Goal: Information Seeking & Learning: Check status

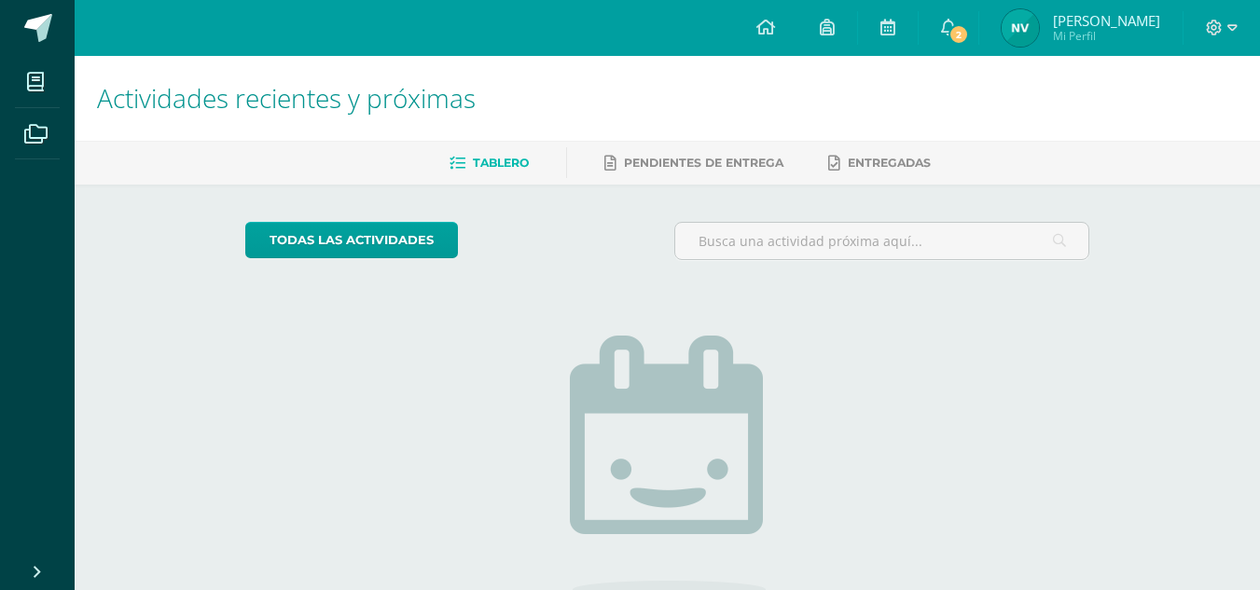
click at [1042, 8] on link "Nancy Fabiola Mi Perfil" at bounding box center [1080, 28] width 203 height 56
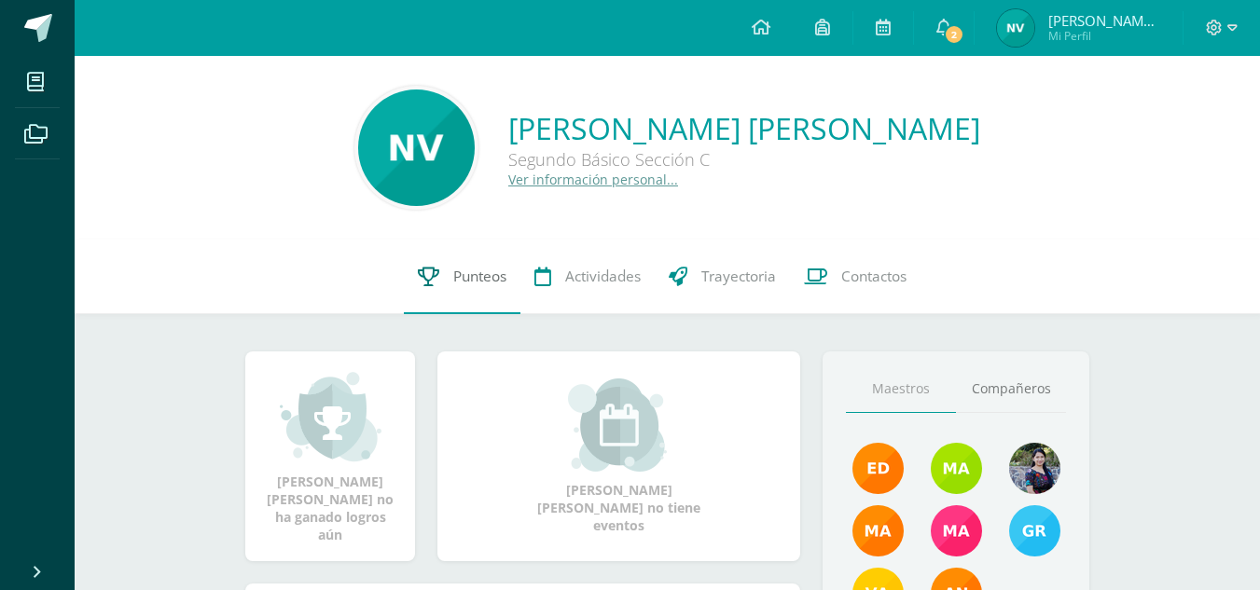
click at [446, 286] on link "Punteos" at bounding box center [462, 277] width 117 height 75
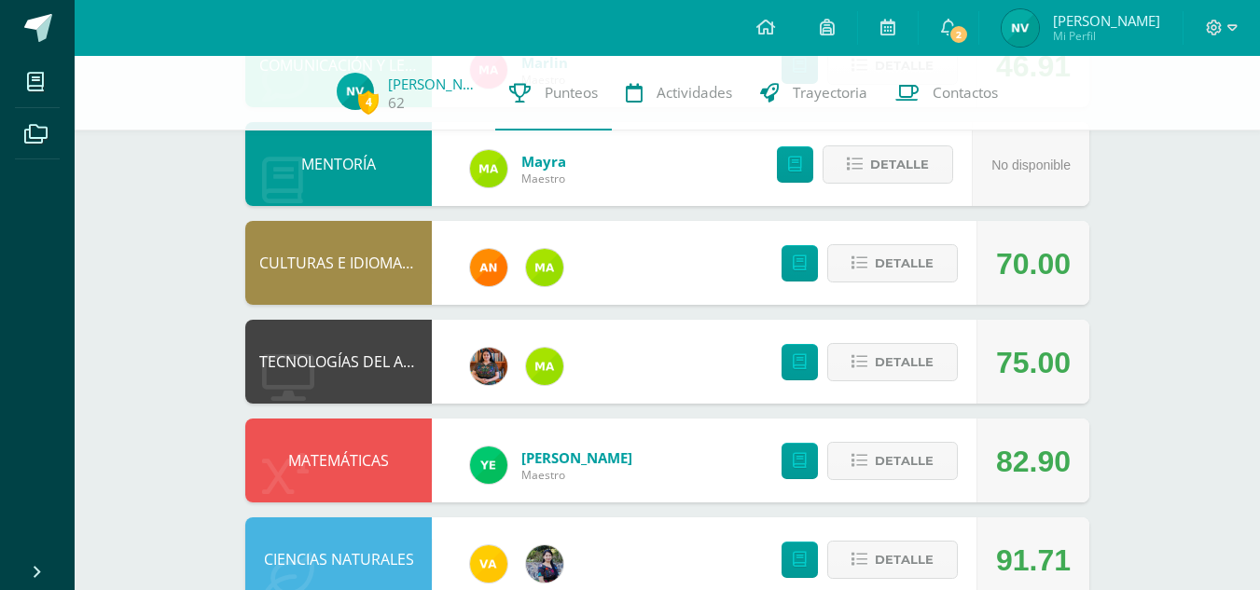
scroll to position [866, 0]
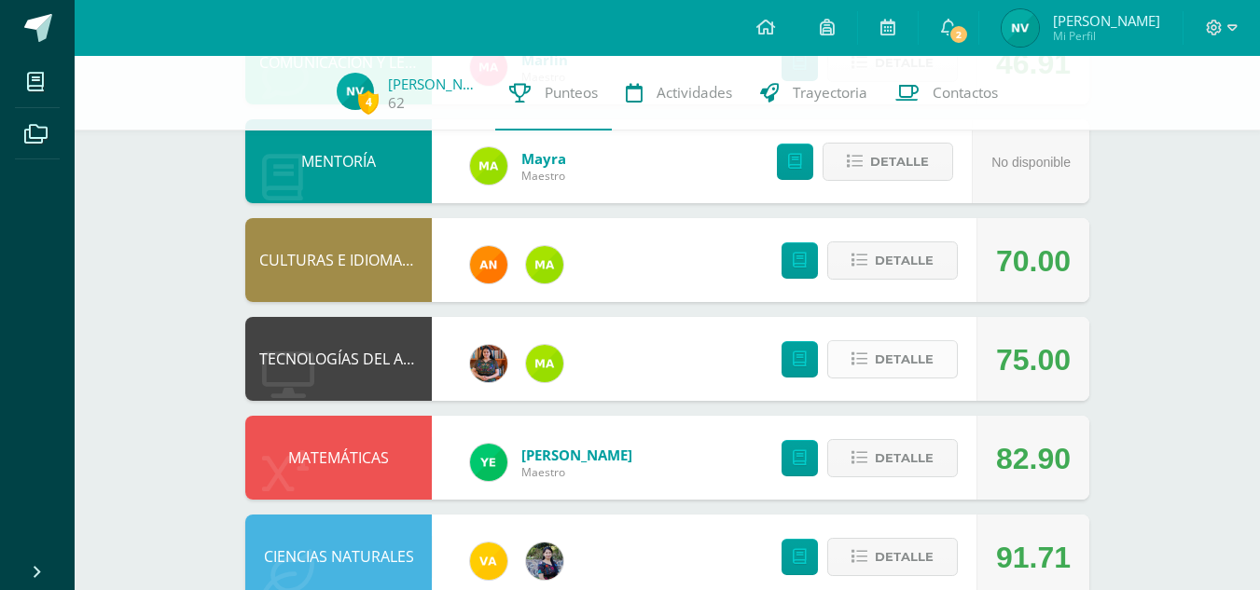
click at [924, 355] on span "Detalle" at bounding box center [904, 359] width 59 height 35
click at [924, 355] on span at bounding box center [893, 359] width 90 height 25
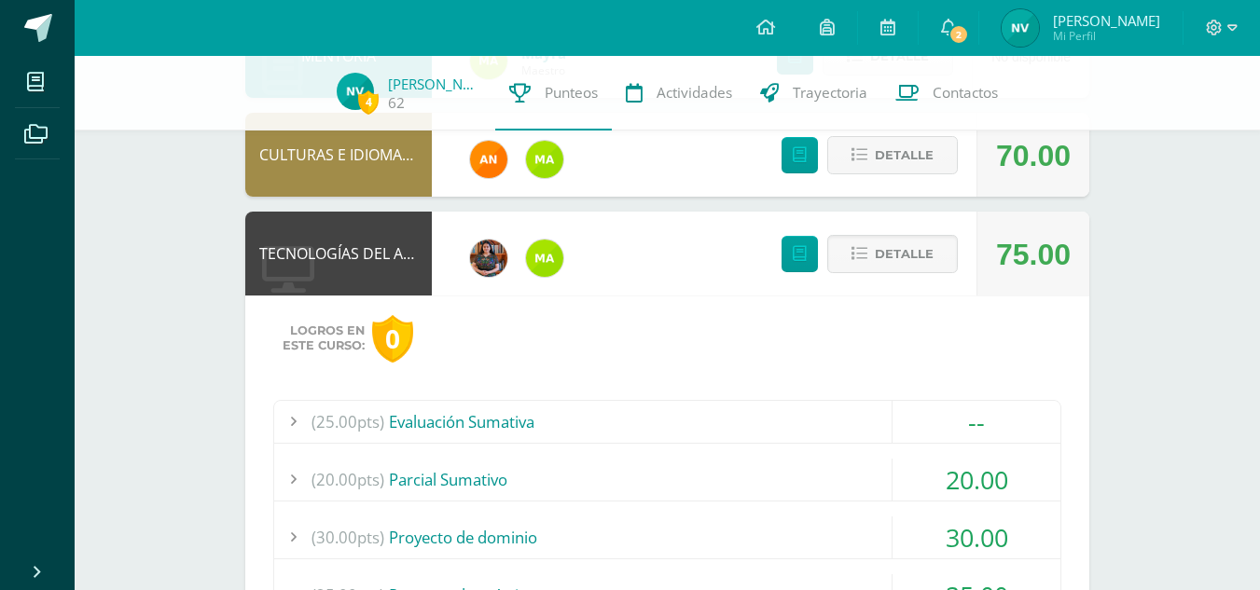
scroll to position [964, 0]
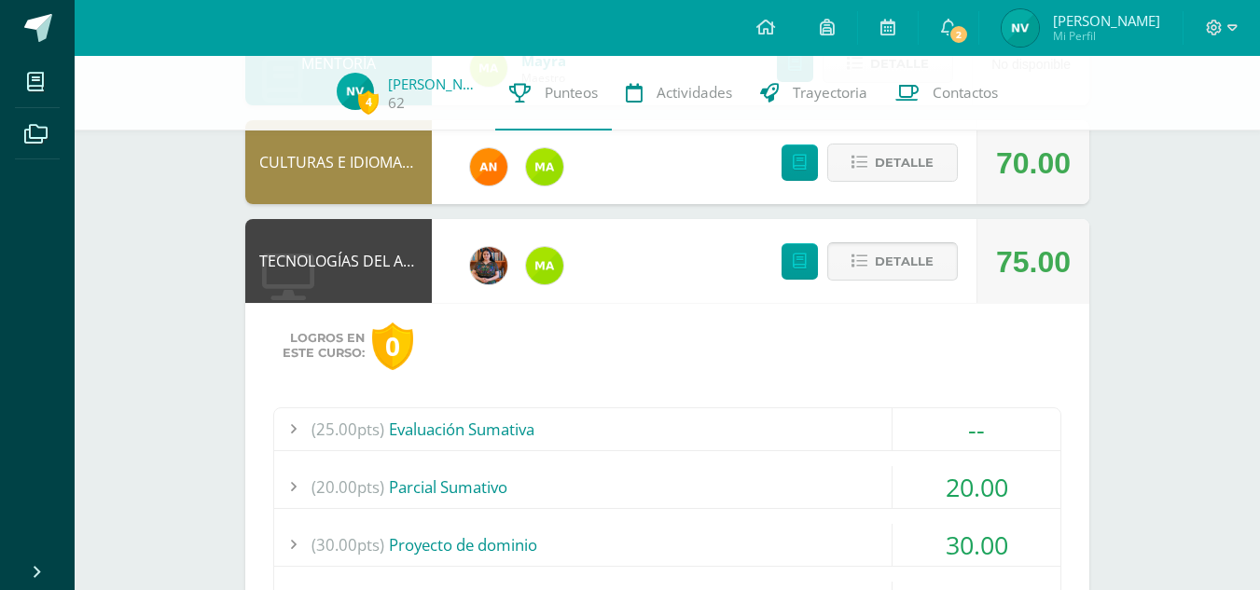
click at [894, 243] on button "Detalle" at bounding box center [892, 262] width 131 height 38
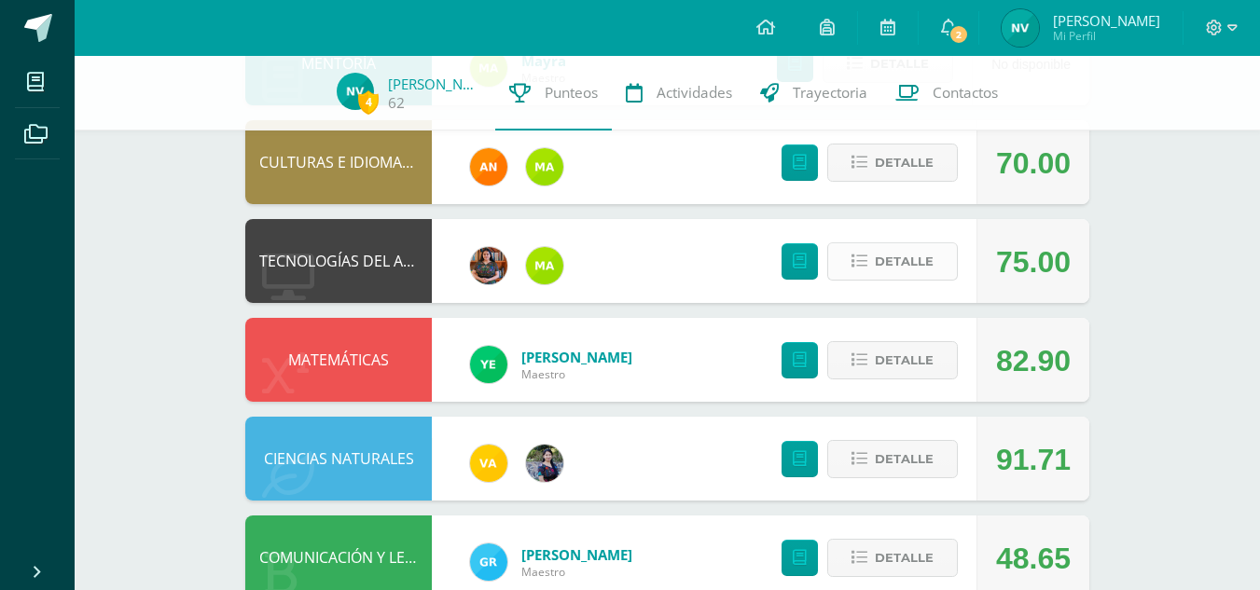
scroll to position [1011, 0]
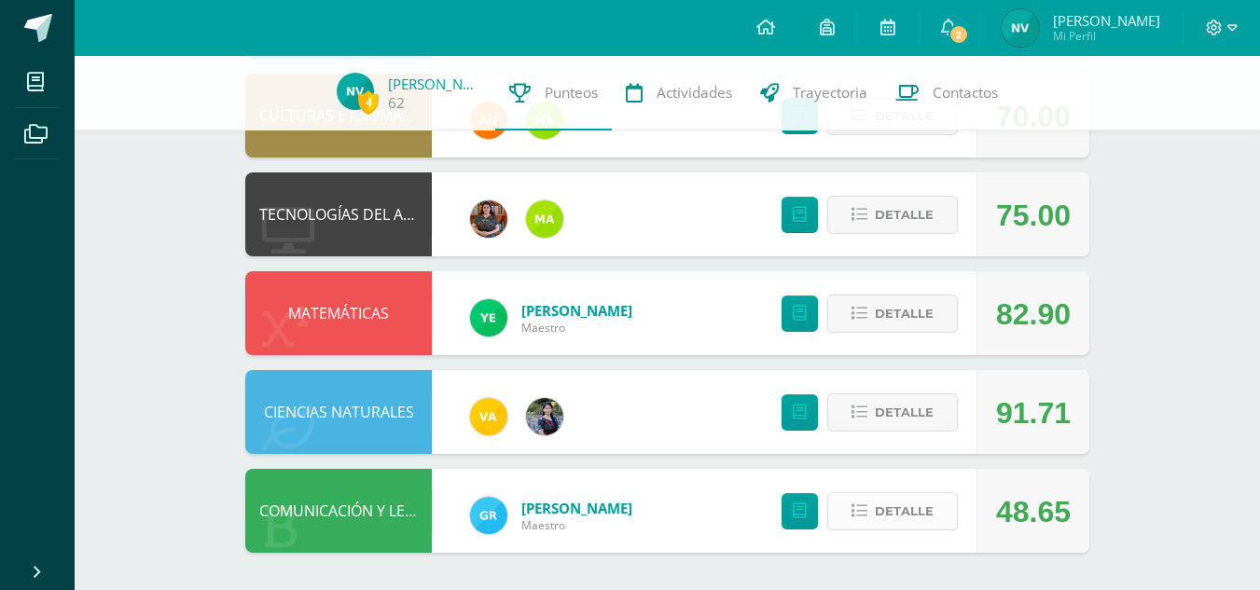
click at [916, 517] on span "Detalle" at bounding box center [904, 511] width 59 height 35
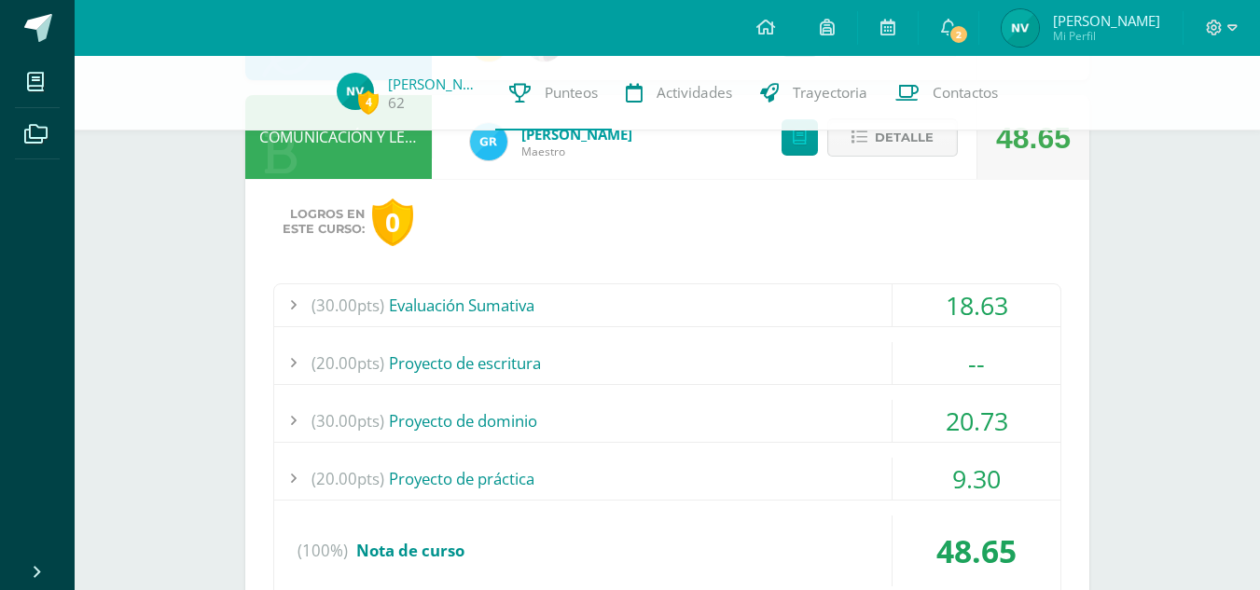
scroll to position [1386, 0]
click at [733, 304] on div "(30.00pts) Evaluación Sumativa" at bounding box center [667, 305] width 786 height 42
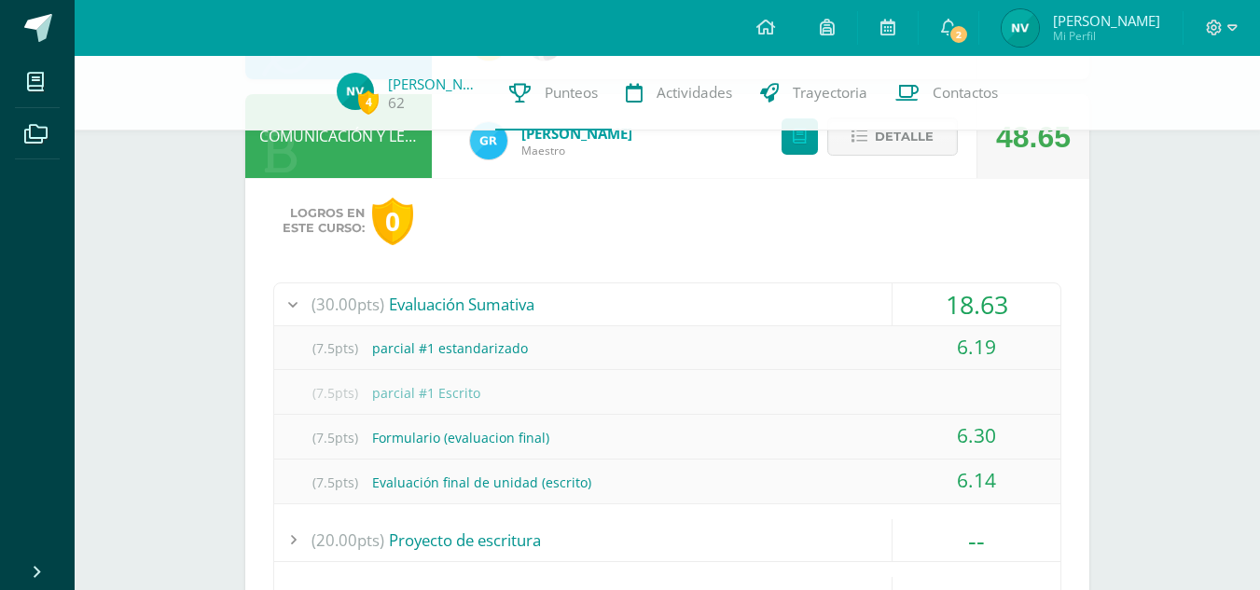
click at [733, 304] on div "(30.00pts) Evaluación Sumativa" at bounding box center [667, 305] width 786 height 42
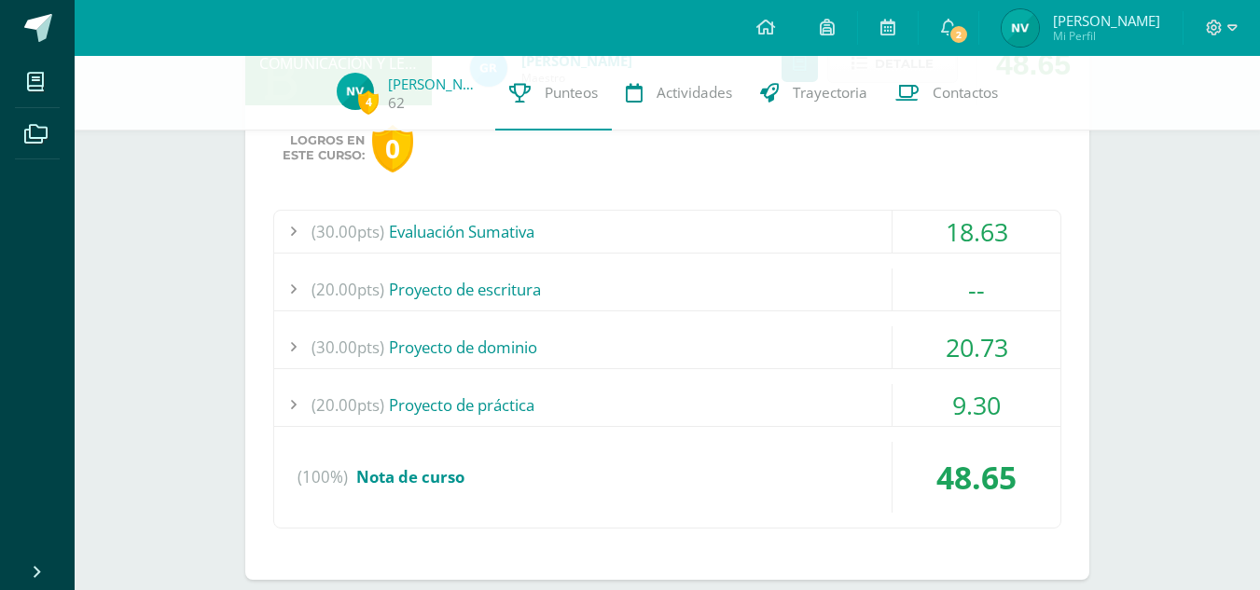
scroll to position [1466, 0]
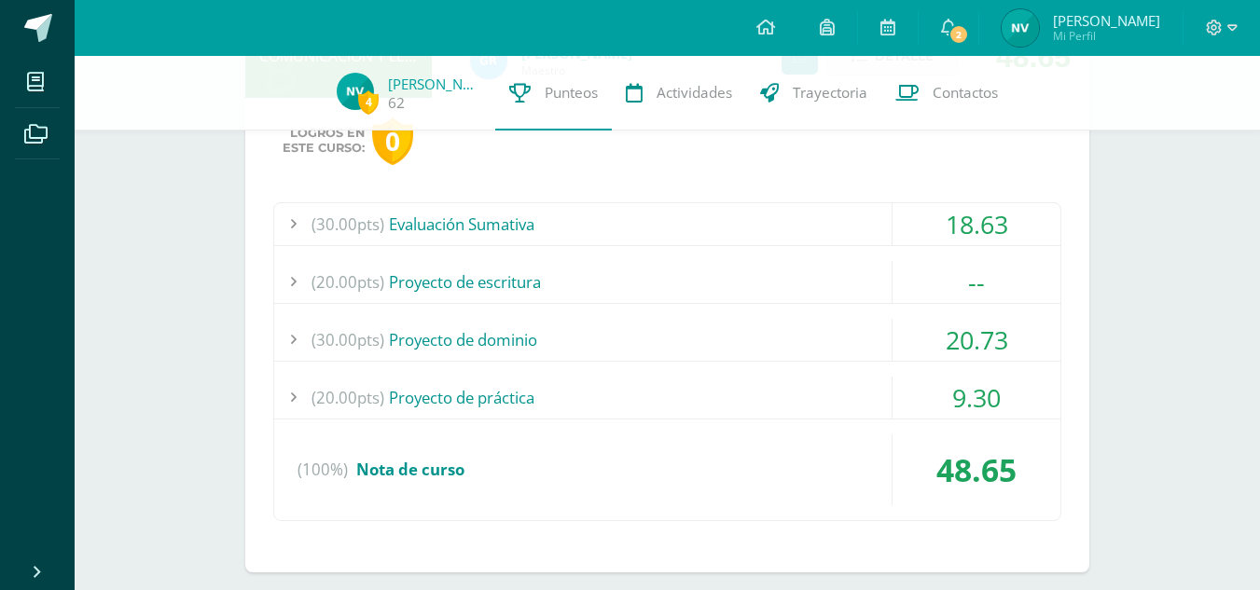
click at [733, 304] on div "(30.00pts) Evaluación Sumativa 18.63 (7.5pts) parcial #1 estandarizado 6.19 (7.…" at bounding box center [667, 361] width 788 height 319
click at [725, 328] on div "(30.00pts) Proyecto de dominio" at bounding box center [667, 340] width 786 height 42
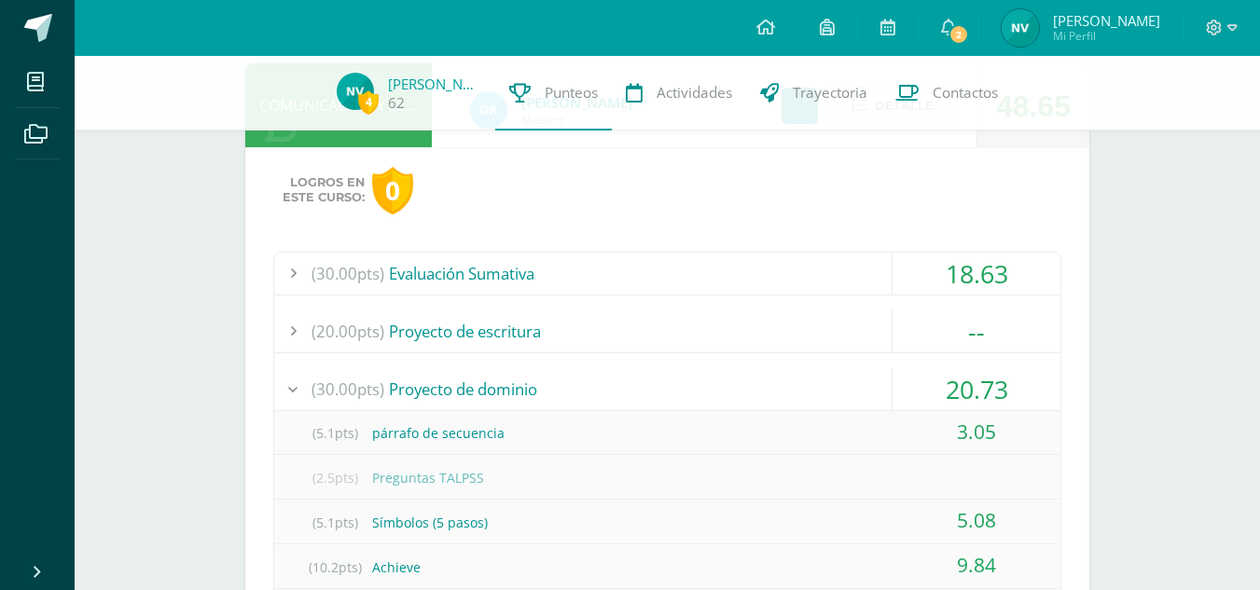
scroll to position [1366, 0]
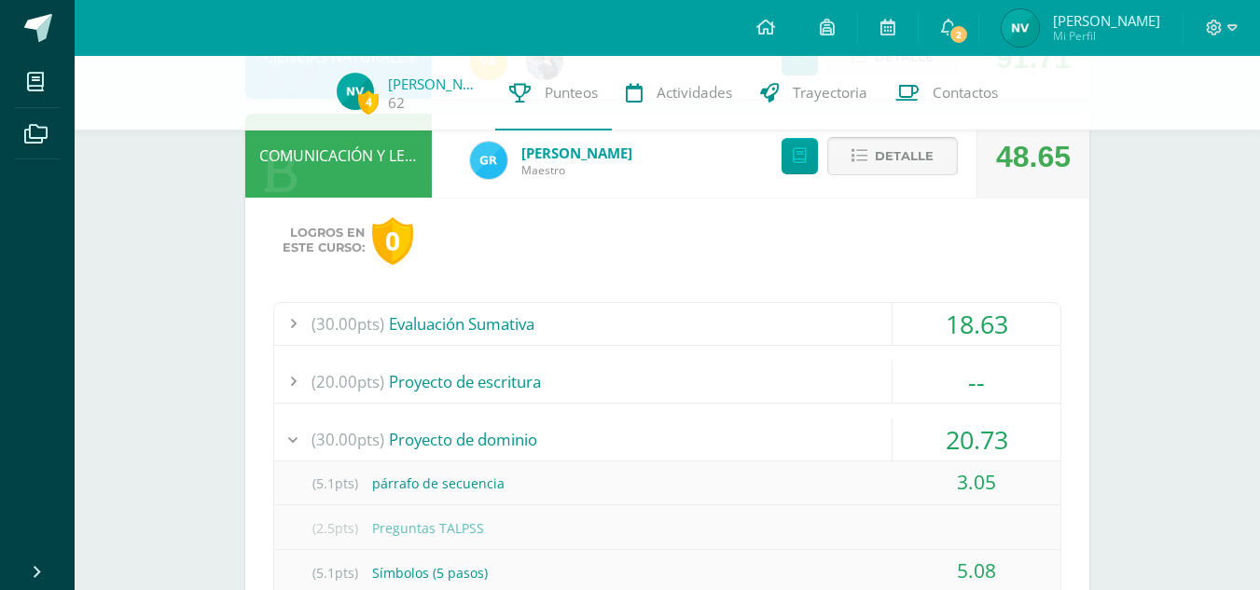
click at [908, 158] on span "Detalle" at bounding box center [904, 156] width 59 height 35
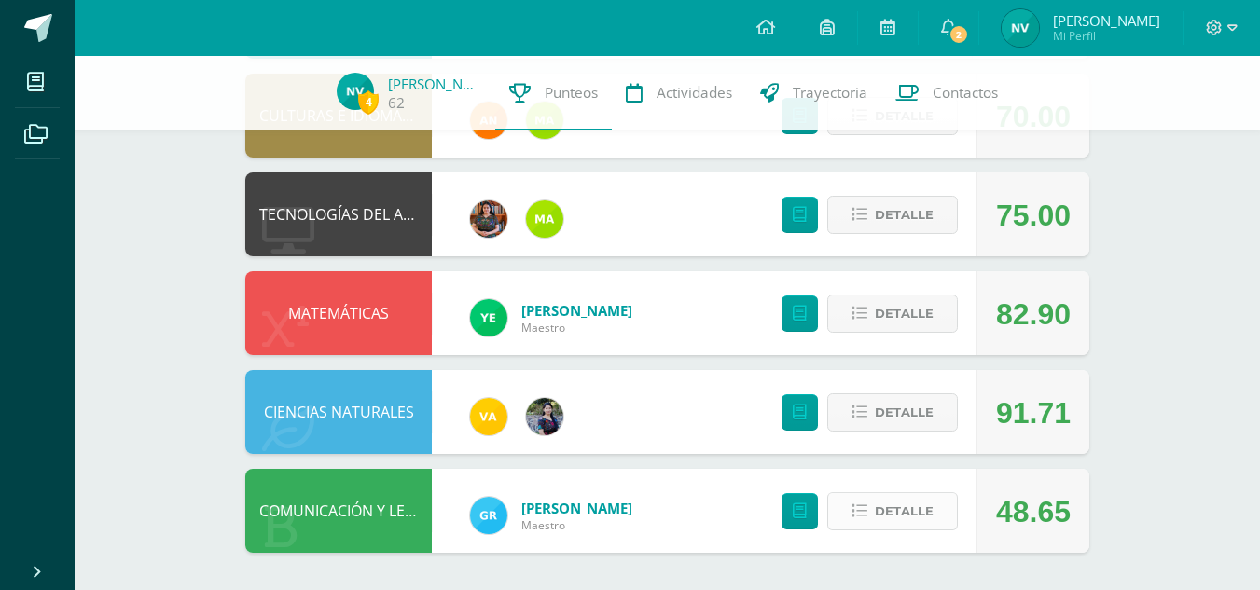
scroll to position [1011, 0]
click at [875, 513] on button "Detalle" at bounding box center [892, 511] width 131 height 38
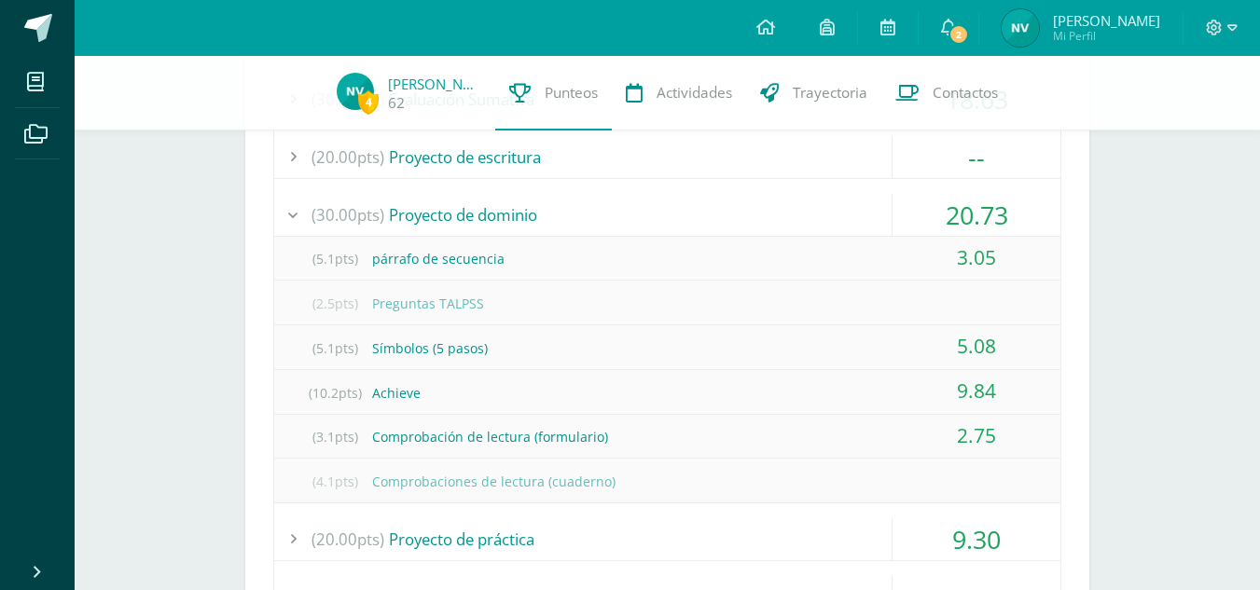
scroll to position [1580, 0]
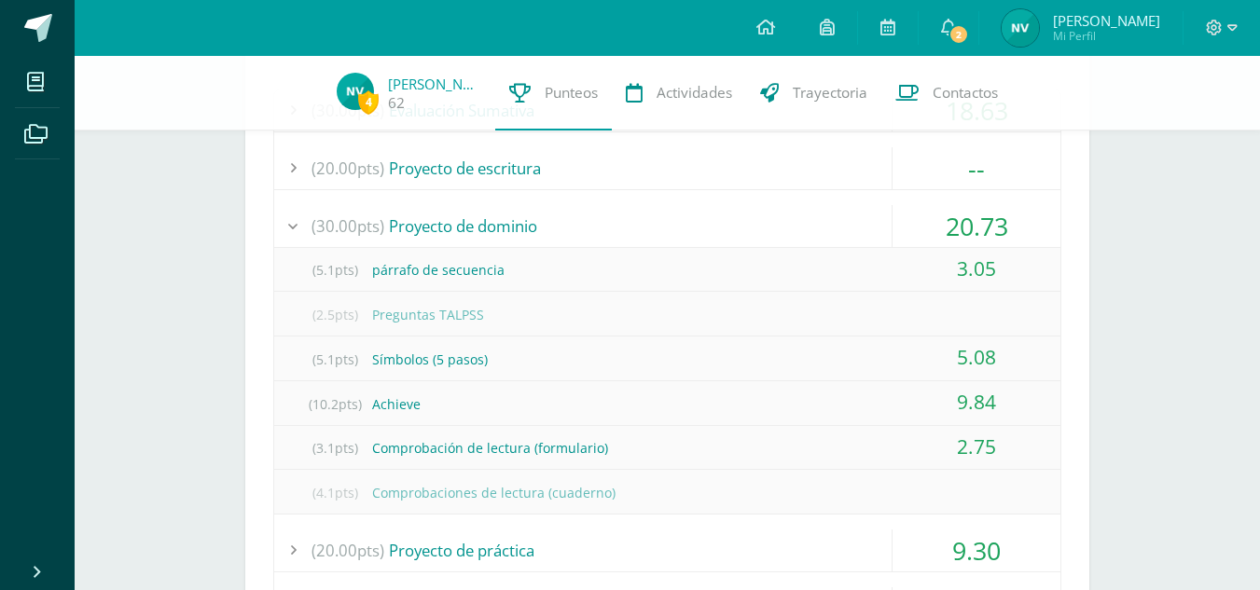
click at [838, 230] on div "(30.00pts) Proyecto de dominio" at bounding box center [667, 226] width 786 height 42
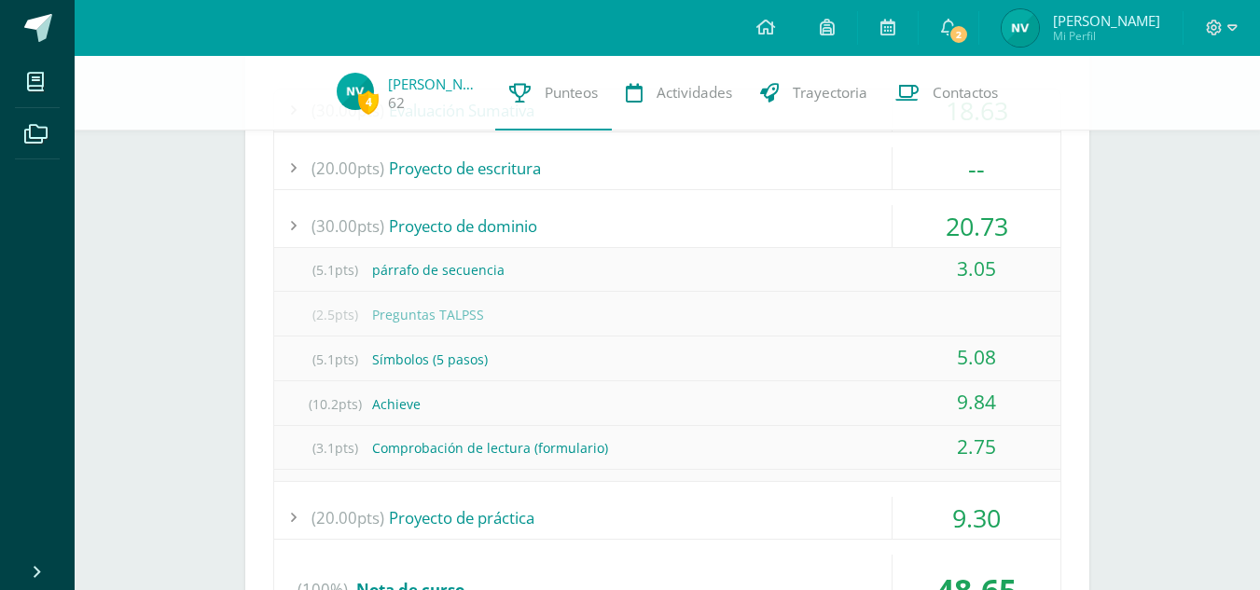
scroll to position [1486, 0]
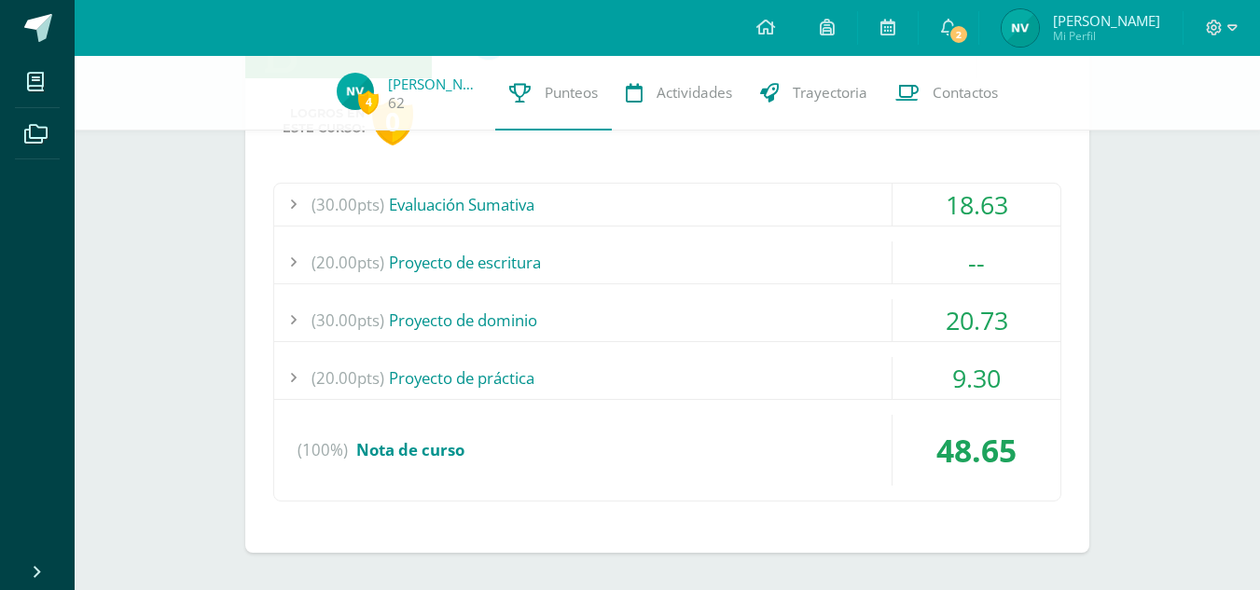
click at [803, 326] on div "(30.00pts) Proyecto de dominio" at bounding box center [667, 320] width 786 height 42
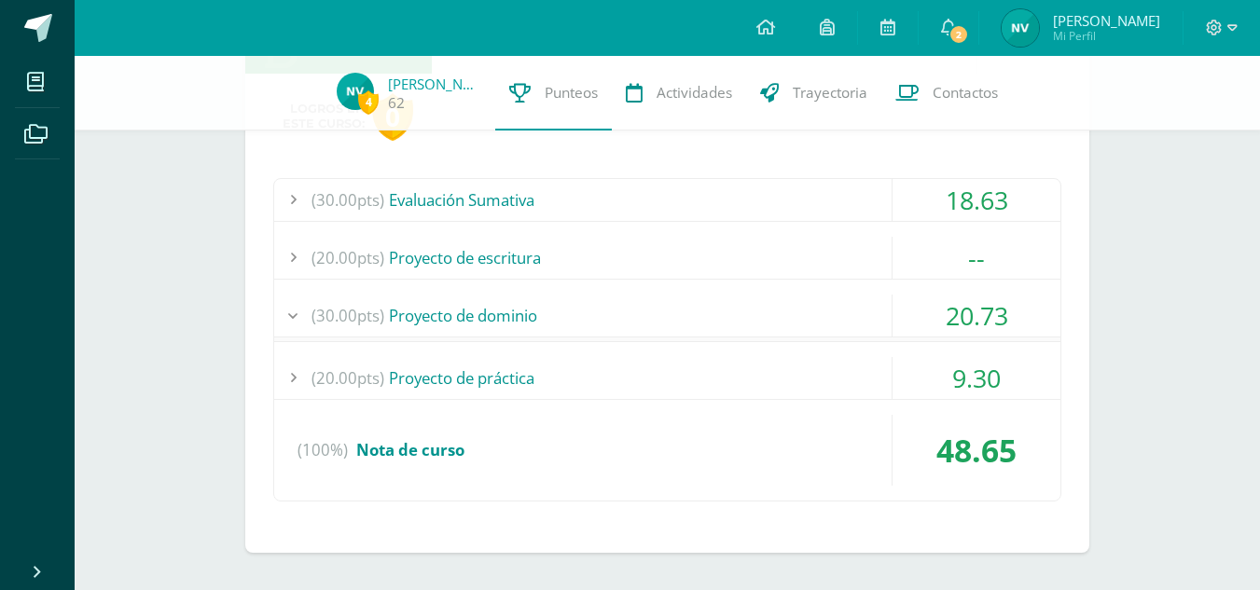
scroll to position [1580, 0]
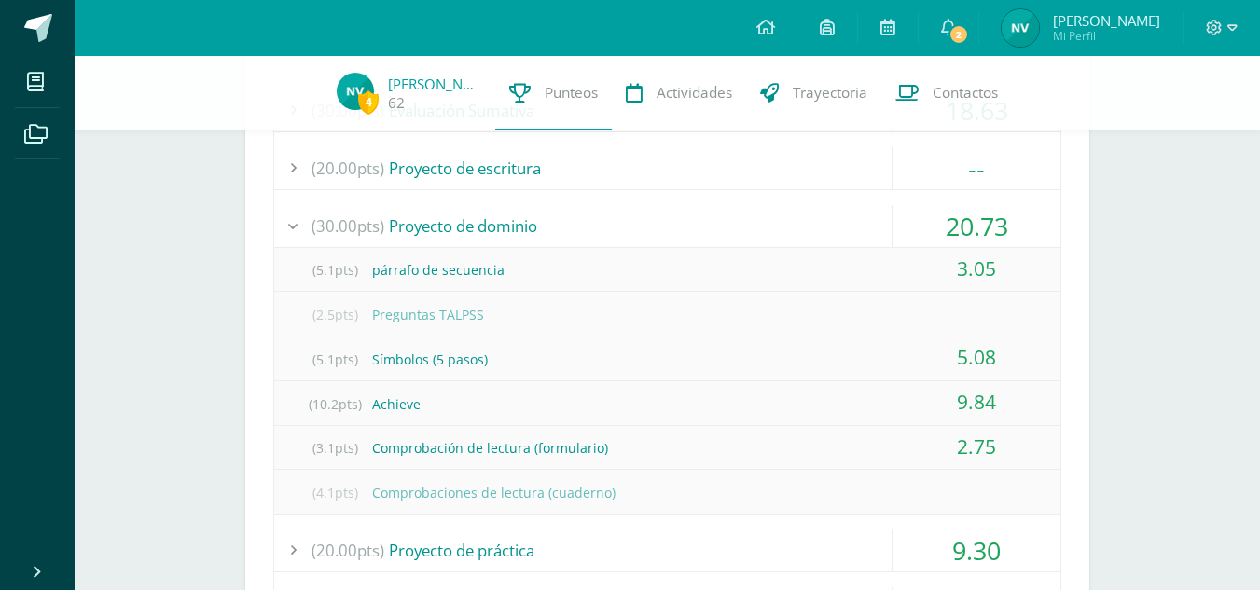
click at [823, 221] on div "(30.00pts) Proyecto de dominio" at bounding box center [667, 226] width 786 height 42
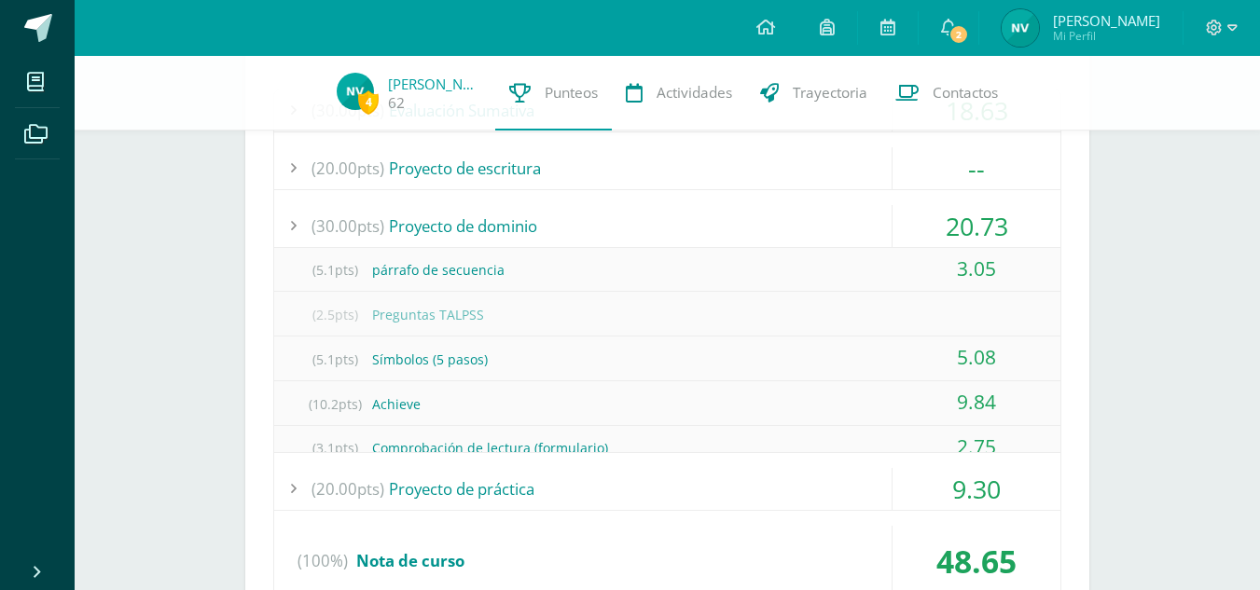
scroll to position [1486, 0]
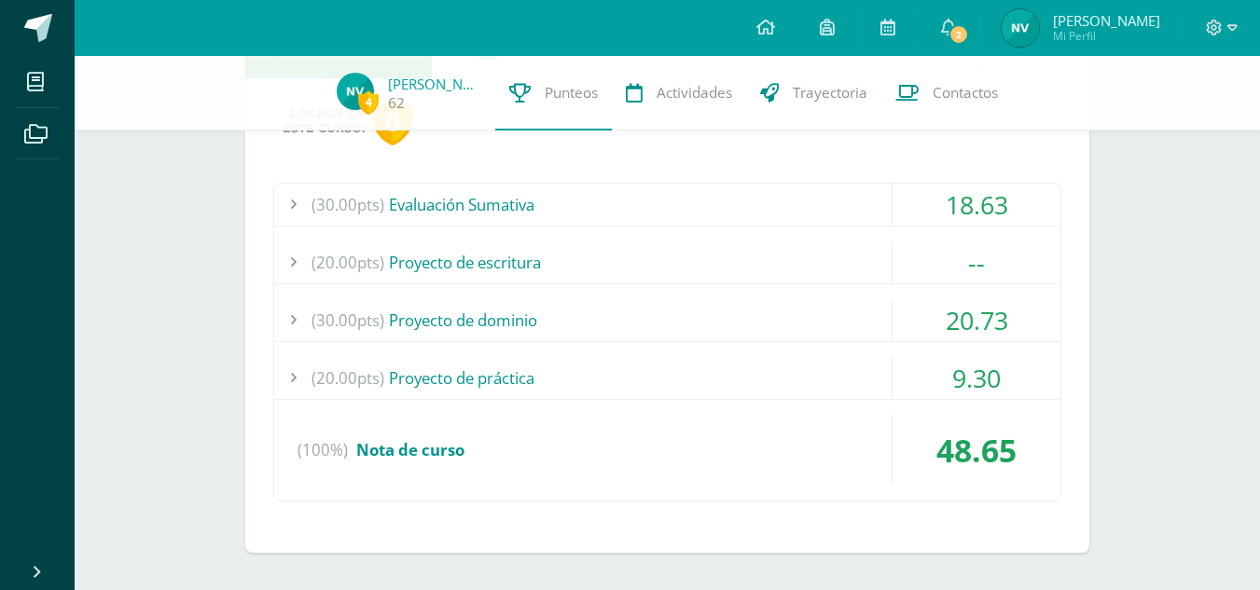
click at [765, 371] on div "(20.00pts) Proyecto de práctica" at bounding box center [667, 378] width 786 height 42
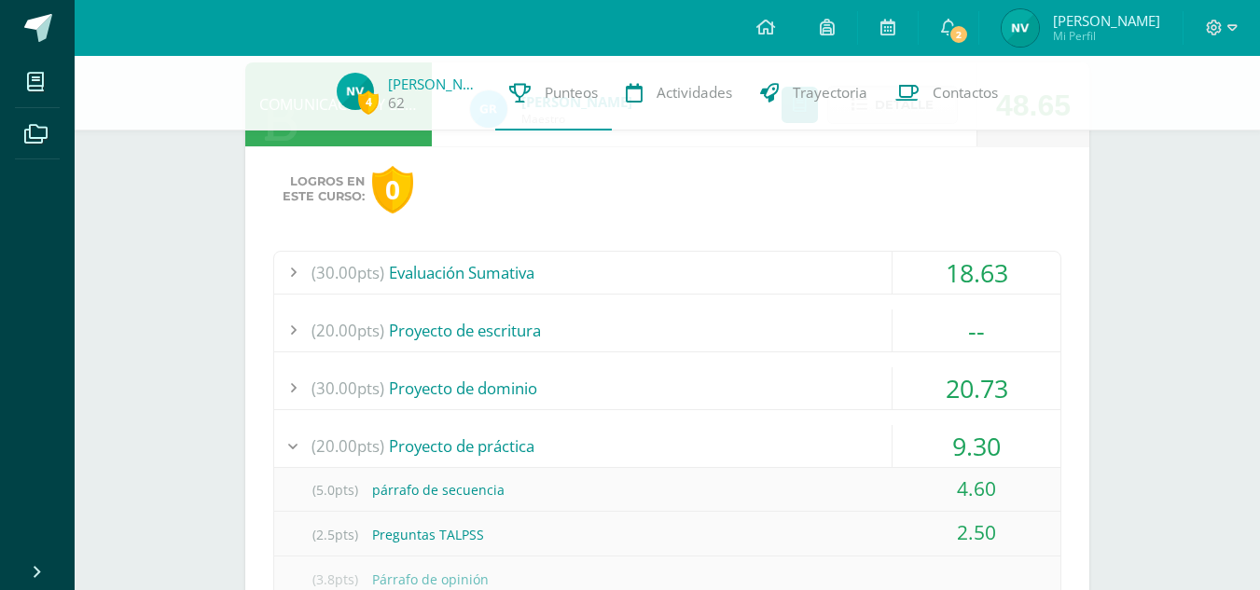
scroll to position [1416, 0]
click at [666, 430] on div "(20.00pts) Proyecto de práctica" at bounding box center [667, 448] width 786 height 42
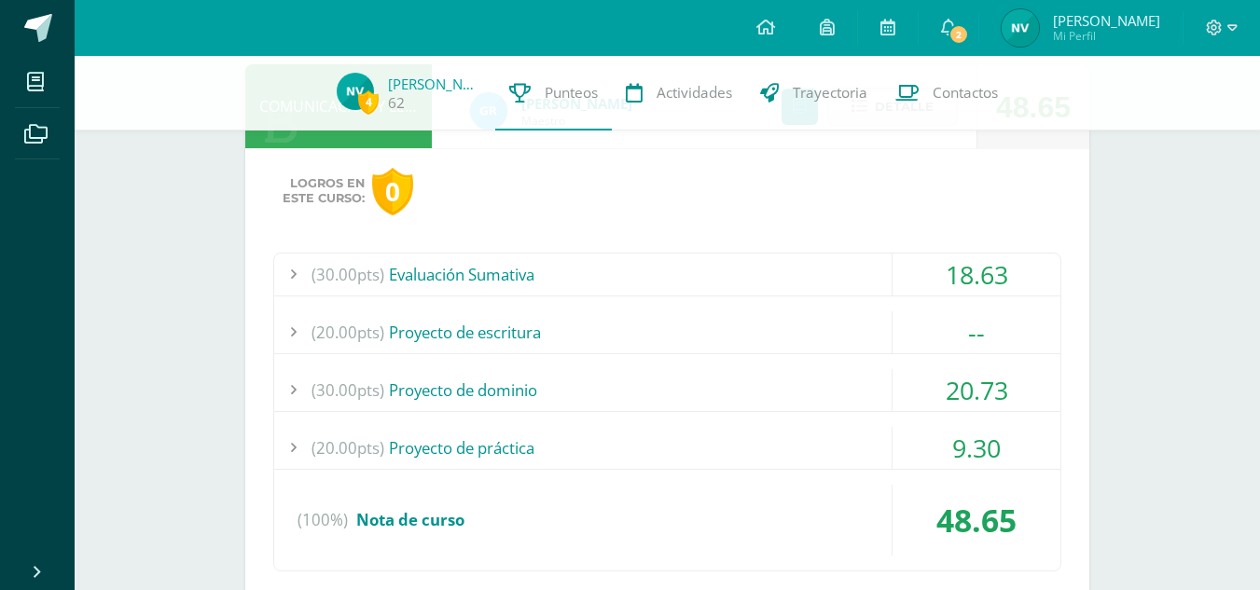
click at [680, 373] on div "(30.00pts) Proyecto de dominio" at bounding box center [667, 390] width 786 height 42
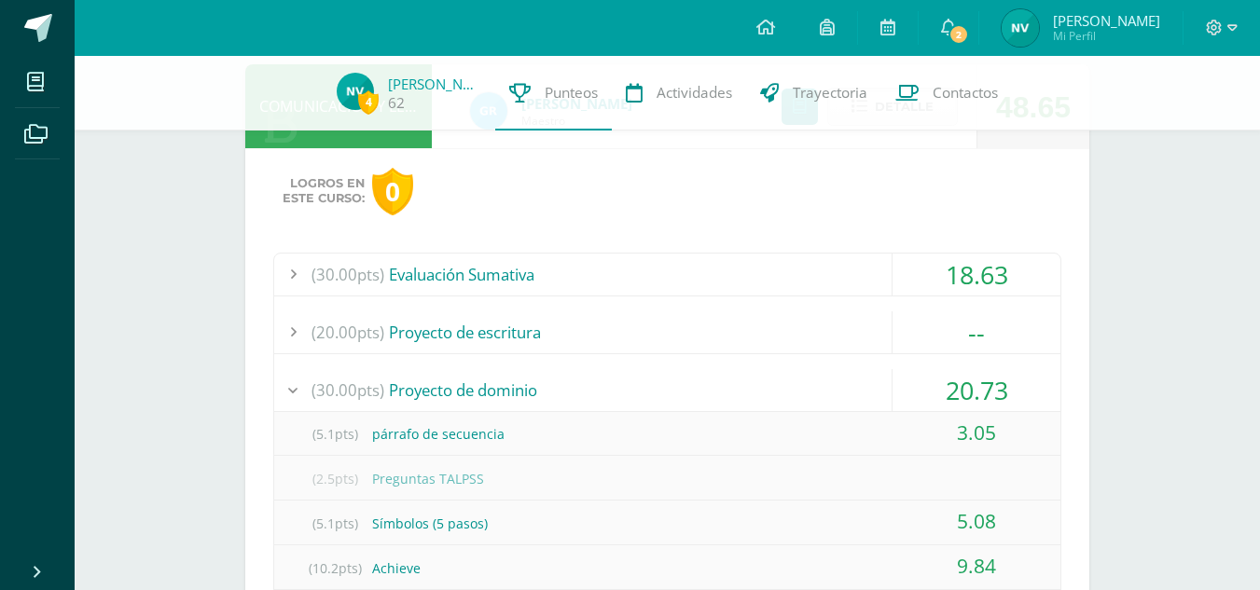
scroll to position [1476, 0]
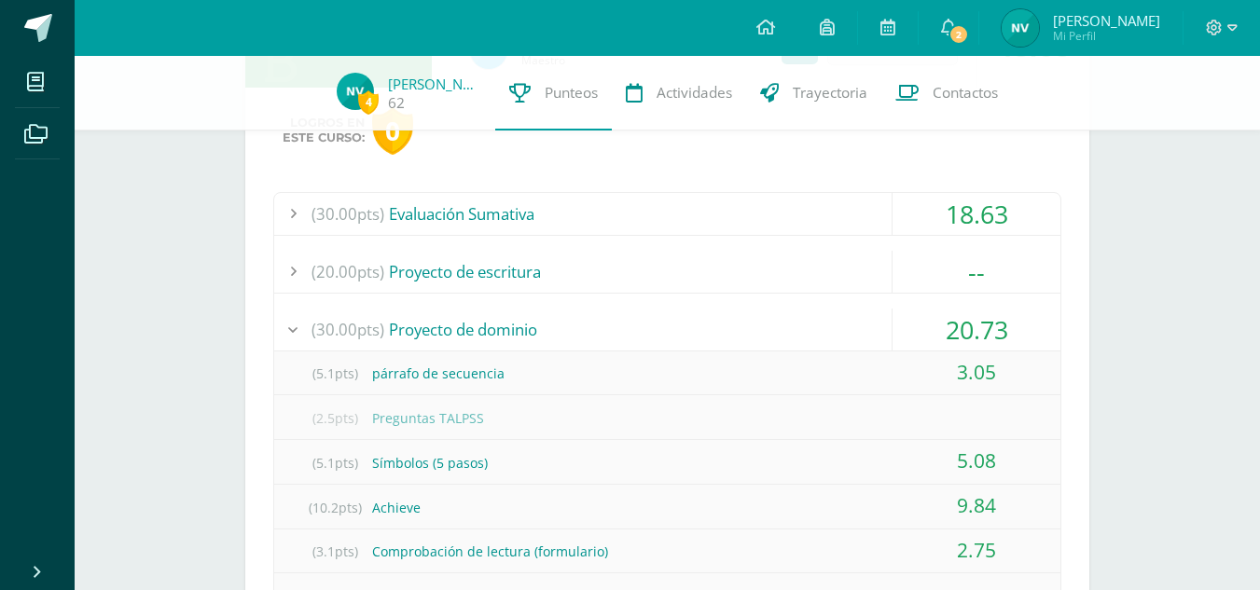
click at [682, 354] on div "(5.1pts) párrafo de secuencia" at bounding box center [667, 374] width 786 height 42
click at [655, 318] on div "(30.00pts) Proyecto de dominio" at bounding box center [667, 330] width 786 height 42
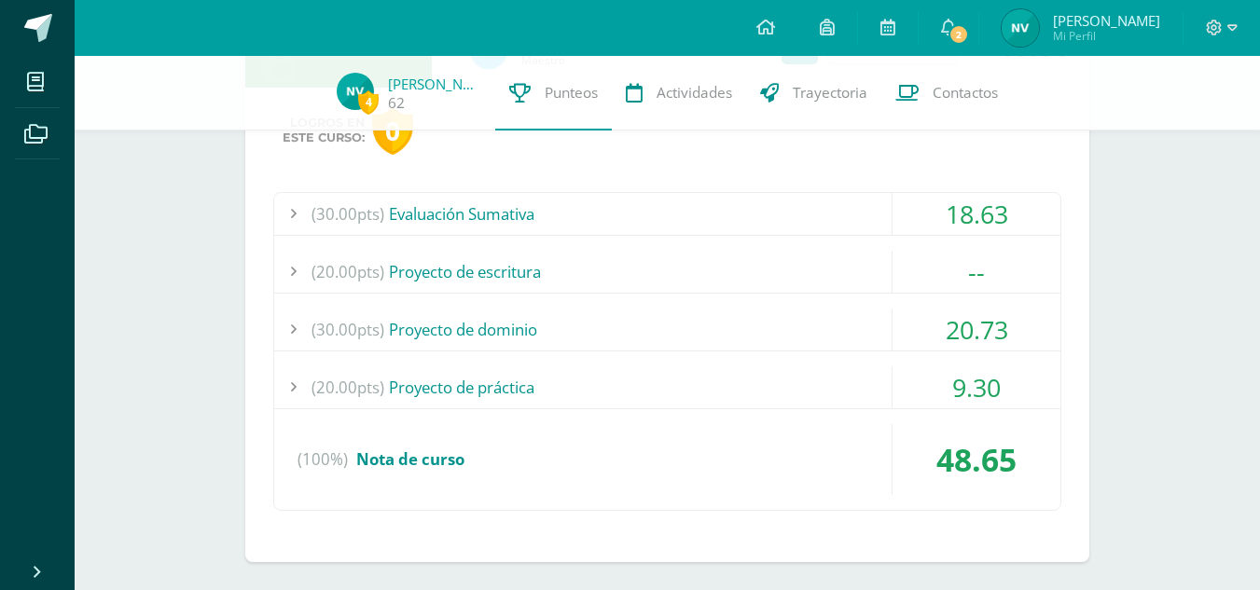
click at [662, 273] on div "(20.00pts) Proyecto de escritura" at bounding box center [667, 272] width 786 height 42
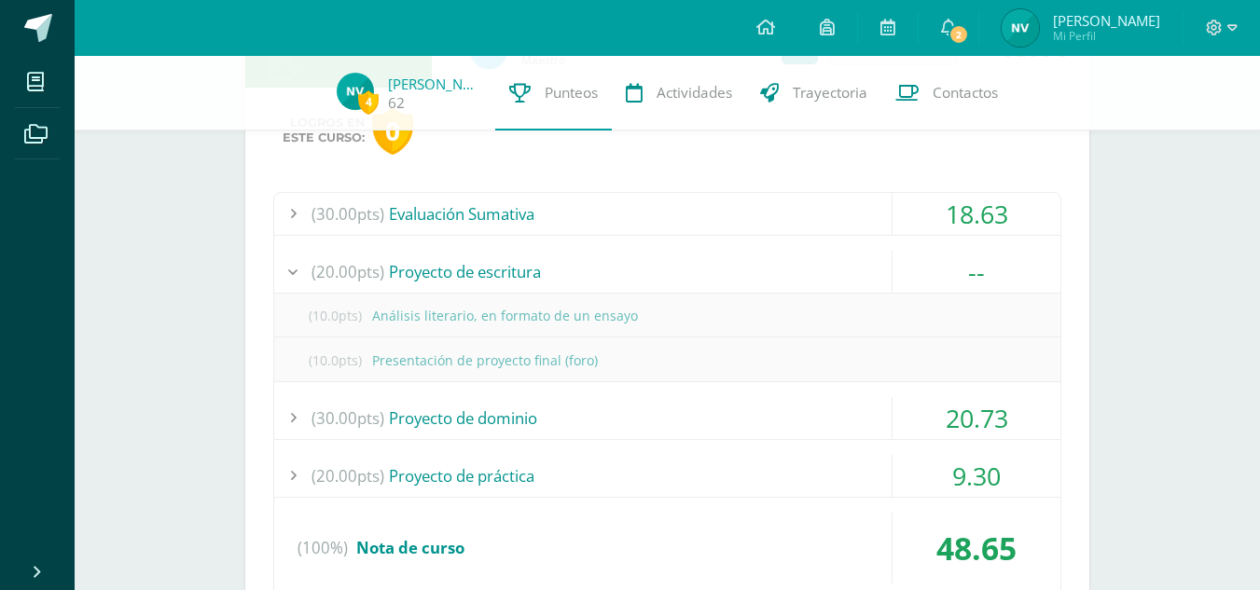
click at [662, 272] on div "(20.00pts) Proyecto de escritura" at bounding box center [667, 272] width 786 height 42
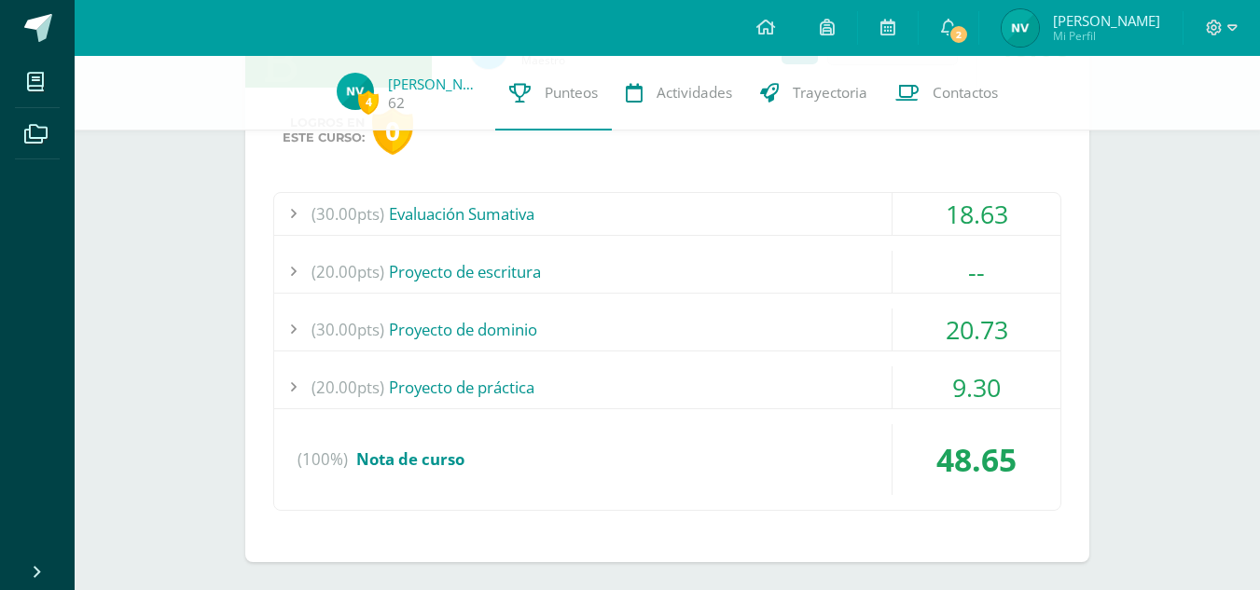
click at [669, 226] on div "(30.00pts) Evaluación Sumativa" at bounding box center [667, 214] width 786 height 42
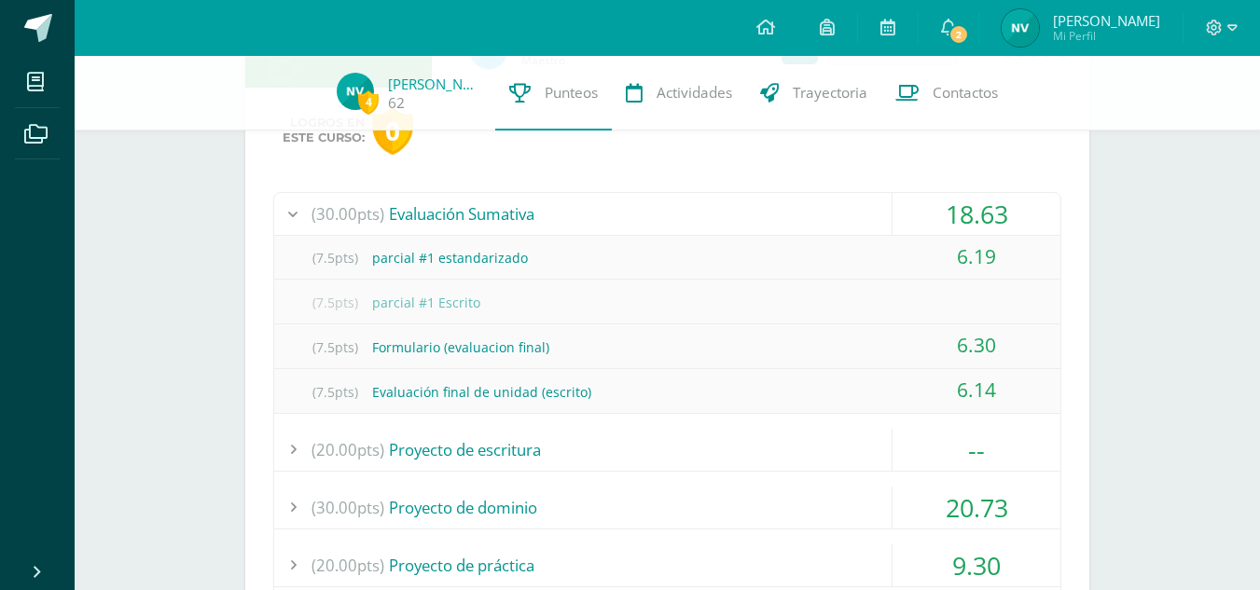
click at [669, 226] on div "(30.00pts) Evaluación Sumativa" at bounding box center [667, 214] width 786 height 42
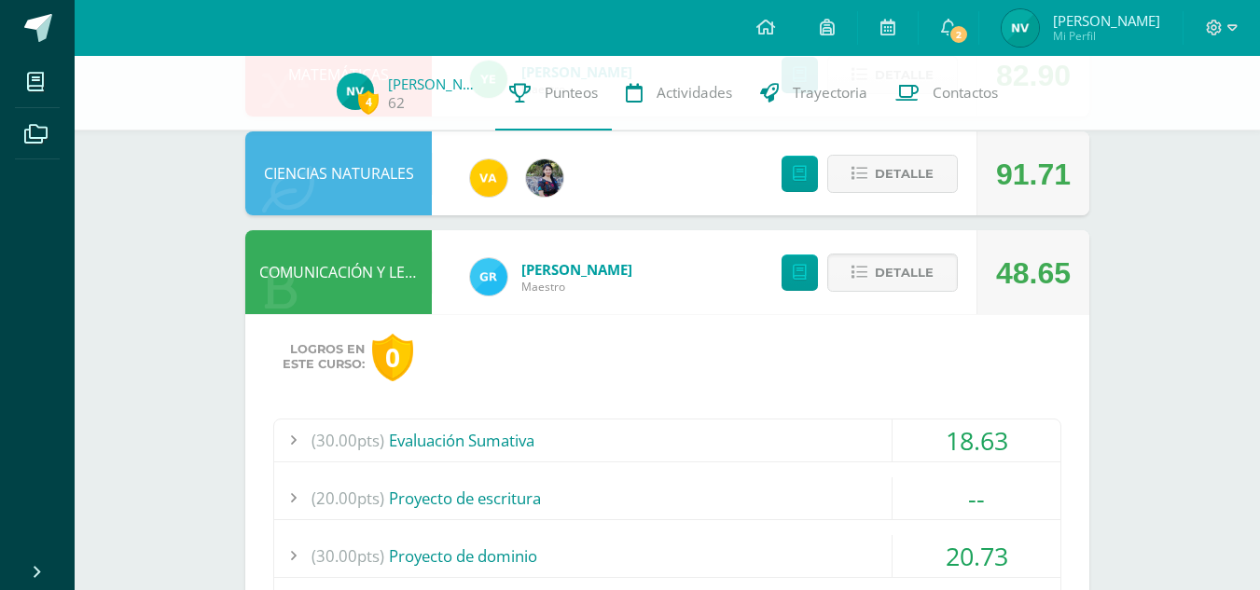
scroll to position [1247, 0]
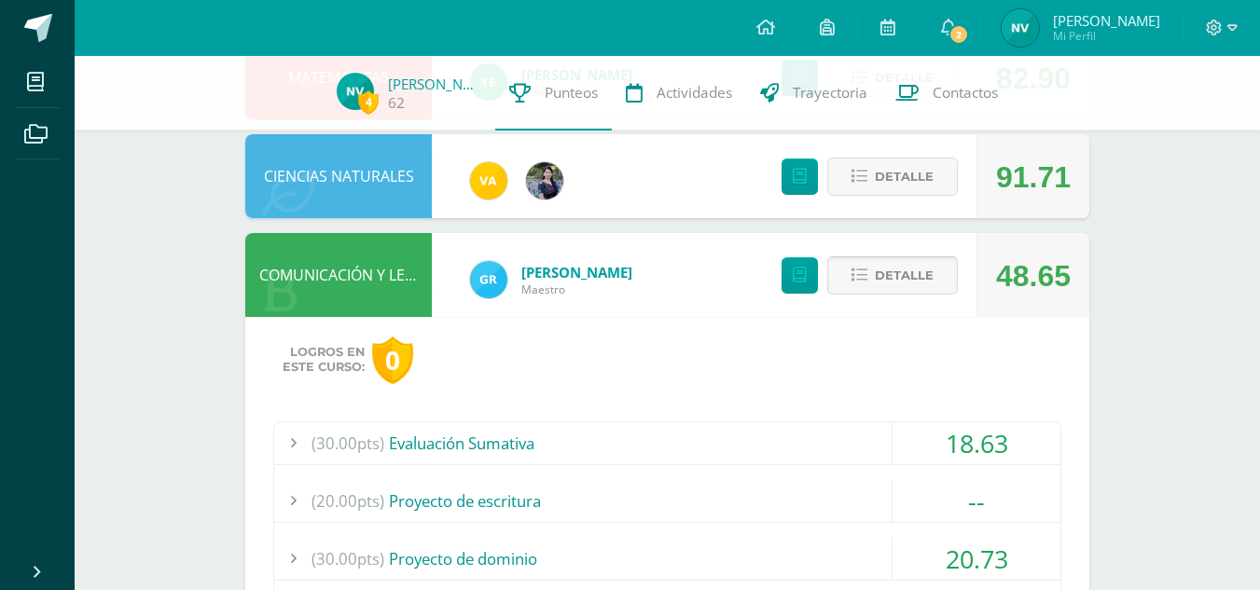
click at [882, 270] on span "Detalle" at bounding box center [904, 275] width 59 height 35
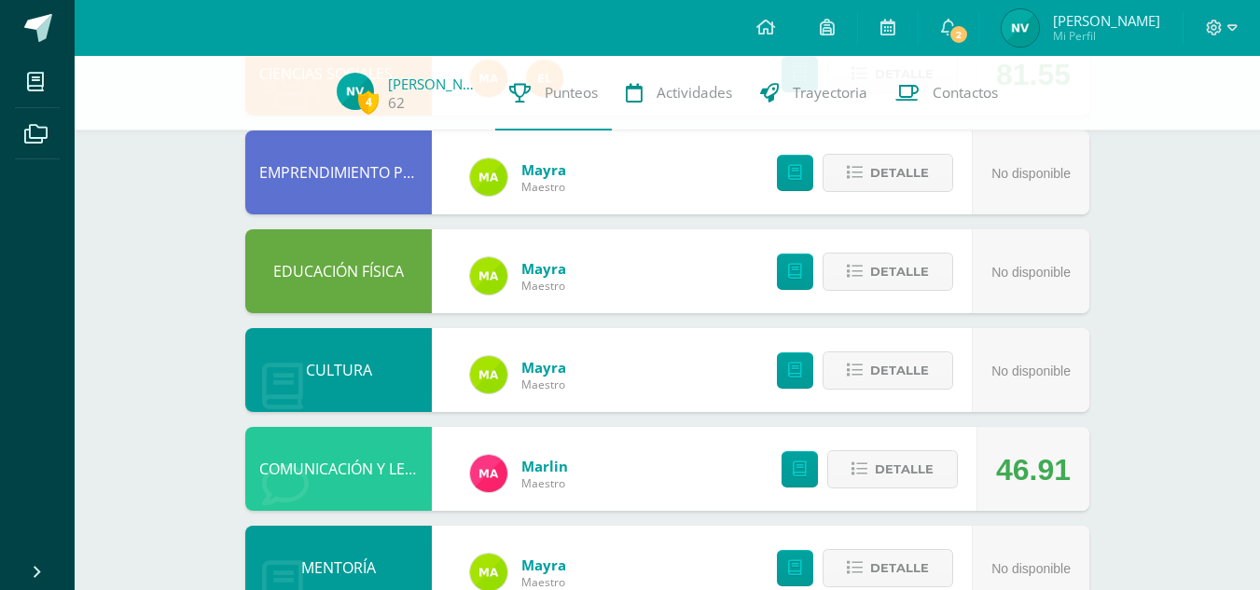
scroll to position [0, 0]
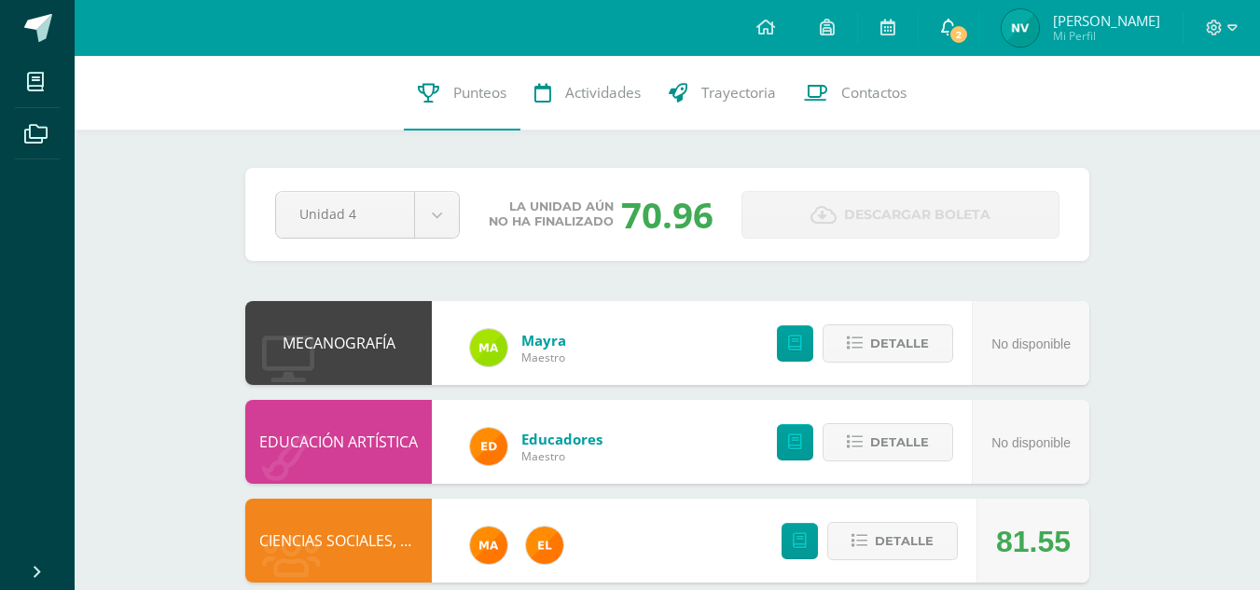
click at [977, 10] on link "2" at bounding box center [949, 28] width 60 height 56
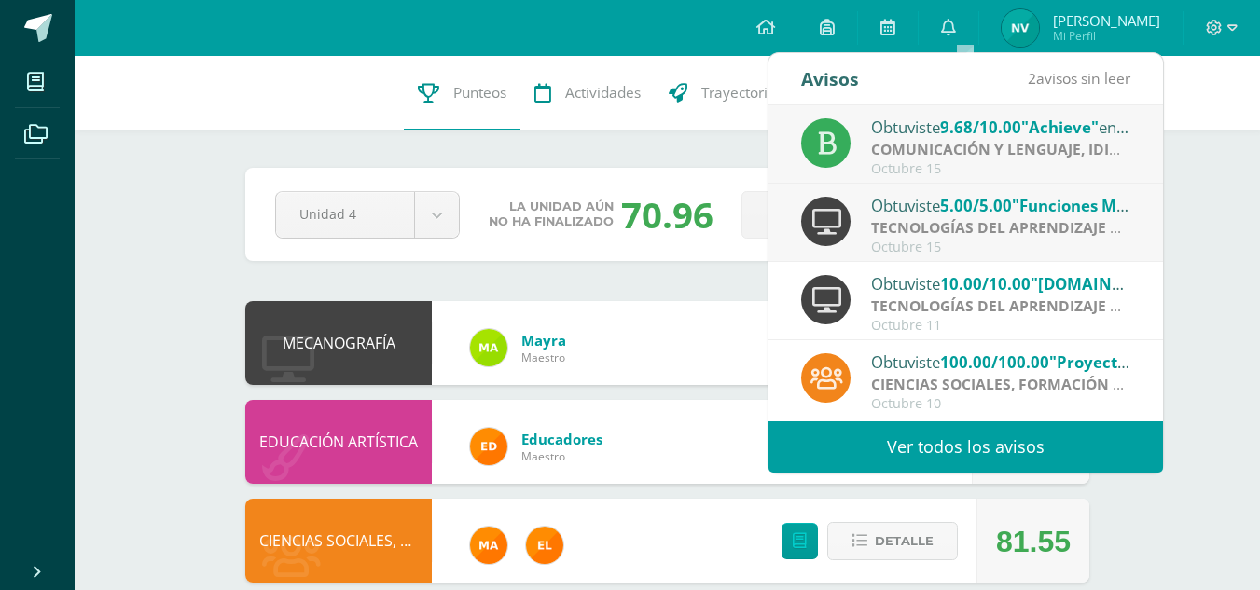
click at [947, 446] on link "Ver todos los avisos" at bounding box center [966, 447] width 395 height 51
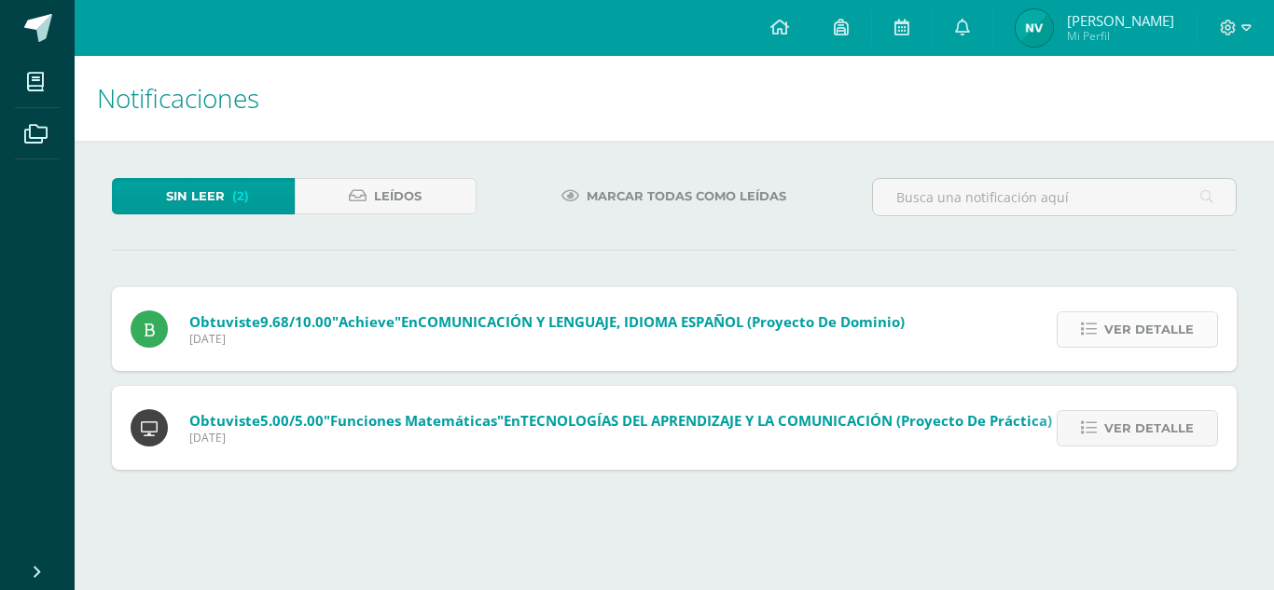
click at [1114, 325] on span "Ver detalle" at bounding box center [1149, 329] width 90 height 35
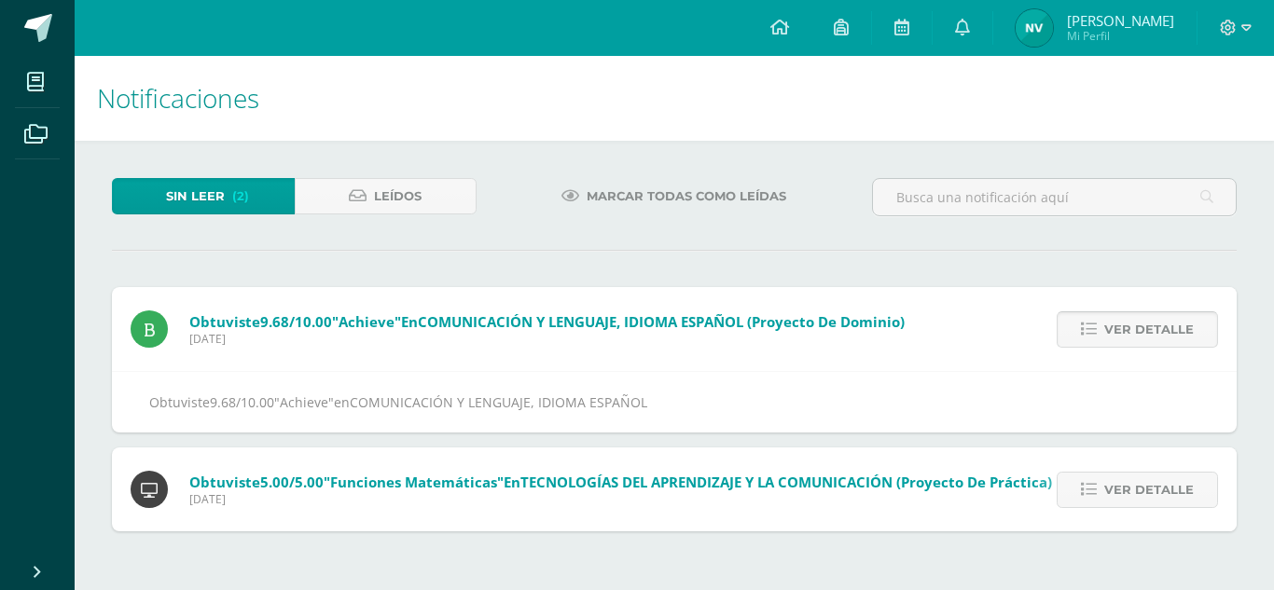
click at [1114, 325] on span "Ver detalle" at bounding box center [1149, 329] width 90 height 35
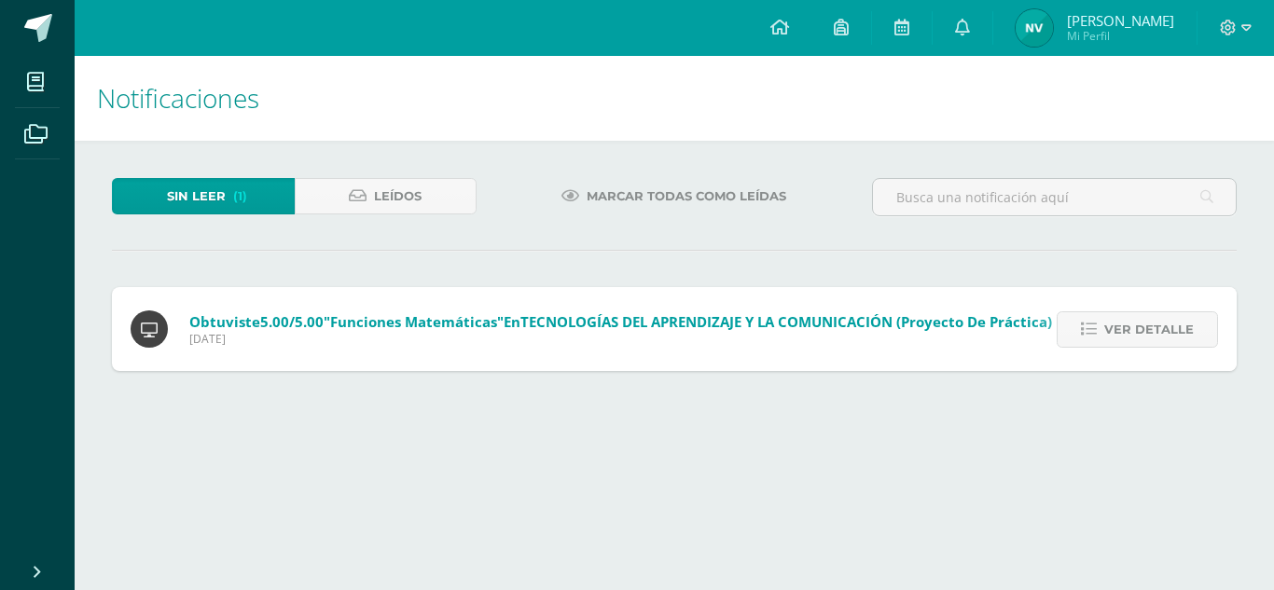
click at [1114, 325] on span "Ver detalle" at bounding box center [1149, 329] width 90 height 35
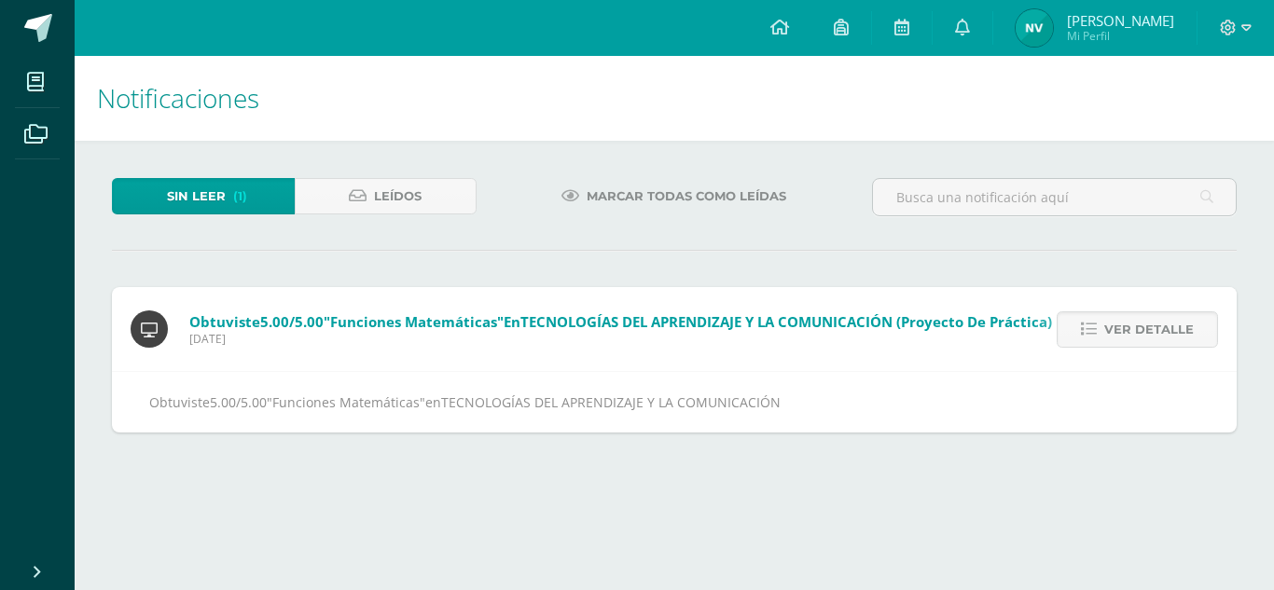
click at [1114, 325] on span "Ver detalle" at bounding box center [1149, 329] width 90 height 35
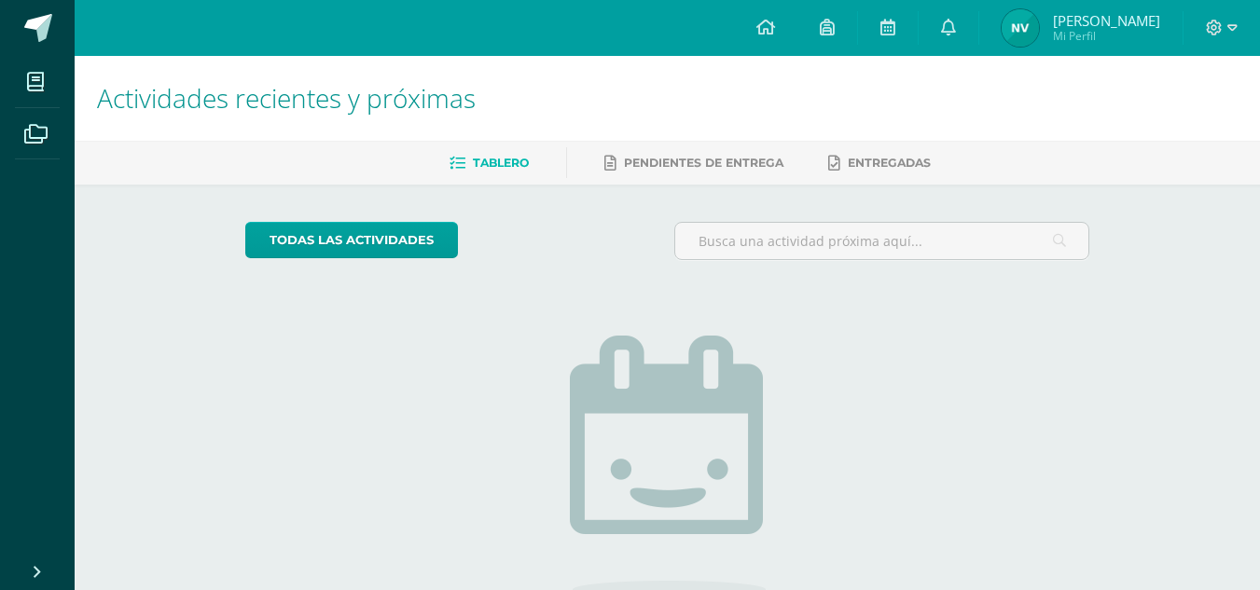
click at [1075, 13] on span "[PERSON_NAME] [PERSON_NAME]" at bounding box center [1106, 20] width 107 height 19
click at [1039, 36] on img at bounding box center [1020, 27] width 37 height 37
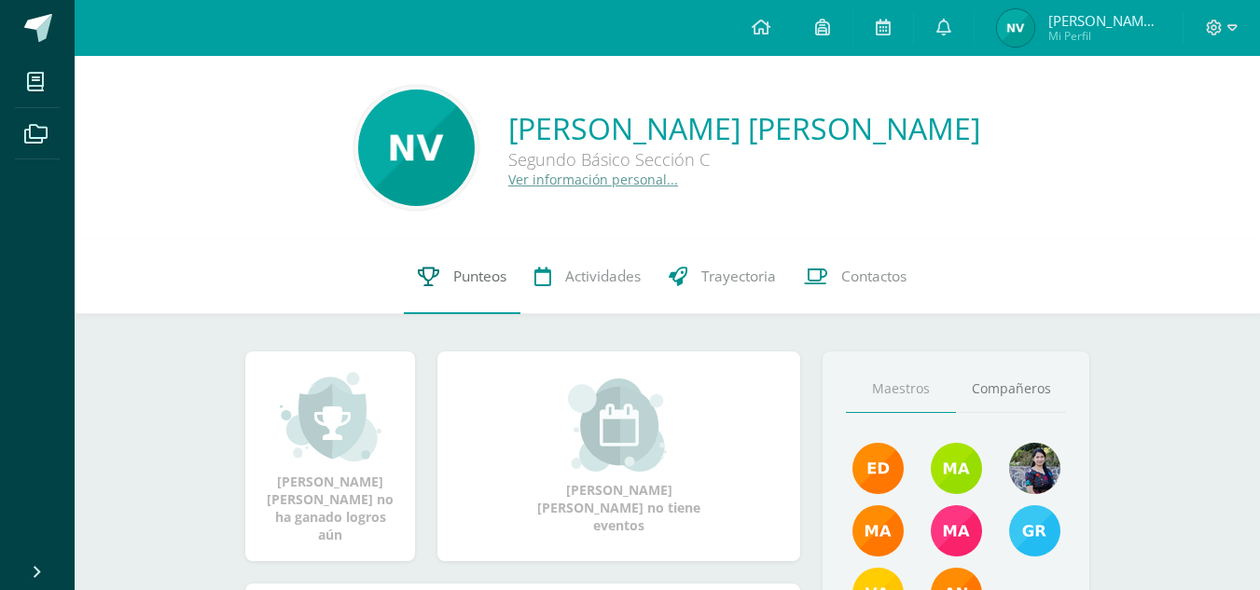
click at [471, 261] on link "Punteos" at bounding box center [462, 277] width 117 height 75
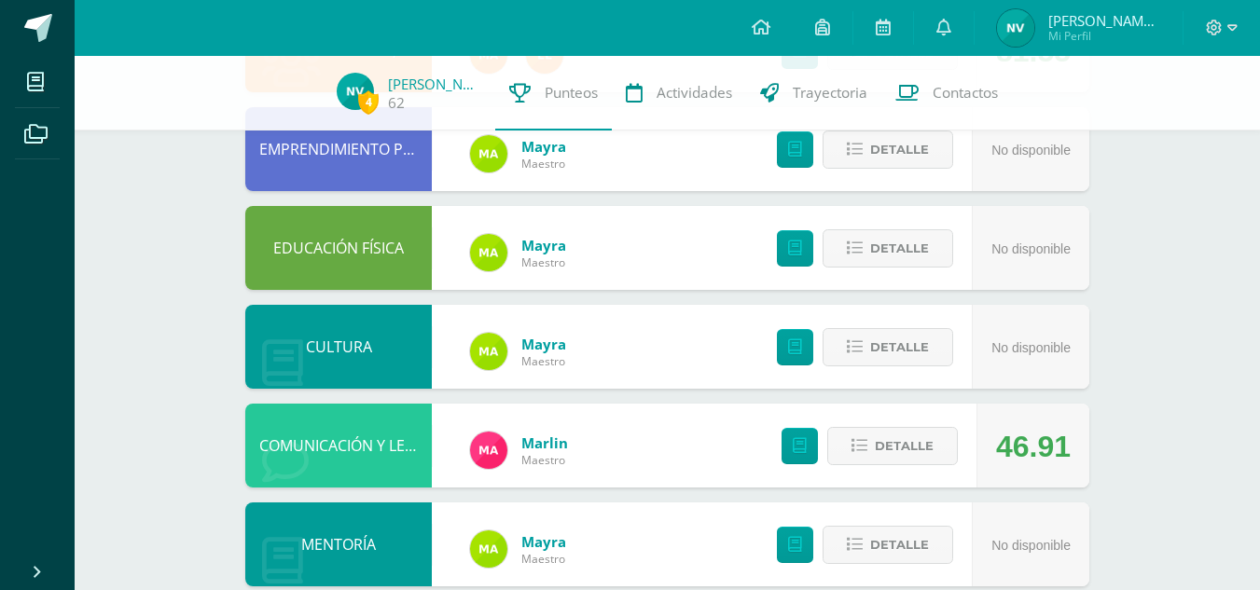
scroll to position [485, 0]
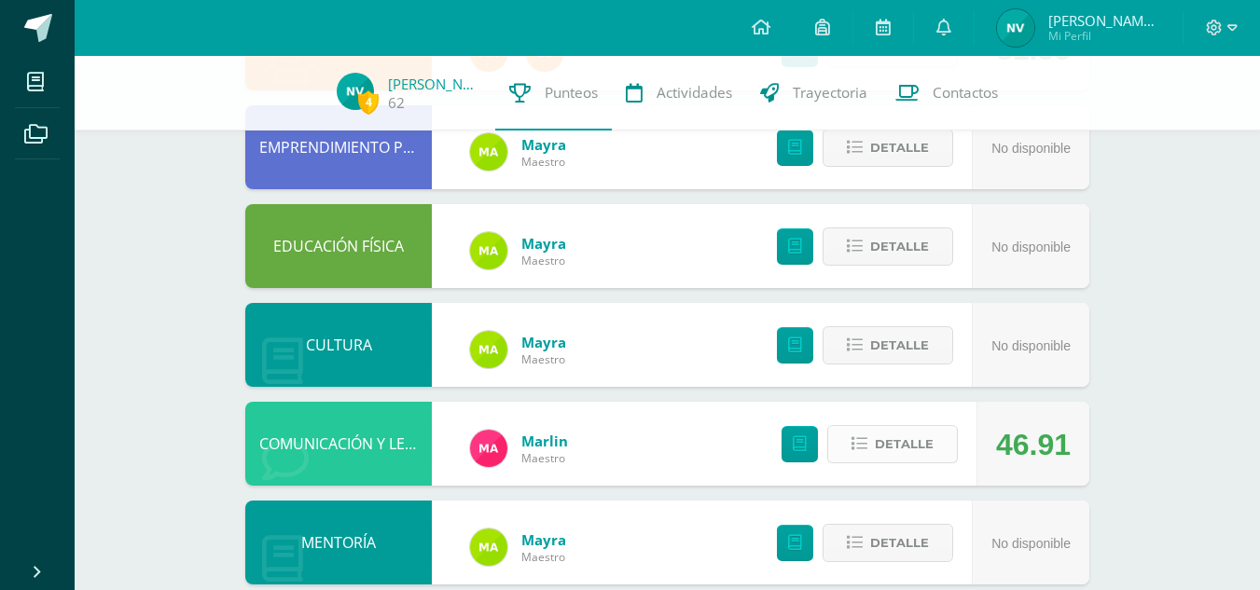
click at [937, 452] on button "Detalle" at bounding box center [892, 444] width 131 height 38
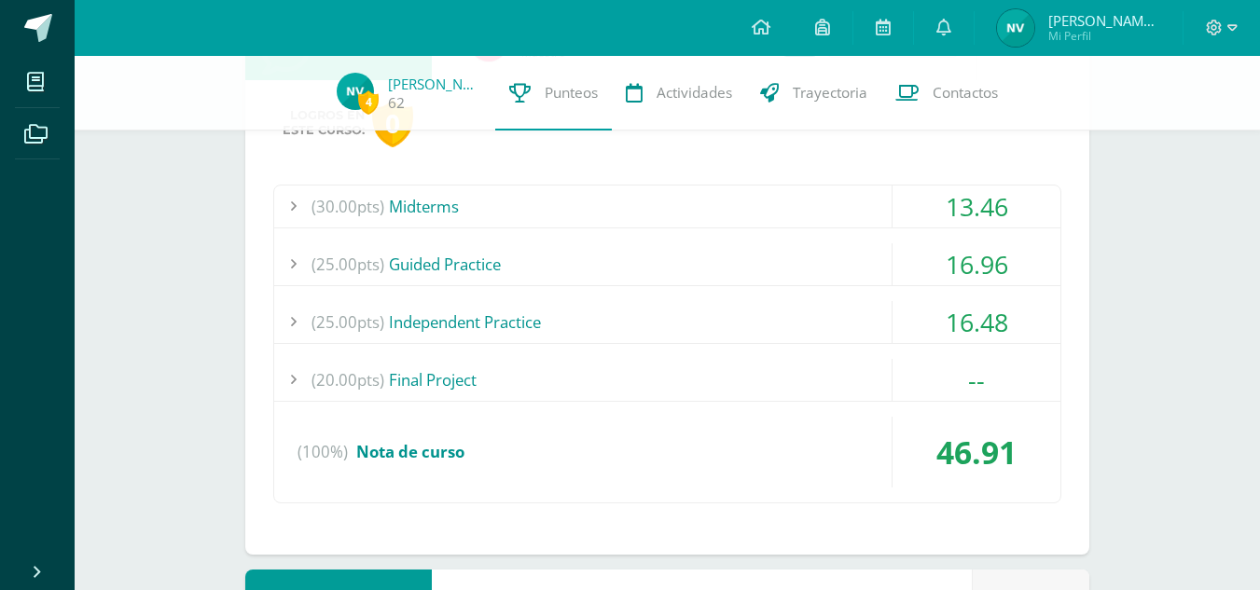
scroll to position [908, 0]
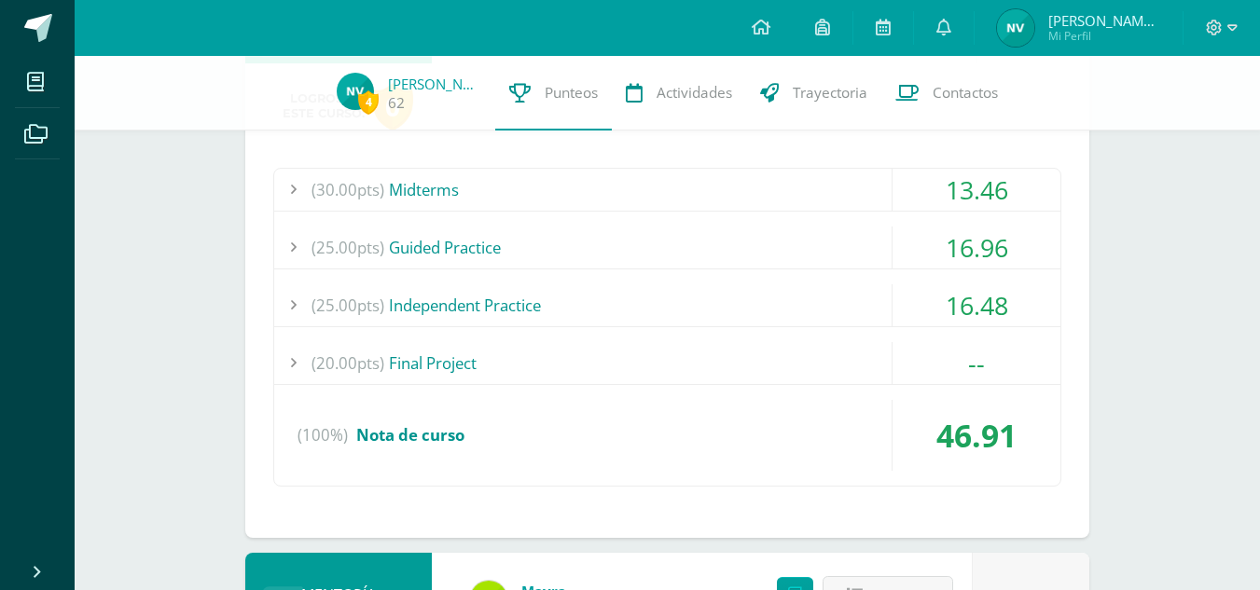
click at [824, 249] on div "(25.00pts) Guided Practice" at bounding box center [667, 248] width 786 height 42
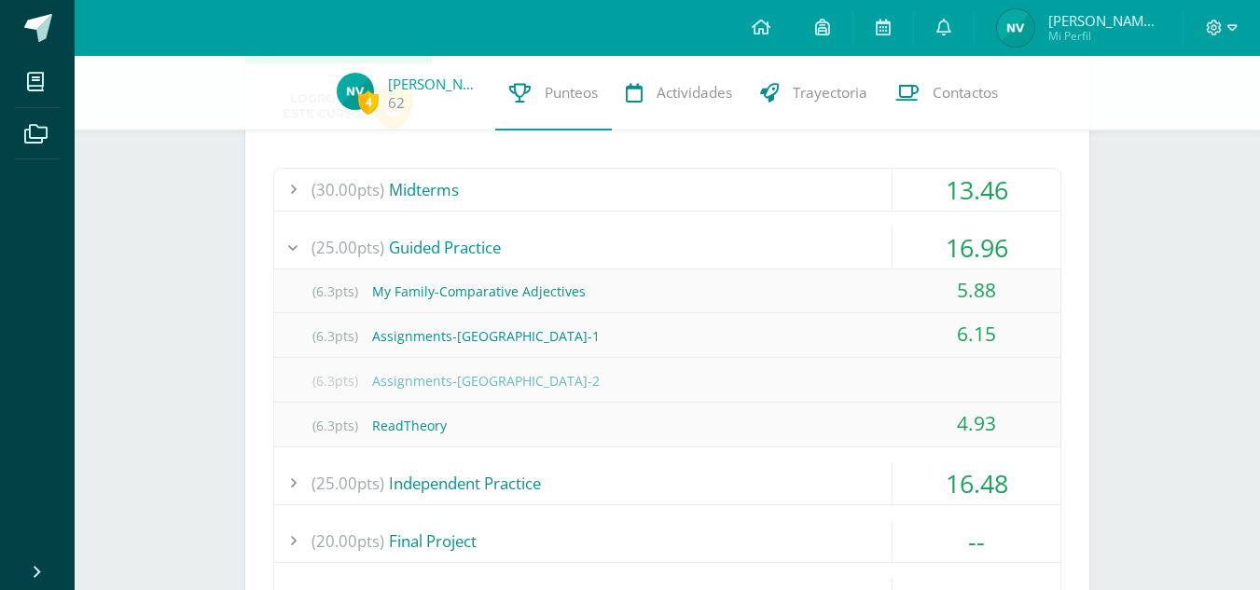
click at [824, 249] on div "(25.00pts) Guided Practice" at bounding box center [667, 248] width 786 height 42
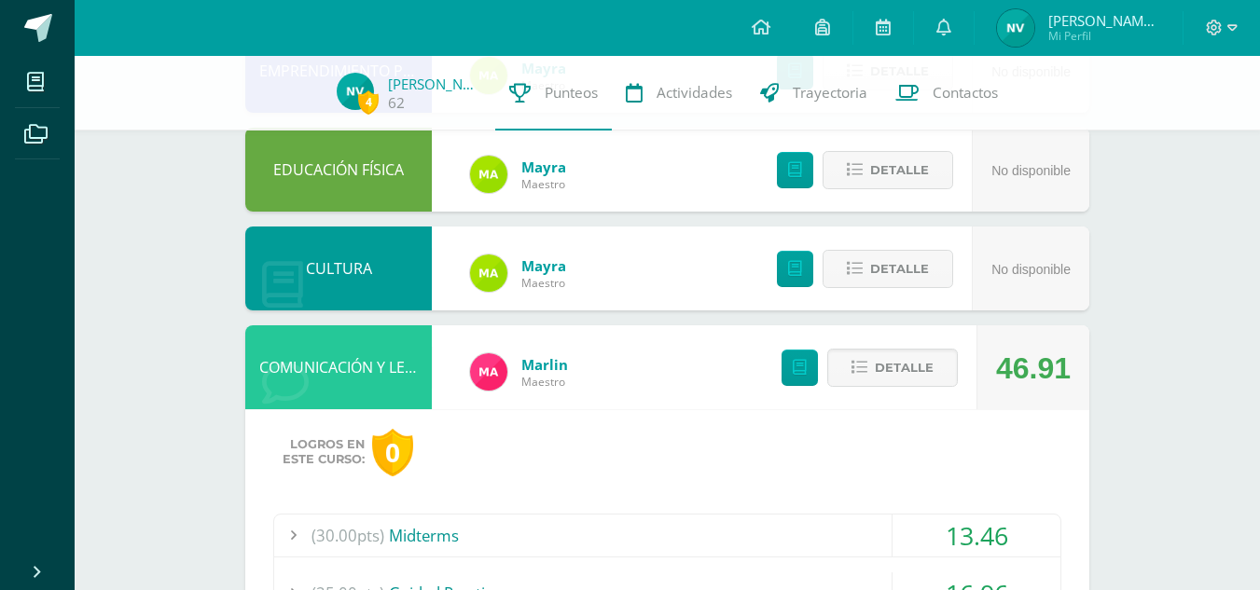
scroll to position [555, 0]
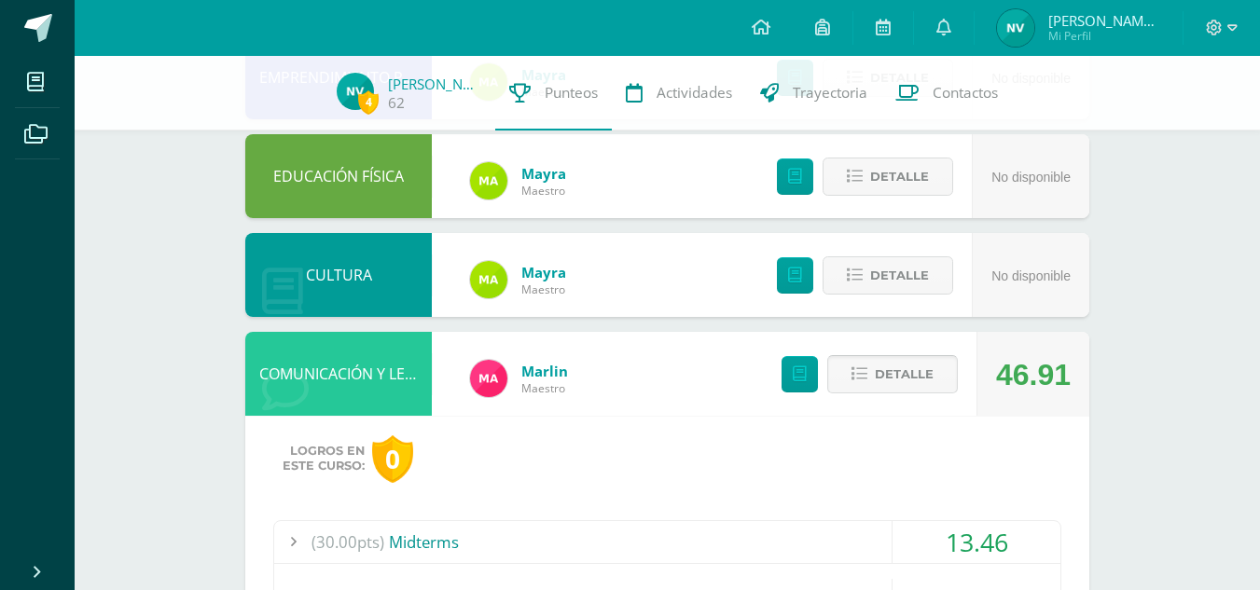
click at [870, 380] on button "Detalle" at bounding box center [892, 374] width 131 height 38
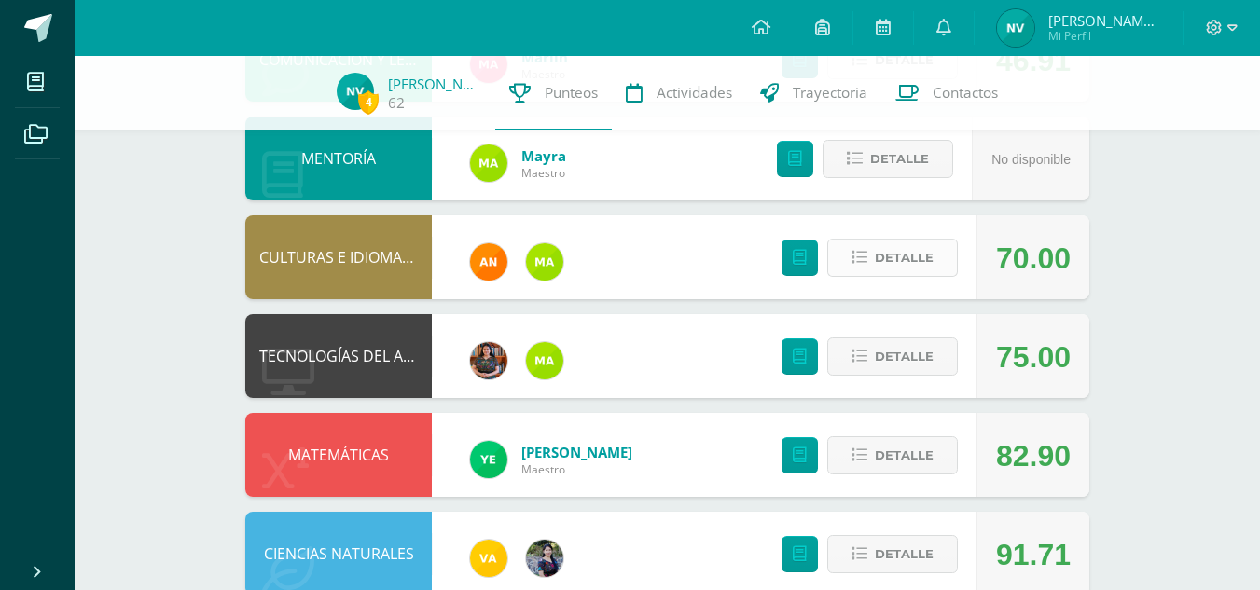
scroll to position [870, 0]
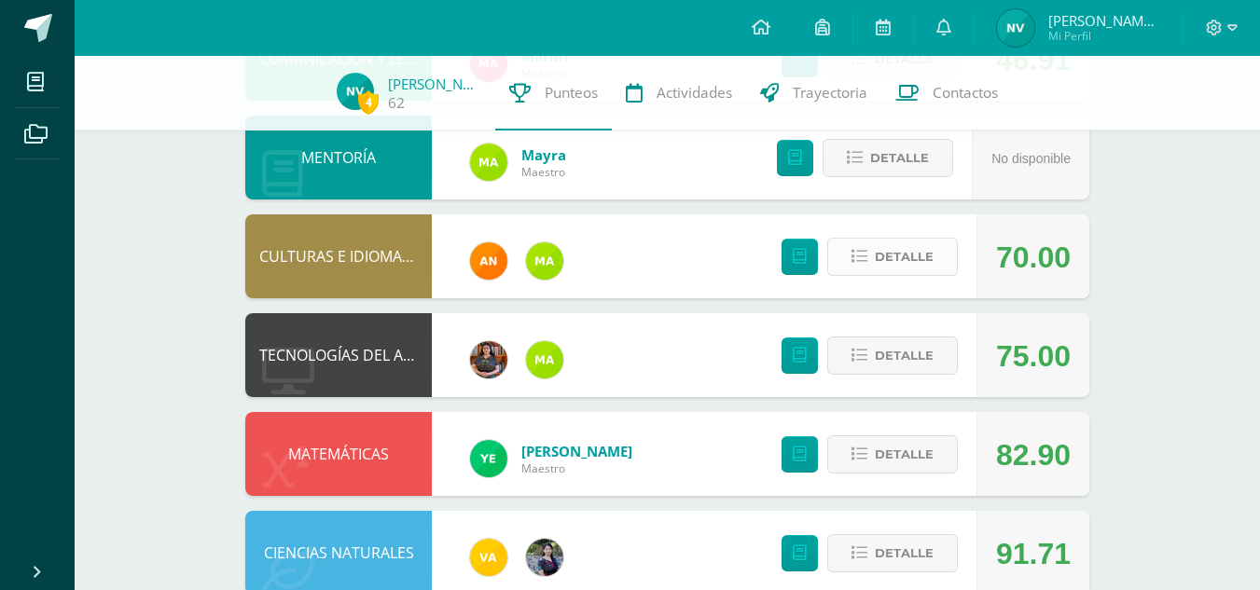
click at [930, 258] on span "Detalle" at bounding box center [904, 257] width 59 height 35
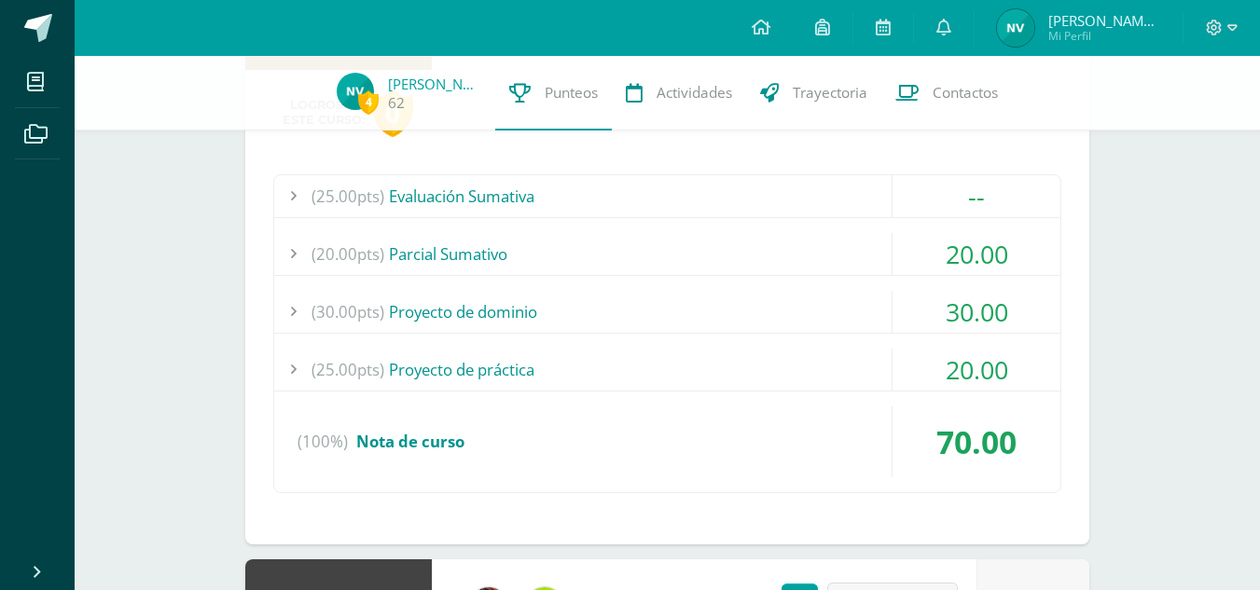
scroll to position [1102, 0]
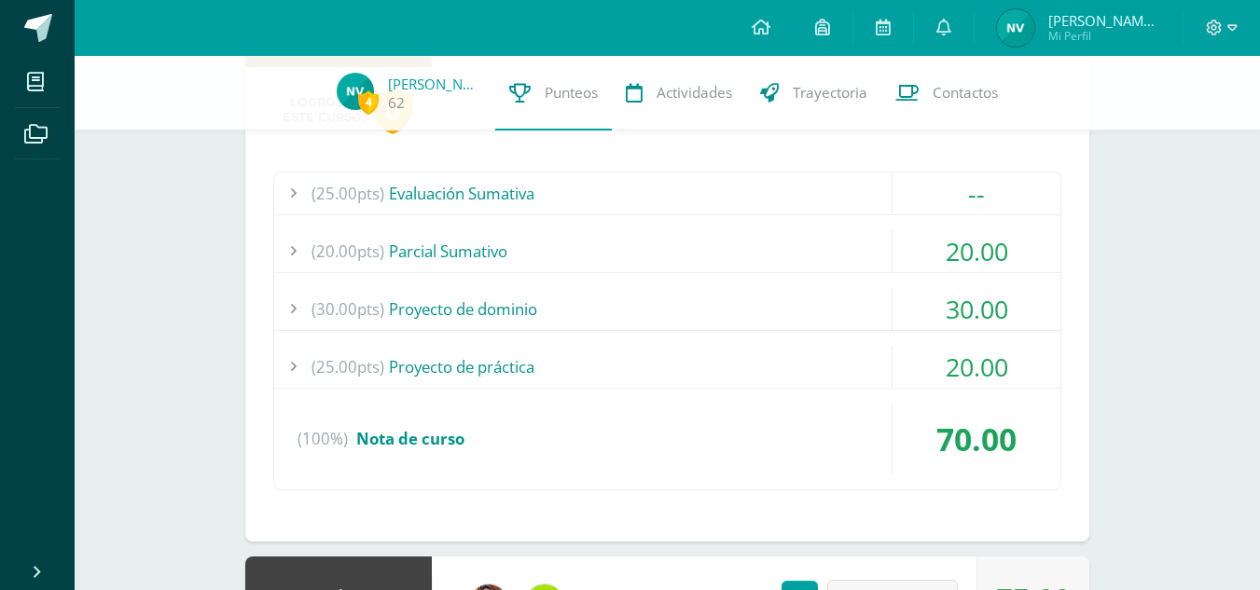
click at [868, 280] on div "(25.00pts) Evaluación Sumativa -- (25.0pts) Evaluación final" at bounding box center [667, 331] width 788 height 319
click at [857, 261] on div "(20.00pts) [GEOGRAPHIC_DATA]" at bounding box center [667, 251] width 786 height 42
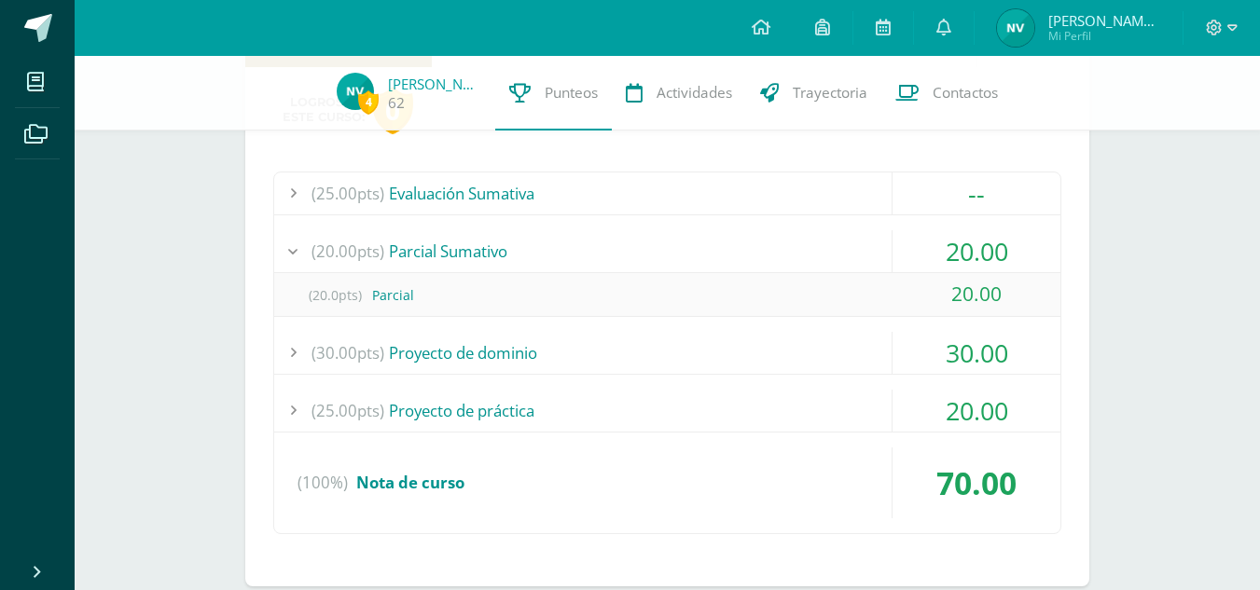
click at [857, 261] on div "(20.00pts) [GEOGRAPHIC_DATA]" at bounding box center [667, 251] width 786 height 42
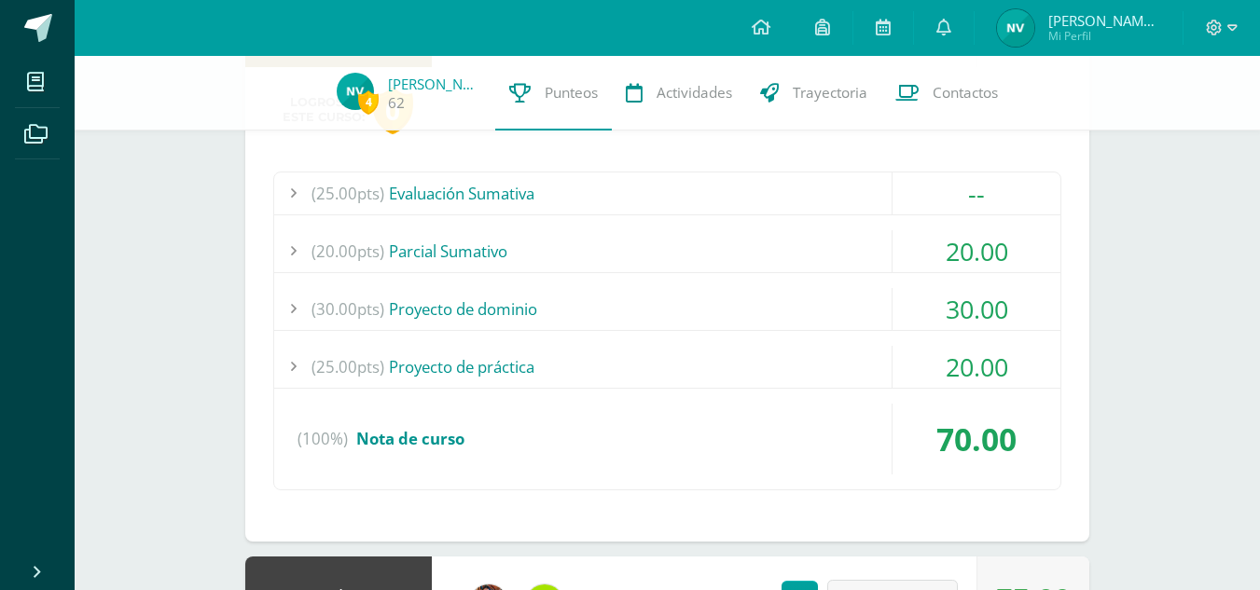
click at [860, 312] on div "(30.00pts) Proyecto de dominio" at bounding box center [667, 309] width 786 height 42
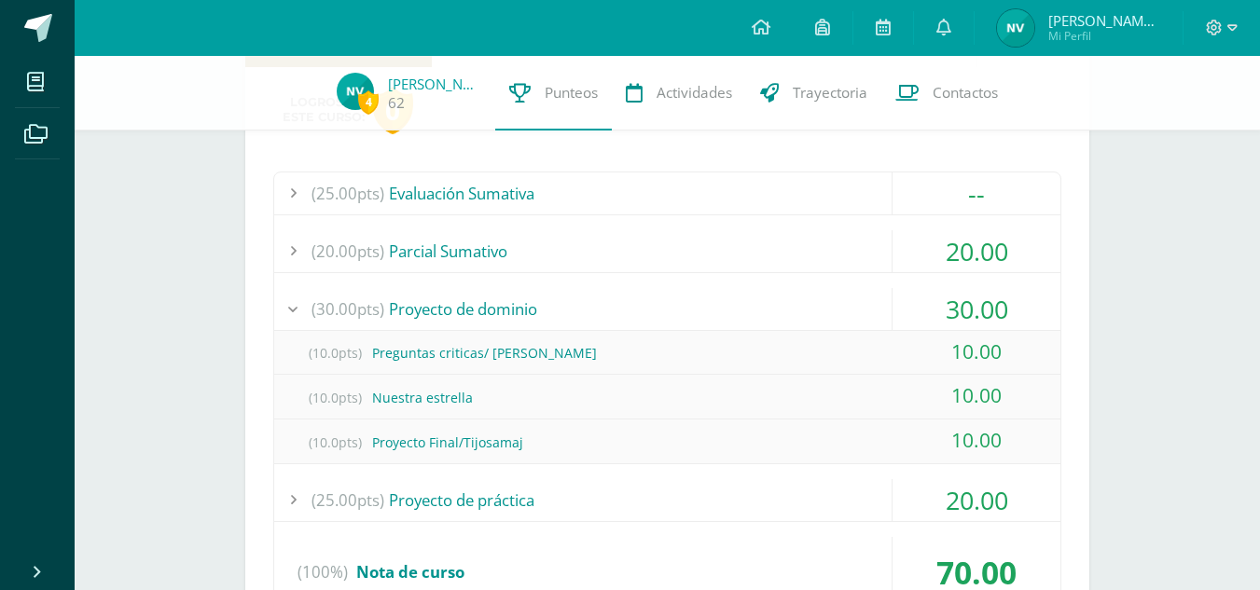
click at [860, 312] on div "(30.00pts) Proyecto de dominio" at bounding box center [667, 309] width 786 height 42
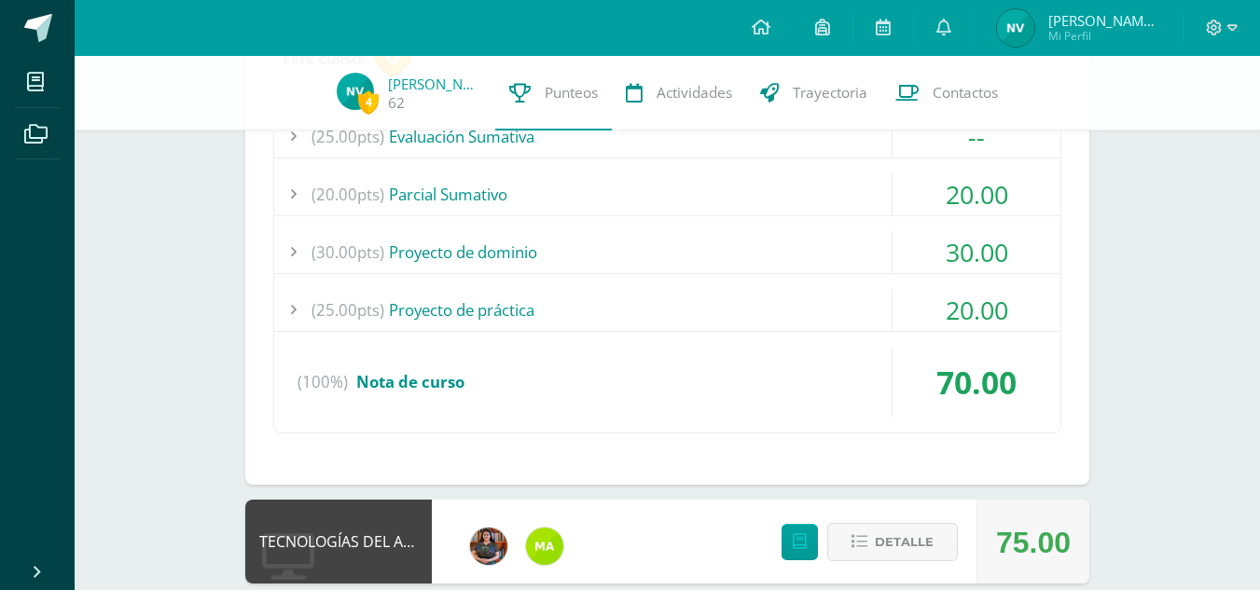
scroll to position [1159, 0]
click at [855, 305] on div "(25.00pts) Proyecto de práctica" at bounding box center [667, 309] width 786 height 42
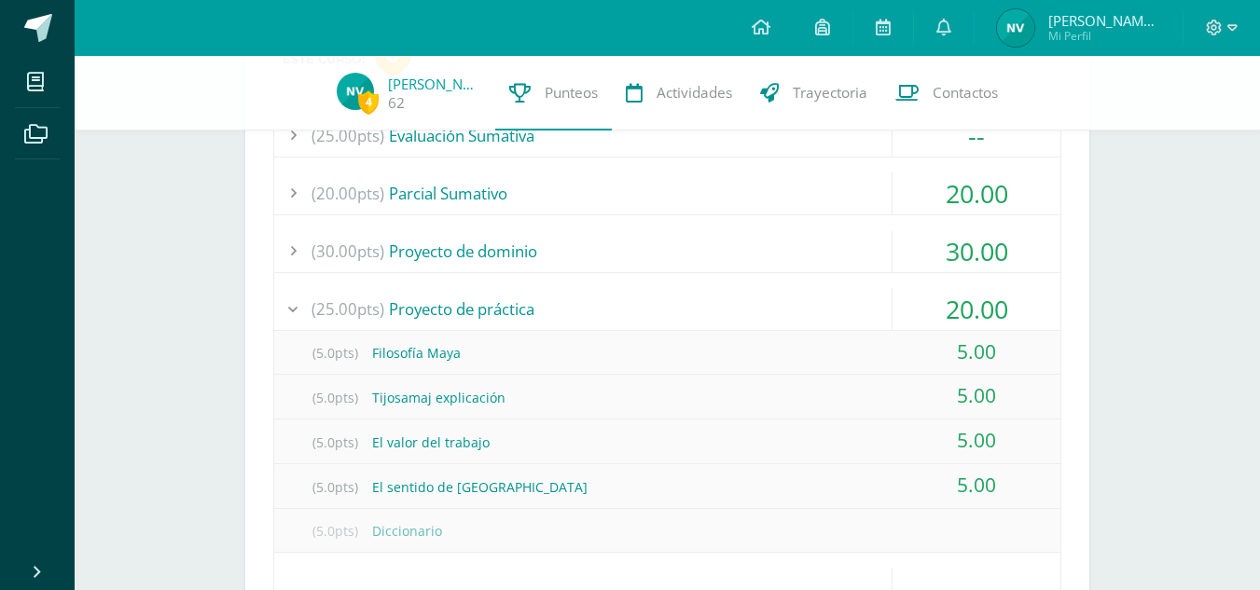
click at [580, 301] on div "(25.00pts) Proyecto de práctica" at bounding box center [667, 309] width 786 height 42
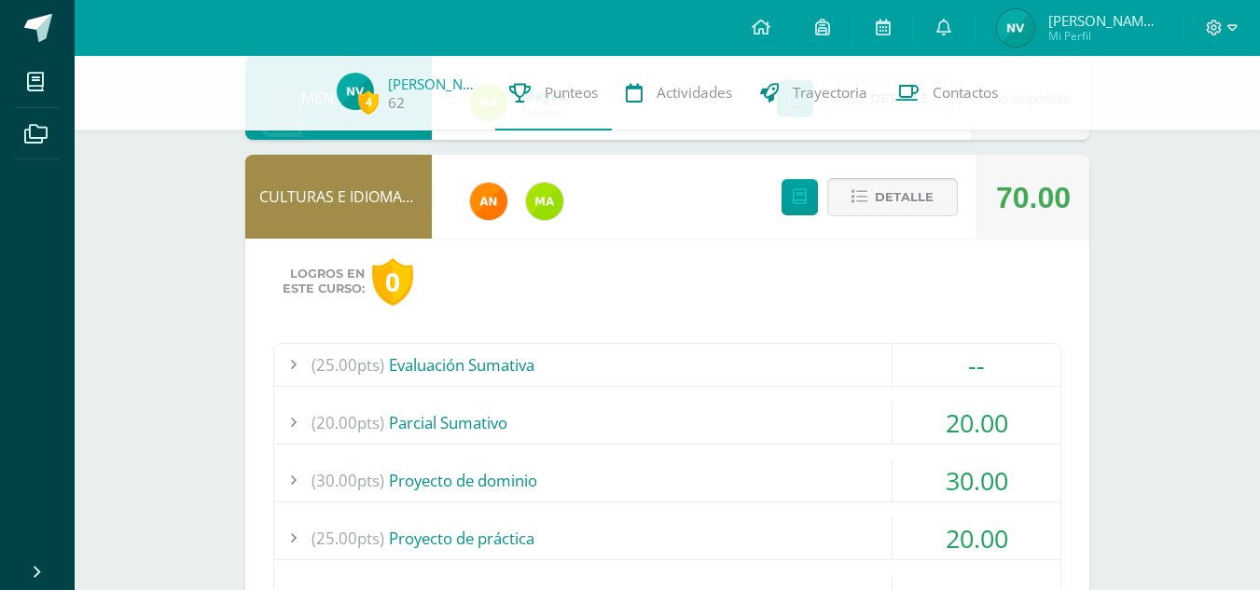
scroll to position [931, 0]
click at [894, 194] on span "Detalle" at bounding box center [904, 196] width 59 height 35
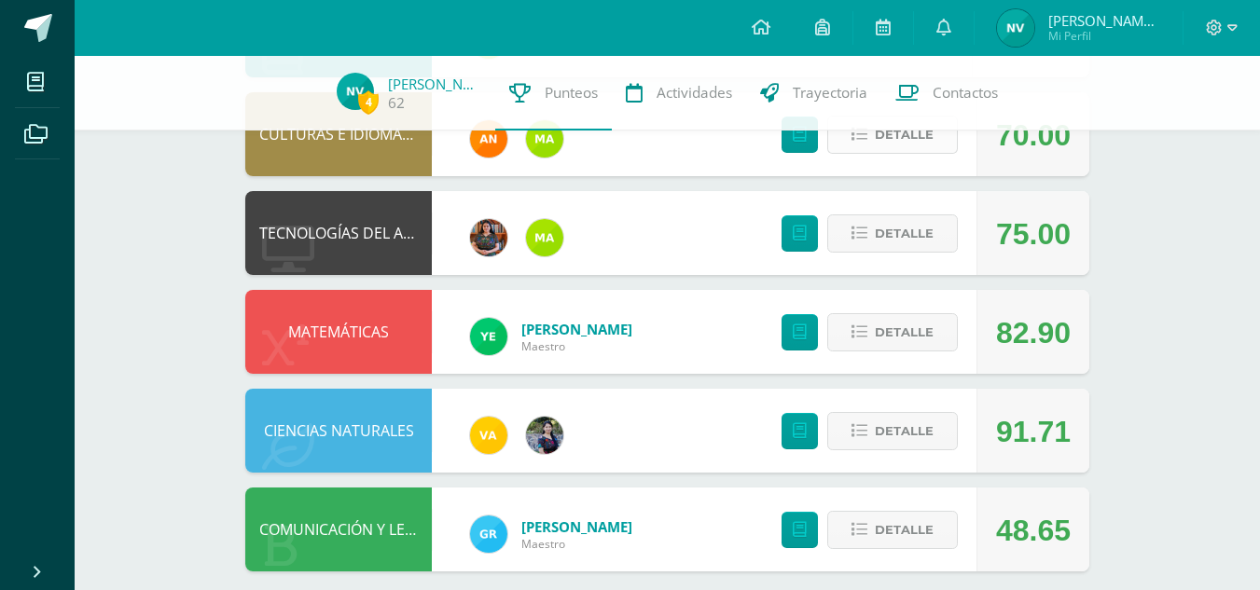
scroll to position [994, 0]
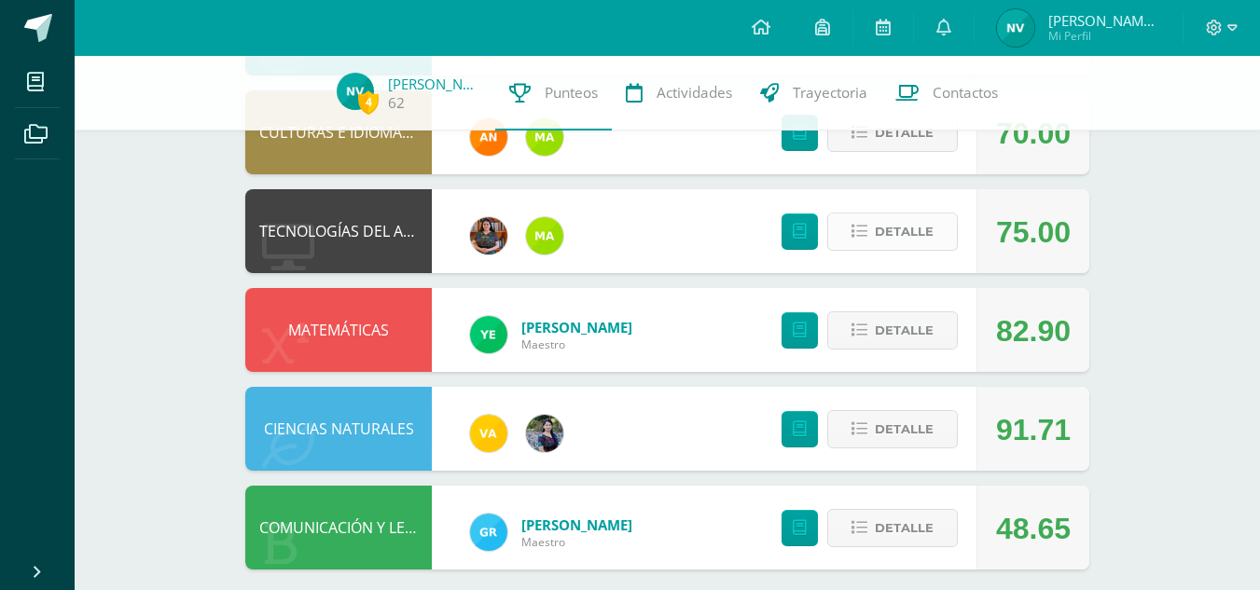
click at [921, 237] on span "Detalle" at bounding box center [904, 232] width 59 height 35
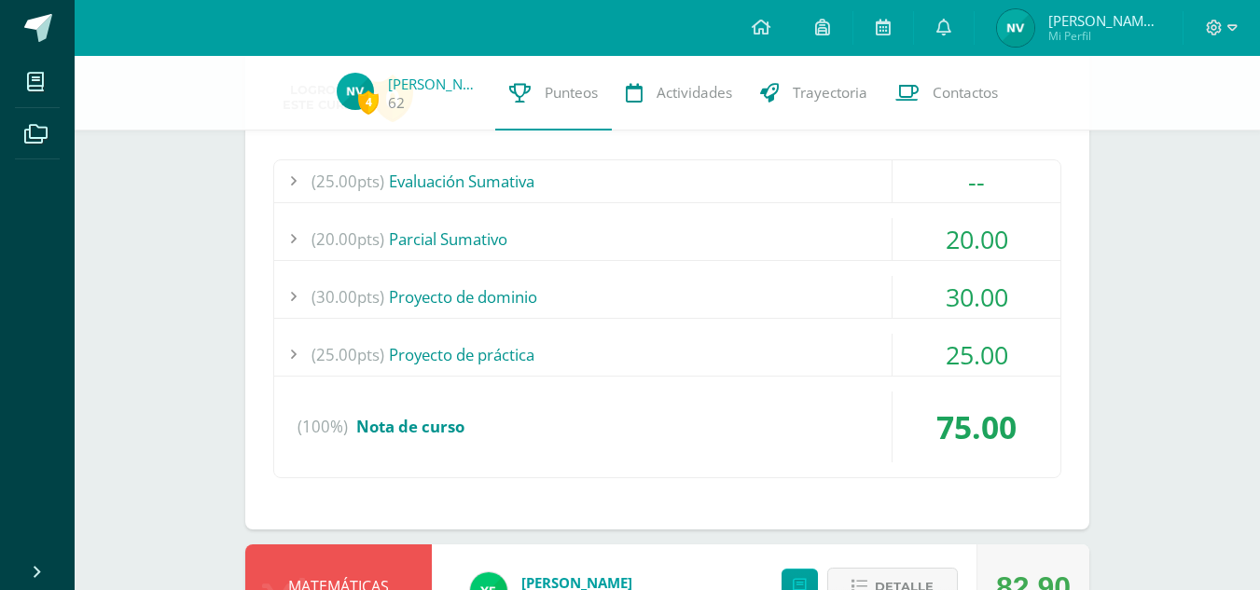
scroll to position [1220, 0]
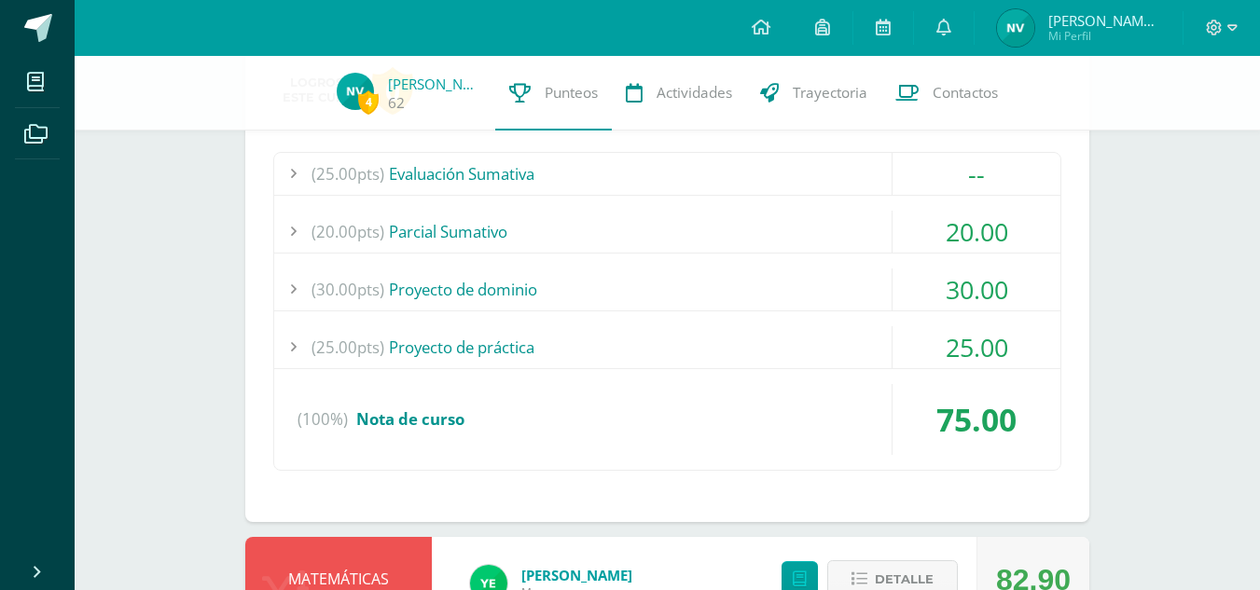
click at [851, 243] on div "(20.00pts) Parcial Sumativo" at bounding box center [667, 232] width 786 height 42
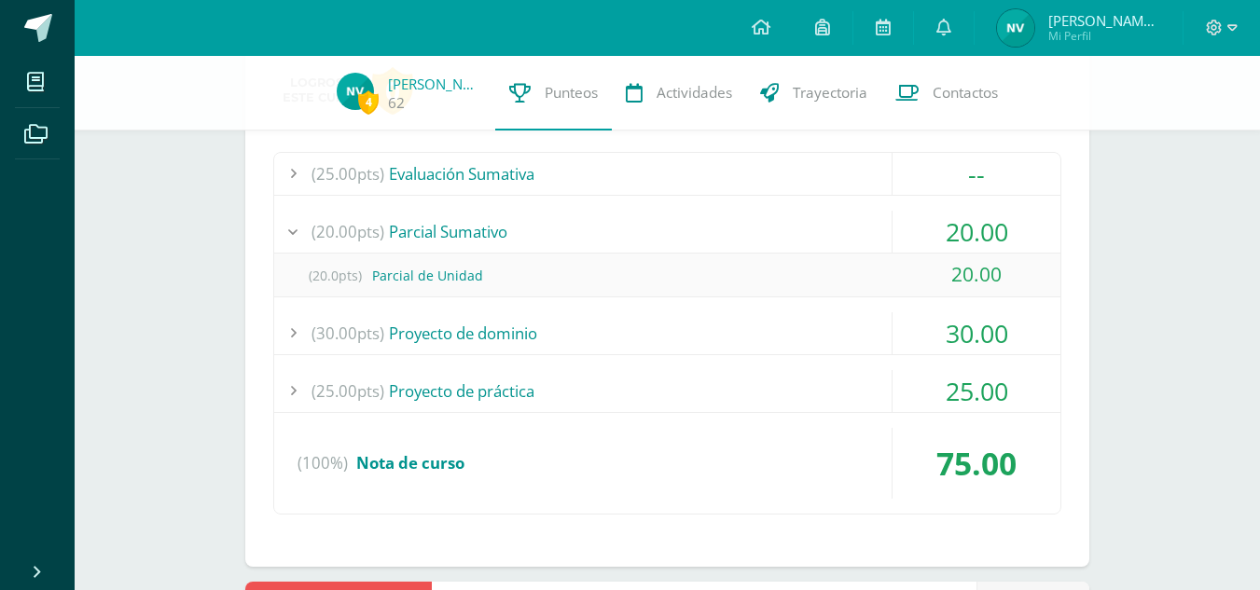
click at [851, 243] on div "(20.00pts) Parcial Sumativo" at bounding box center [667, 232] width 786 height 42
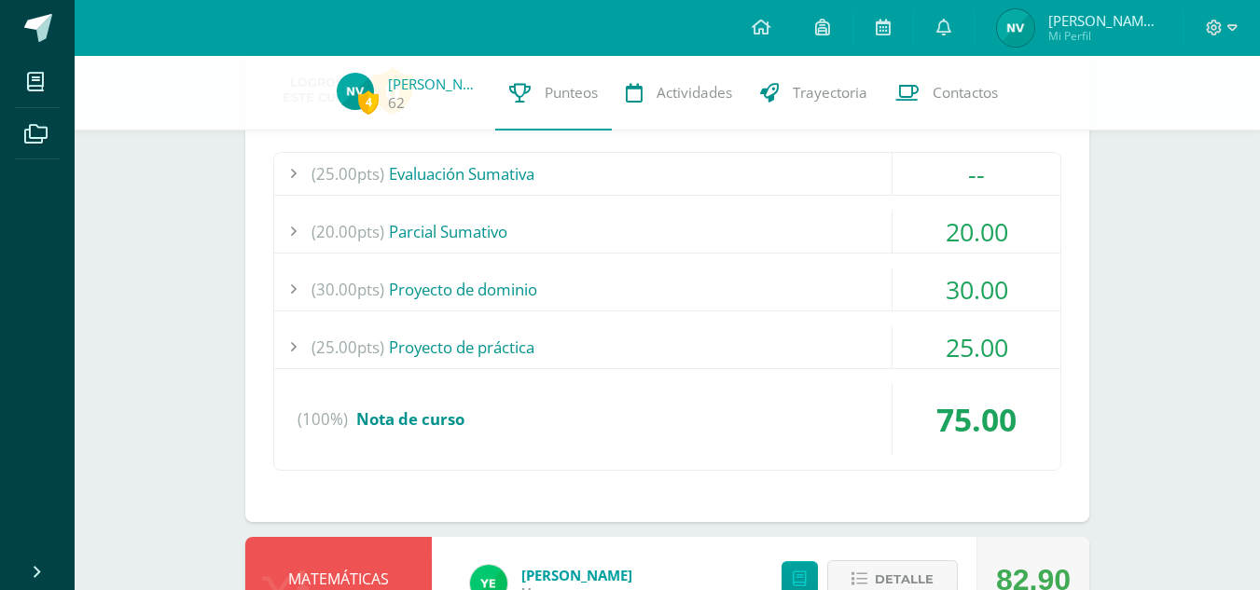
click at [823, 301] on div "(30.00pts) Proyecto de dominio" at bounding box center [667, 290] width 786 height 42
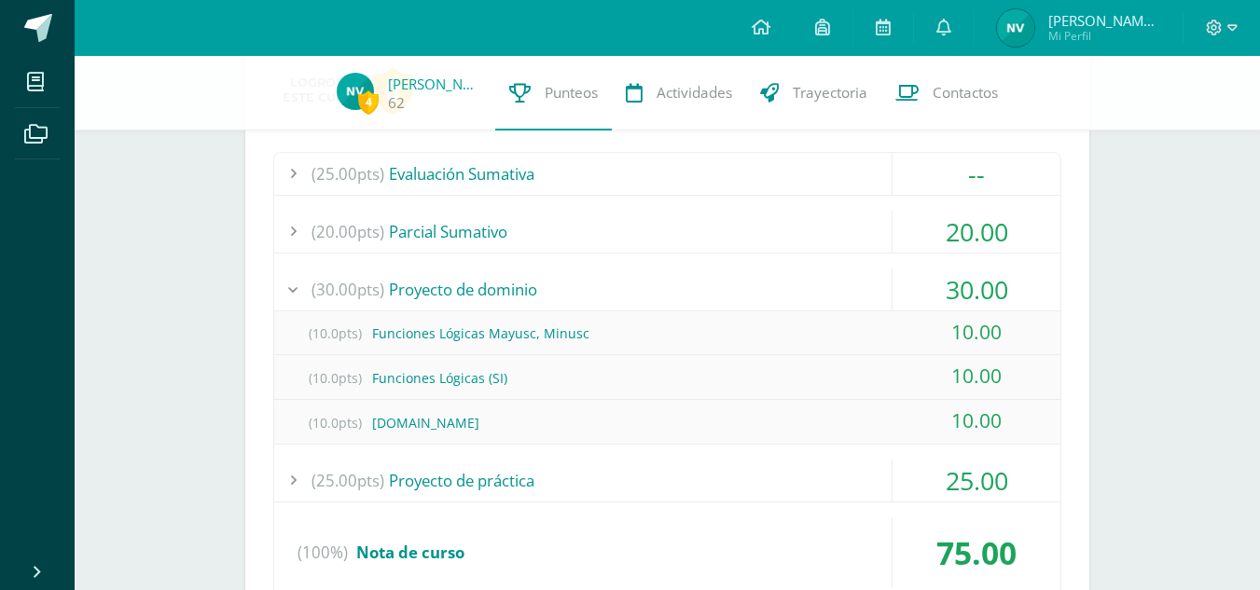
click at [823, 301] on div "(30.00pts) Proyecto de dominio" at bounding box center [667, 290] width 786 height 42
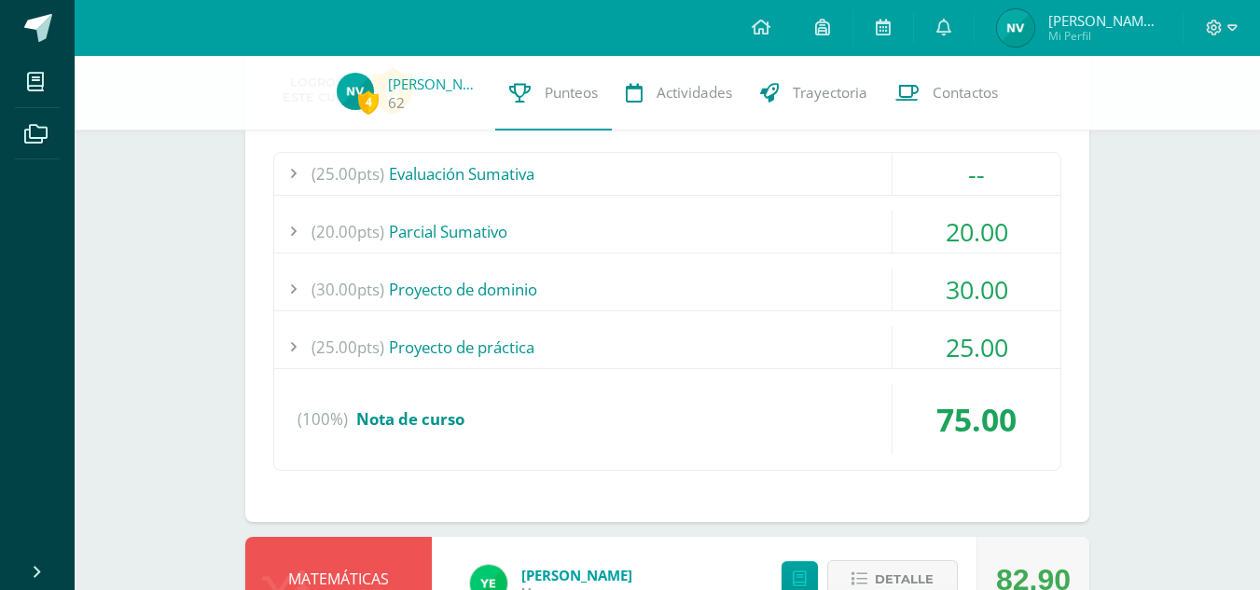
click at [820, 325] on div "(25.00pts) Evaluación Sumativa -- (25.0pts) Examen Final" at bounding box center [667, 311] width 788 height 319
click at [814, 337] on div "(25.00pts) Proyecto de práctica" at bounding box center [667, 347] width 786 height 42
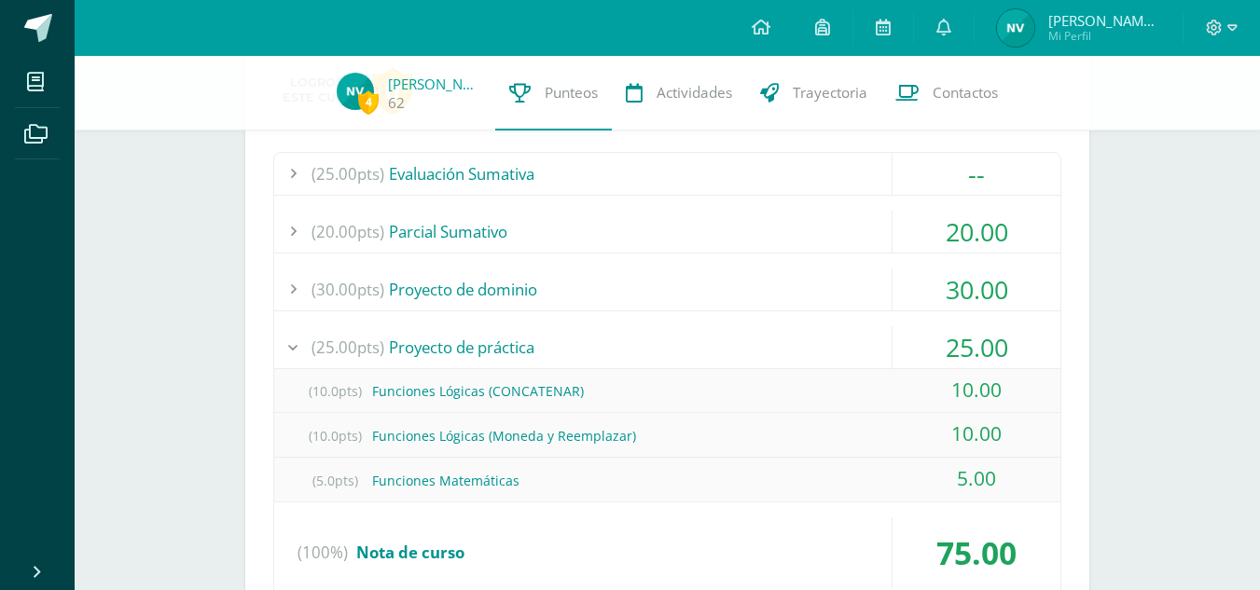
click at [814, 337] on div "(25.00pts) Proyecto de práctica" at bounding box center [667, 347] width 786 height 42
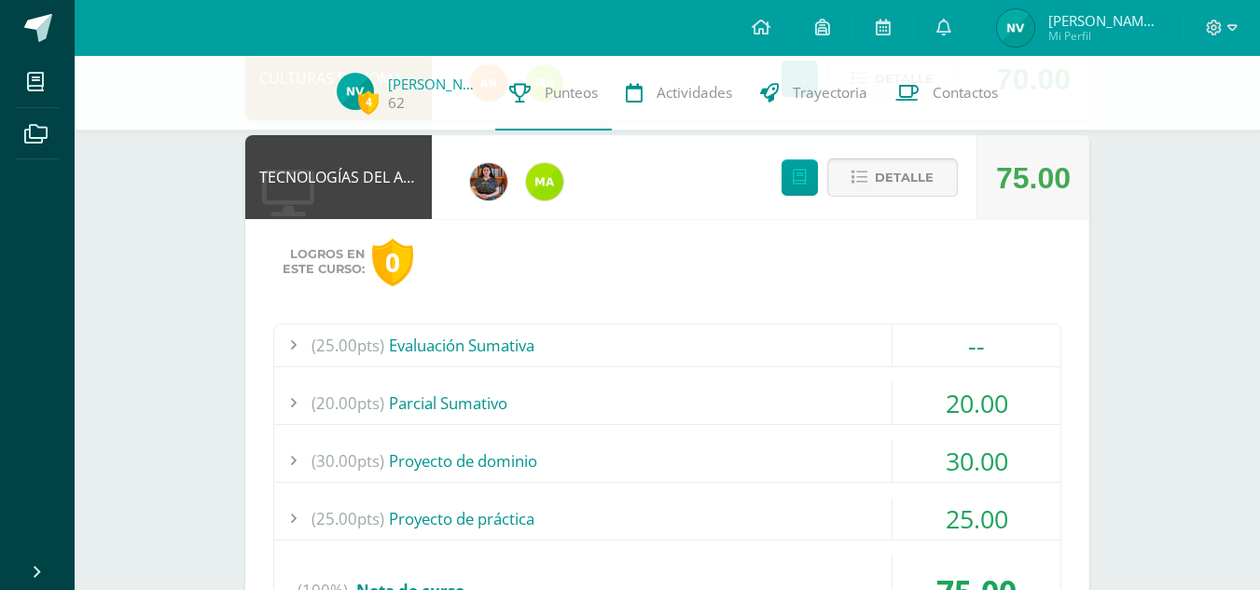
scroll to position [1055, 0]
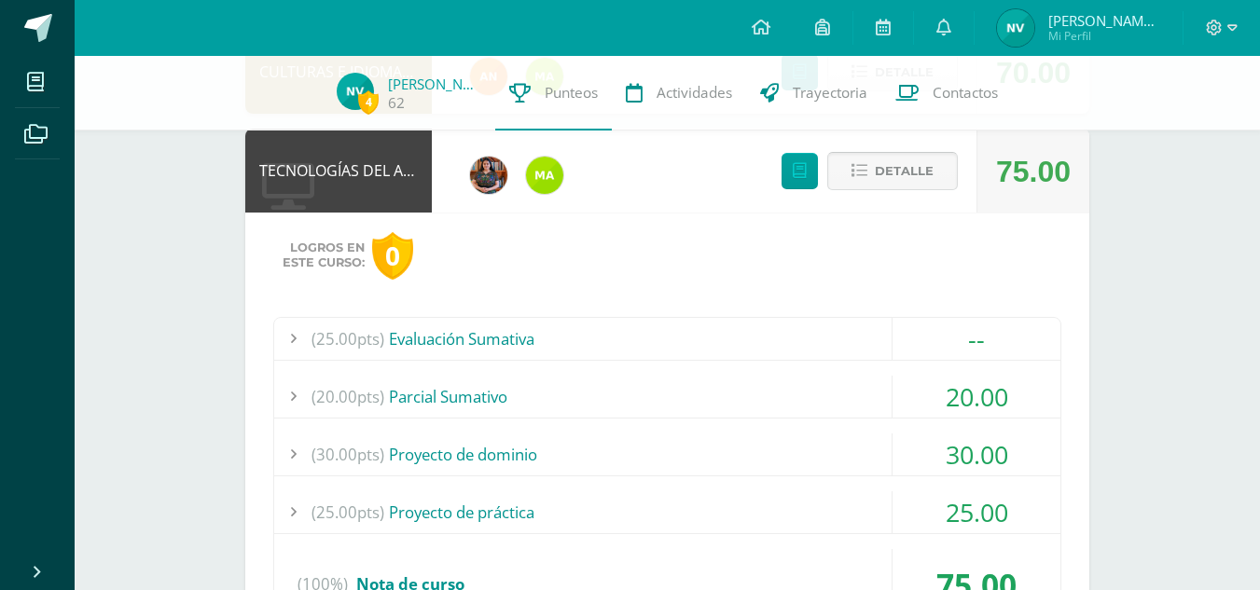
click at [918, 174] on span "Detalle" at bounding box center [904, 171] width 59 height 35
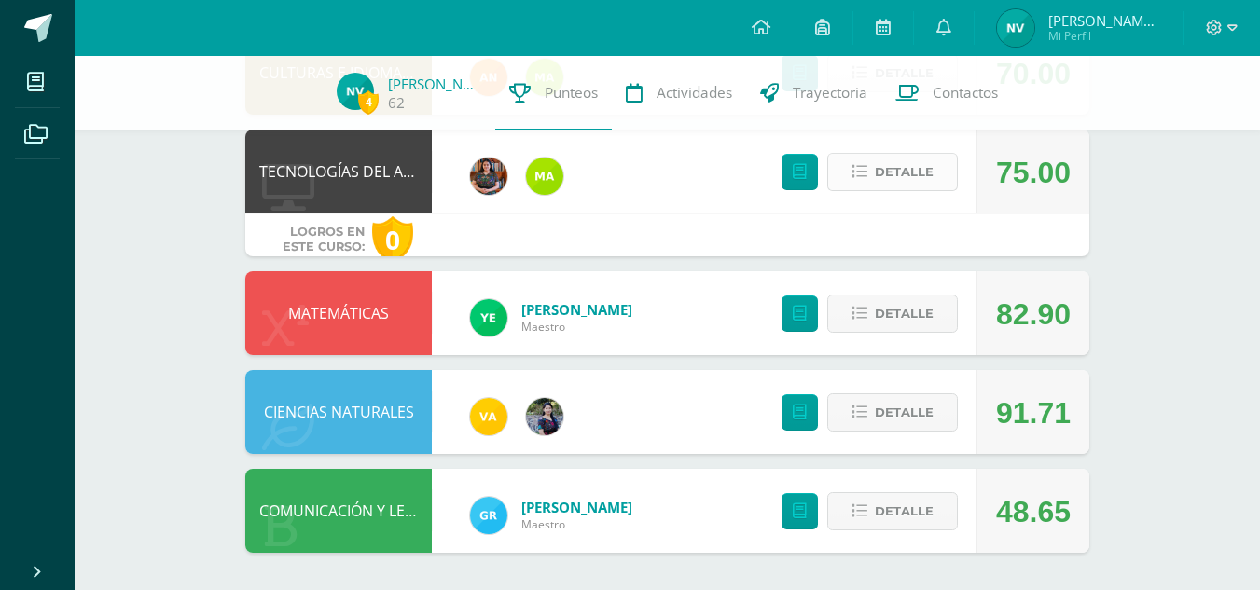
scroll to position [1011, 0]
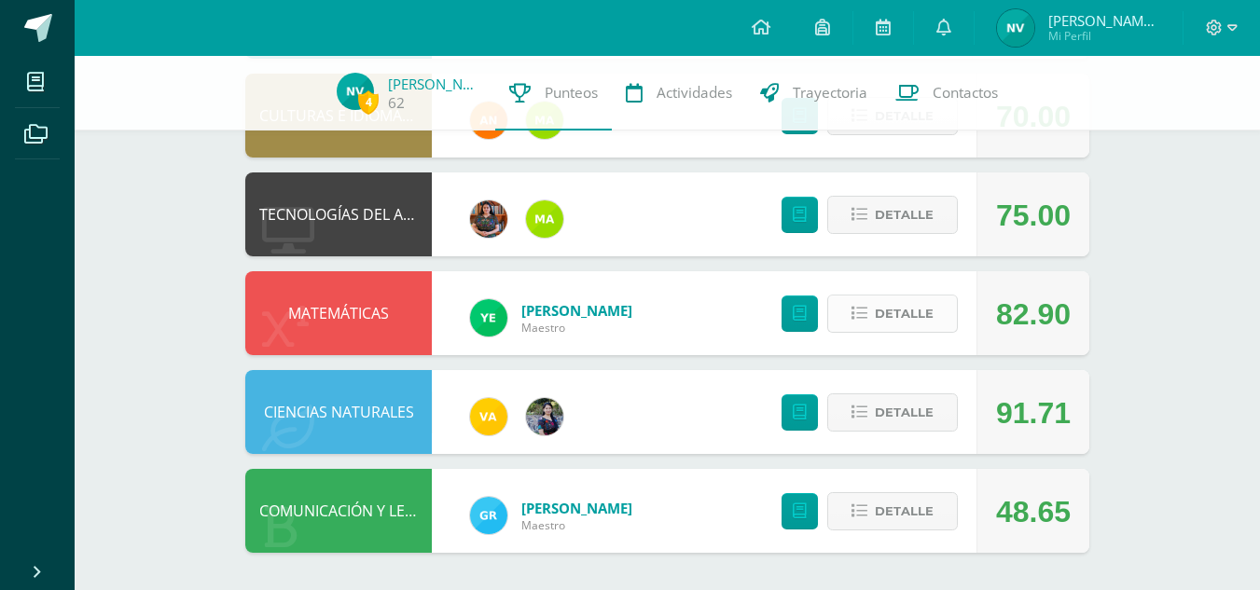
click at [934, 320] on button "Detalle" at bounding box center [892, 314] width 131 height 38
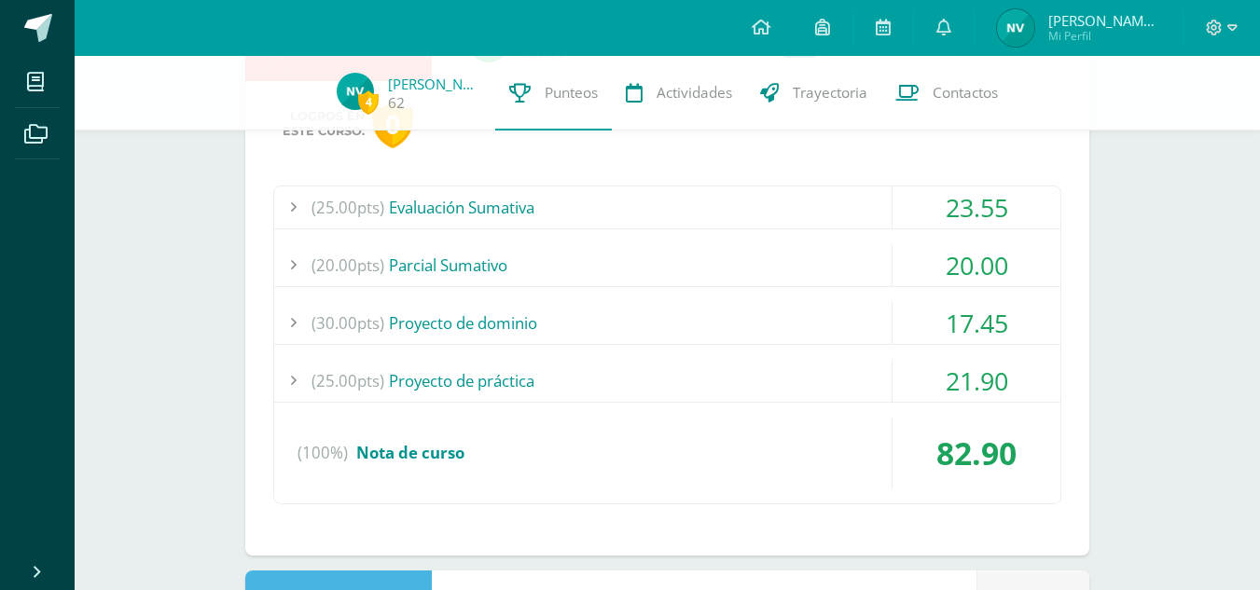
scroll to position [1286, 0]
click at [772, 328] on div "(30.00pts) Proyecto de dominio" at bounding box center [667, 322] width 786 height 42
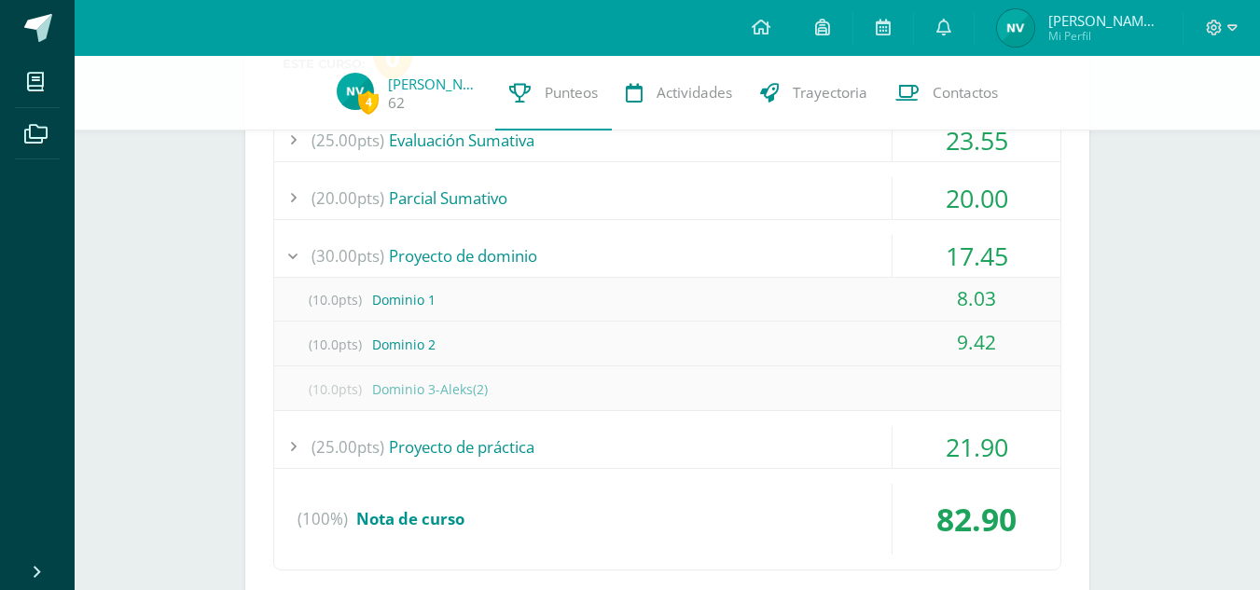
scroll to position [1351, 0]
click at [757, 256] on div "(30.00pts) Proyecto de dominio" at bounding box center [667, 258] width 786 height 42
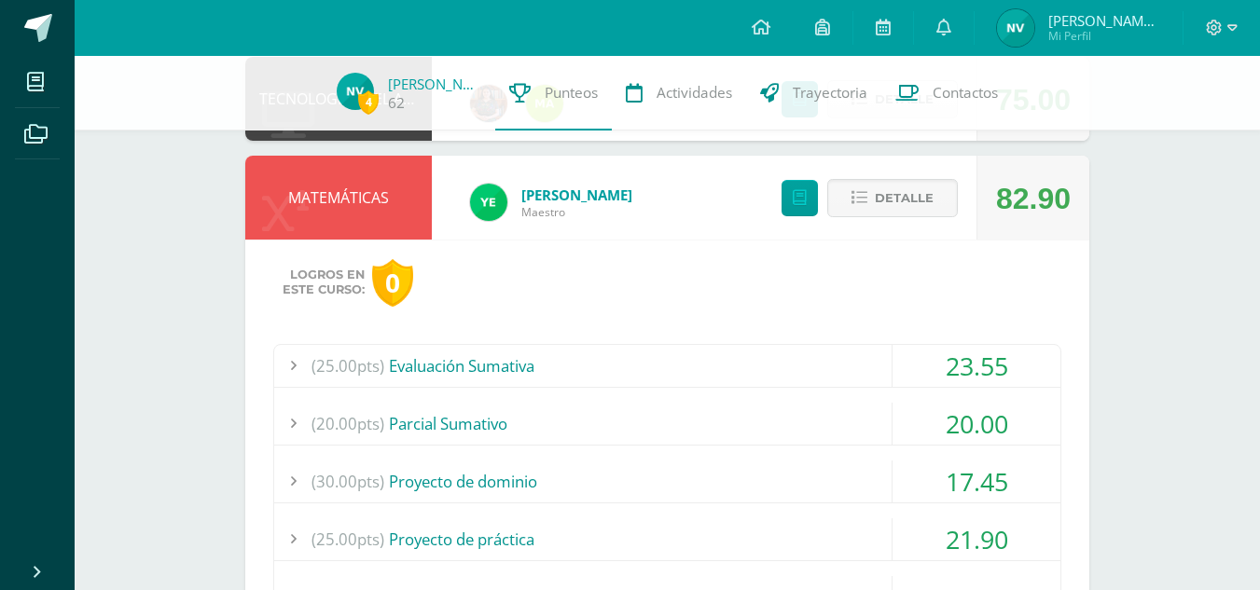
scroll to position [1104, 0]
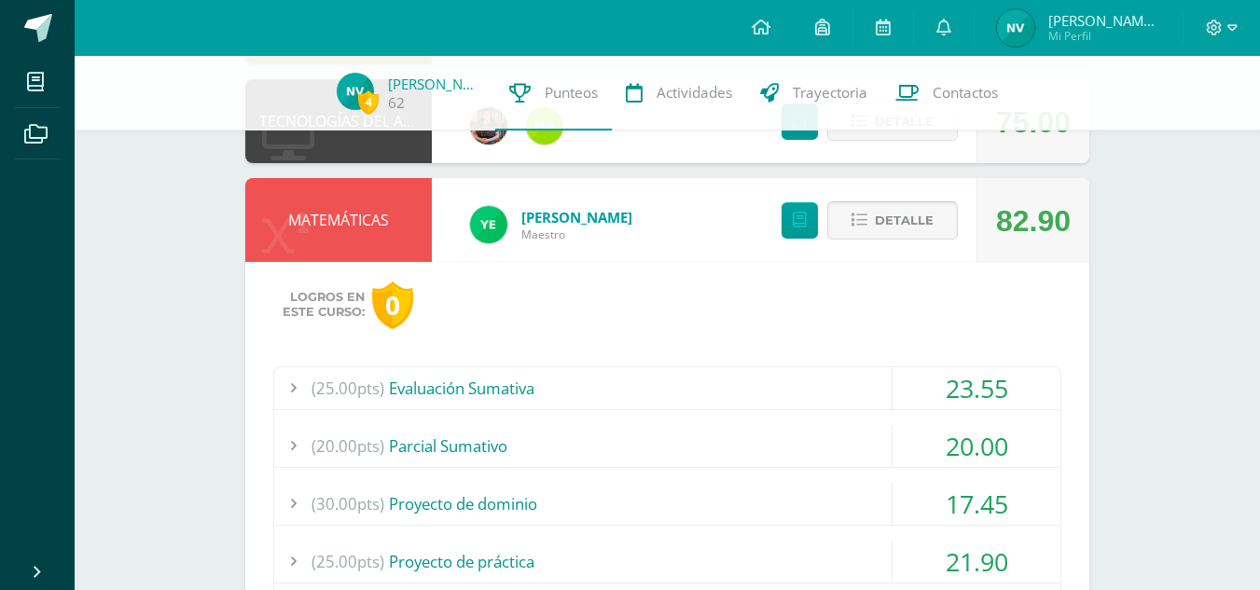
click at [866, 209] on button "Detalle" at bounding box center [892, 220] width 131 height 38
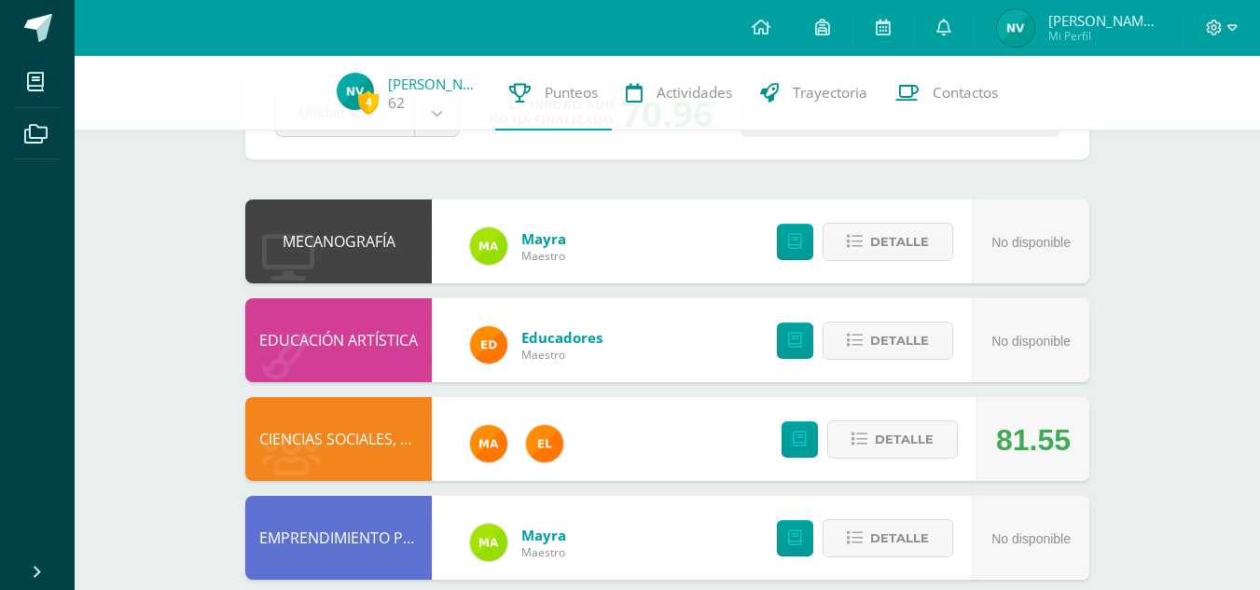
scroll to position [0, 0]
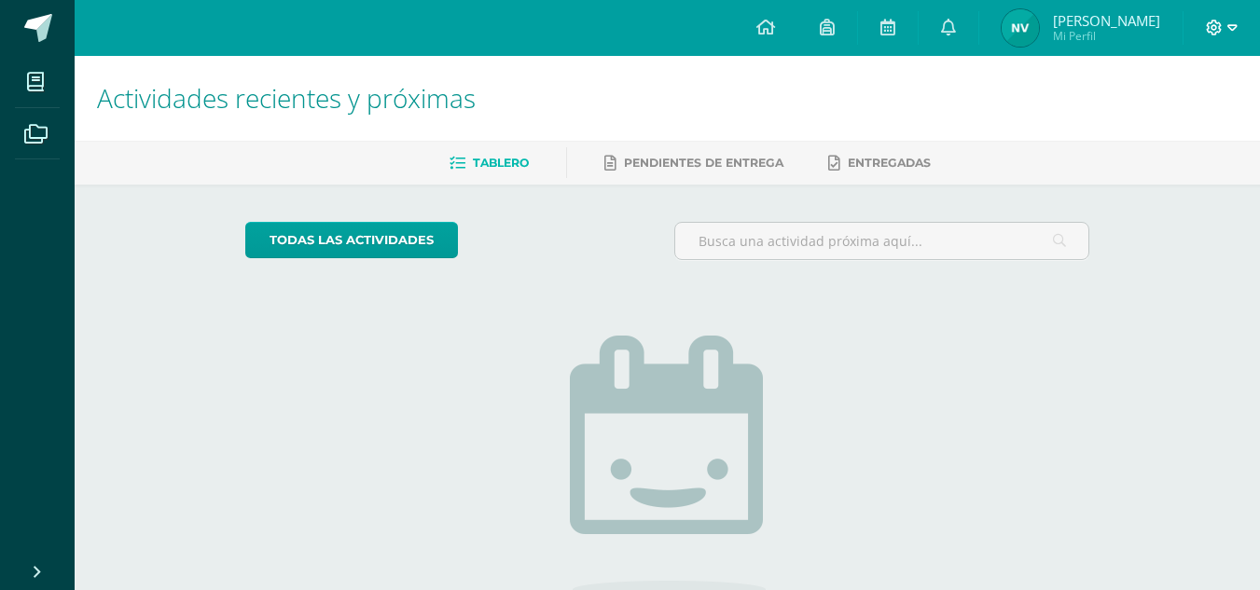
click at [1232, 37] on span at bounding box center [1222, 28] width 32 height 21
click at [1170, 131] on span "Cerrar sesión" at bounding box center [1173, 127] width 84 height 18
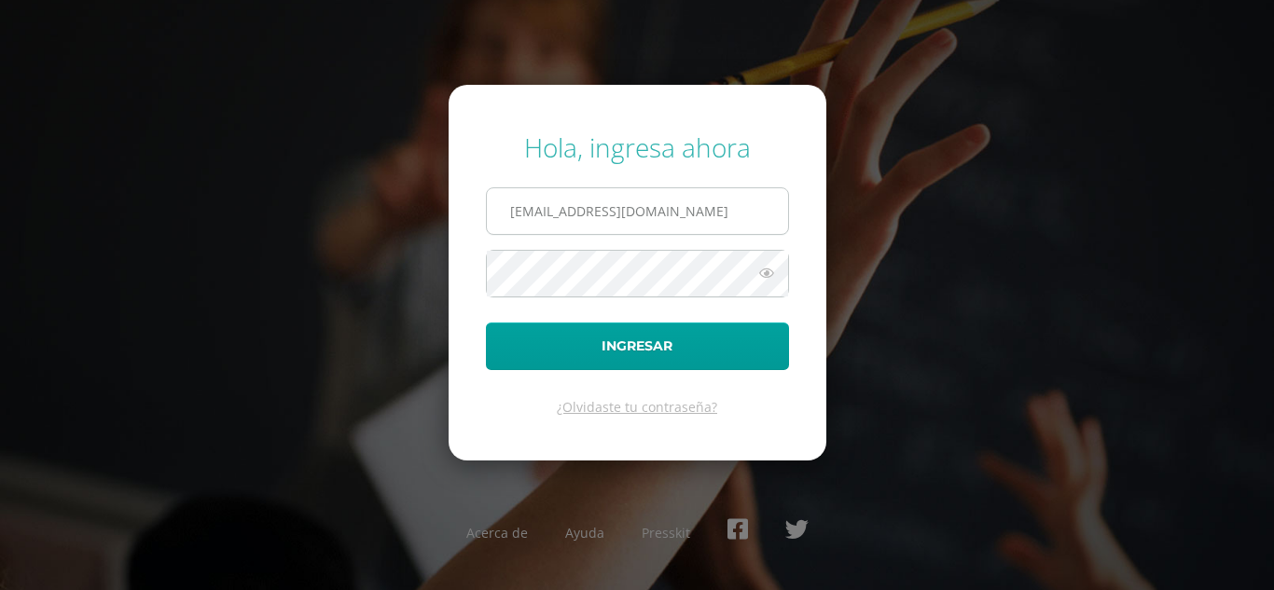
click at [571, 212] on input "[EMAIL_ADDRESS][DOMAIN_NAME]" at bounding box center [637, 211] width 301 height 46
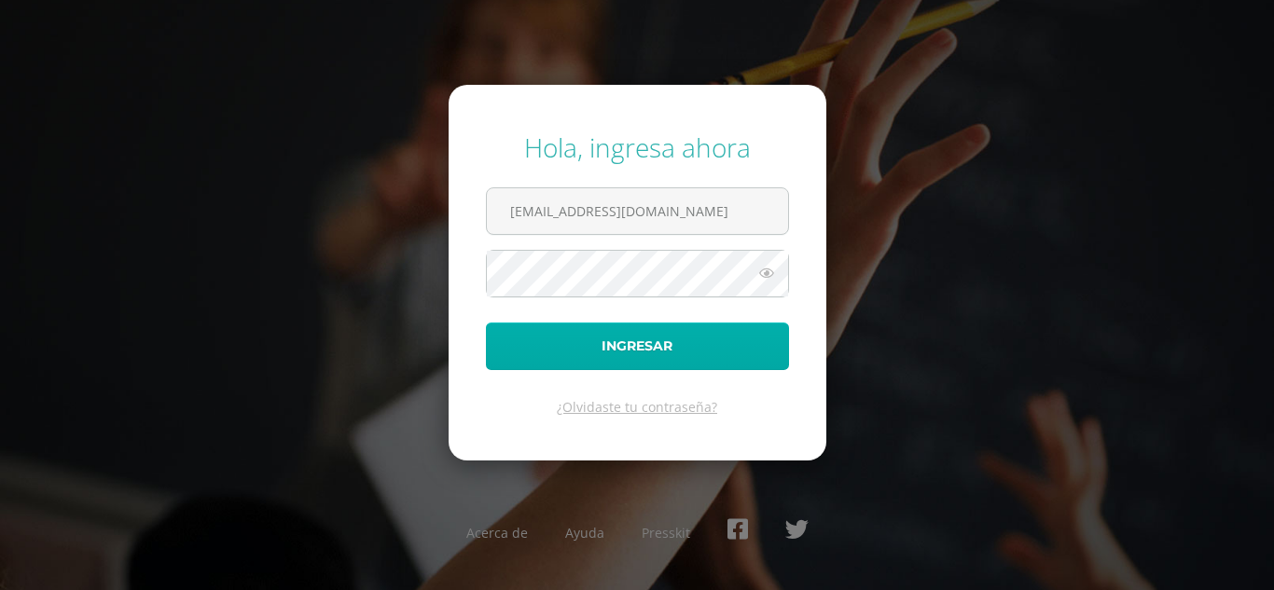
type input "[EMAIL_ADDRESS][DOMAIN_NAME]"
click at [661, 364] on button "Ingresar" at bounding box center [637, 347] width 303 height 48
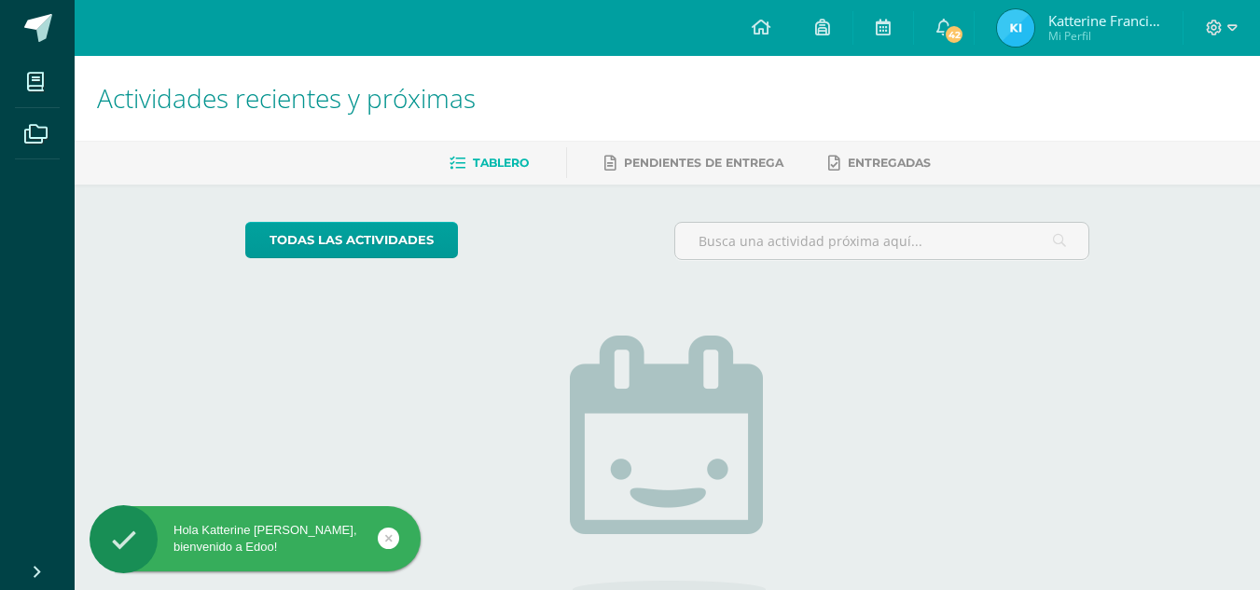
click at [1014, 18] on img at bounding box center [1015, 27] width 37 height 37
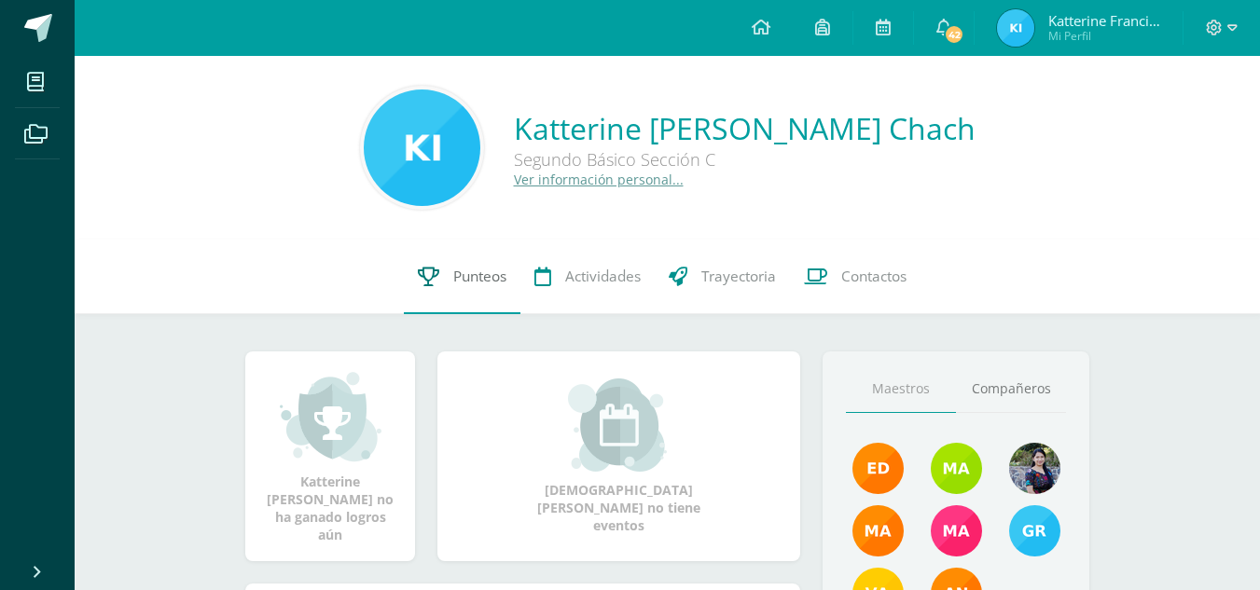
click at [513, 288] on link "Punteos" at bounding box center [462, 277] width 117 height 75
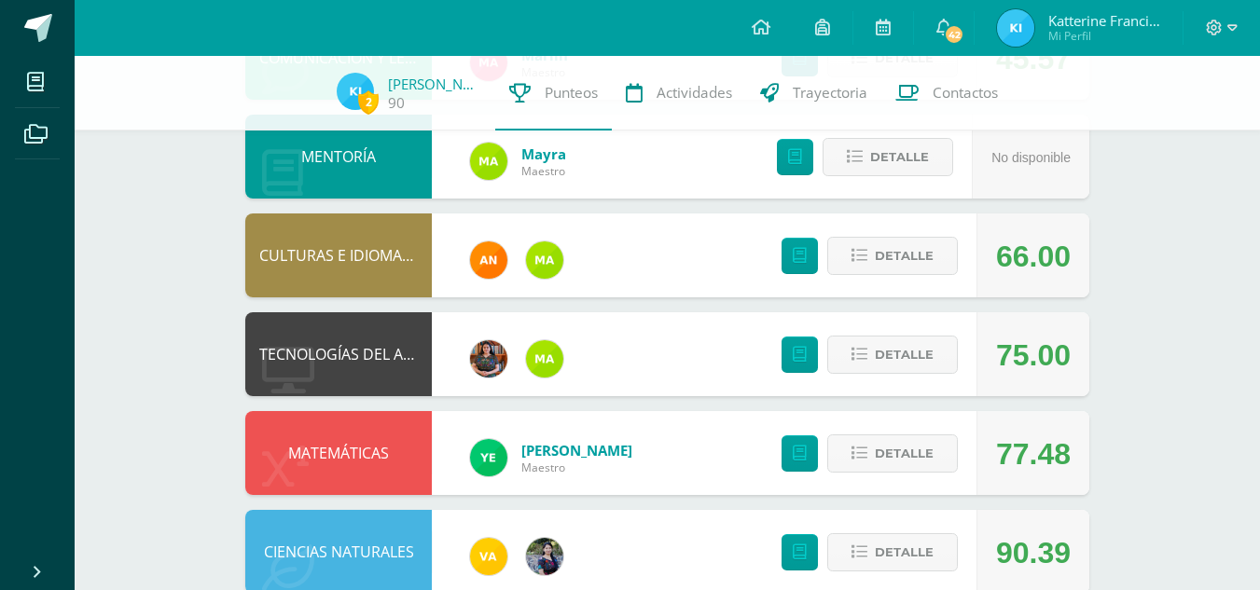
scroll to position [873, 0]
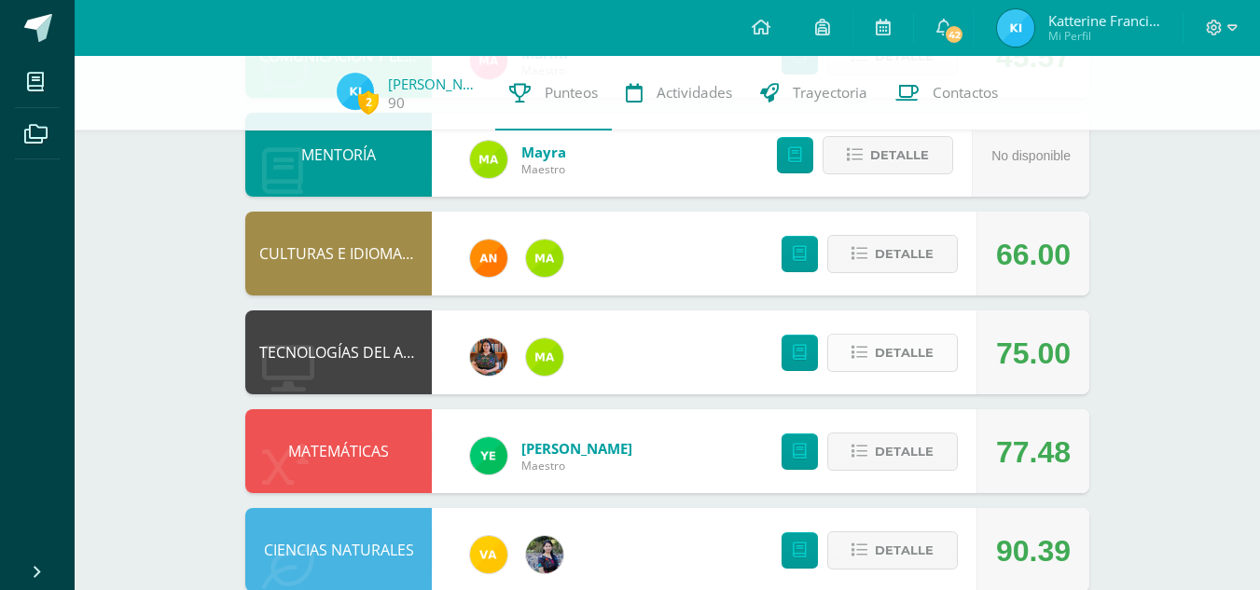
click at [894, 355] on span "Detalle" at bounding box center [904, 353] width 59 height 35
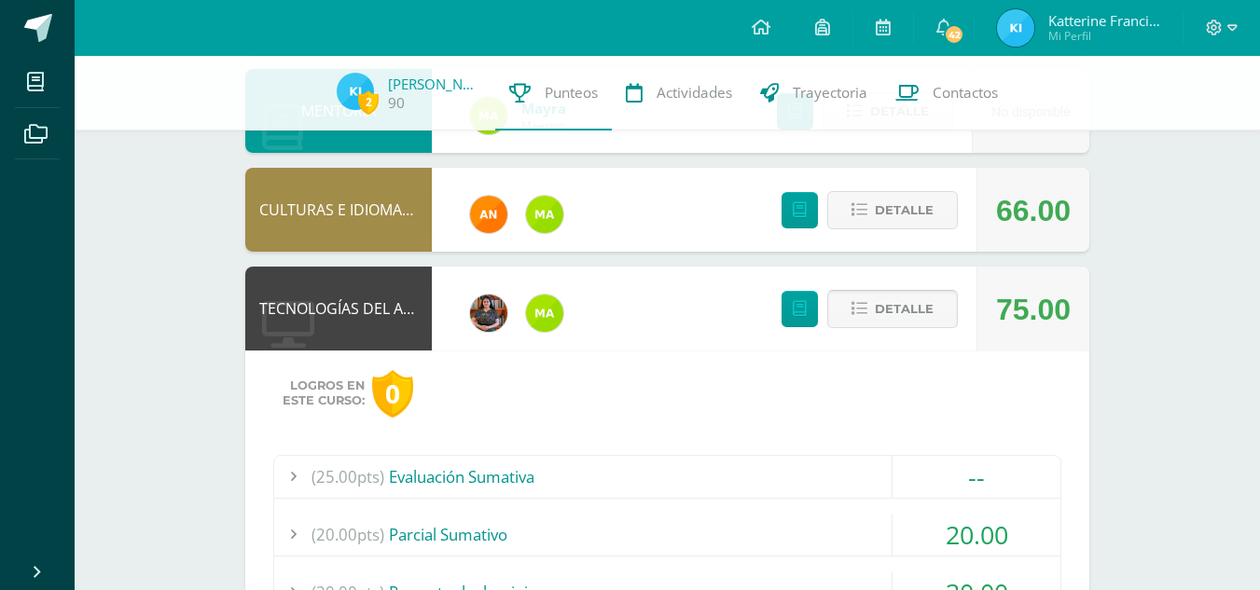
scroll to position [915, 0]
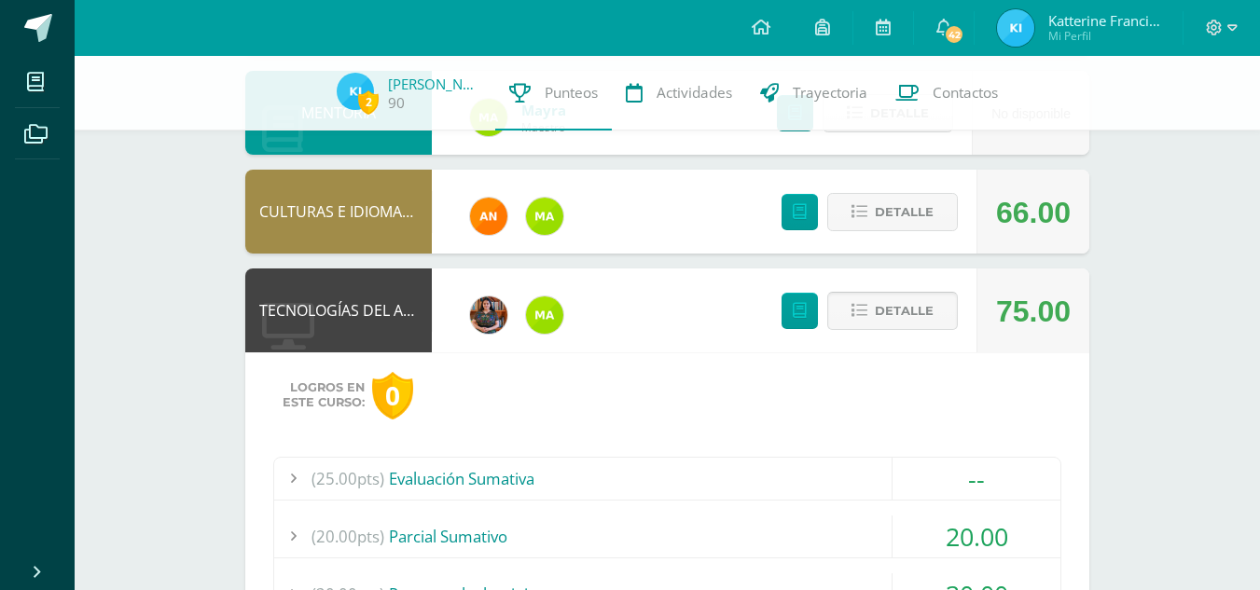
click at [893, 303] on span "Detalle" at bounding box center [904, 311] width 59 height 35
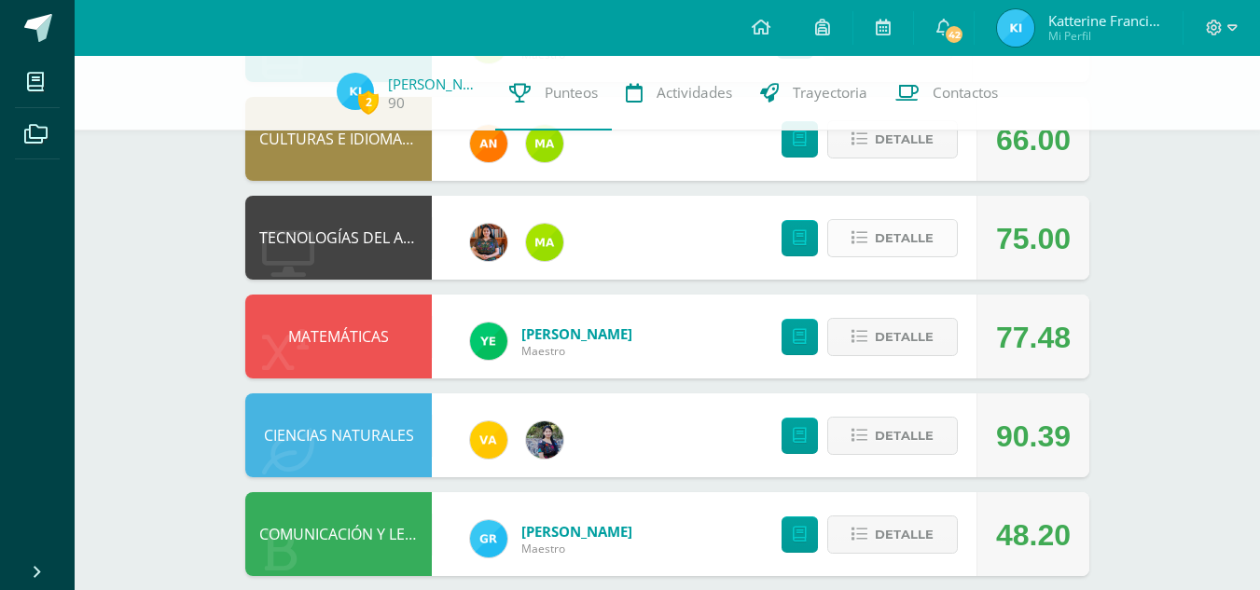
scroll to position [1011, 0]
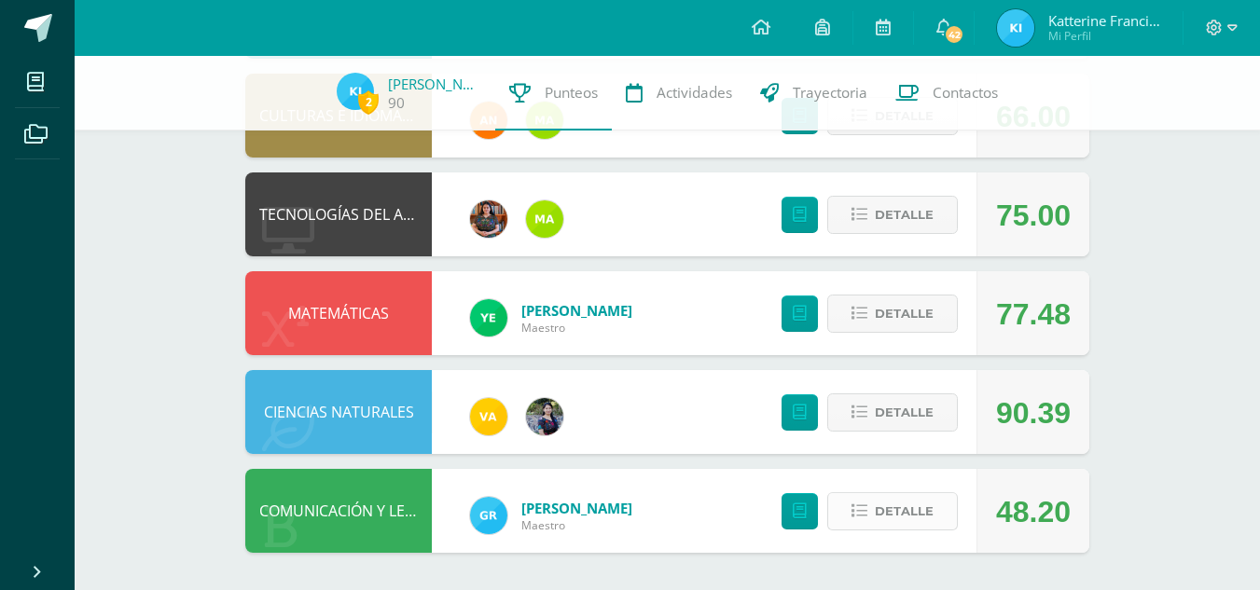
click at [920, 506] on span "Detalle" at bounding box center [904, 511] width 59 height 35
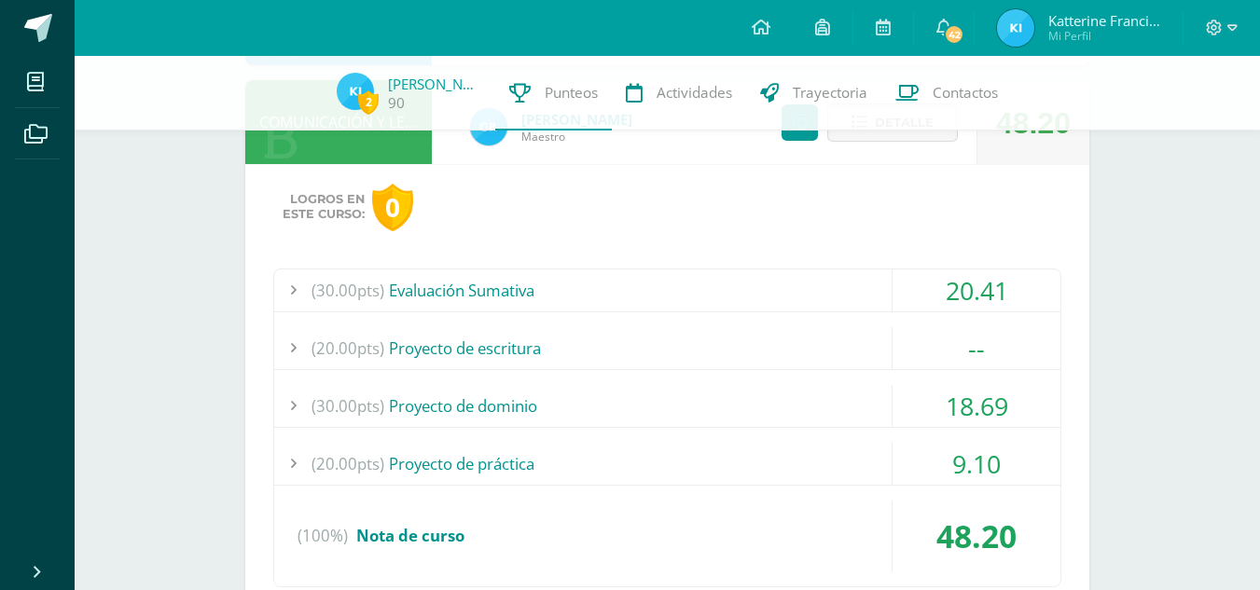
scroll to position [1402, 0]
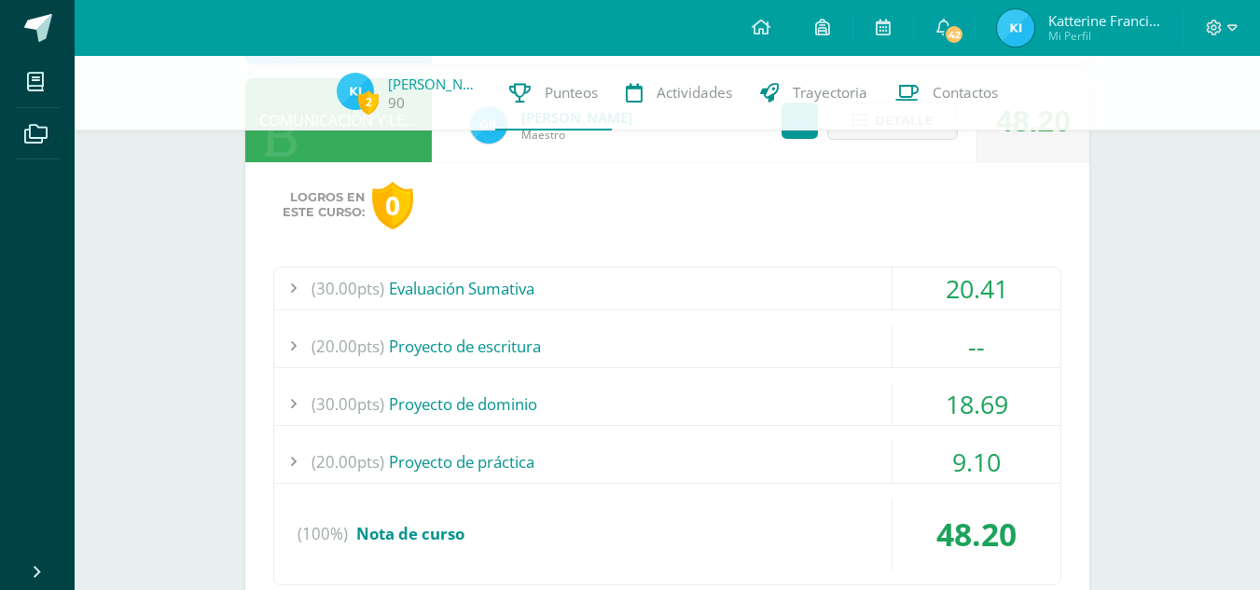
click at [879, 280] on div "(30.00pts) Evaluación Sumativa" at bounding box center [667, 289] width 786 height 42
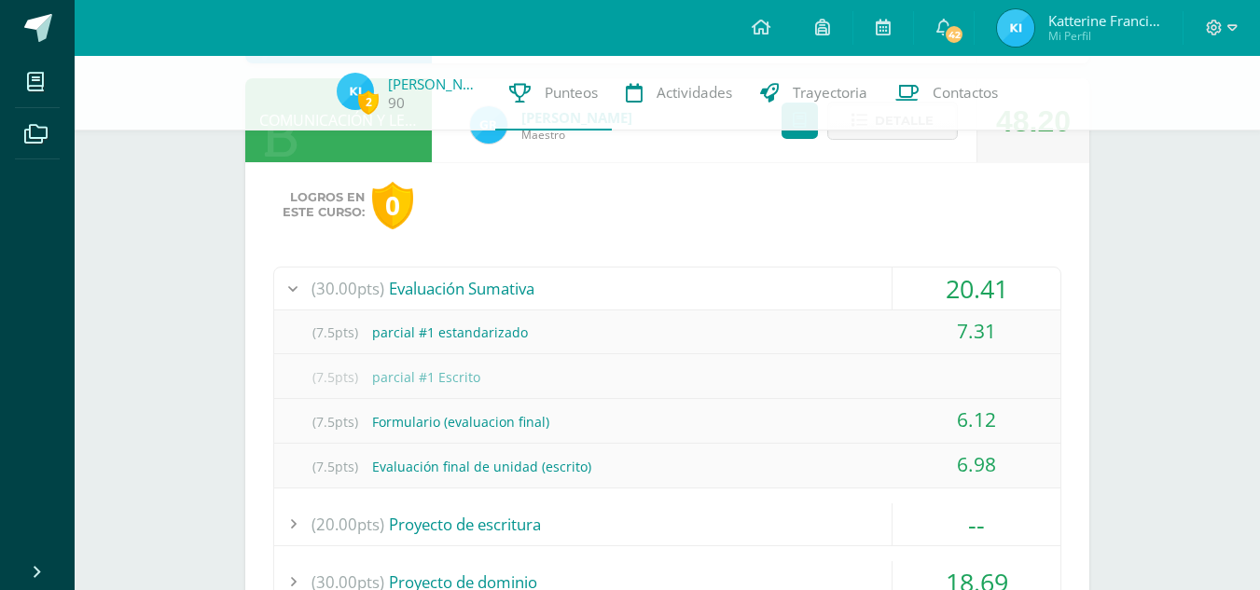
click at [879, 280] on div "(30.00pts) Evaluación Sumativa" at bounding box center [667, 289] width 786 height 42
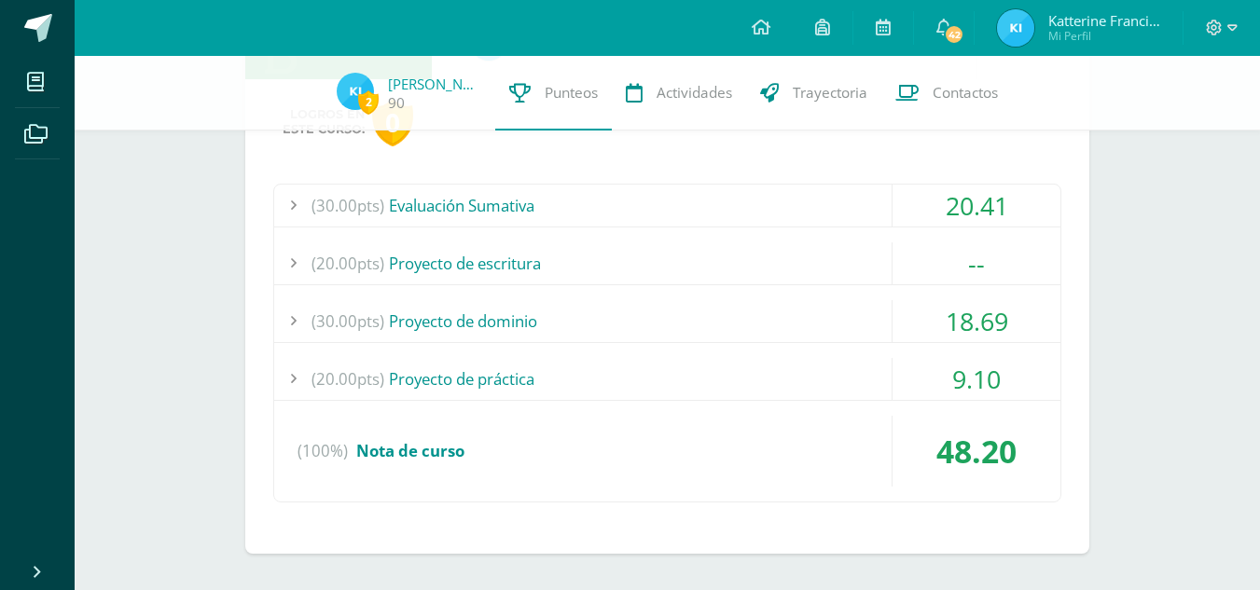
scroll to position [1486, 0]
click at [897, 381] on div "9.10" at bounding box center [977, 378] width 168 height 42
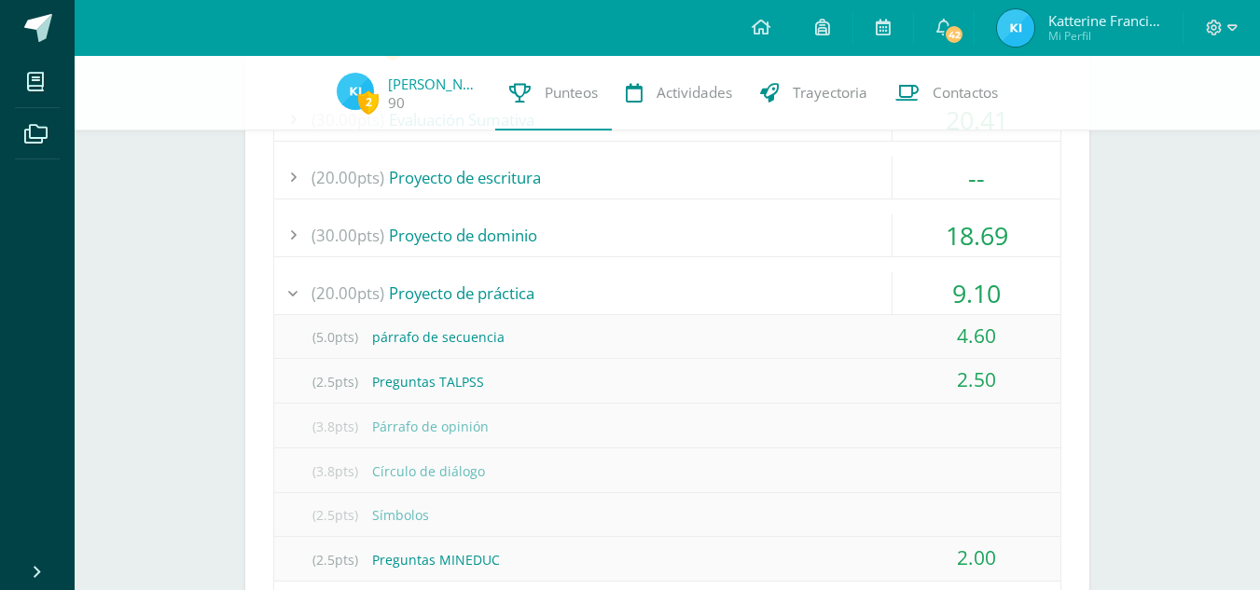
scroll to position [1569, 0]
click at [804, 283] on div "(20.00pts) Proyecto de práctica" at bounding box center [667, 295] width 786 height 42
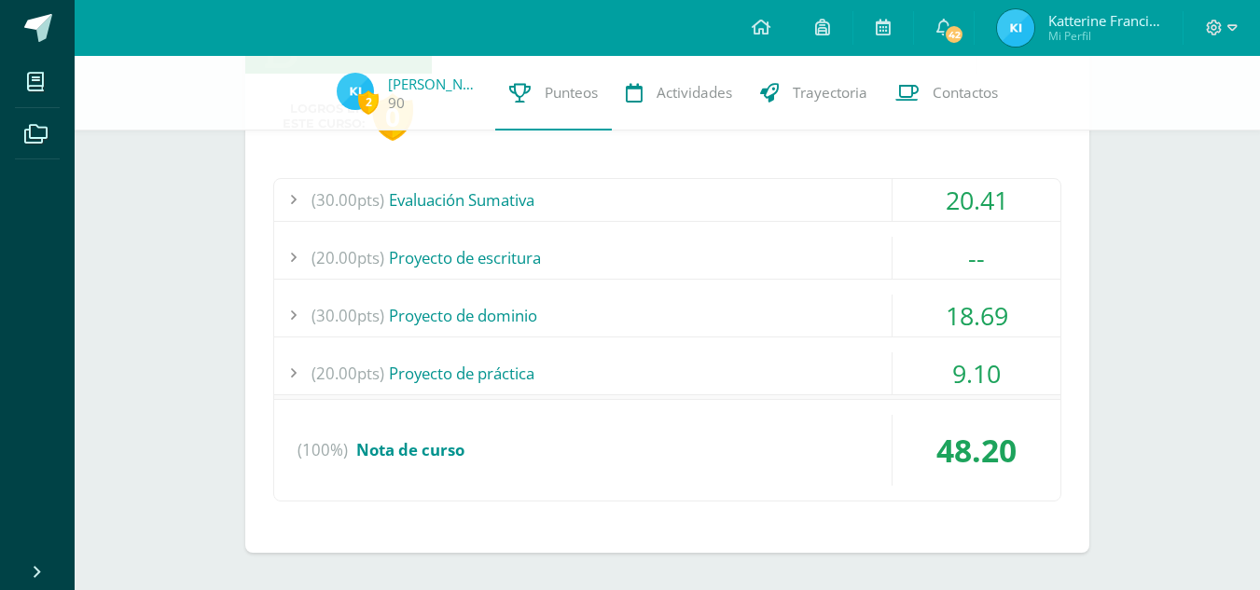
scroll to position [1486, 0]
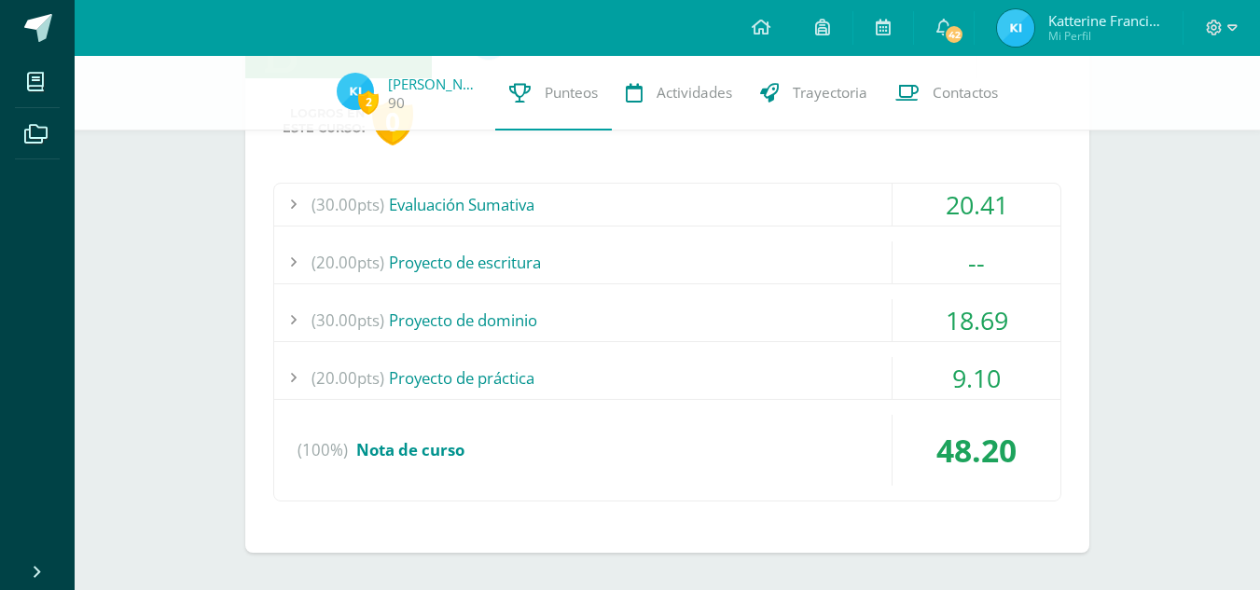
click at [769, 309] on div "(30.00pts) Proyecto de dominio" at bounding box center [667, 320] width 786 height 42
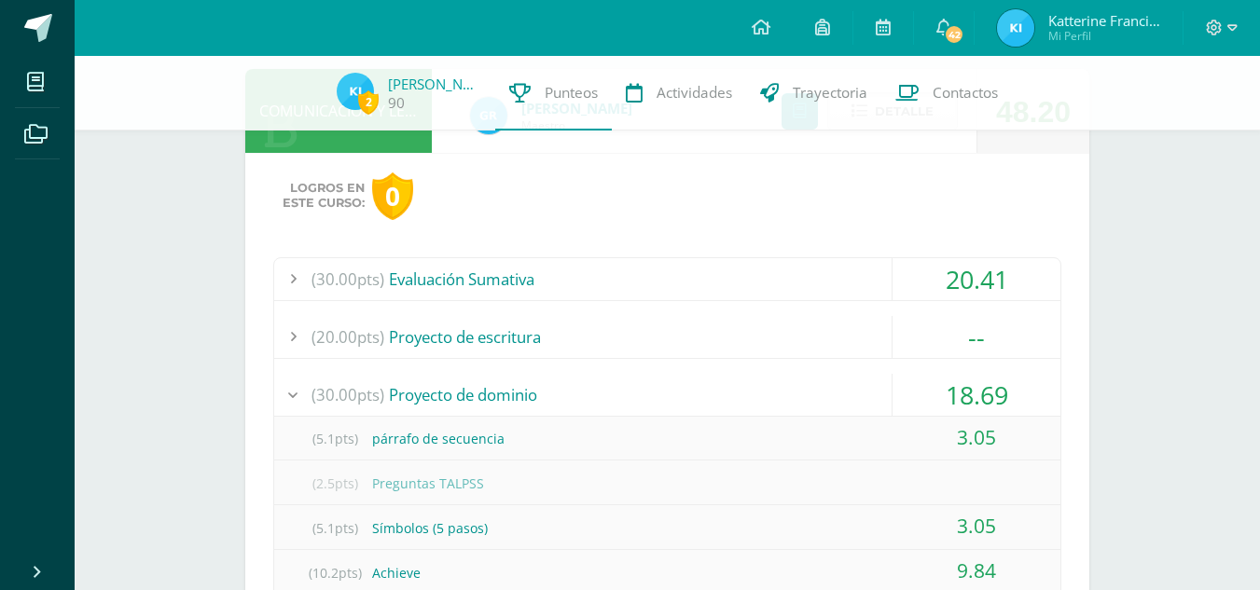
scroll to position [1405, 0]
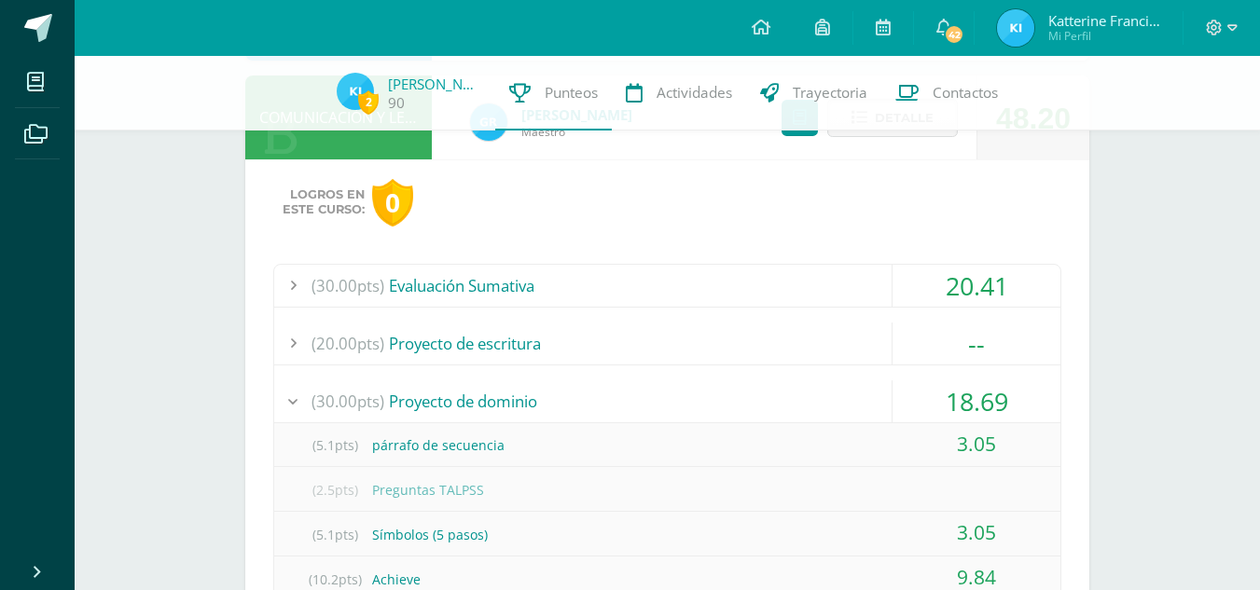
click at [725, 388] on div "(30.00pts) Proyecto de dominio" at bounding box center [667, 402] width 786 height 42
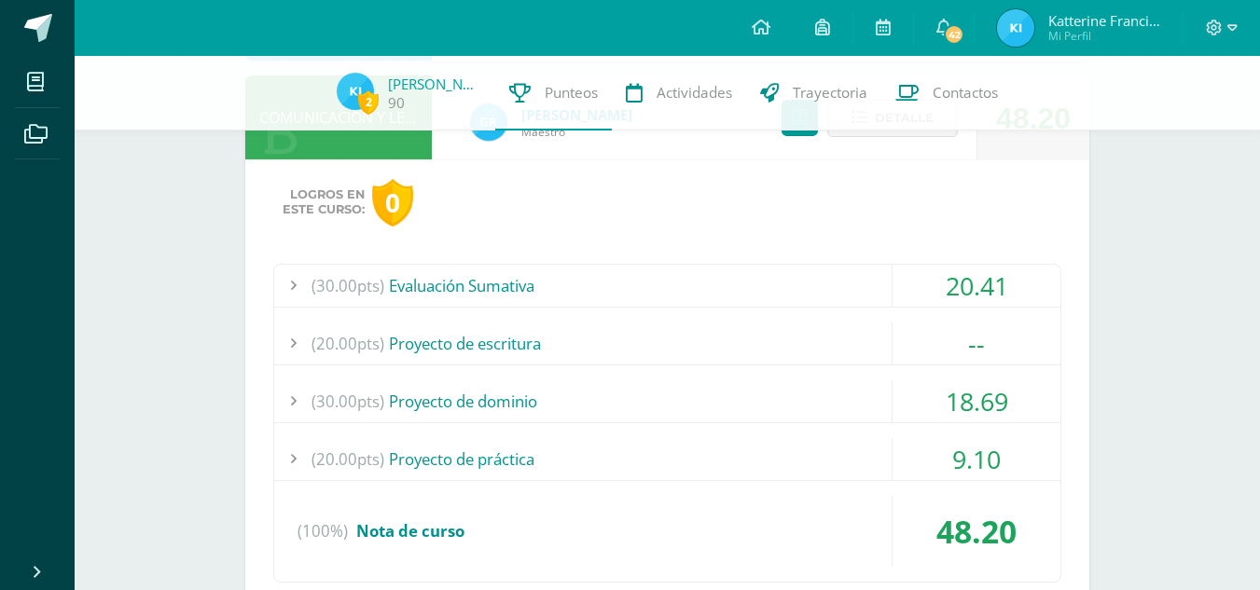
click at [711, 279] on div "(30.00pts) Evaluación Sumativa" at bounding box center [667, 286] width 786 height 42
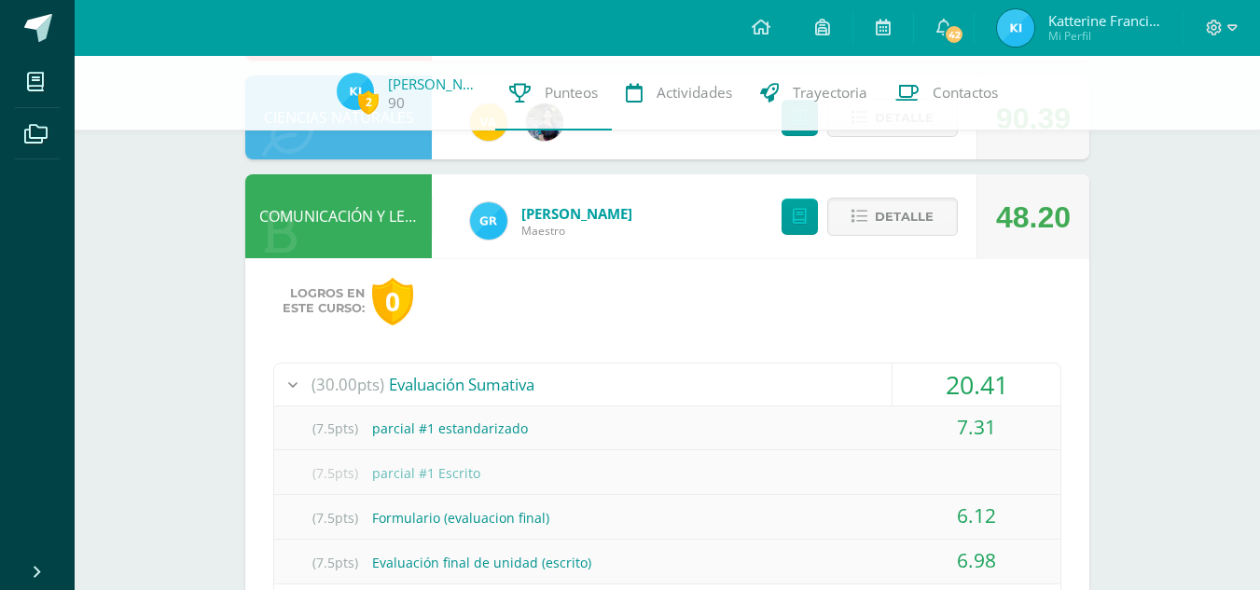
scroll to position [1306, 0]
click at [903, 233] on span "Detalle" at bounding box center [904, 217] width 59 height 35
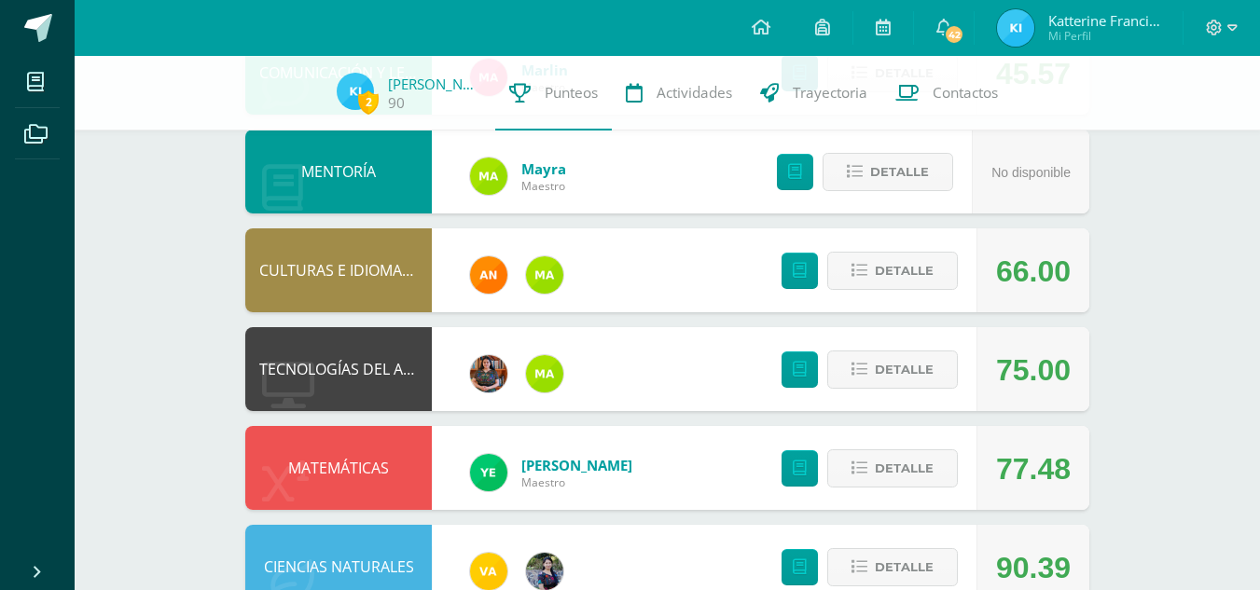
scroll to position [856, 0]
click at [882, 472] on span "Detalle" at bounding box center [904, 468] width 59 height 35
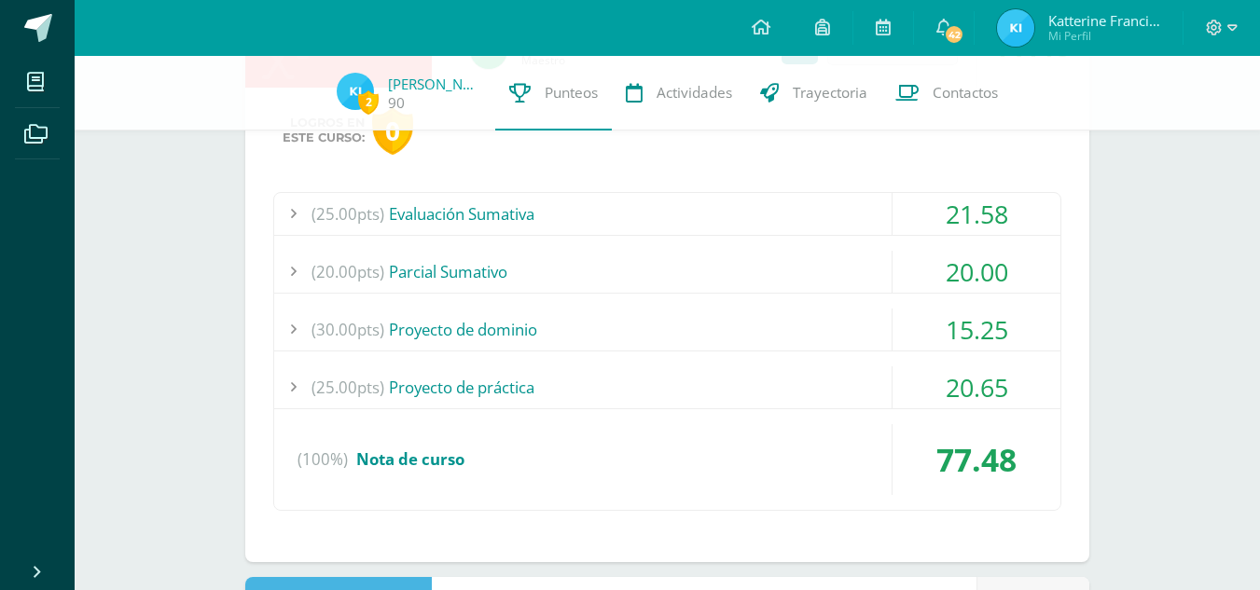
scroll to position [1291, 0]
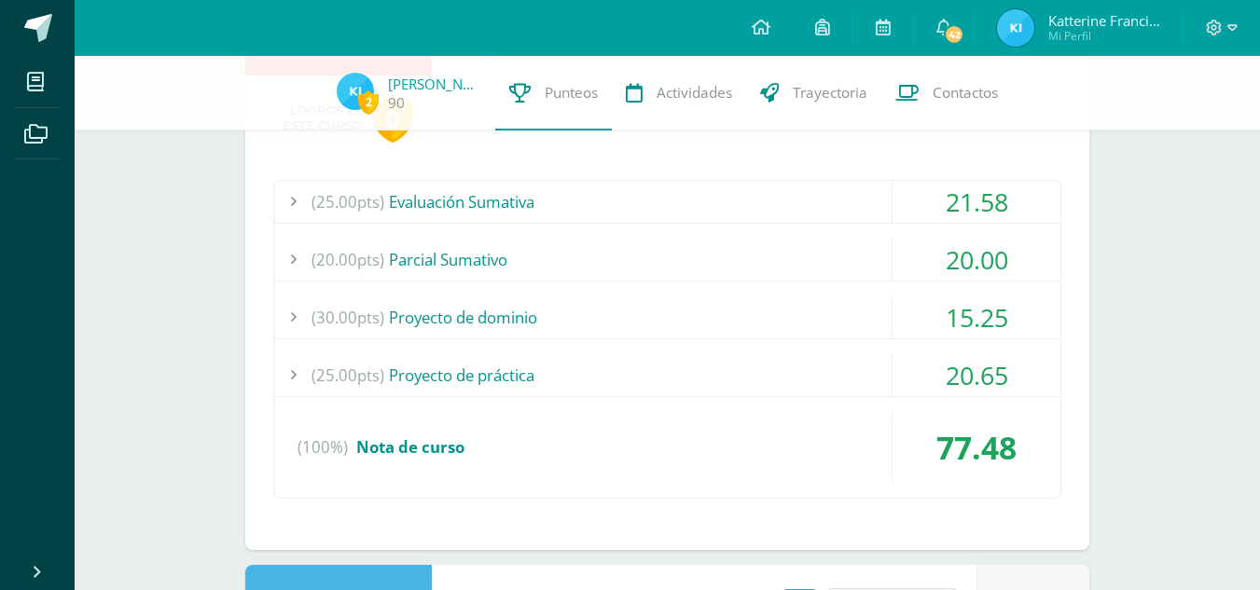
click at [959, 324] on div "15.25" at bounding box center [977, 318] width 168 height 42
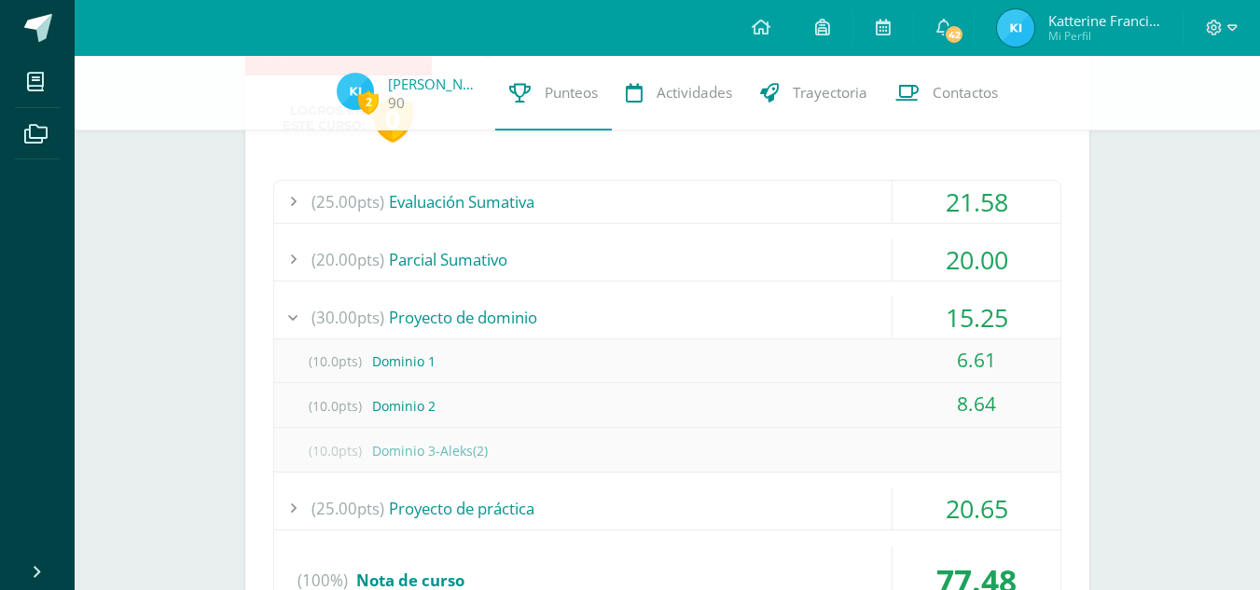
click at [908, 435] on div "(10.0pts) Dominio 3-Aleks(2)" at bounding box center [667, 451] width 786 height 42
click at [915, 312] on div "15.25" at bounding box center [977, 318] width 168 height 42
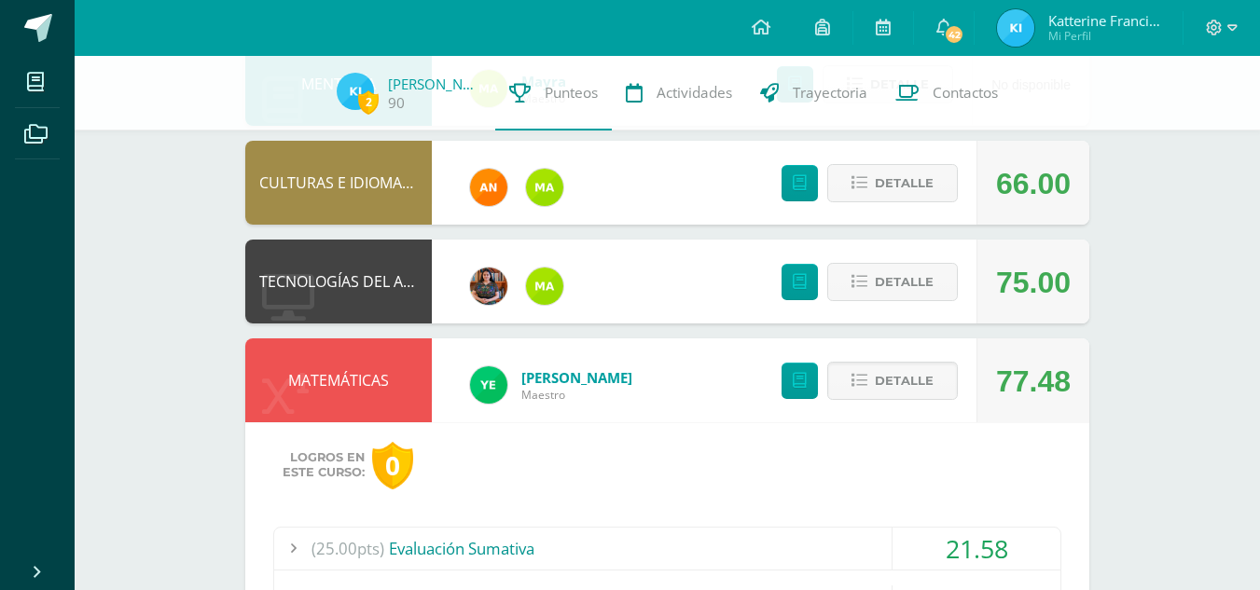
scroll to position [943, 0]
click at [893, 374] on span "Detalle" at bounding box center [904, 382] width 59 height 35
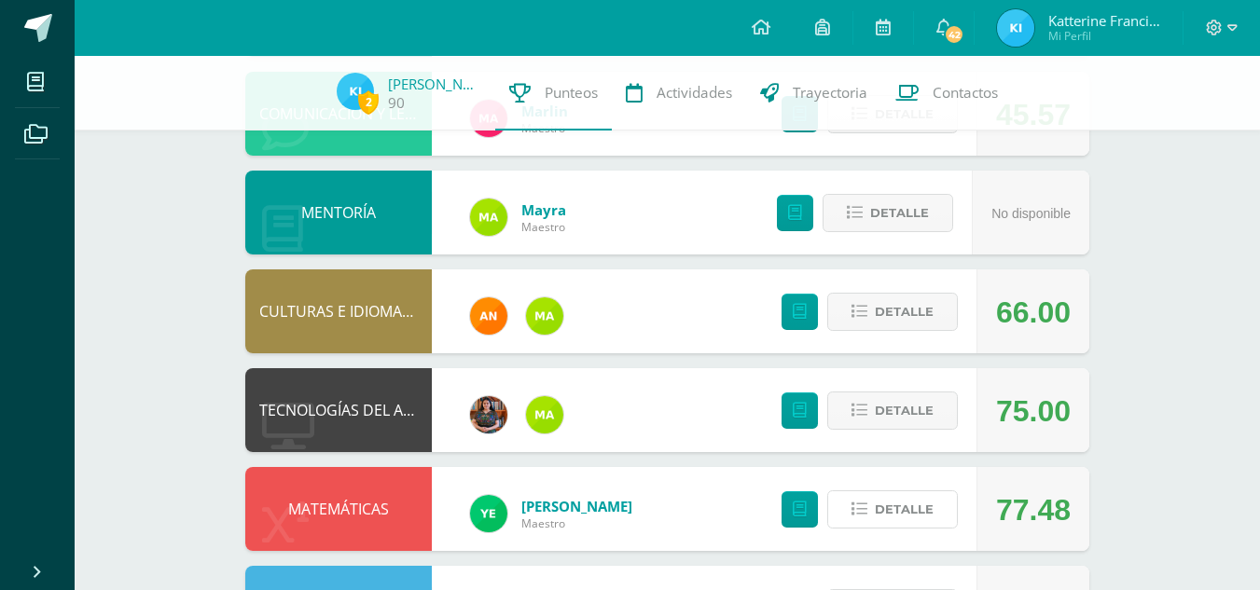
scroll to position [812, 0]
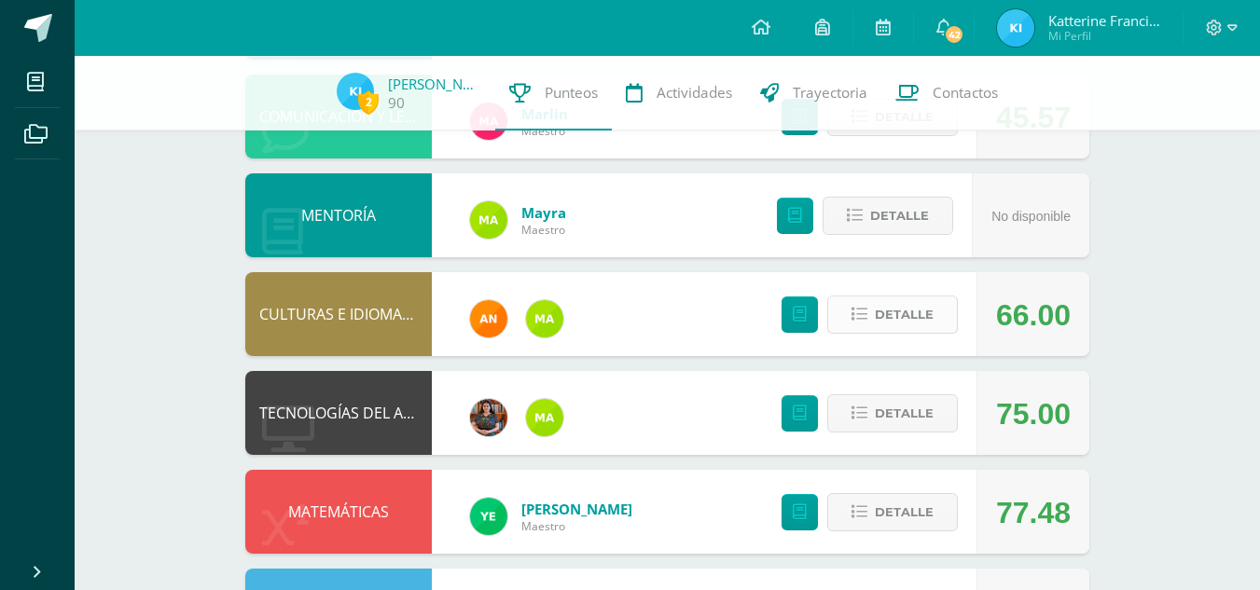
click at [930, 317] on span "Detalle" at bounding box center [904, 315] width 59 height 35
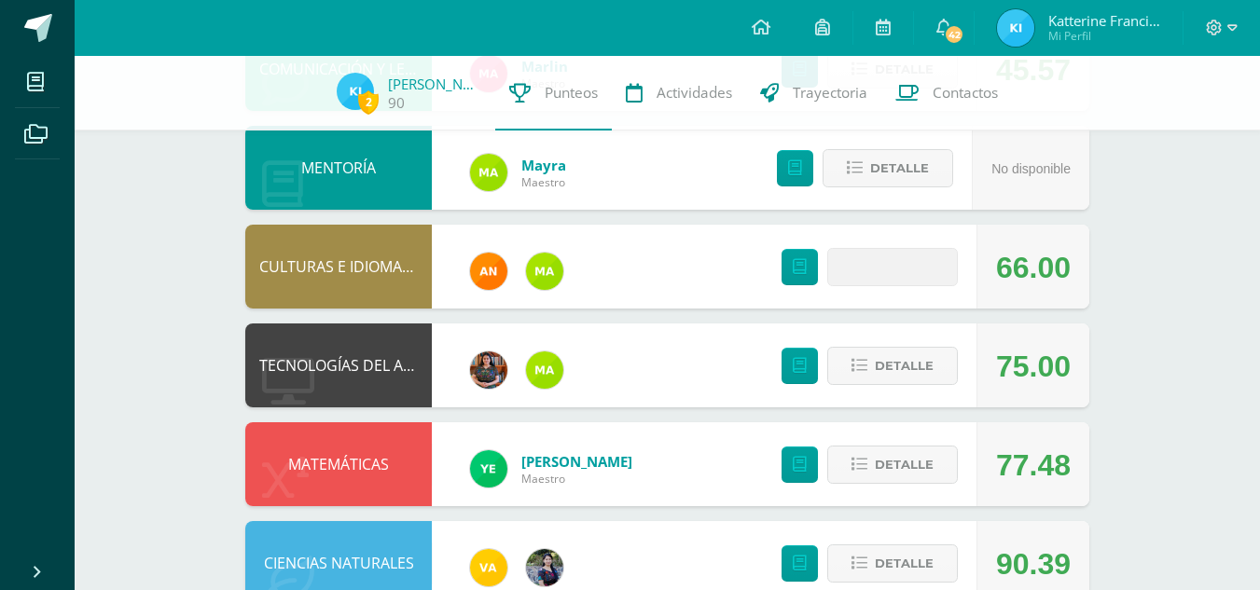
scroll to position [859, 0]
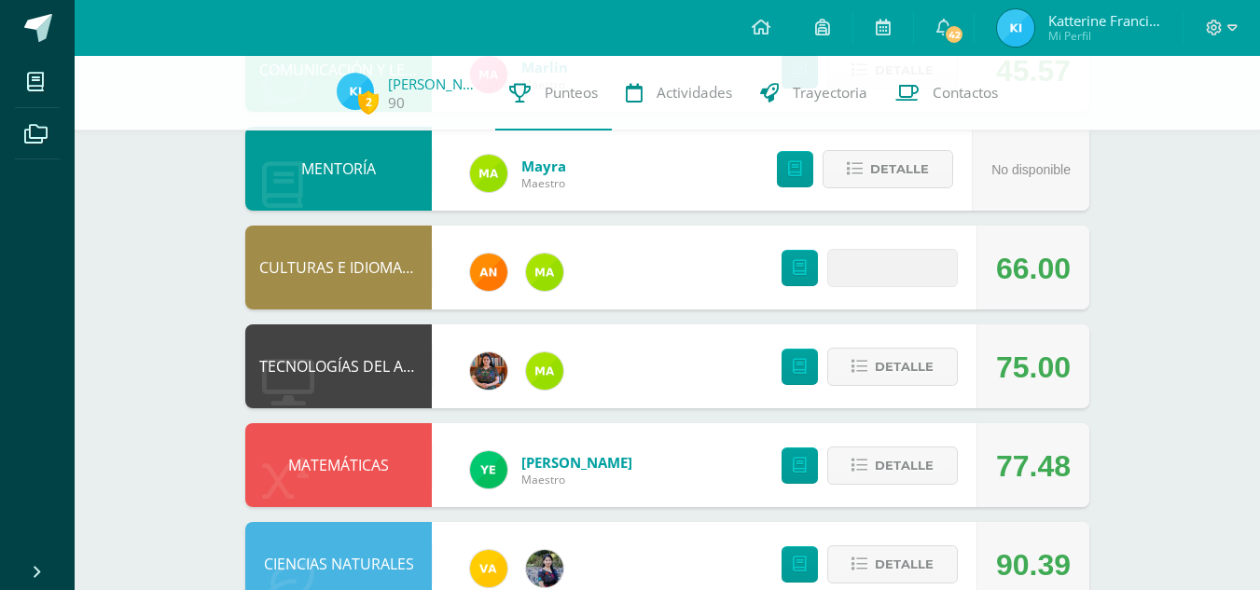
click at [901, 280] on span at bounding box center [893, 268] width 90 height 25
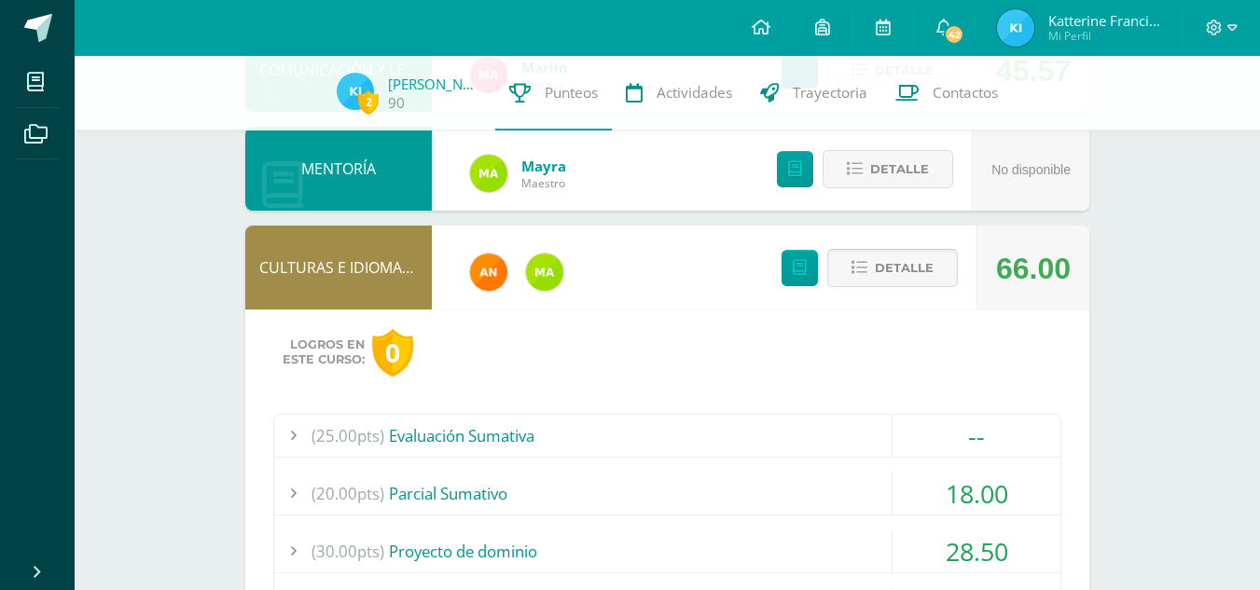
click at [901, 281] on span at bounding box center [893, 268] width 90 height 25
click at [899, 267] on span at bounding box center [893, 268] width 90 height 25
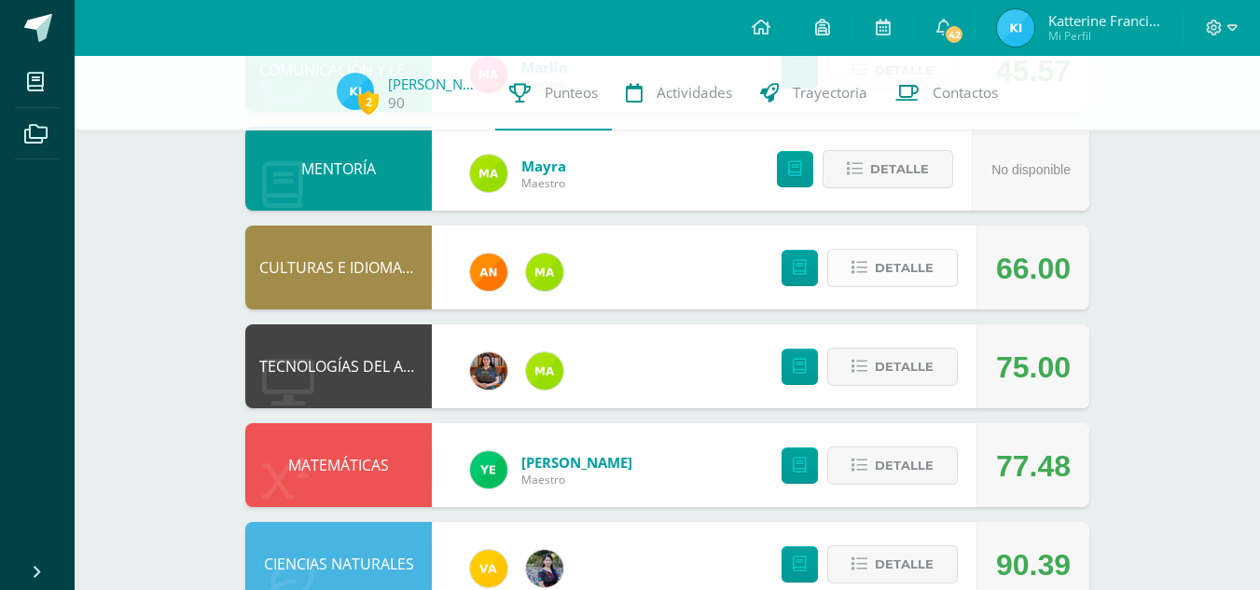
click at [899, 267] on span "Detalle" at bounding box center [904, 268] width 59 height 35
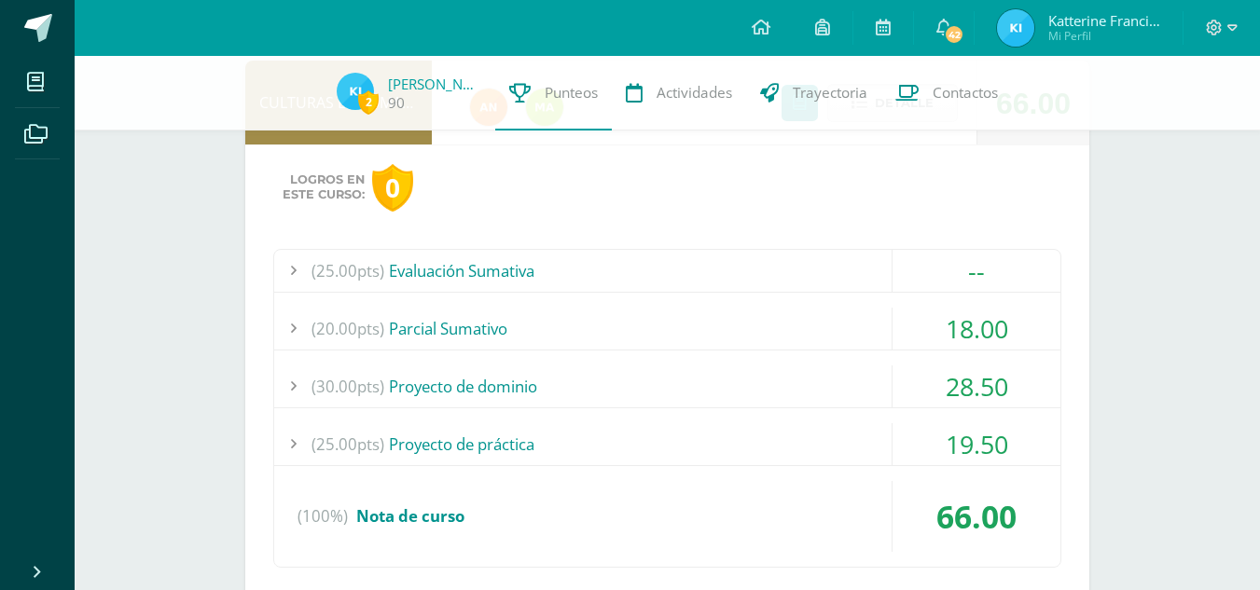
scroll to position [1025, 0]
click at [589, 387] on div "(30.00pts) Proyecto de dominio" at bounding box center [667, 386] width 786 height 42
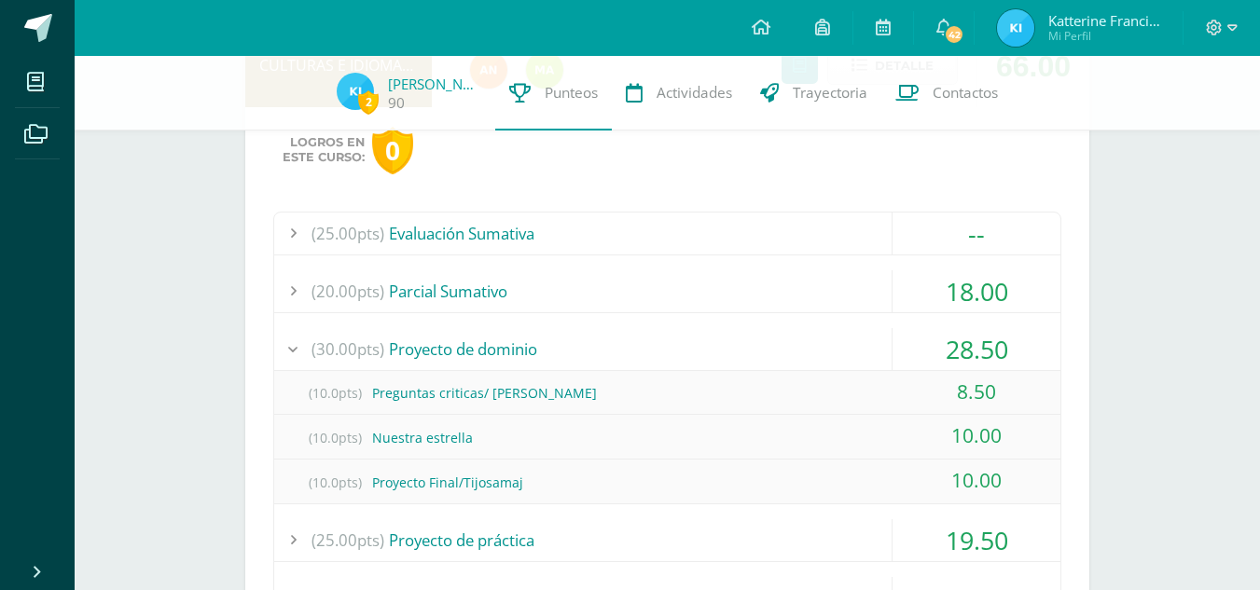
scroll to position [1065, 0]
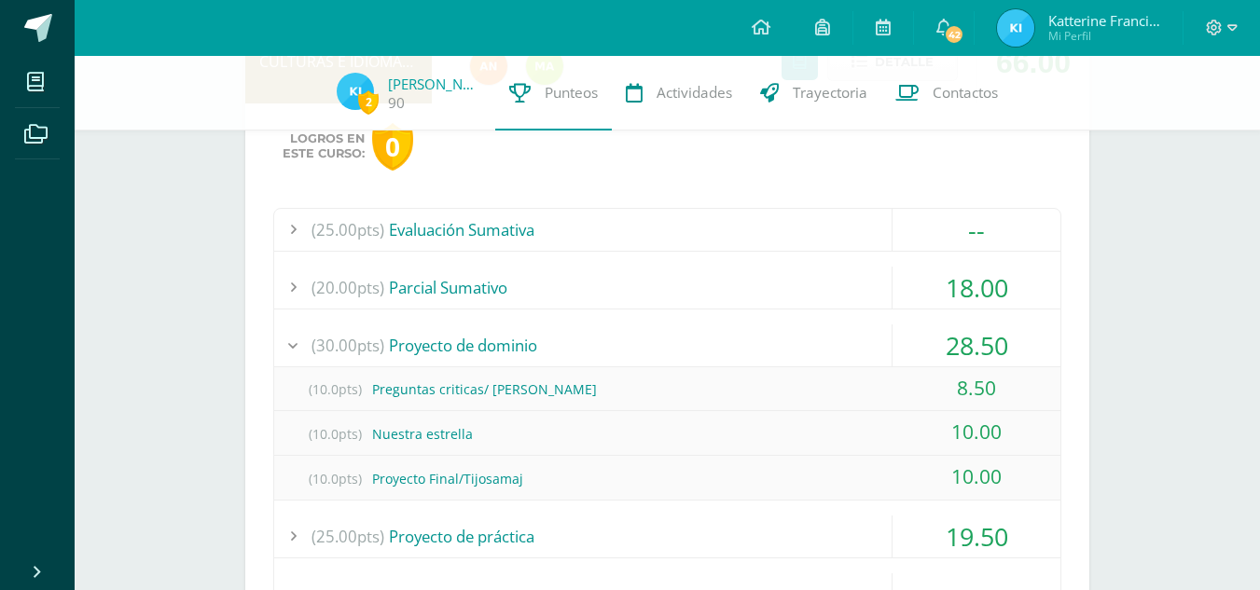
click at [535, 270] on div "(20.00pts) Parcial Sumativo" at bounding box center [667, 288] width 786 height 42
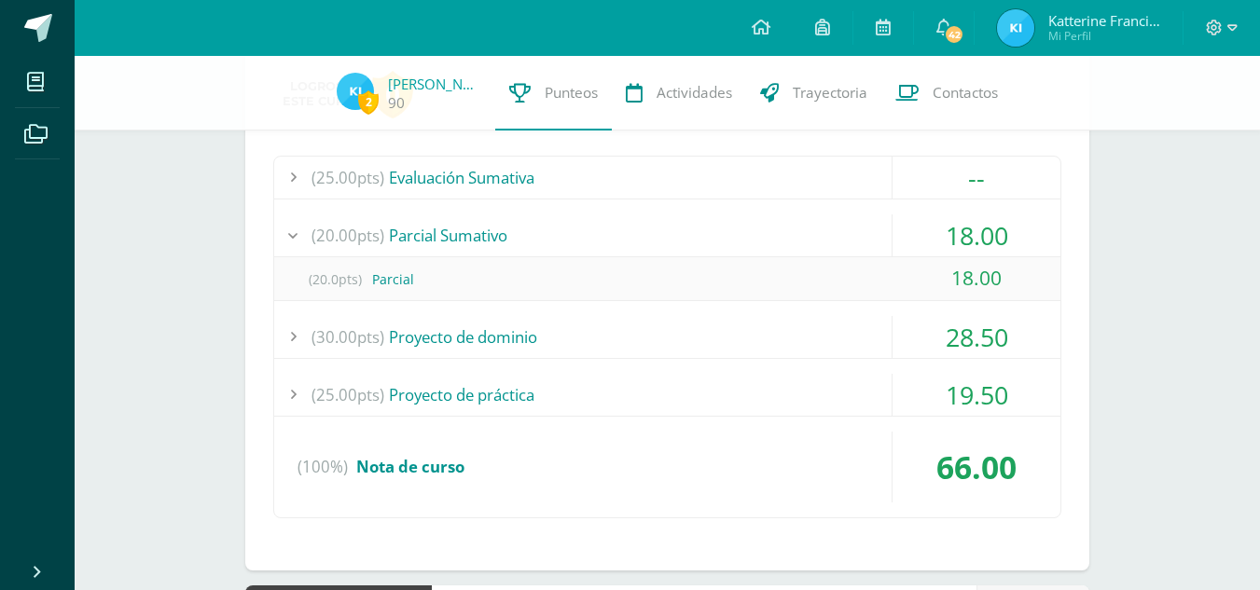
scroll to position [1118, 0]
click at [608, 403] on div "(25.00pts) Proyecto de práctica" at bounding box center [667, 394] width 786 height 42
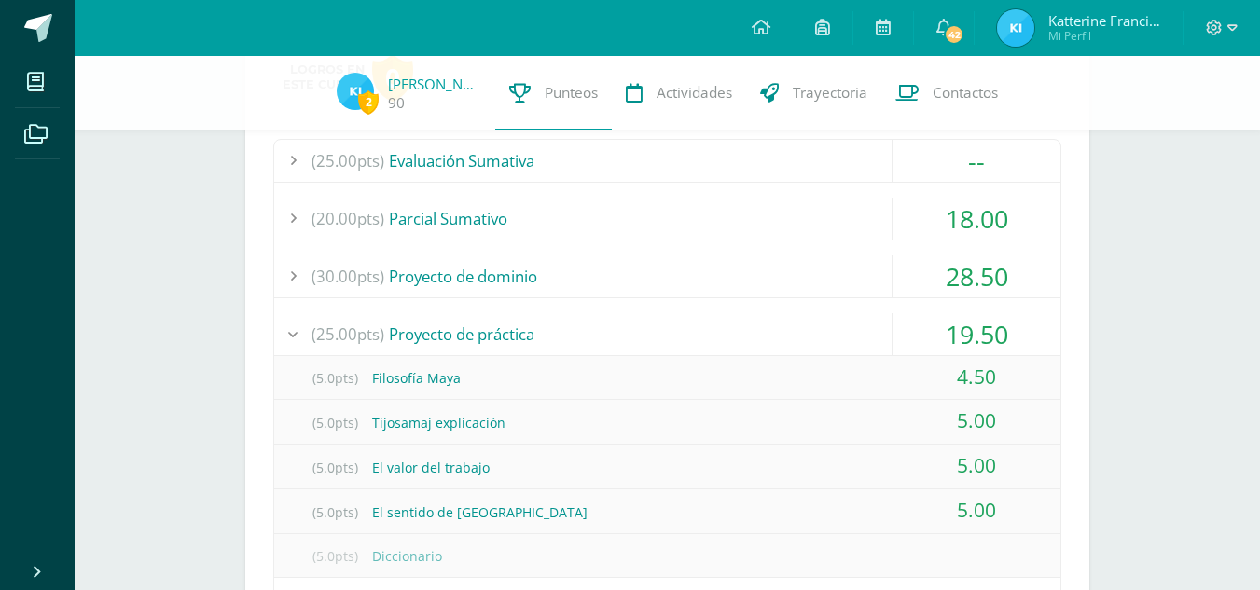
scroll to position [1133, 0]
click at [877, 303] on div "(25.00pts) Evaluación Sumativa -- (25.0pts) Evaluación final" at bounding box center [667, 411] width 788 height 542
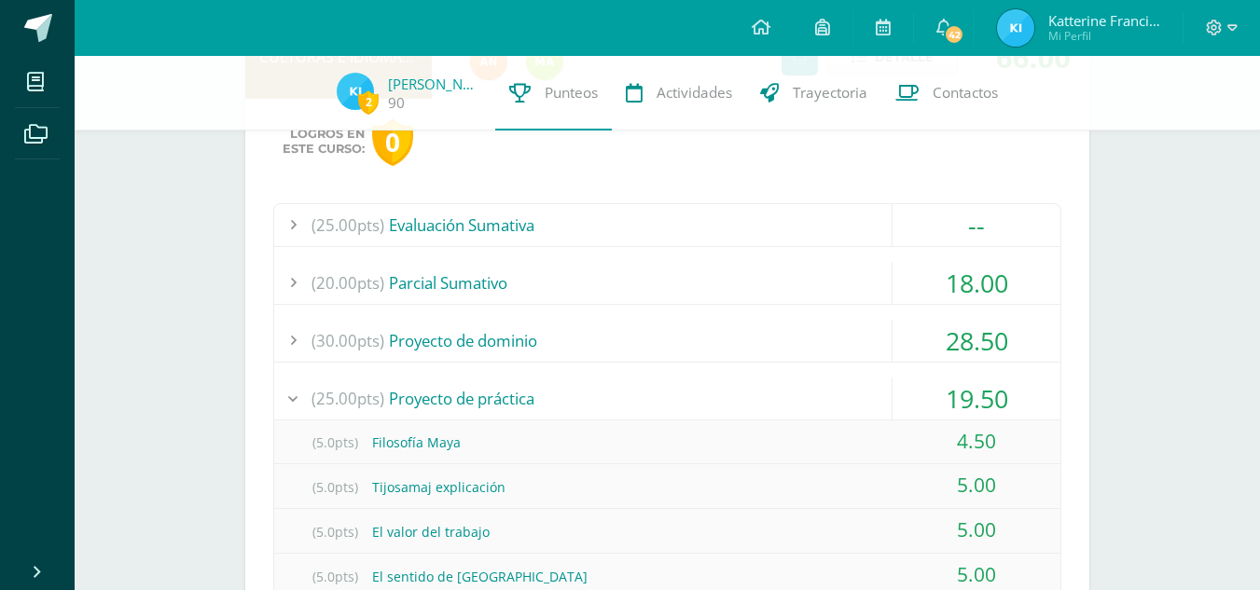
scroll to position [1069, 0]
click at [820, 376] on div "(25.00pts) Evaluación Sumativa -- (25.0pts) Evaluación final" at bounding box center [667, 475] width 788 height 542
drag, startPoint x: 820, startPoint y: 376, endPoint x: 794, endPoint y: 373, distance: 26.3
click at [794, 373] on div "(25.00pts) Evaluación Sumativa -- (25.0pts) Evaluación final" at bounding box center [667, 475] width 788 height 542
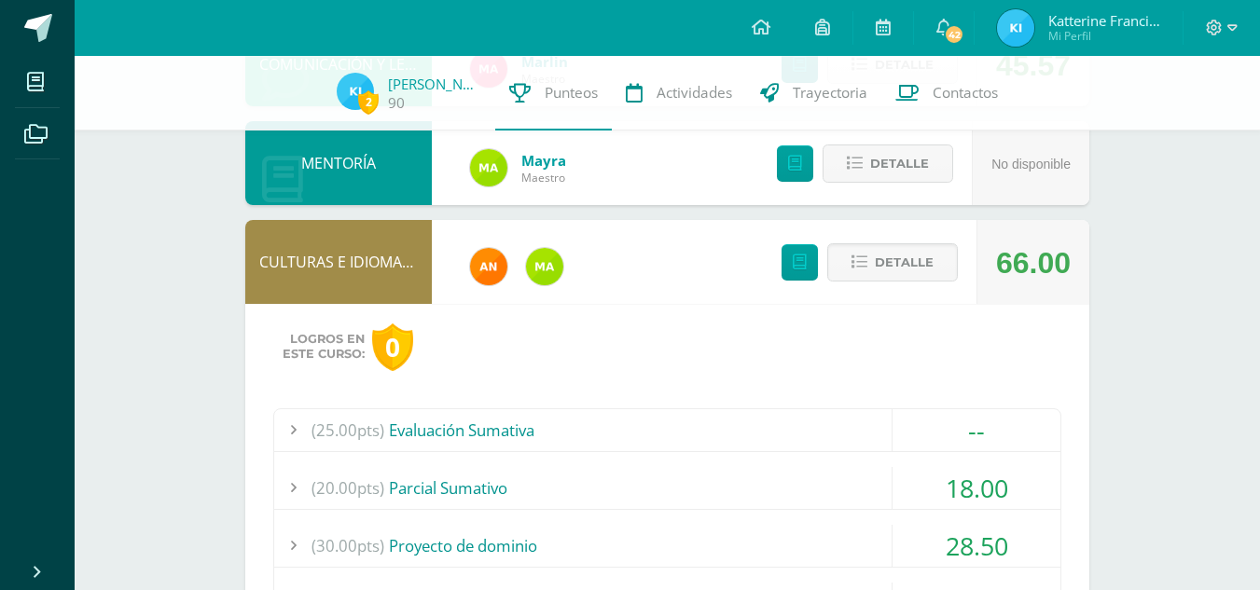
scroll to position [864, 0]
click at [866, 277] on button "Detalle" at bounding box center [892, 263] width 131 height 38
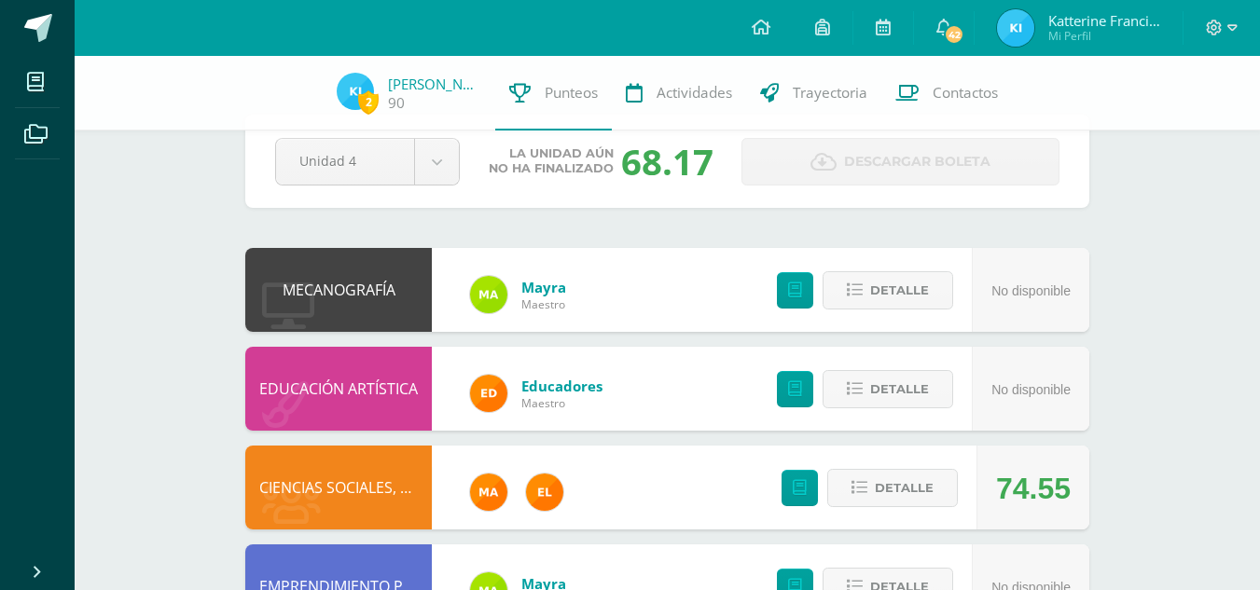
scroll to position [0, 0]
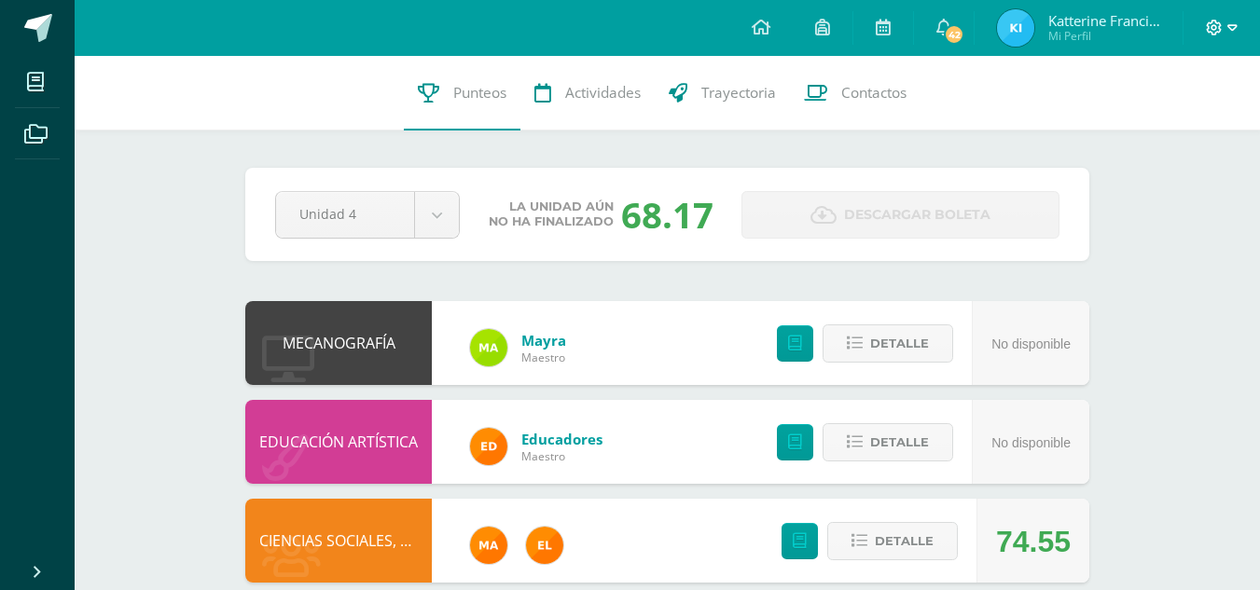
click at [1234, 22] on icon at bounding box center [1232, 28] width 10 height 17
click at [861, 539] on icon at bounding box center [860, 542] width 16 height 16
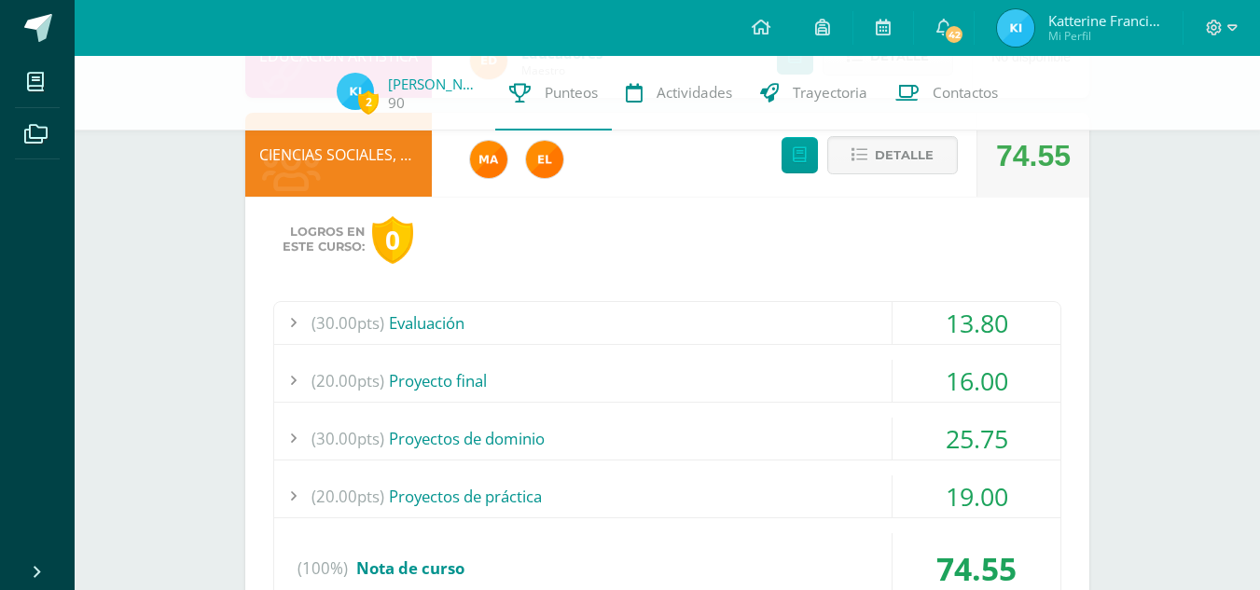
scroll to position [381, 0]
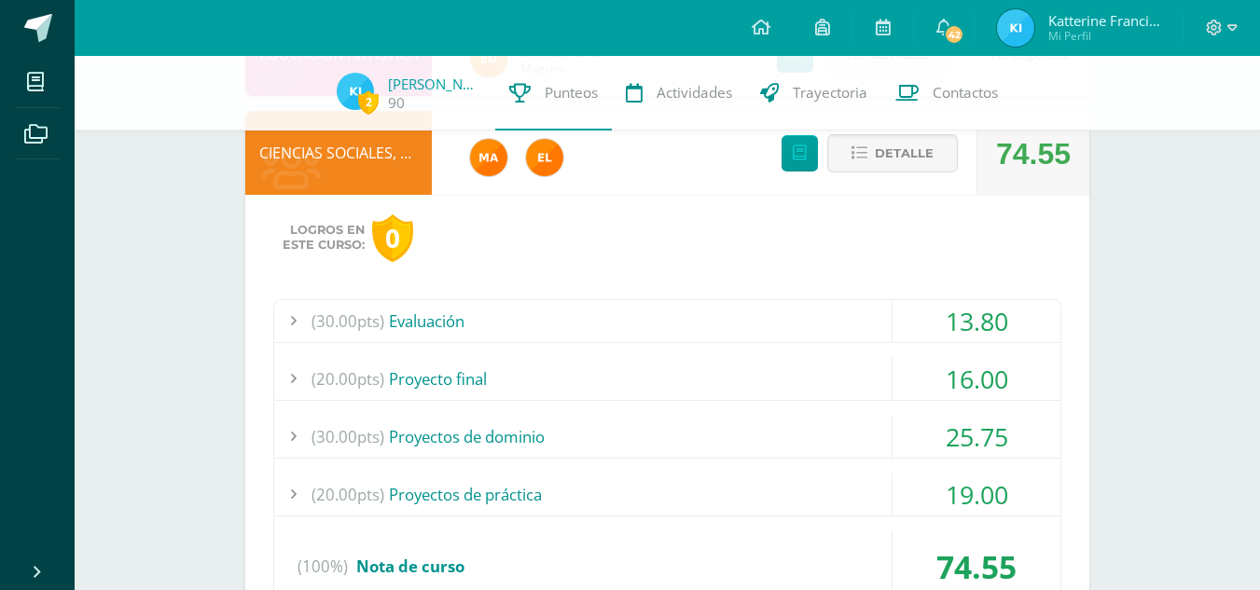
click at [535, 330] on div "(30.00pts) Evaluación" at bounding box center [667, 321] width 786 height 42
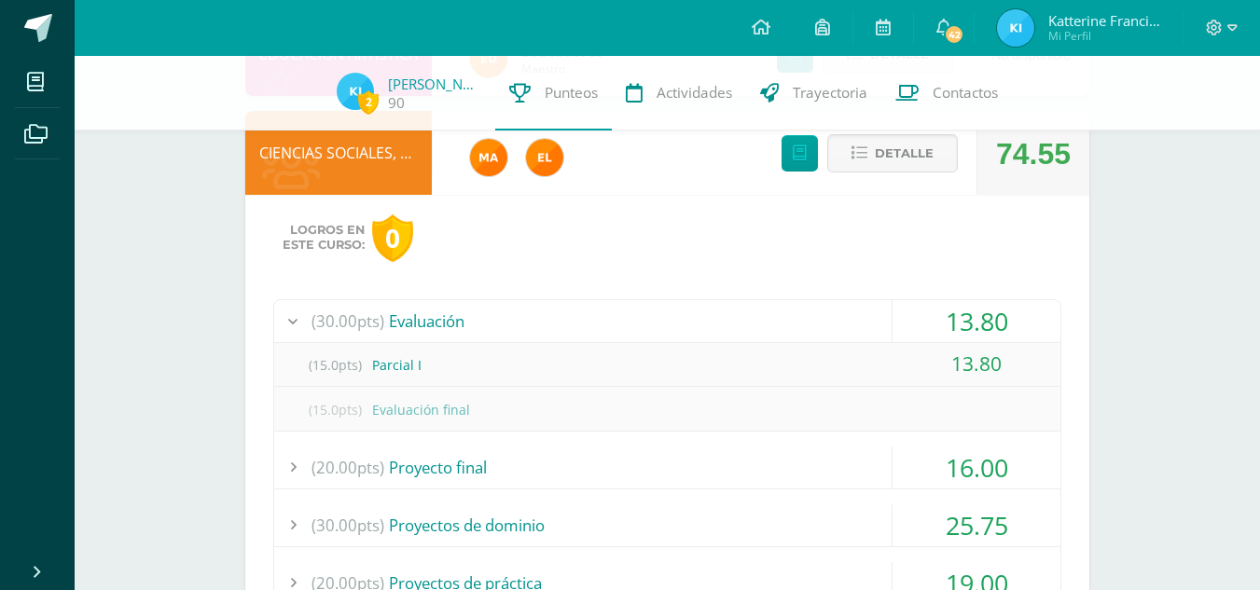
click at [554, 357] on div "(15.0pts) Parcial I" at bounding box center [667, 365] width 786 height 42
click at [972, 315] on div "13.80" at bounding box center [977, 321] width 168 height 42
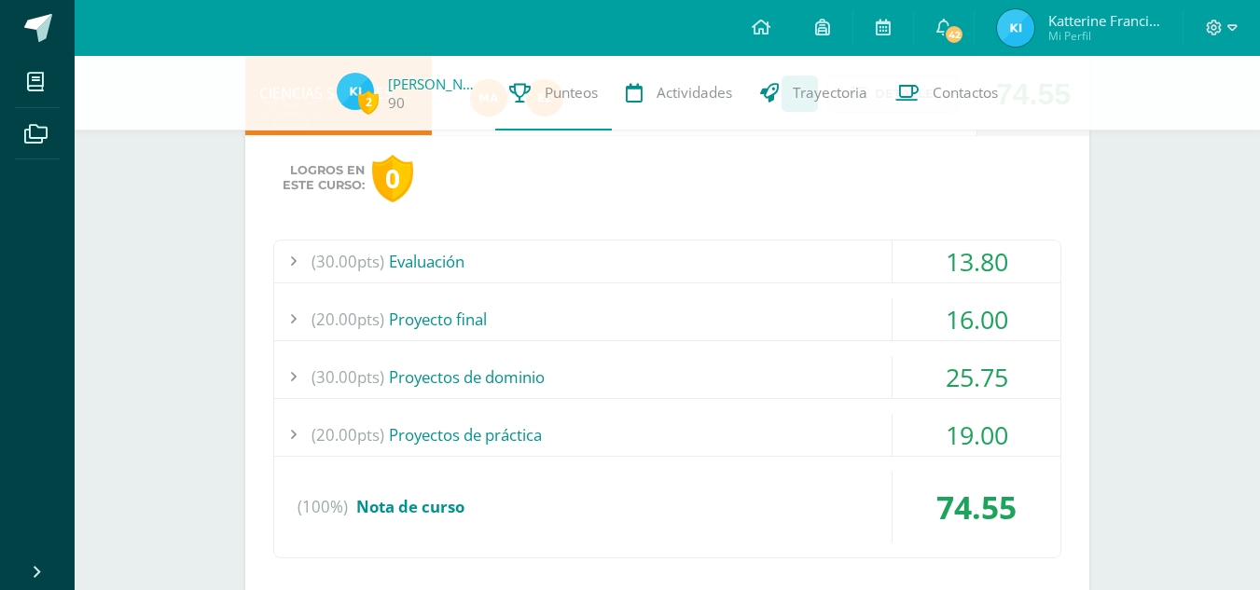
scroll to position [452, 0]
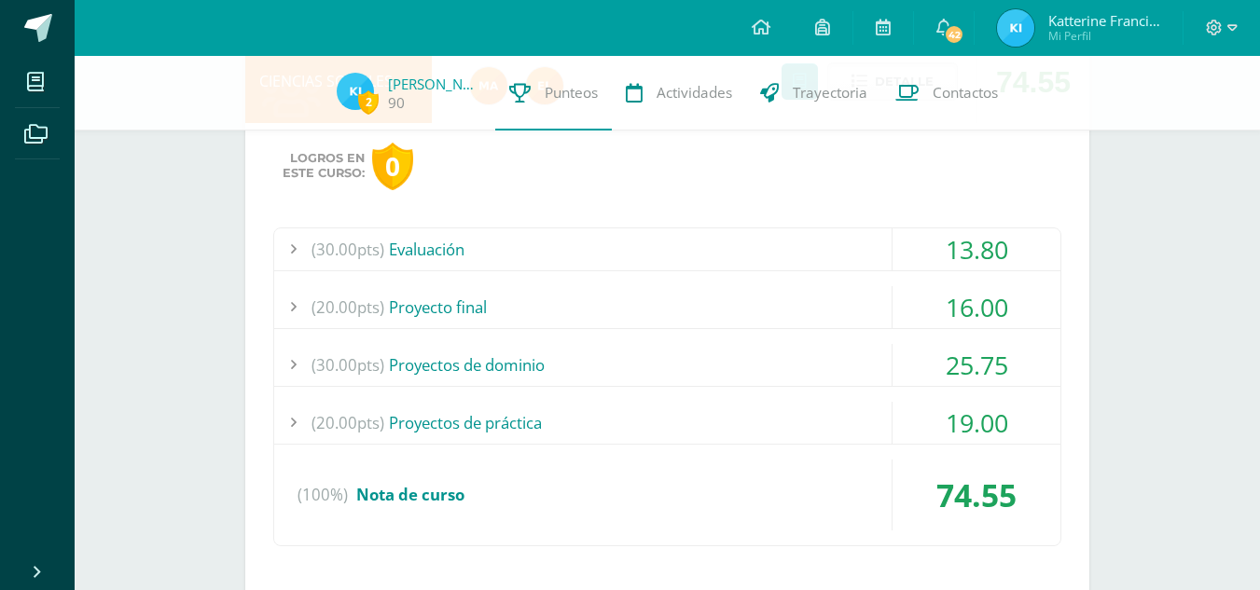
click at [786, 371] on div "(30.00pts) Proyectos de dominio" at bounding box center [667, 365] width 786 height 42
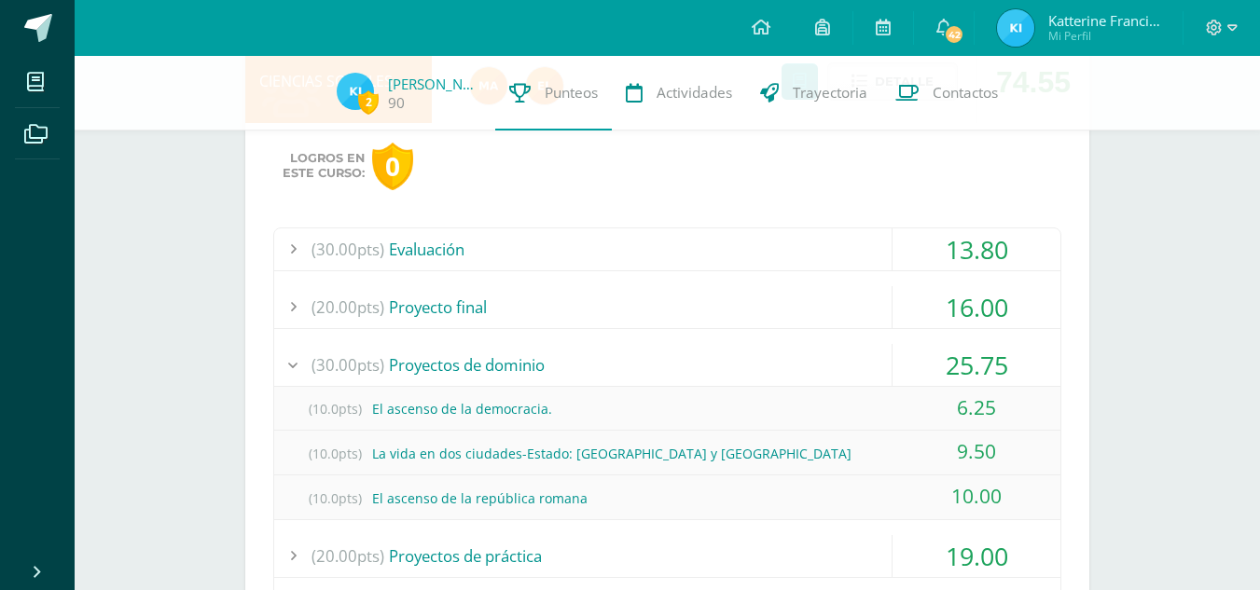
click at [786, 371] on div "(30.00pts) Proyectos de dominio" at bounding box center [667, 365] width 786 height 42
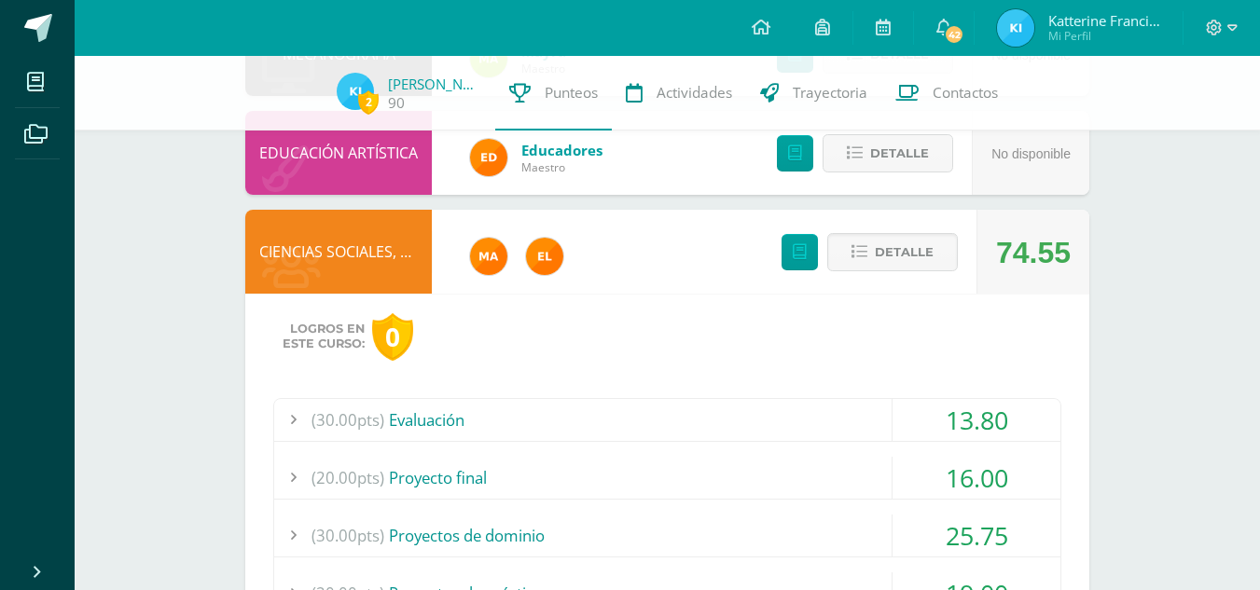
scroll to position [285, 0]
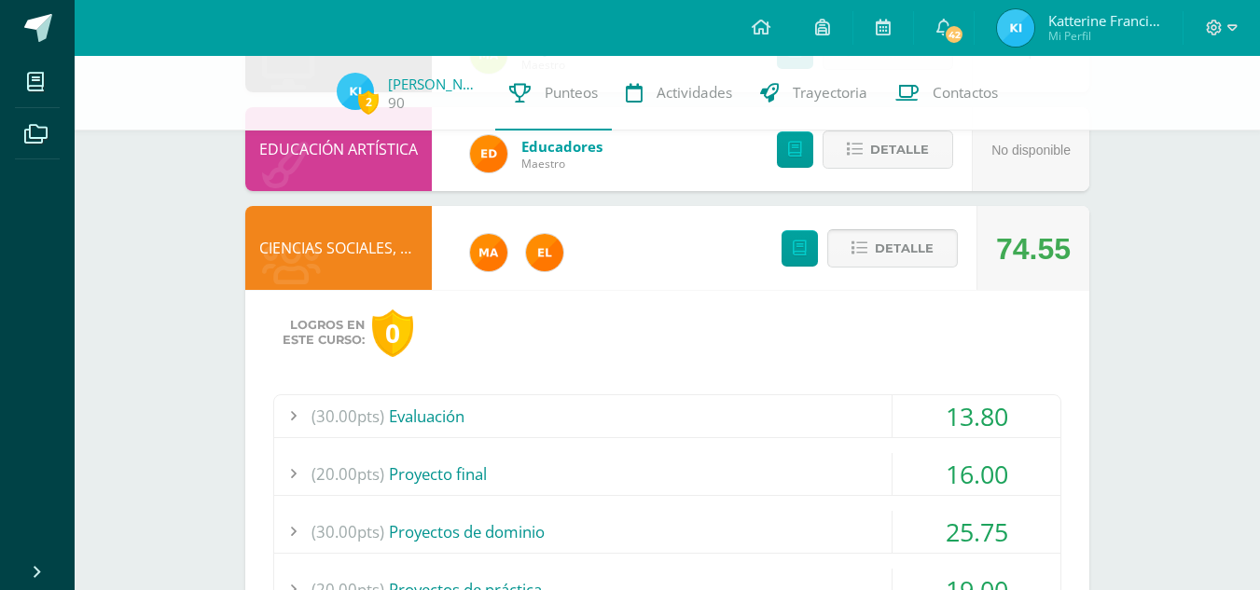
click at [901, 252] on span "Detalle" at bounding box center [904, 248] width 59 height 35
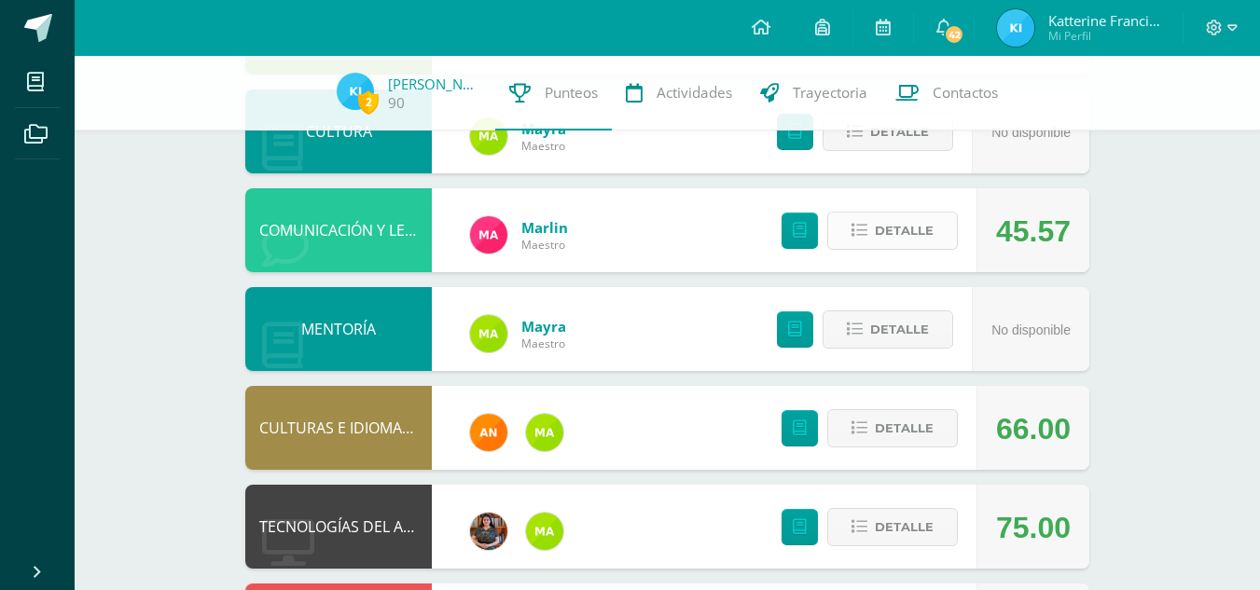
scroll to position [702, 0]
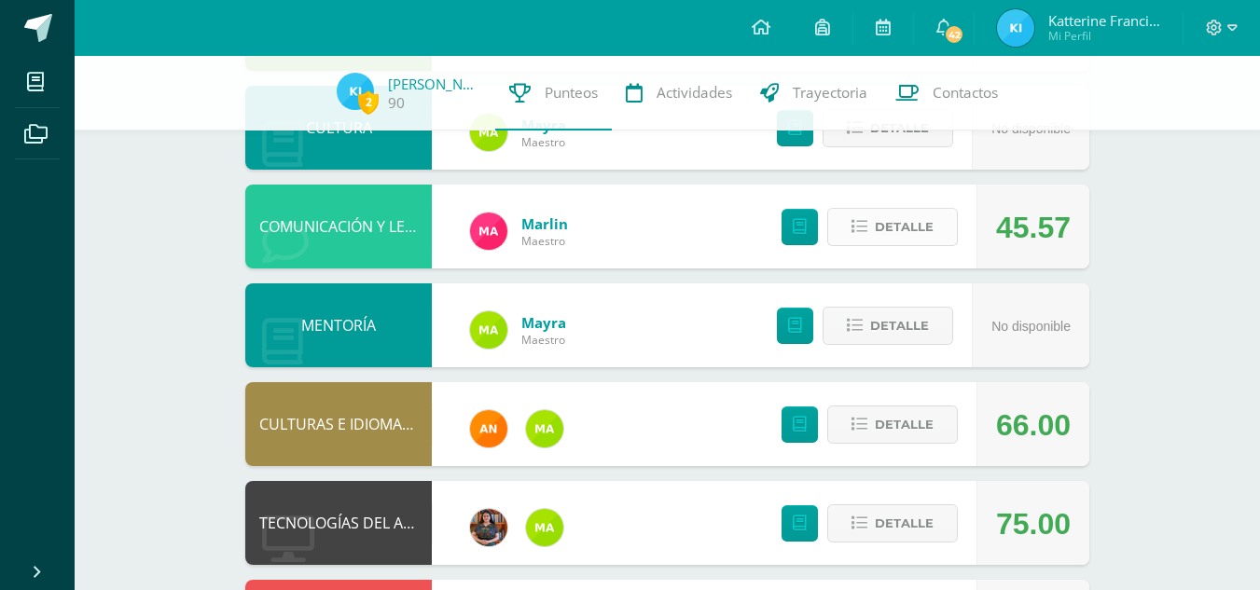
drag, startPoint x: 914, startPoint y: 241, endPoint x: 881, endPoint y: 229, distance: 34.8
click at [881, 229] on span "Detalle" at bounding box center [904, 227] width 59 height 35
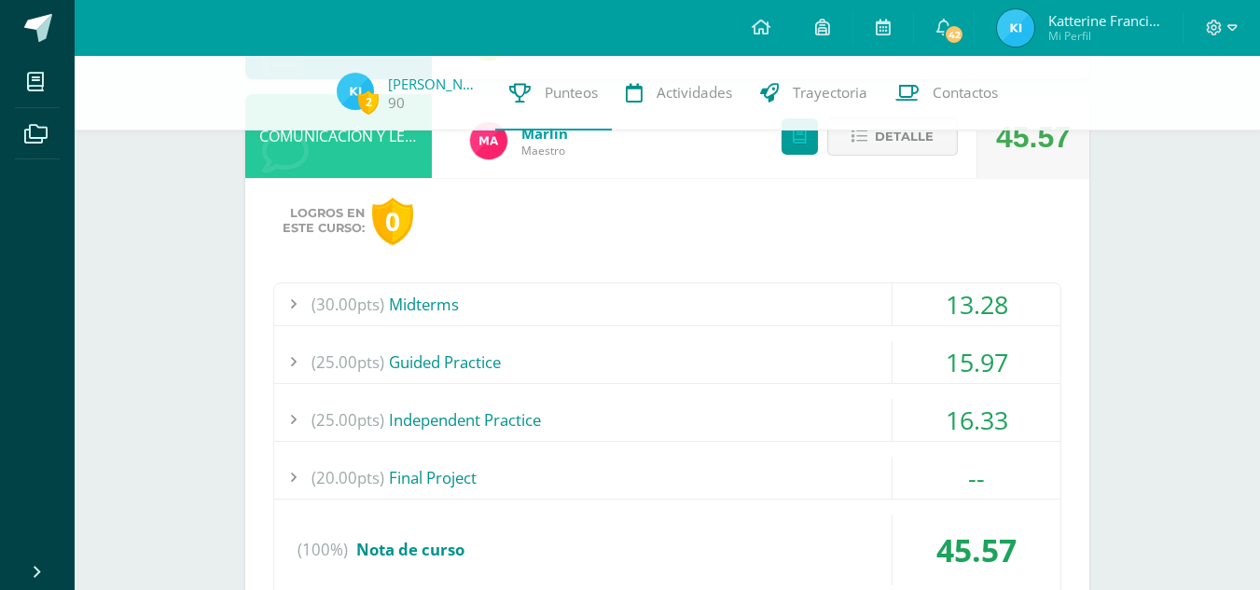
scroll to position [795, 0]
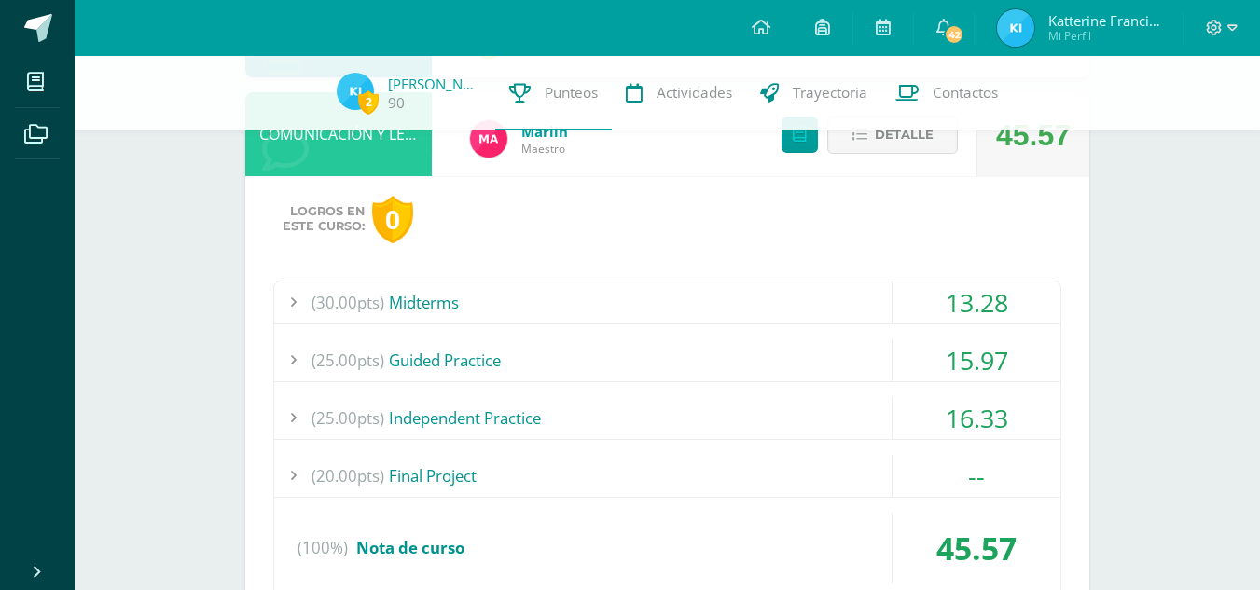
click at [684, 417] on div "(25.00pts) Independent Practice" at bounding box center [667, 418] width 786 height 42
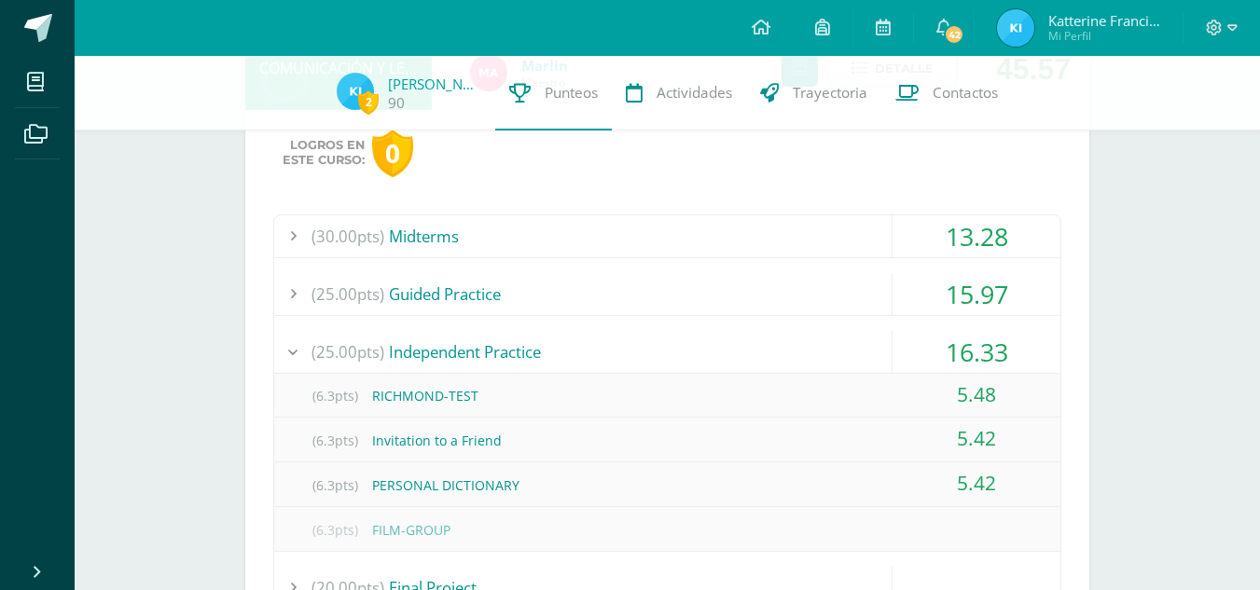
scroll to position [862, 0]
click at [707, 338] on div "(25.00pts) Independent Practice" at bounding box center [667, 351] width 786 height 42
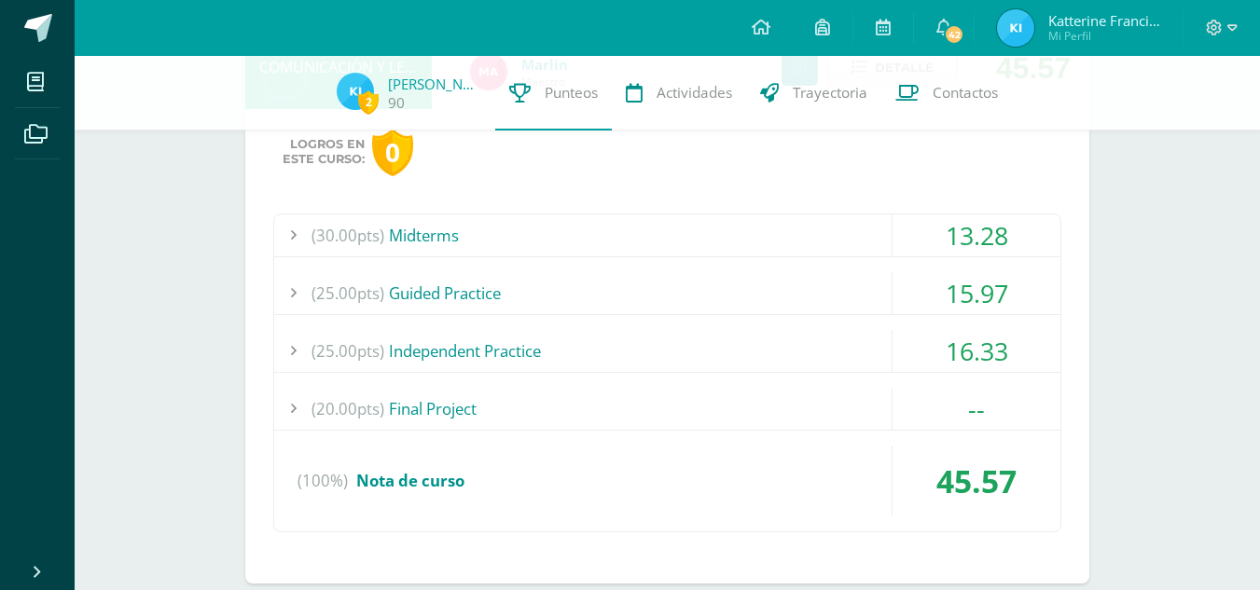
click at [704, 296] on div "(25.00pts) Guided Practice" at bounding box center [667, 293] width 786 height 42
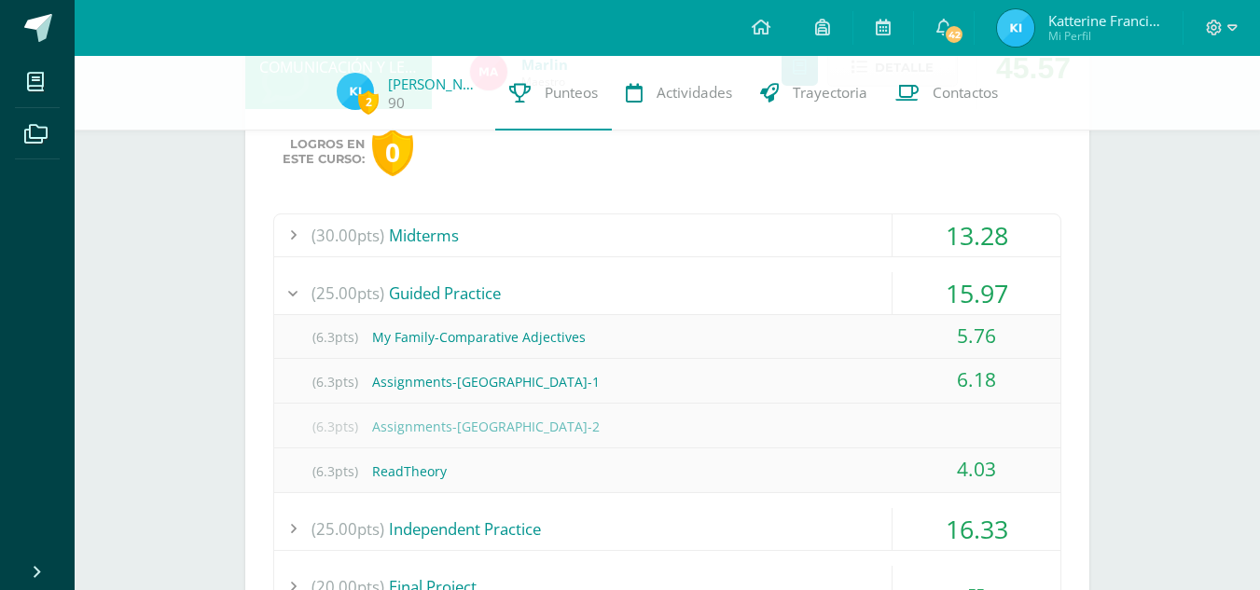
click at [704, 296] on div "(25.00pts) Guided Practice" at bounding box center [667, 293] width 786 height 42
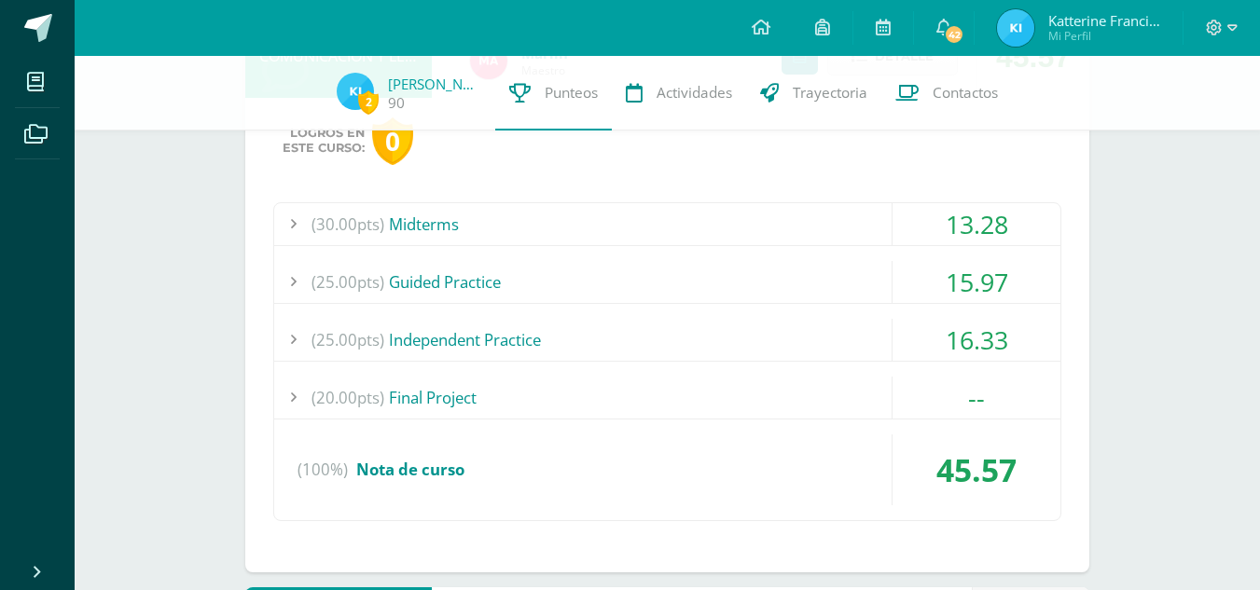
scroll to position [872, 0]
click at [696, 340] on div "(25.00pts) Independent Practice" at bounding box center [667, 341] width 786 height 42
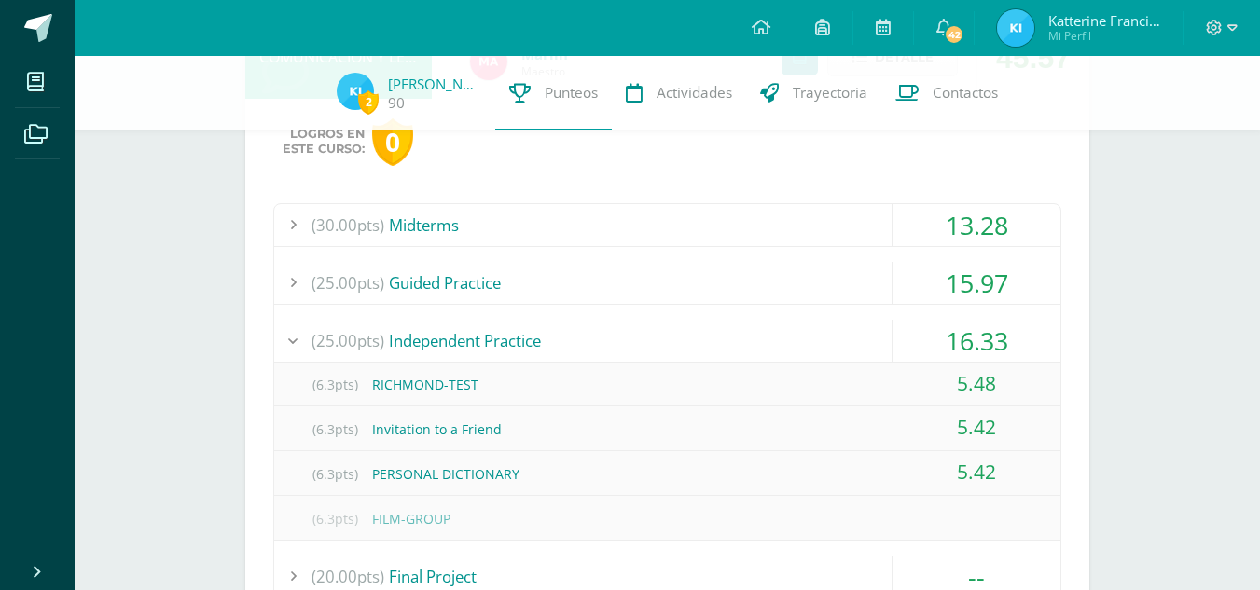
click at [522, 286] on div "(25.00pts) Guided Practice" at bounding box center [667, 283] width 786 height 42
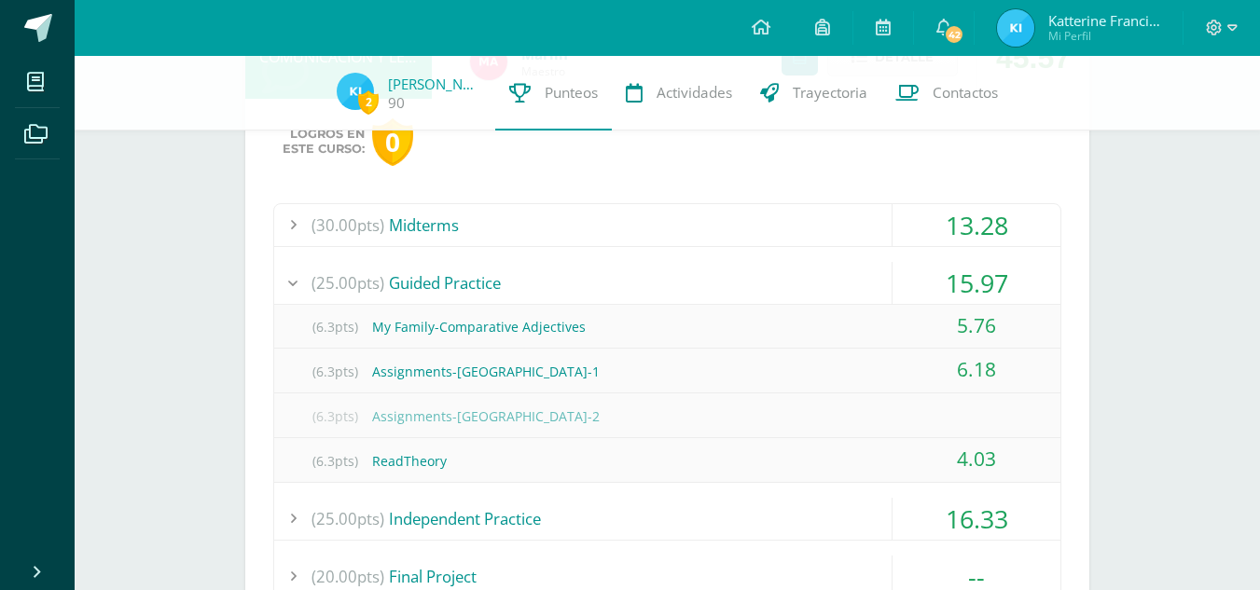
click at [428, 288] on div "(25.00pts) Guided Practice" at bounding box center [667, 283] width 786 height 42
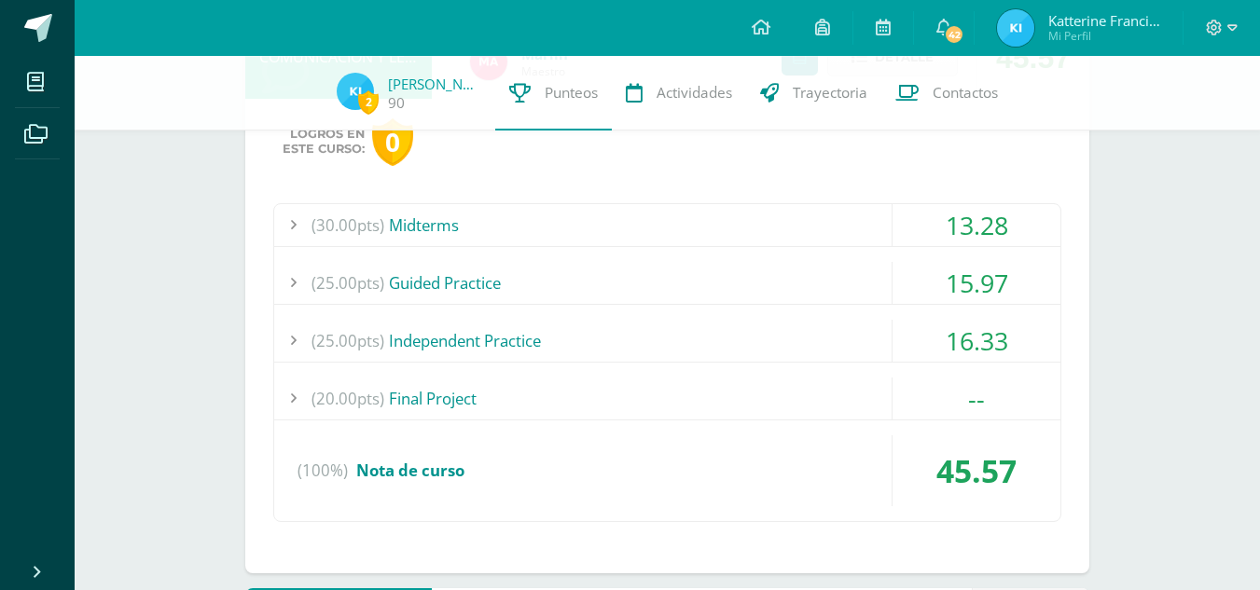
click at [428, 288] on div "(25.00pts) Guided Practice" at bounding box center [667, 283] width 786 height 42
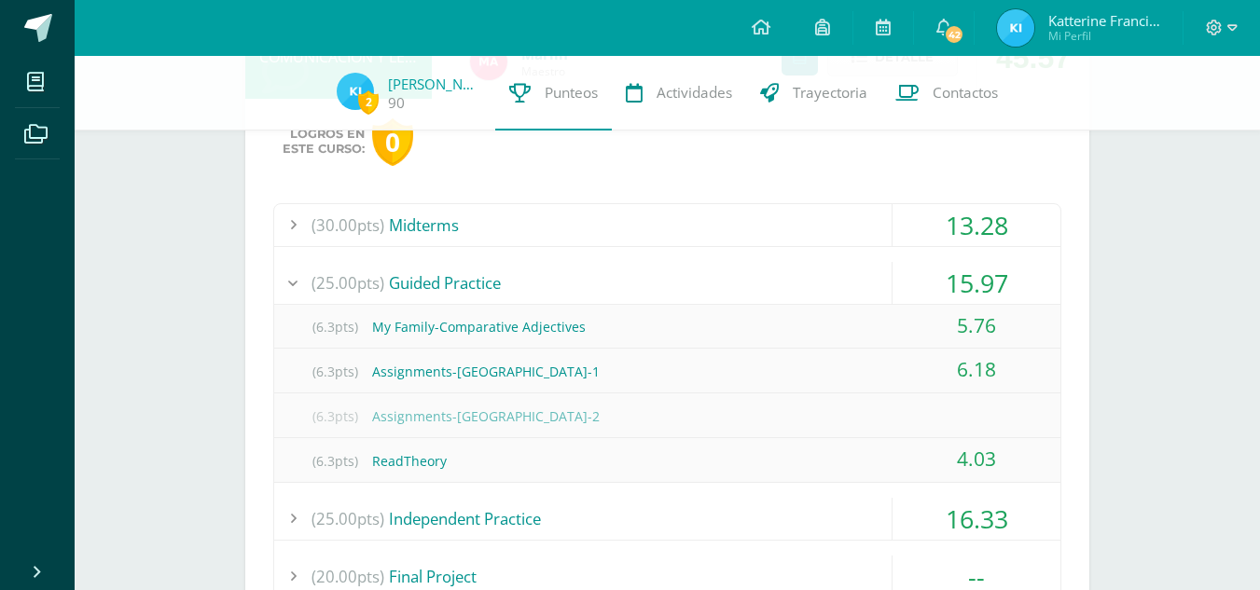
click at [551, 313] on div "(6.3pts) My Family-Comparative Adjectives" at bounding box center [667, 327] width 786 height 42
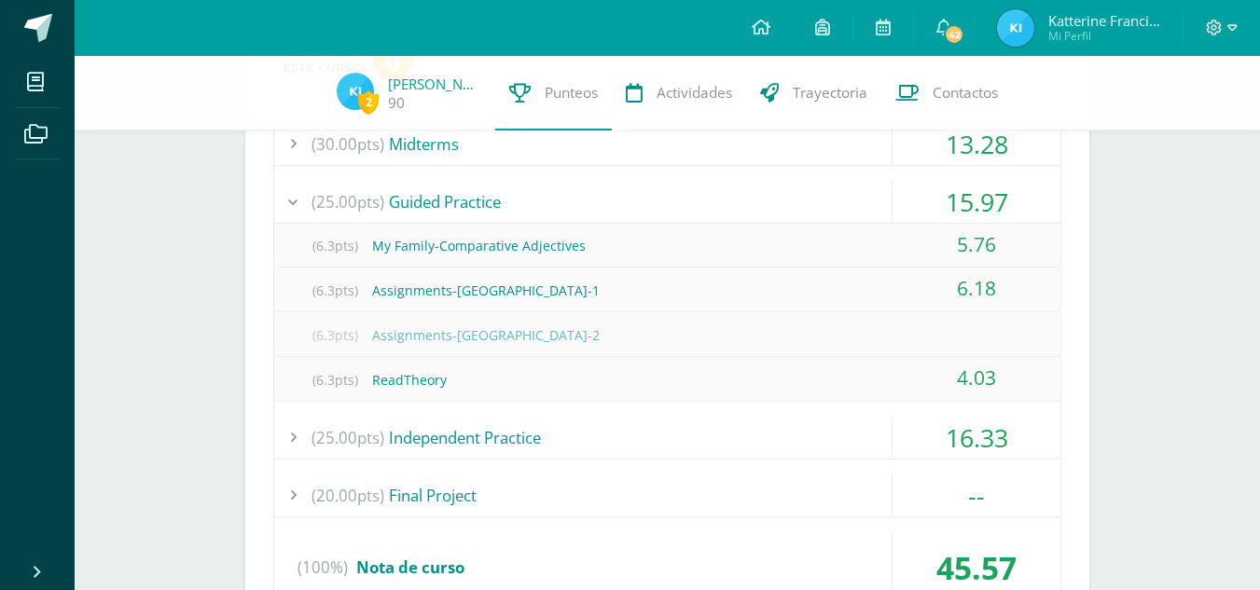
scroll to position [954, 0]
click at [599, 216] on div "(25.00pts) Guided Practice" at bounding box center [667, 201] width 786 height 42
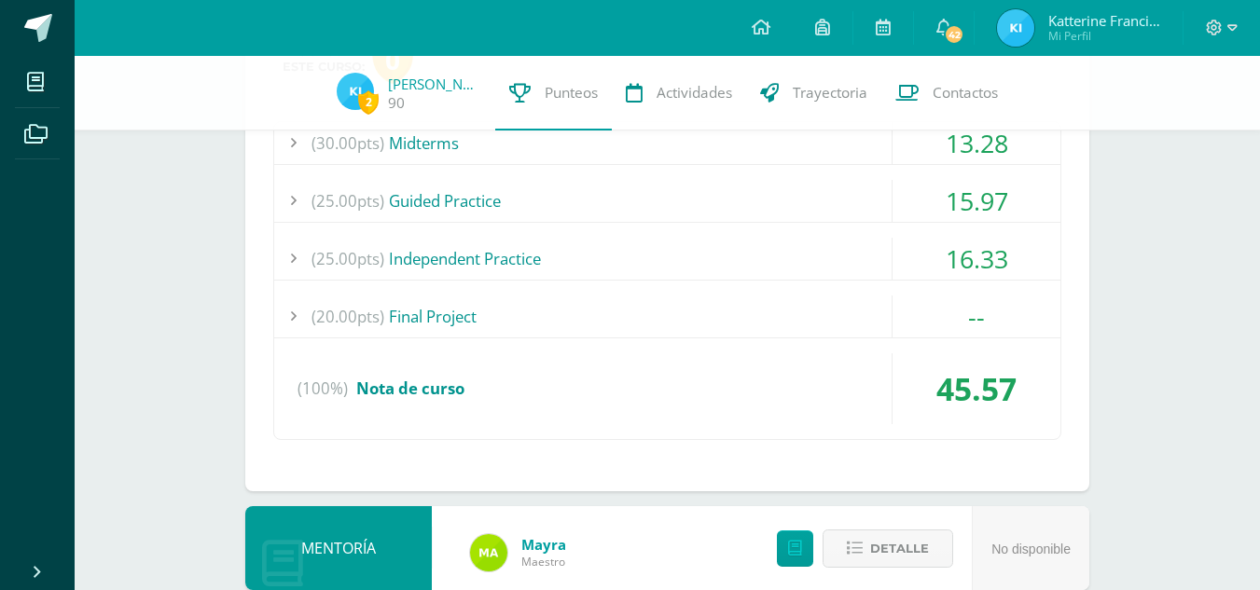
click at [657, 277] on div "(25.00pts) Independent Practice" at bounding box center [667, 259] width 786 height 42
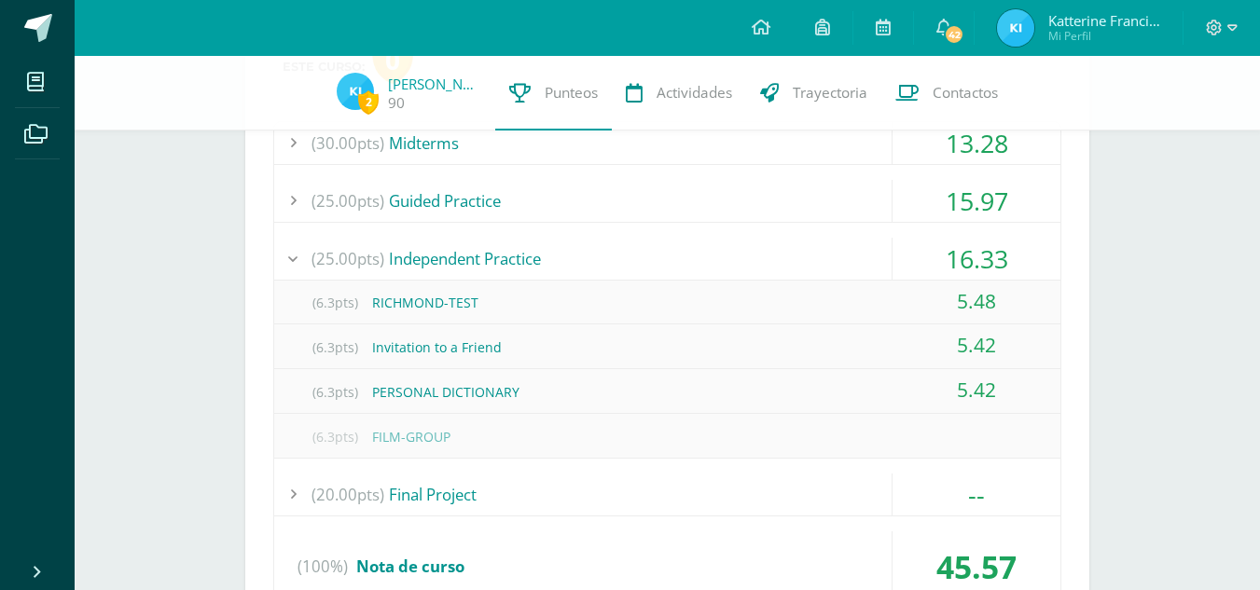
click at [464, 261] on div "(25.00pts) Independent Practice" at bounding box center [667, 259] width 786 height 42
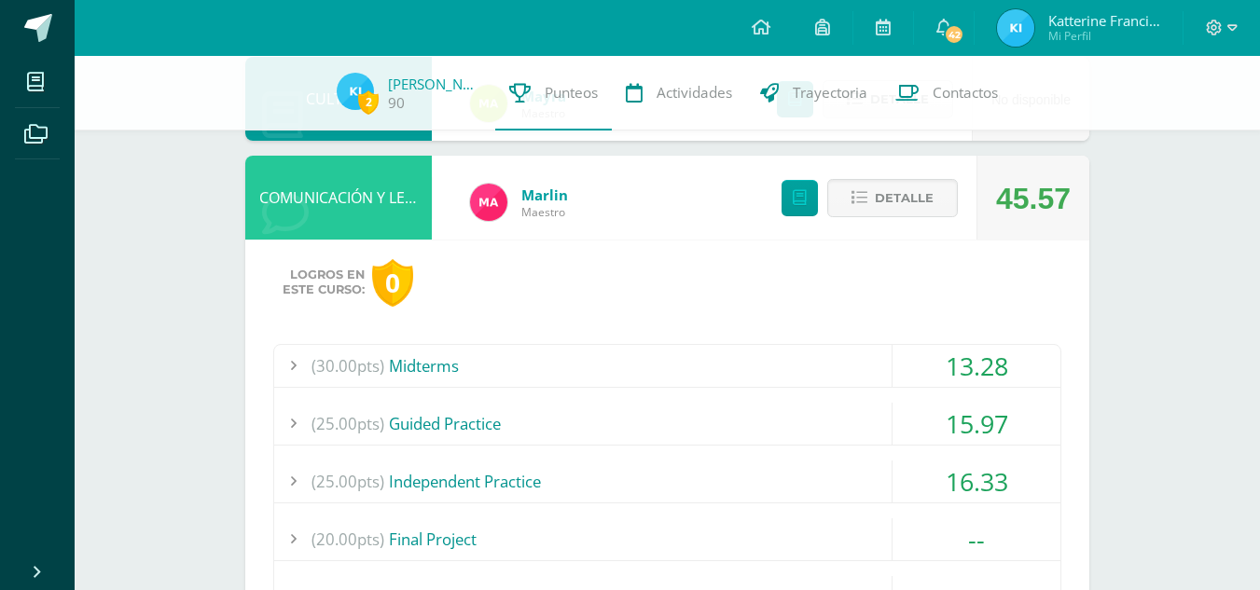
scroll to position [730, 0]
click at [885, 211] on span "Detalle" at bounding box center [904, 199] width 59 height 35
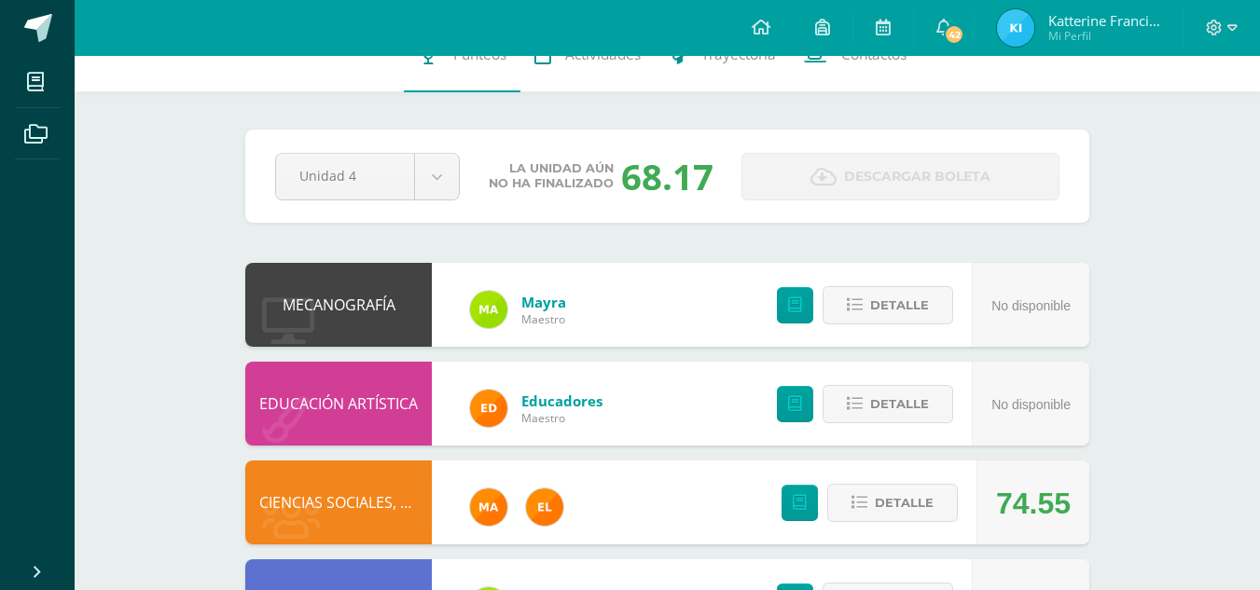
scroll to position [0, 0]
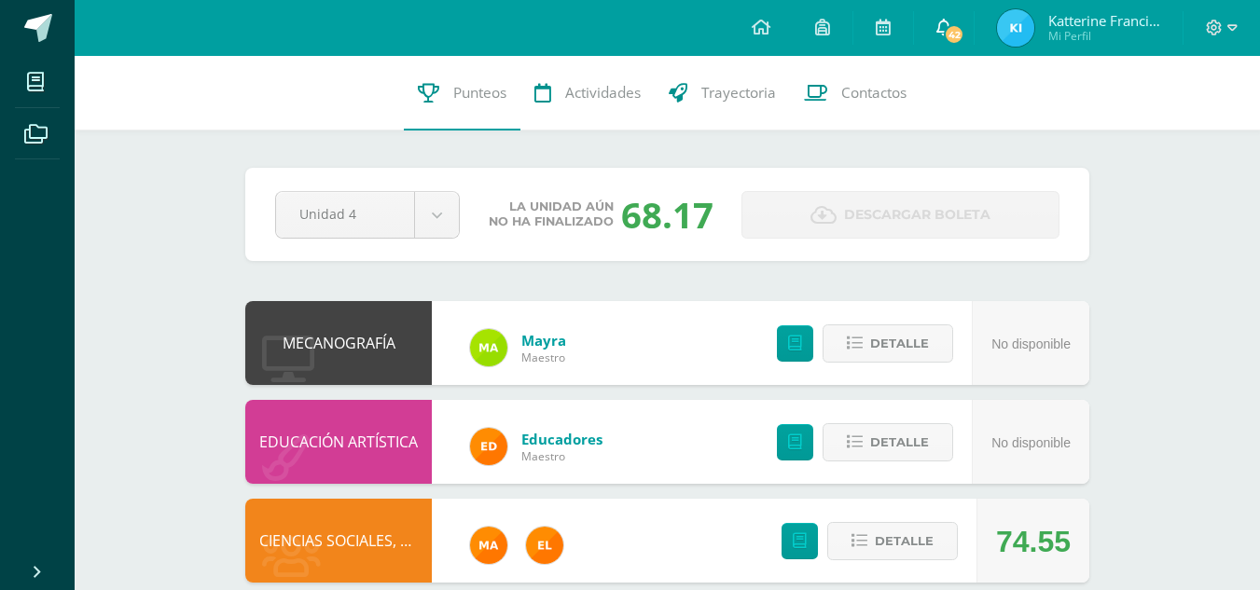
click at [956, 31] on span "42" at bounding box center [954, 34] width 21 height 21
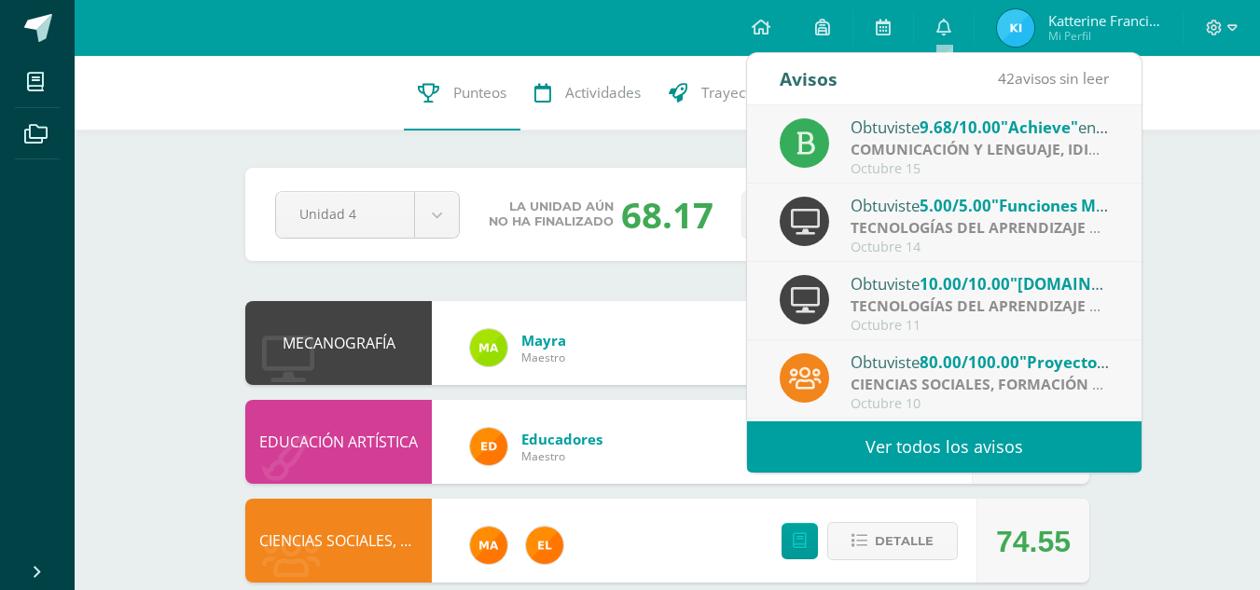
click at [876, 432] on link "Ver todos los avisos" at bounding box center [944, 447] width 395 height 51
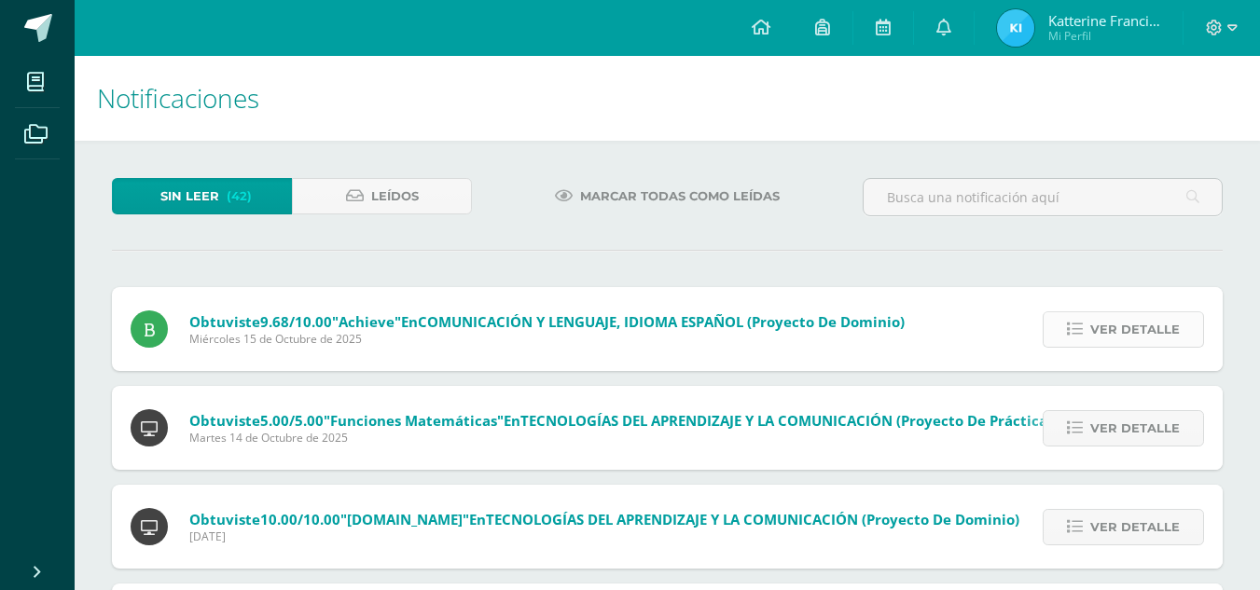
click at [1088, 327] on link "Ver detalle" at bounding box center [1123, 330] width 161 height 36
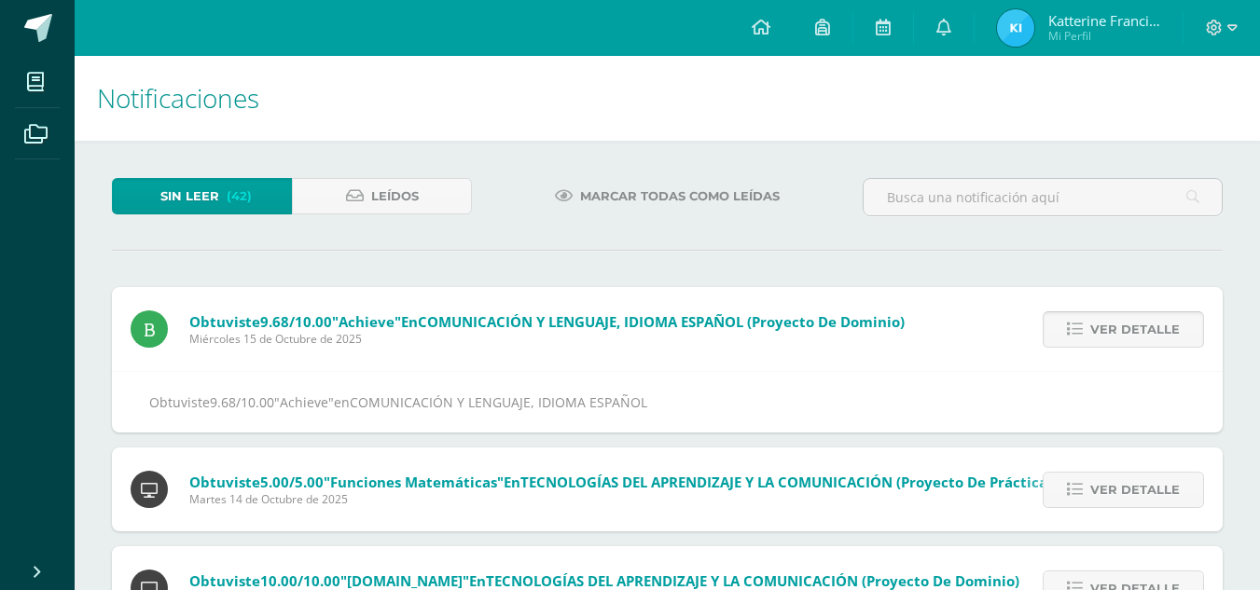
click at [1088, 327] on link "Ver detalle" at bounding box center [1123, 330] width 161 height 36
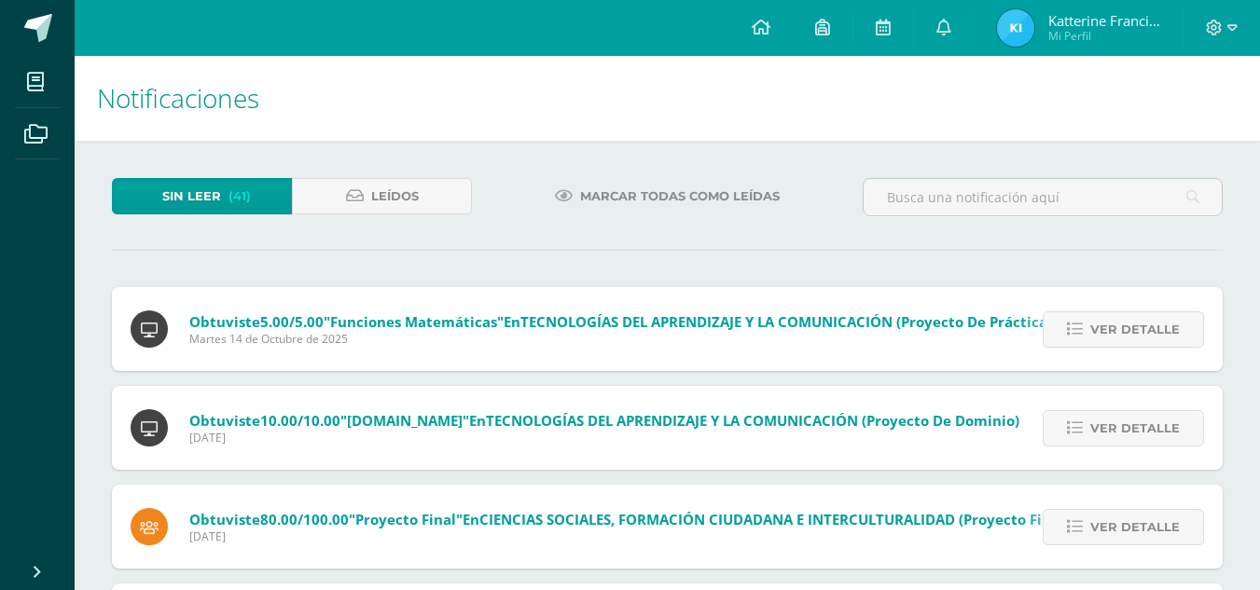
click at [1088, 327] on link "Ver detalle" at bounding box center [1123, 330] width 161 height 36
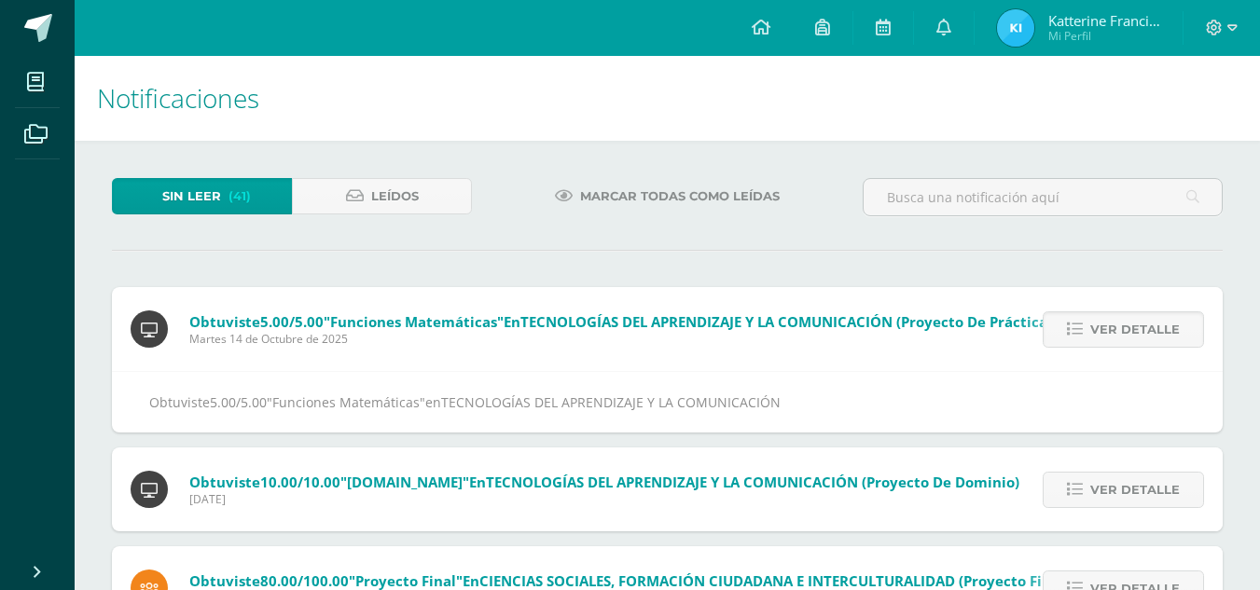
click at [1088, 327] on link "Ver detalle" at bounding box center [1123, 330] width 161 height 36
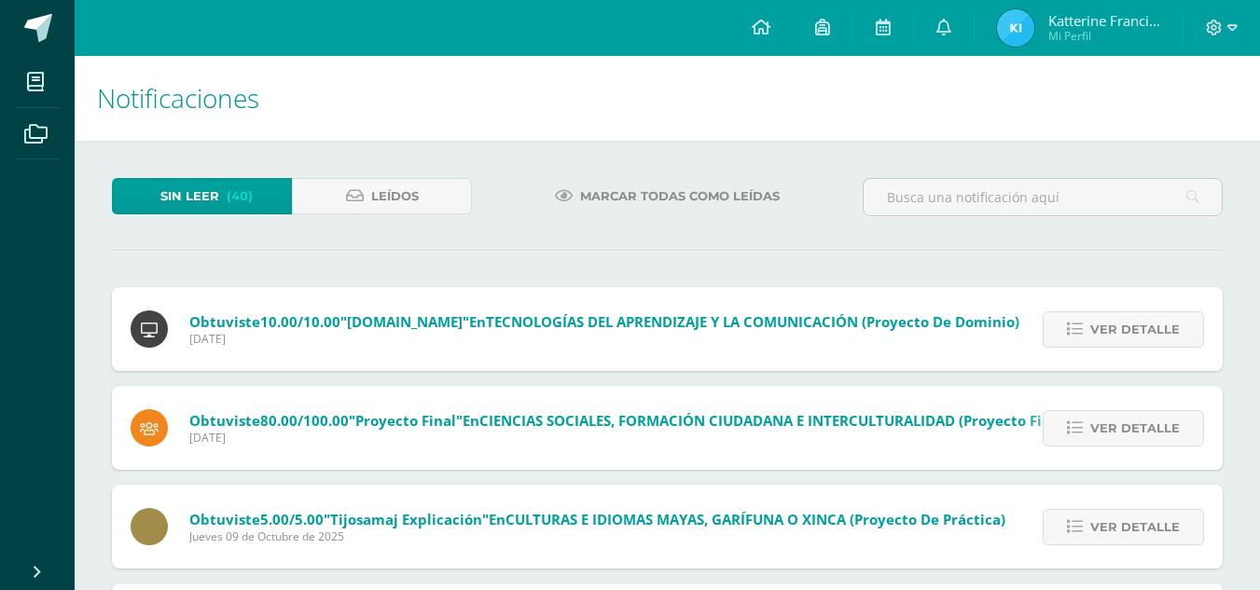
click at [1088, 327] on link "Ver detalle" at bounding box center [1123, 330] width 161 height 36
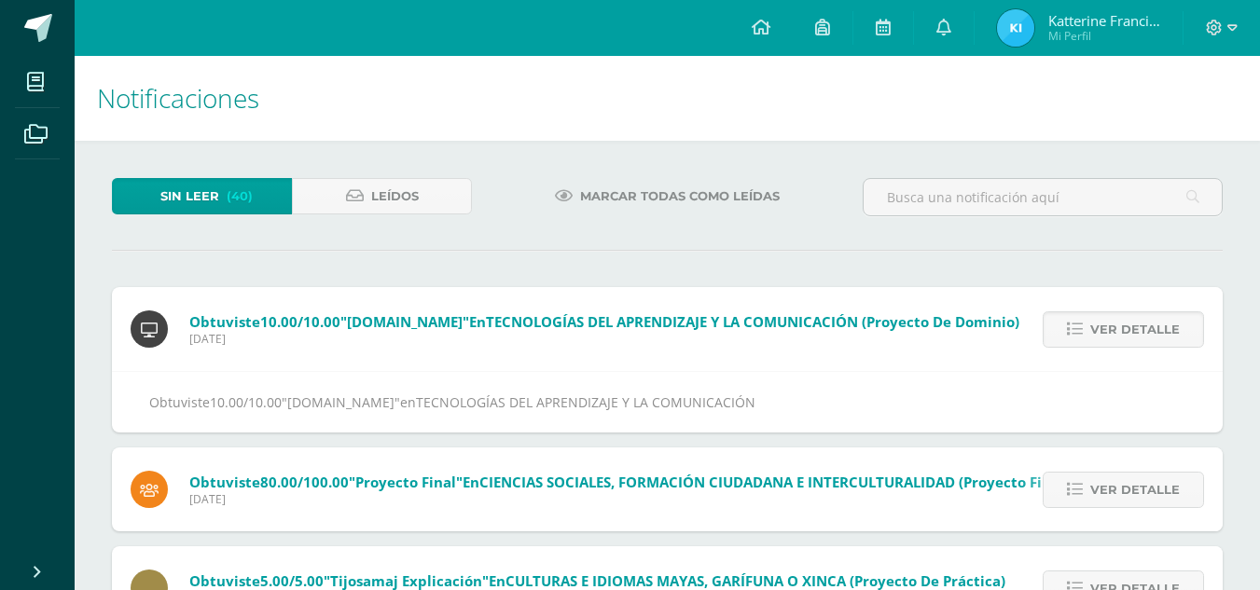
click at [1088, 327] on link "Ver detalle" at bounding box center [1123, 330] width 161 height 36
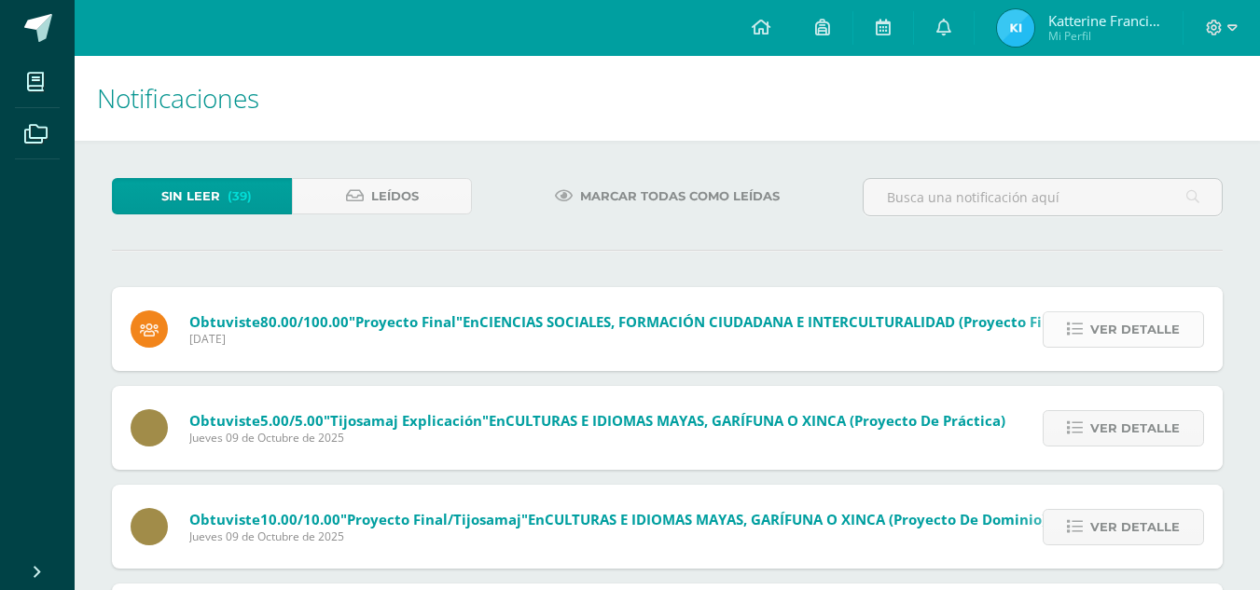
click at [1083, 336] on icon at bounding box center [1075, 330] width 16 height 16
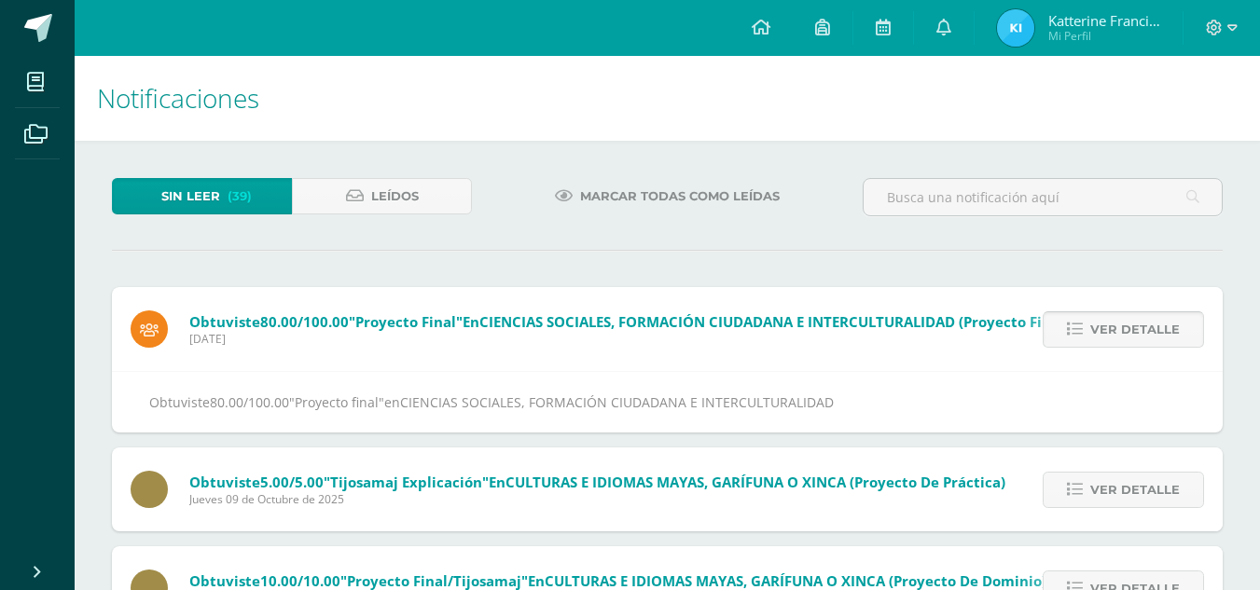
click at [1083, 336] on icon at bounding box center [1075, 330] width 16 height 16
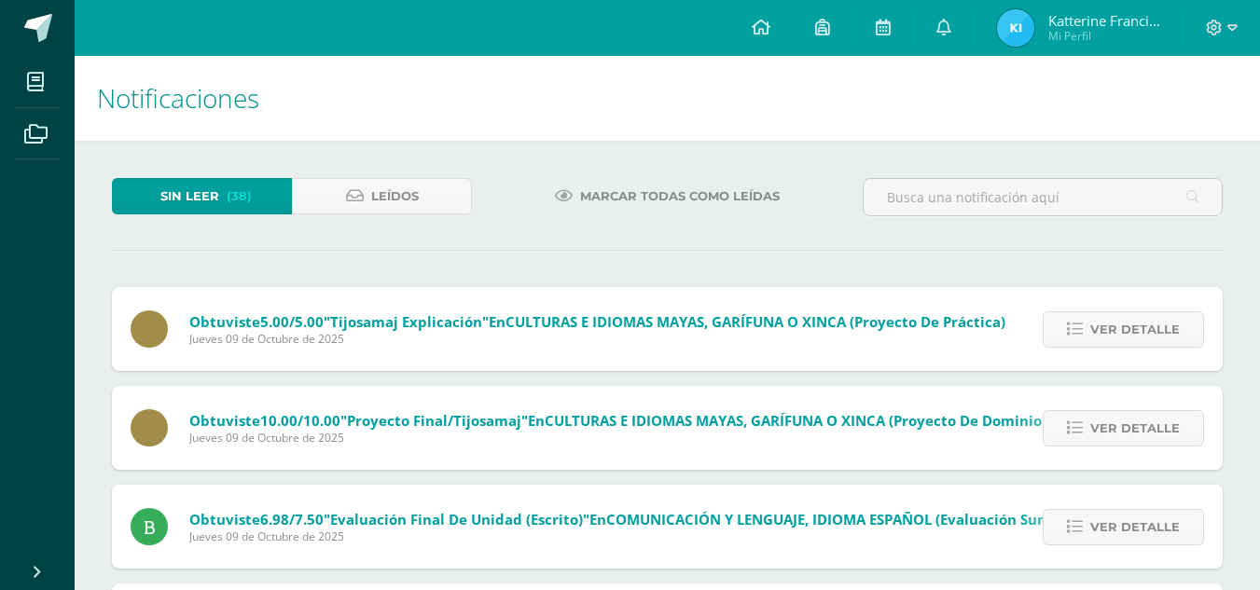
click at [1083, 336] on icon at bounding box center [1075, 330] width 16 height 16
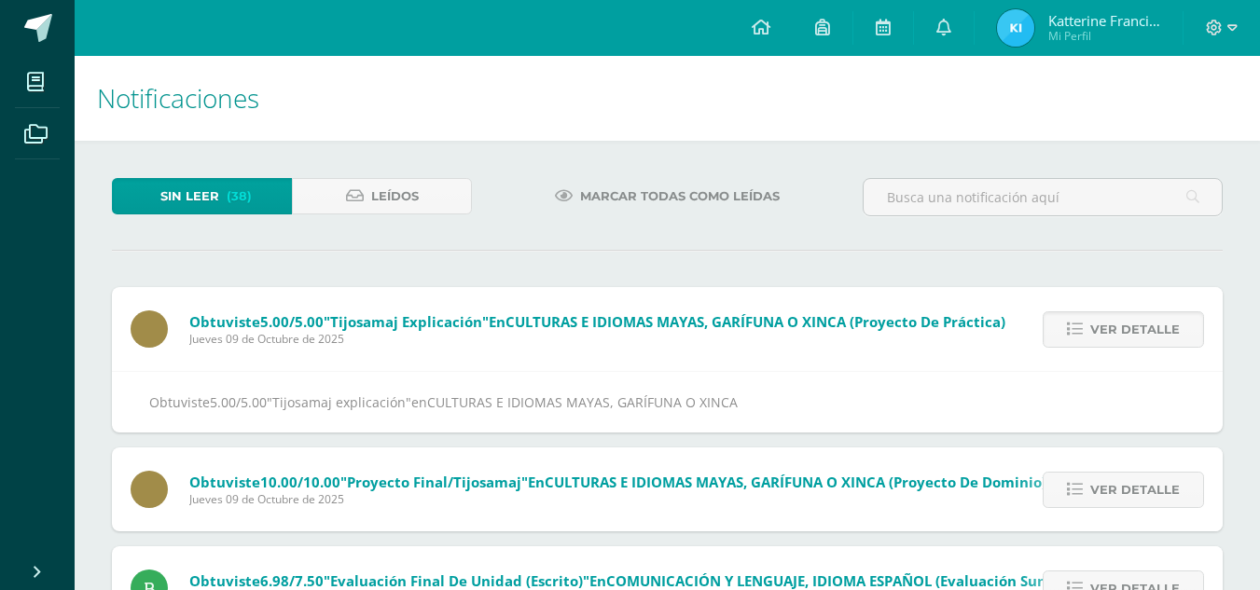
click at [1083, 336] on icon at bounding box center [1075, 330] width 16 height 16
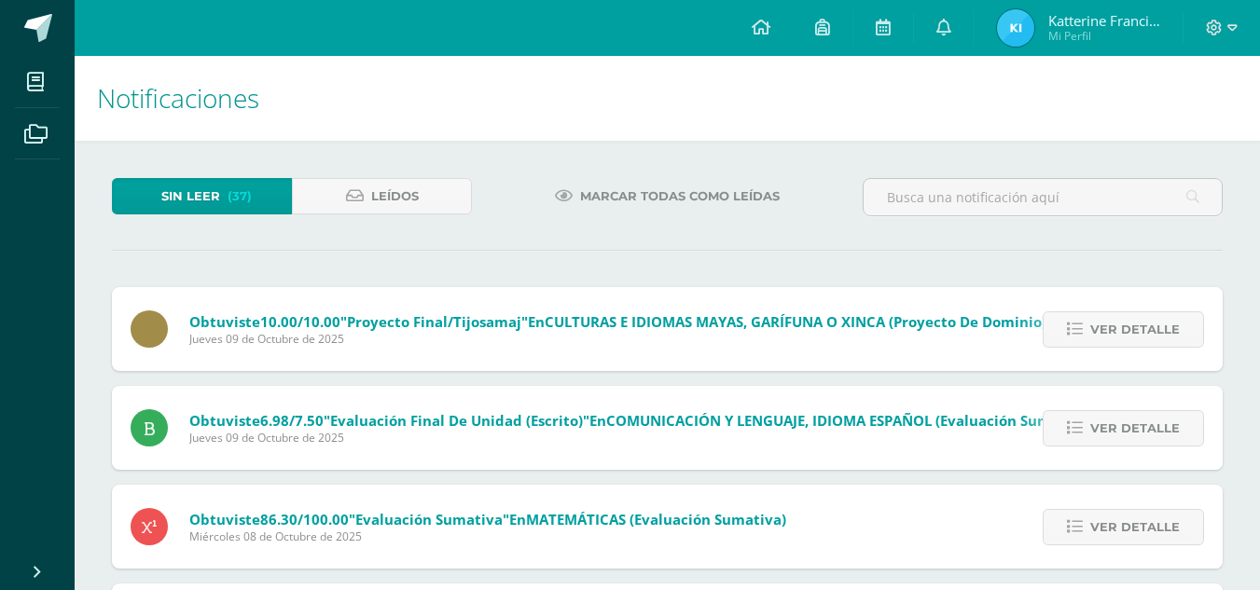
click at [1083, 336] on icon at bounding box center [1075, 330] width 16 height 16
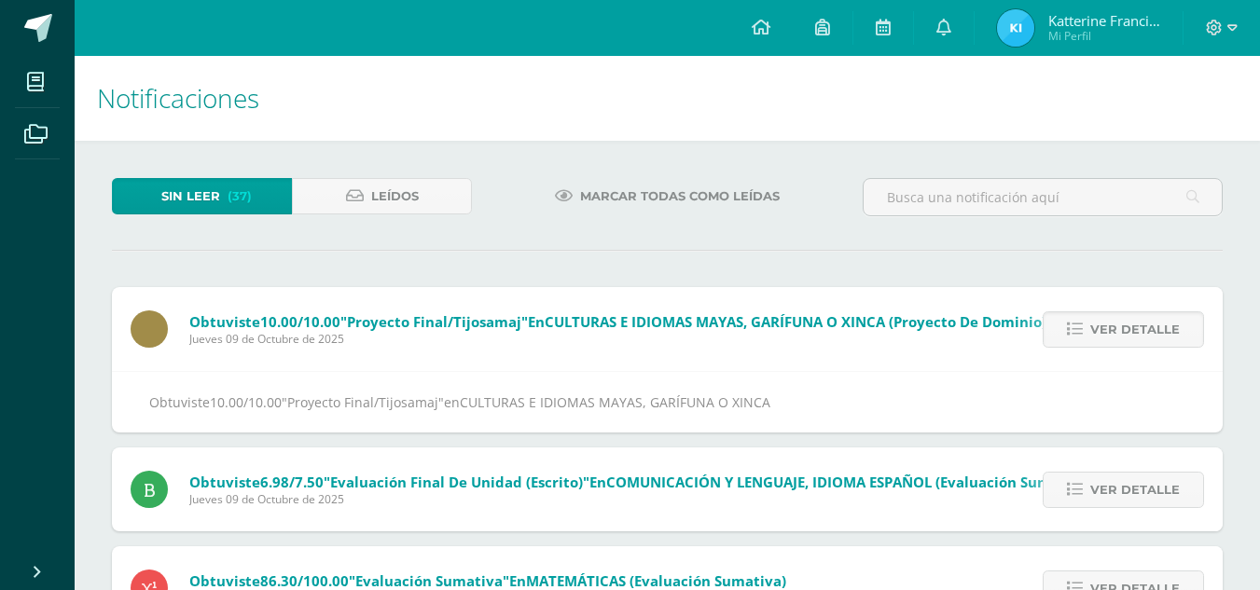
click at [1083, 336] on icon at bounding box center [1075, 330] width 16 height 16
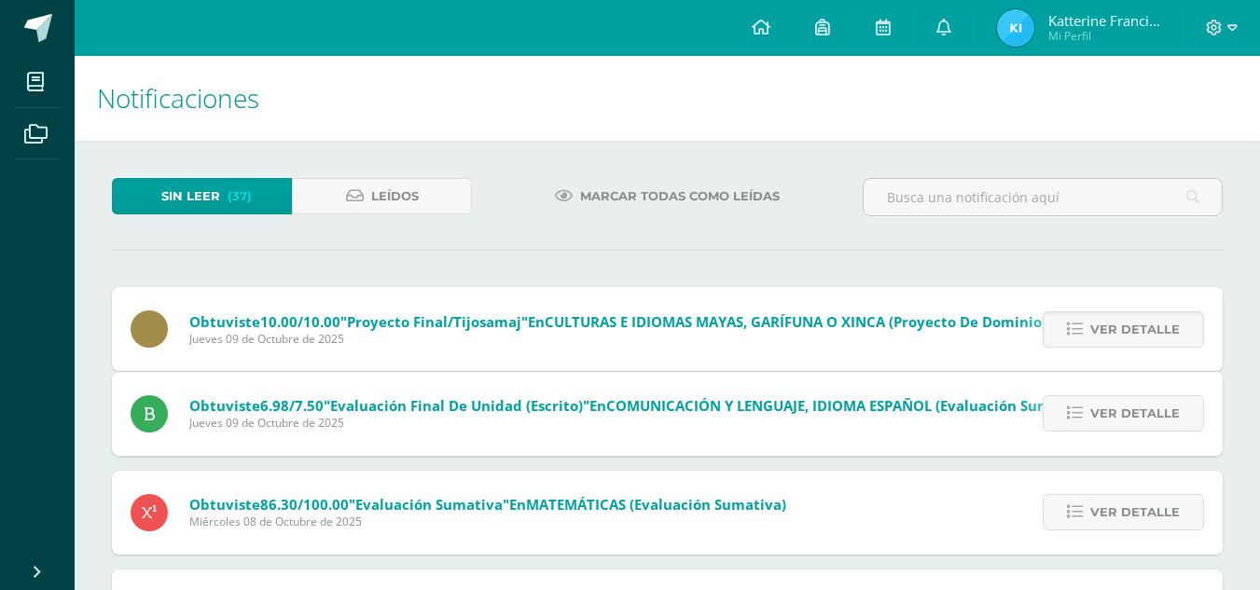
click at [1086, 336] on div "Obtuviste 10.00/10.00 "Proyecto Final/Tijosamaj" en CULTURAS E IDIOMAS MAYAS, G…" at bounding box center [667, 550] width 1111 height 527
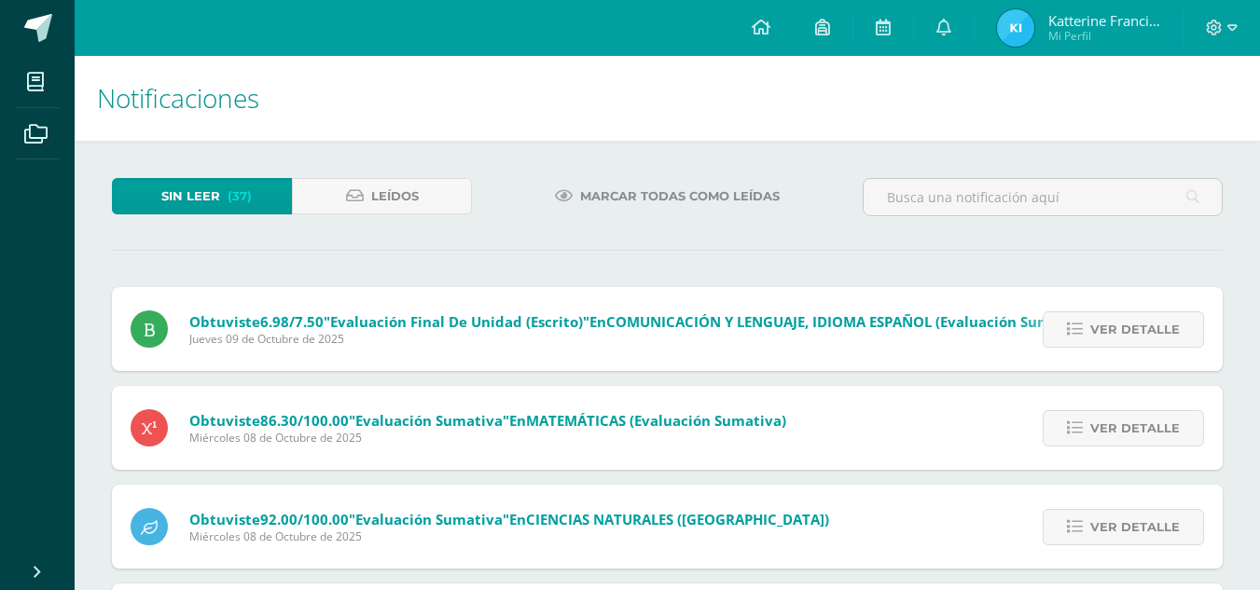
click at [1083, 336] on icon at bounding box center [1075, 330] width 16 height 16
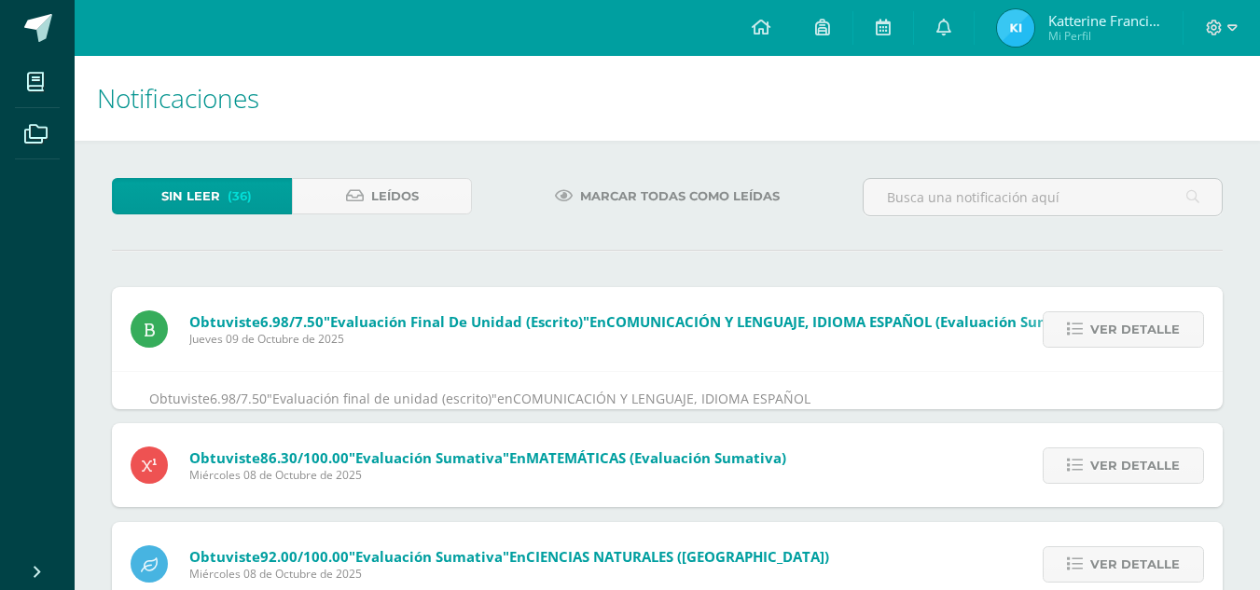
click at [1083, 336] on icon at bounding box center [1075, 330] width 16 height 16
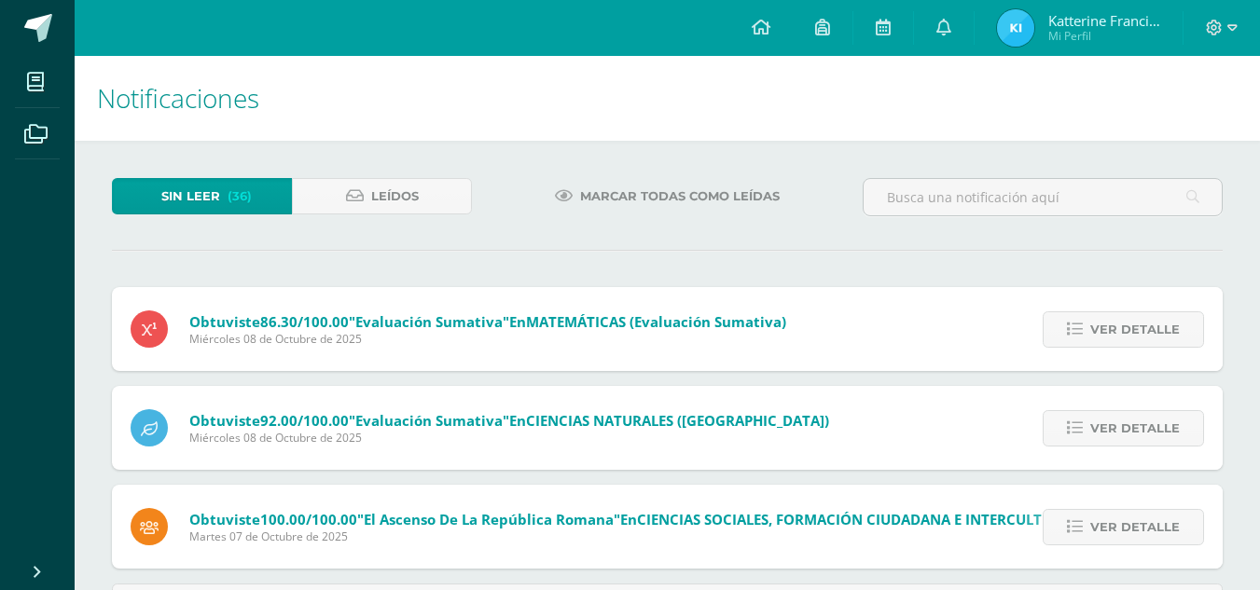
click at [1086, 336] on div "Obtuviste 6.98/7.50 "Evaluación final de unidad (escrito)" en COMUNICACIÓN Y LE…" at bounding box center [667, 459] width 1111 height 344
click at [1083, 336] on icon at bounding box center [1075, 330] width 16 height 16
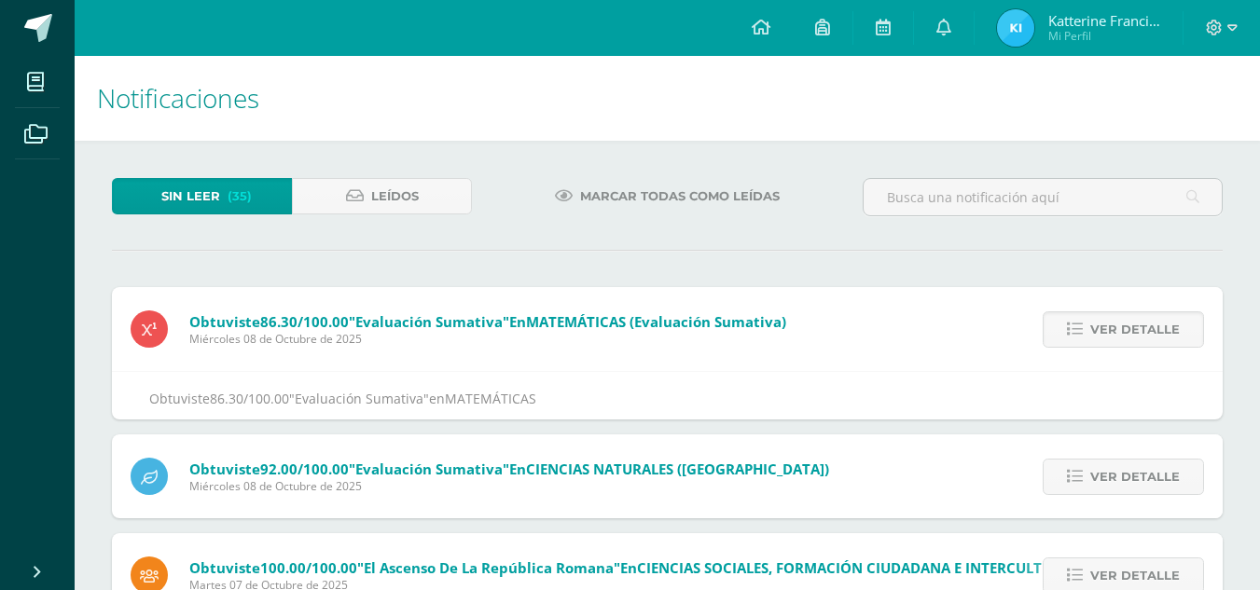
click at [1083, 336] on icon at bounding box center [1075, 330] width 16 height 16
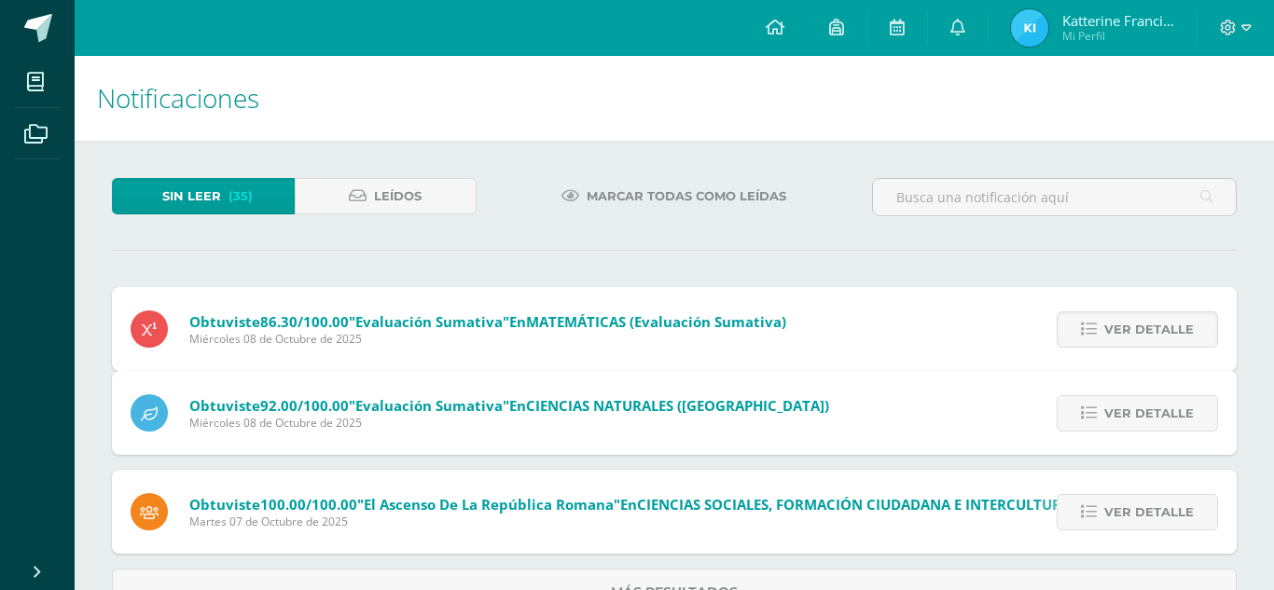
click at [1086, 336] on div "Obtuviste 86.30/100.00 "Evaluación Sumativa" en MATEMÁTICAS (Evaluación Sumativ…" at bounding box center [674, 451] width 1125 height 329
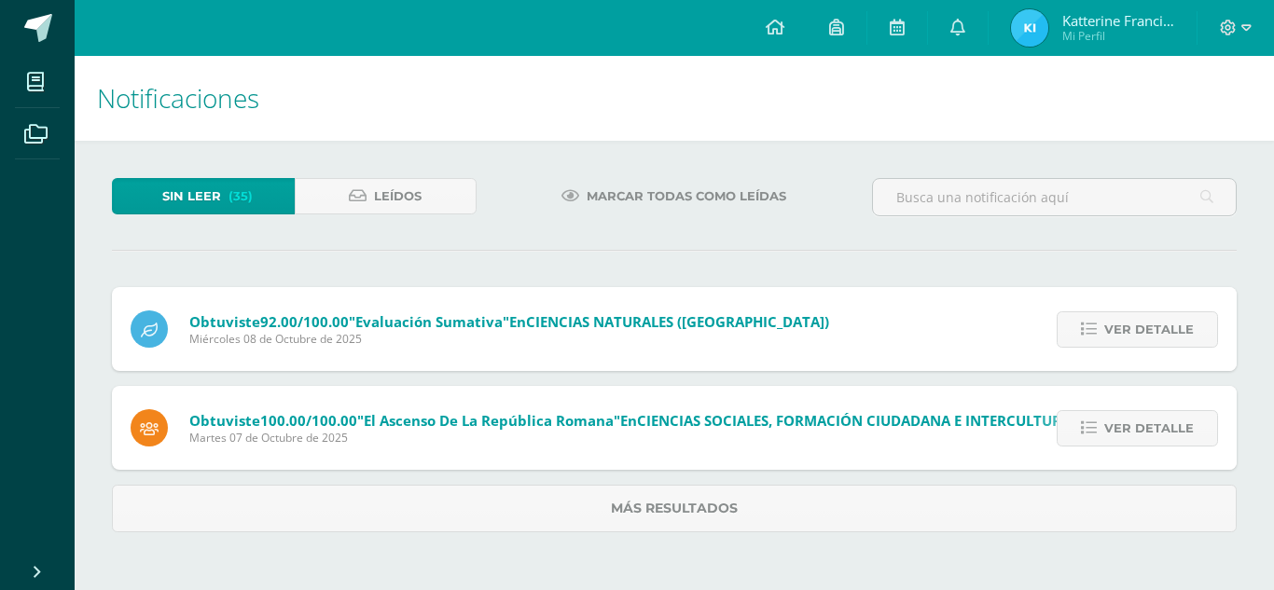
click at [1086, 336] on icon at bounding box center [1089, 330] width 16 height 16
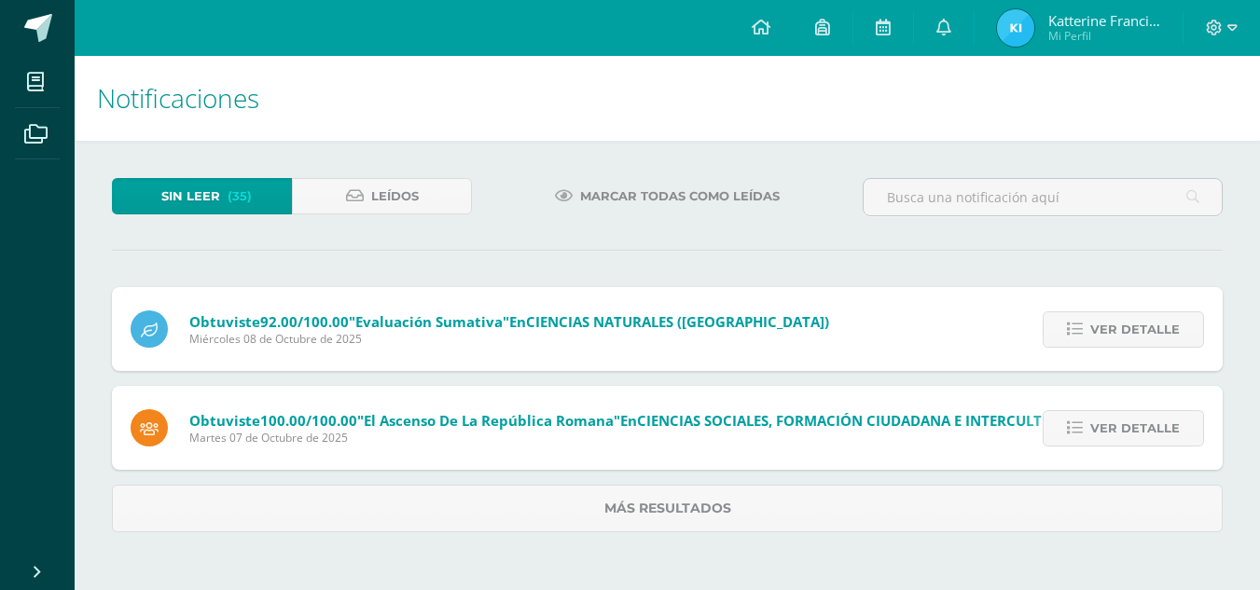
click at [1083, 336] on icon at bounding box center [1075, 330] width 16 height 16
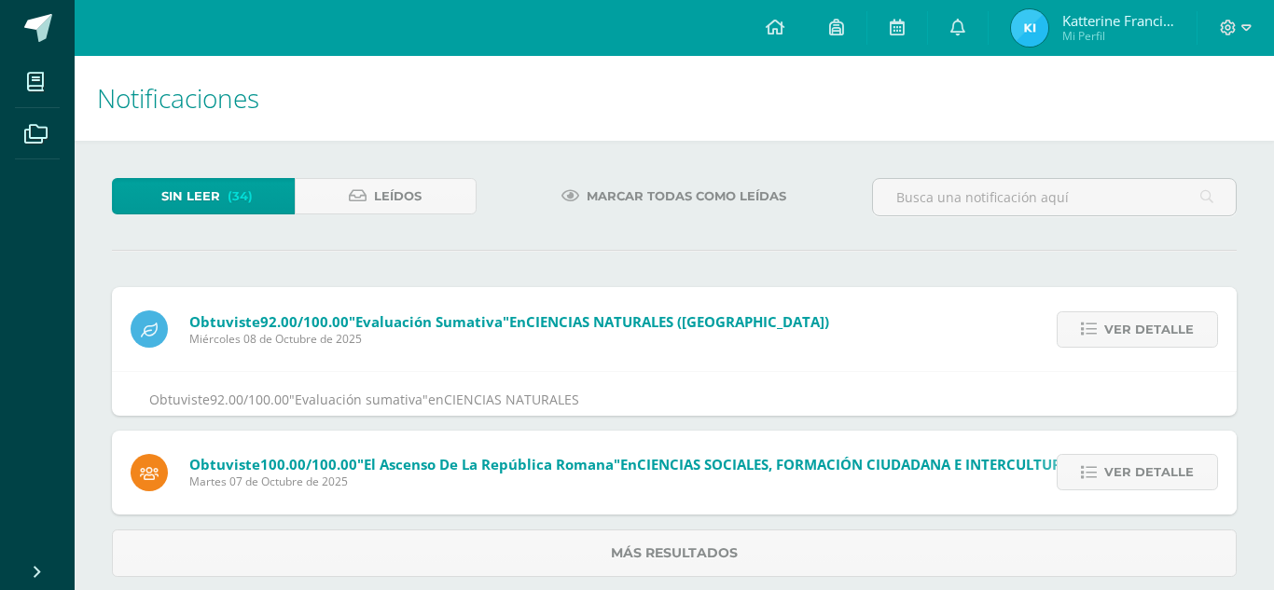
click at [1086, 336] on icon at bounding box center [1089, 330] width 16 height 16
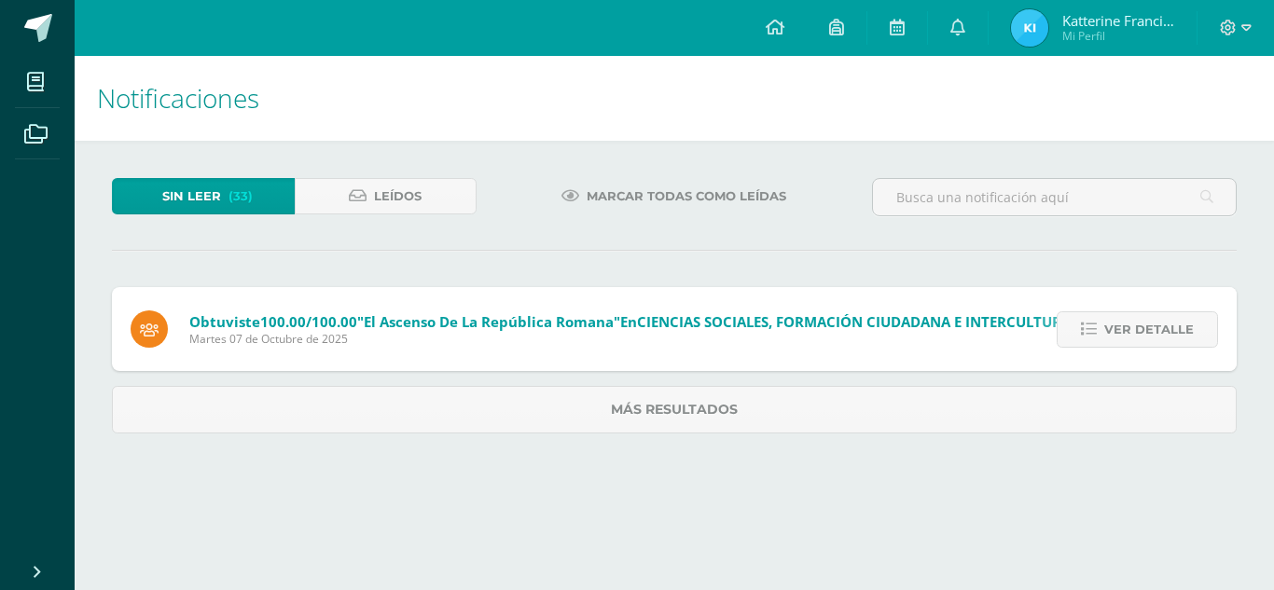
click at [1086, 336] on icon at bounding box center [1089, 330] width 16 height 16
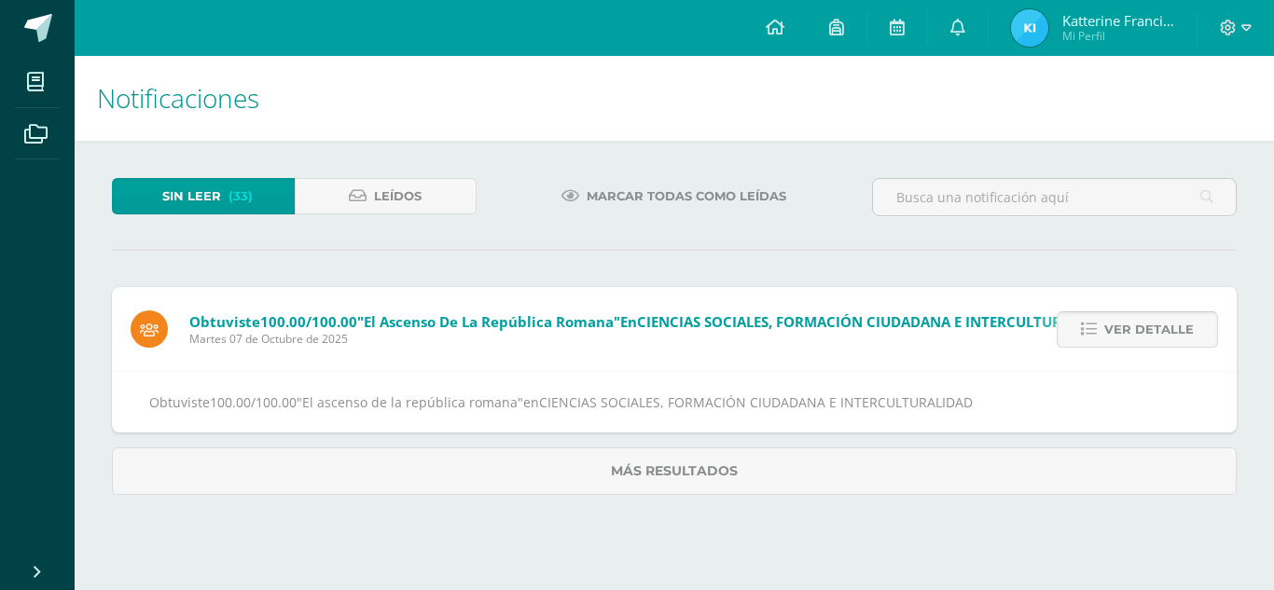
click at [1085, 334] on icon at bounding box center [1089, 330] width 16 height 16
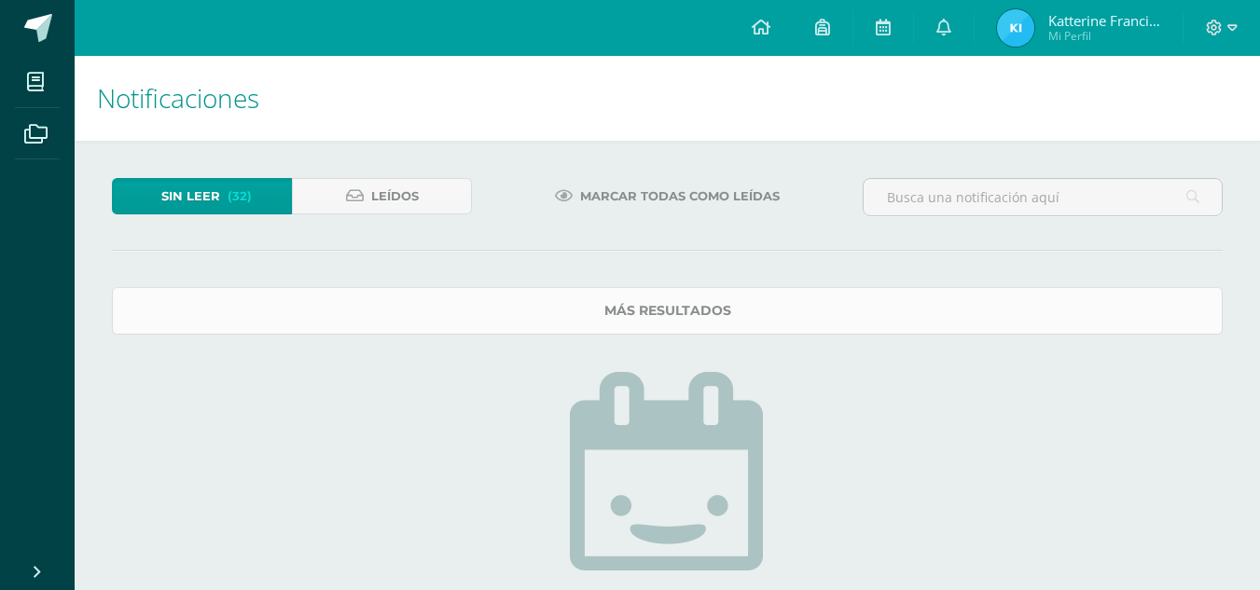
click at [558, 312] on link "Más resultados" at bounding box center [667, 311] width 1111 height 48
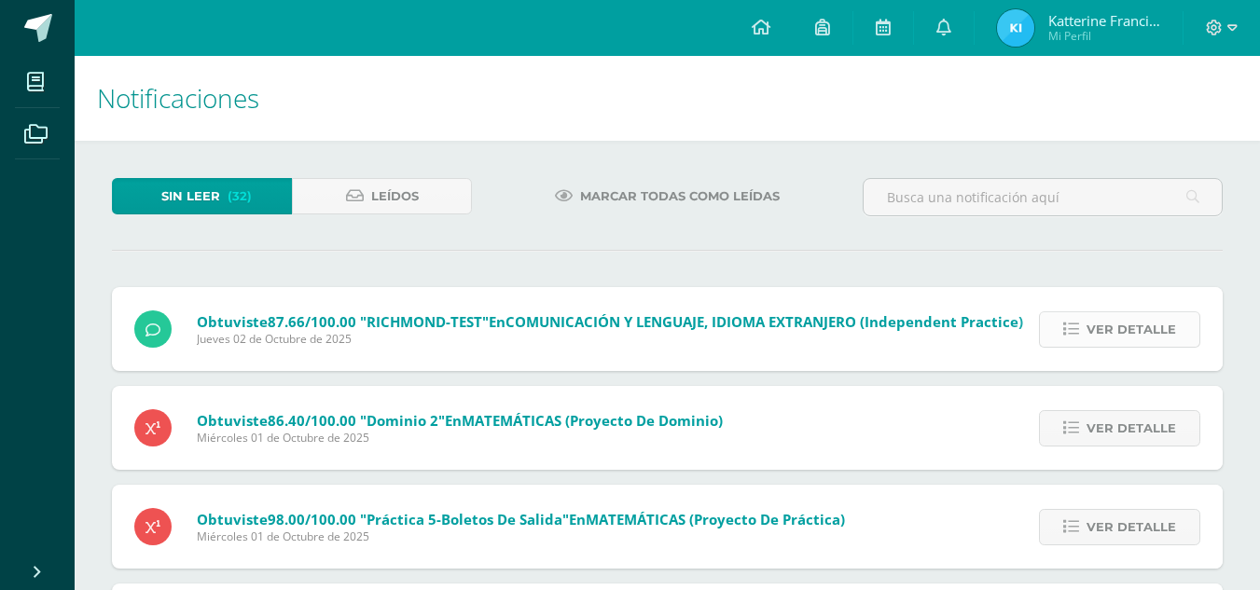
click at [1115, 337] on span "Ver detalle" at bounding box center [1132, 329] width 90 height 35
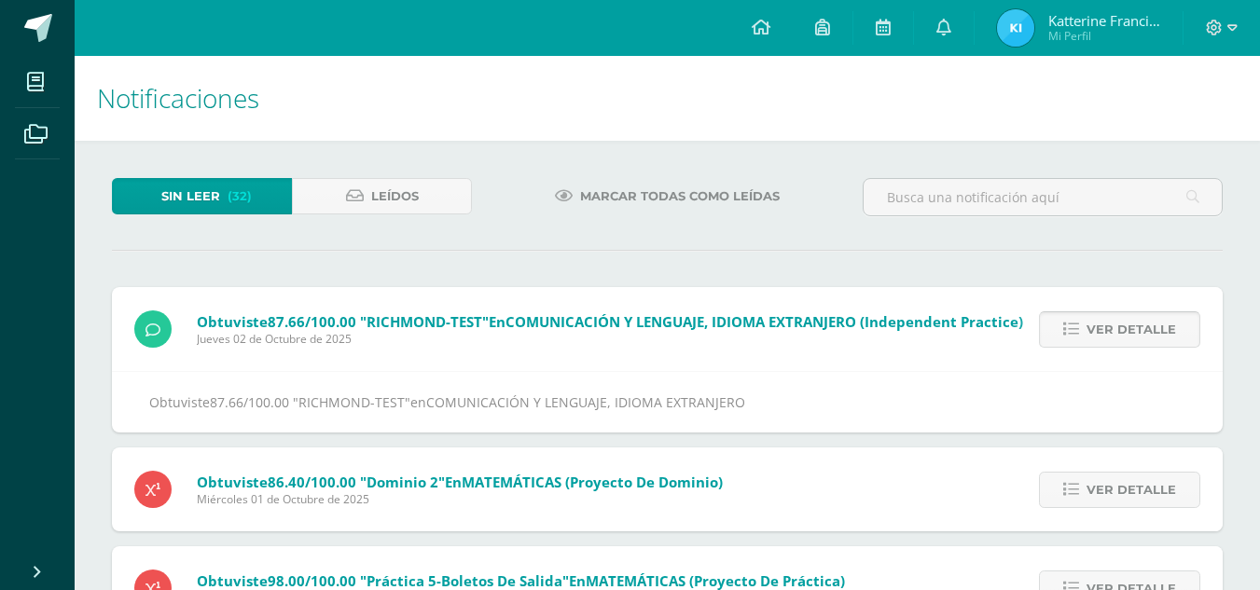
click at [1115, 337] on span "Ver detalle" at bounding box center [1132, 329] width 90 height 35
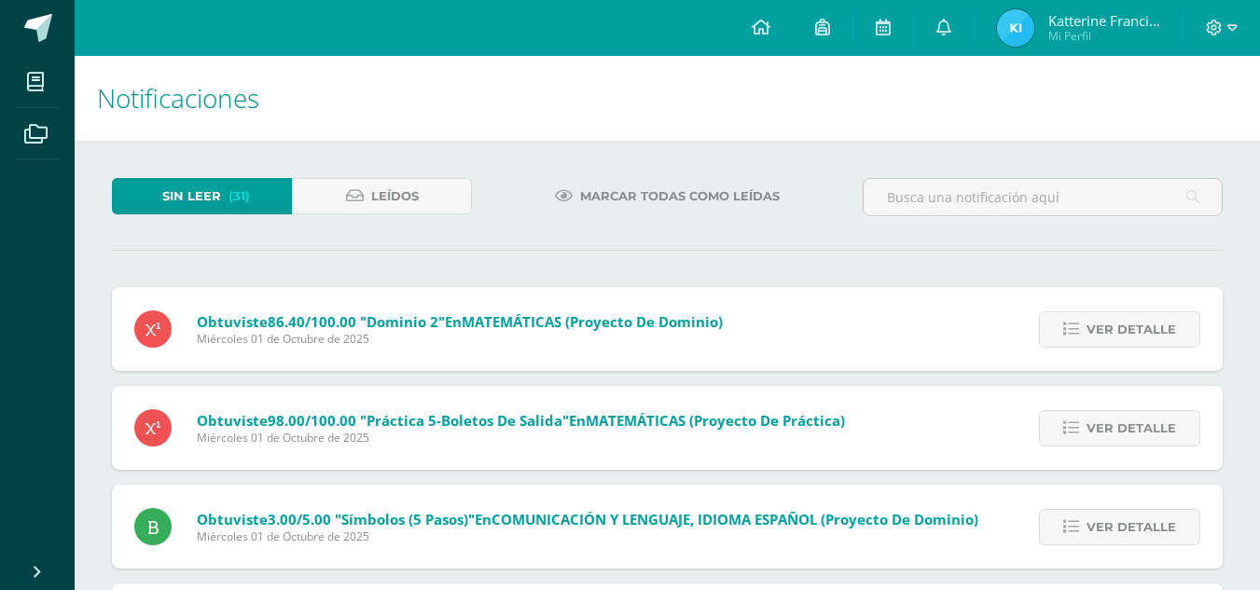
click at [1115, 337] on span "Ver detalle" at bounding box center [1132, 329] width 90 height 35
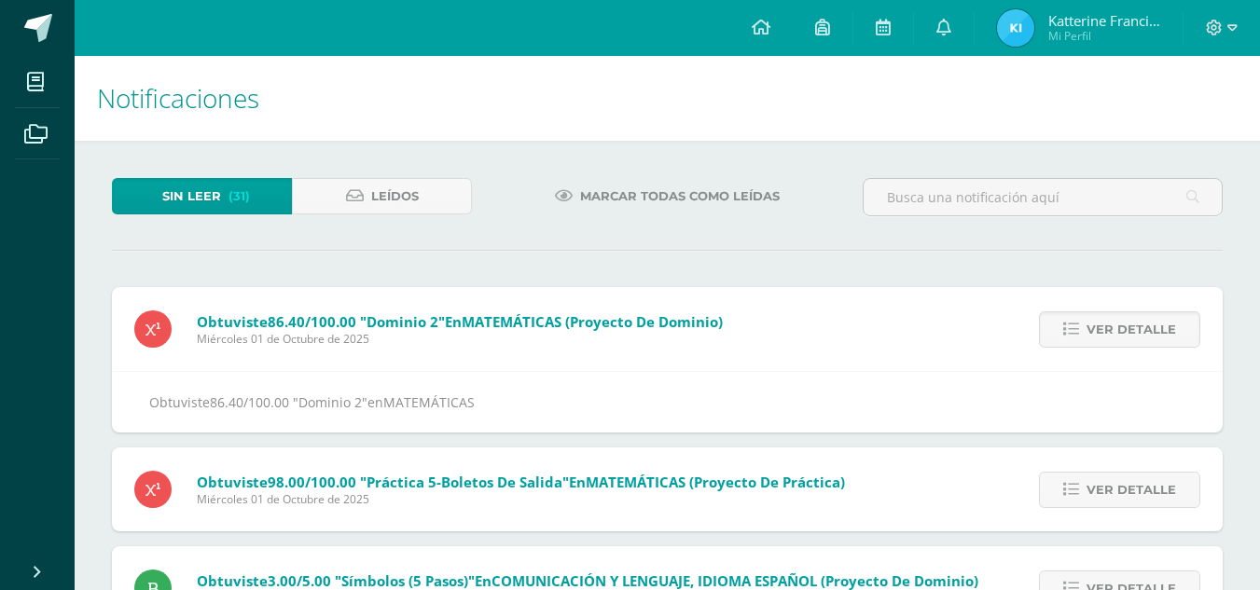
click at [1115, 337] on span "Ver detalle" at bounding box center [1132, 329] width 90 height 35
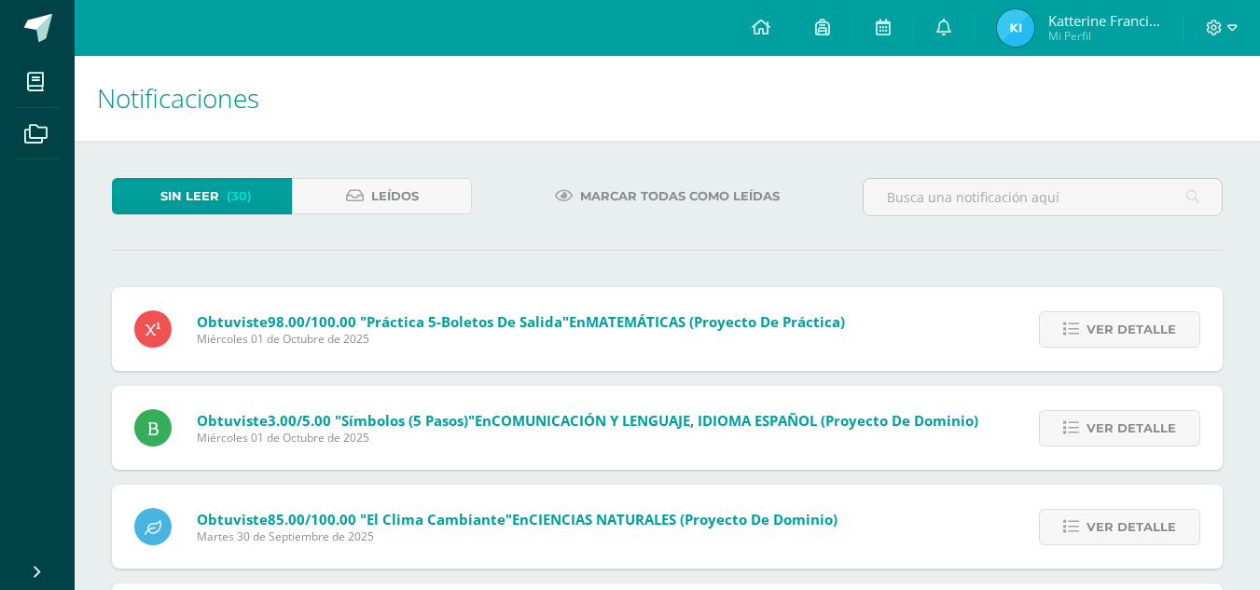
click at [1115, 337] on span "Ver detalle" at bounding box center [1132, 329] width 90 height 35
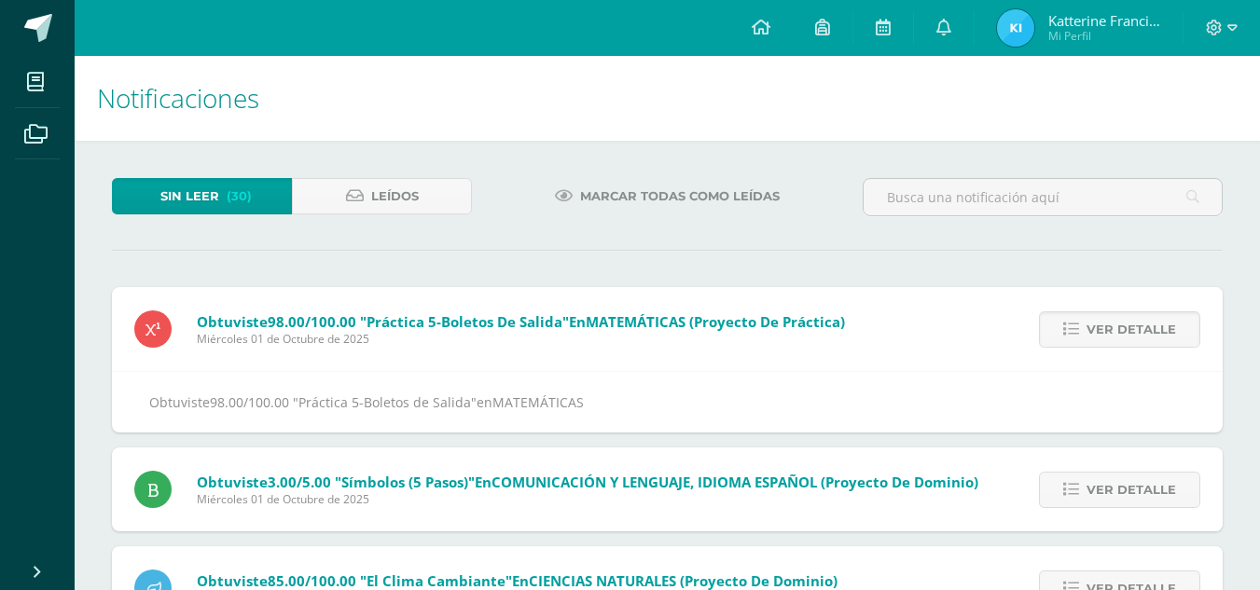
click at [1115, 337] on span "Ver detalle" at bounding box center [1132, 329] width 90 height 35
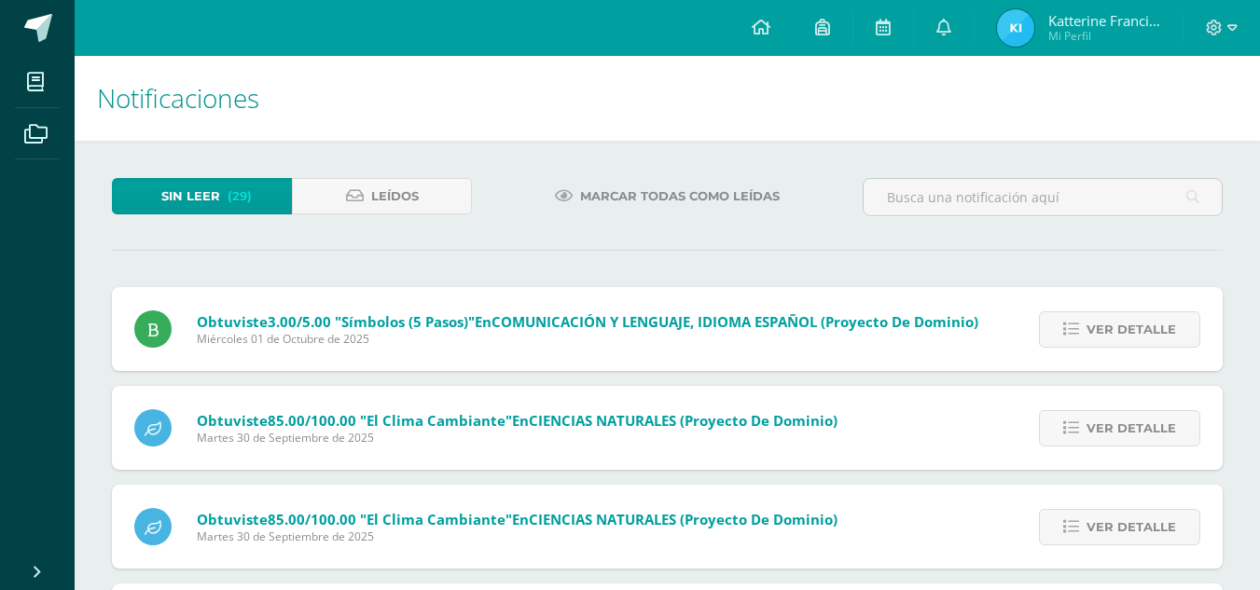
click at [1115, 337] on span "Ver detalle" at bounding box center [1132, 329] width 90 height 35
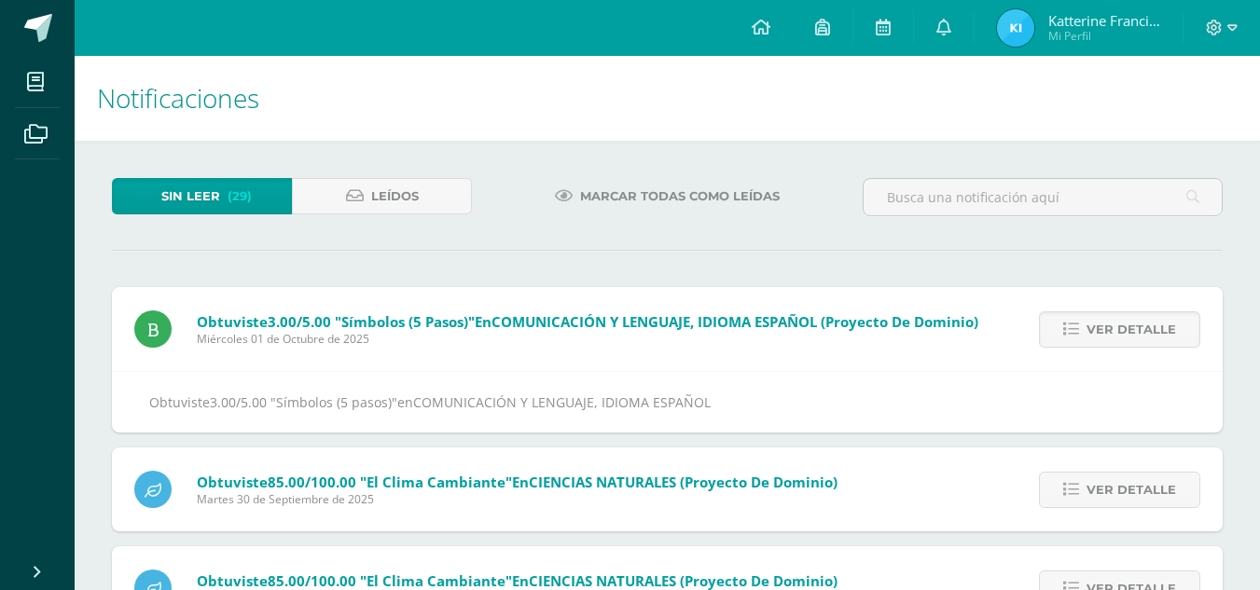
click at [1115, 337] on span "Ver detalle" at bounding box center [1132, 329] width 90 height 35
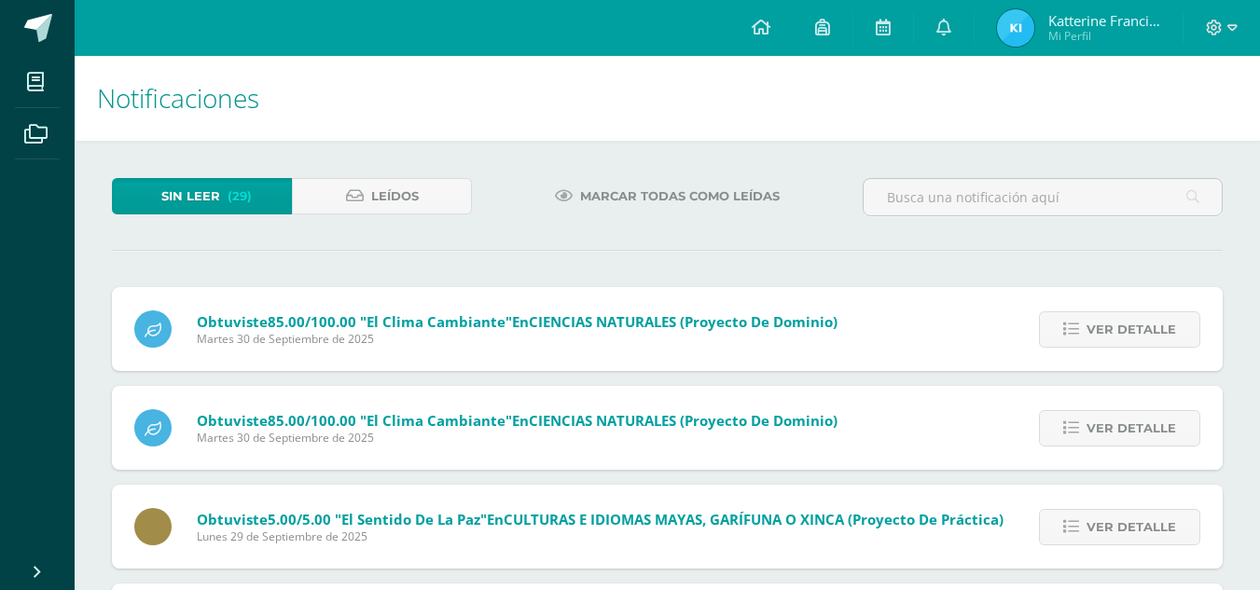
click at [1115, 337] on span "Ver detalle" at bounding box center [1132, 329] width 90 height 35
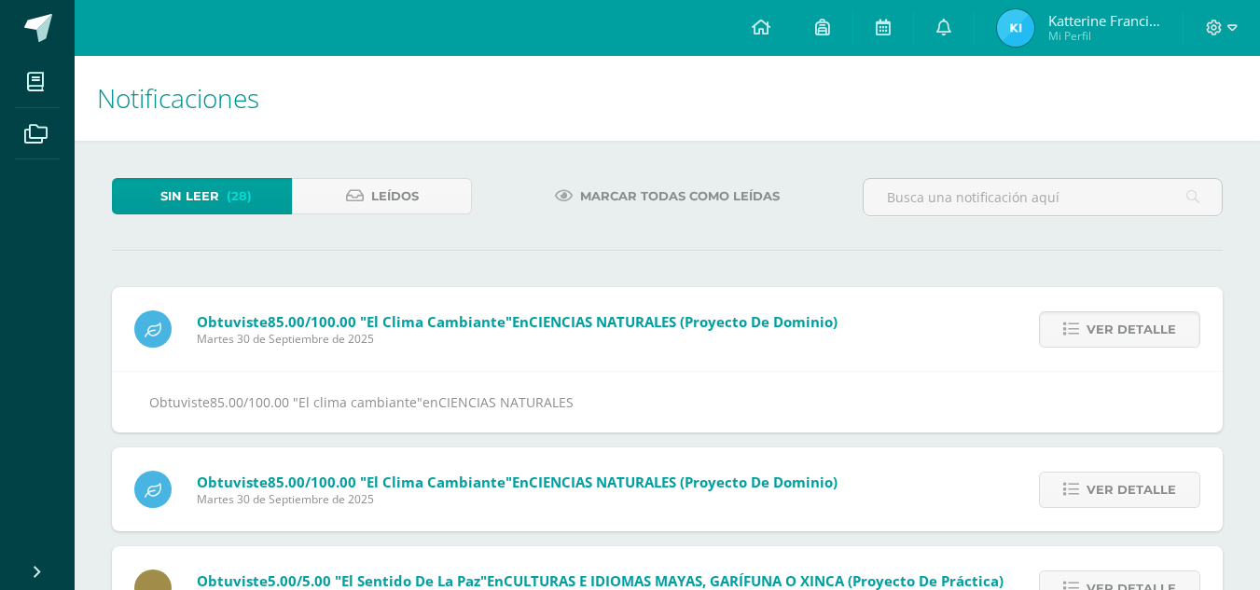
click at [1115, 337] on span "Ver detalle" at bounding box center [1132, 329] width 90 height 35
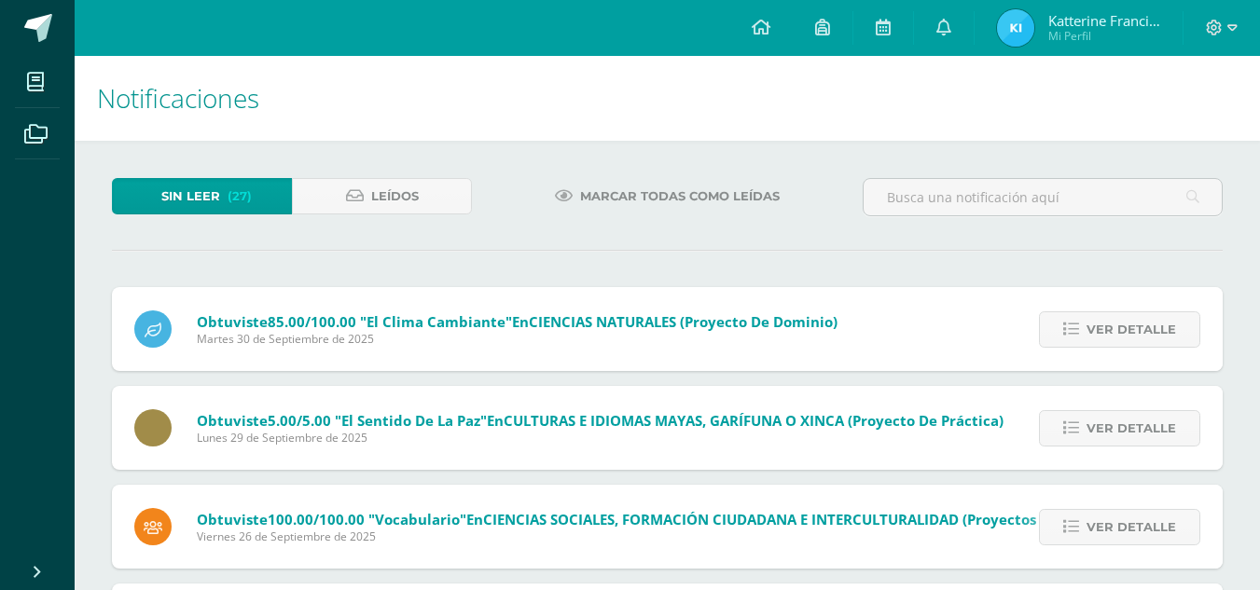
click at [1115, 337] on span "Ver detalle" at bounding box center [1132, 329] width 90 height 35
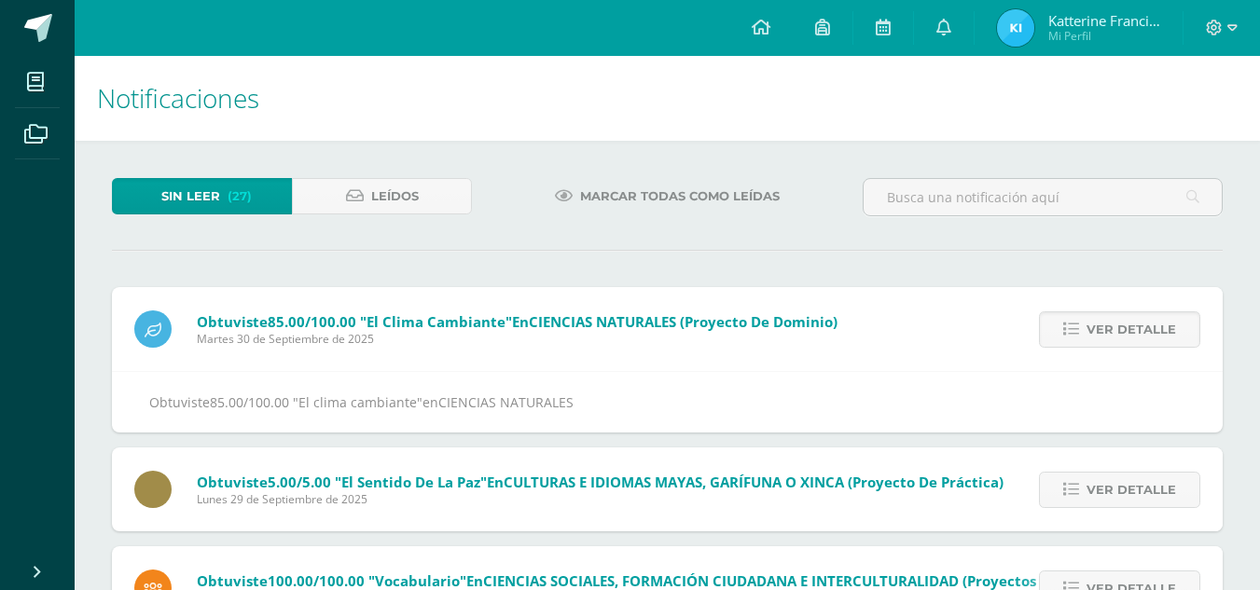
click at [1115, 337] on span "Ver detalle" at bounding box center [1132, 329] width 90 height 35
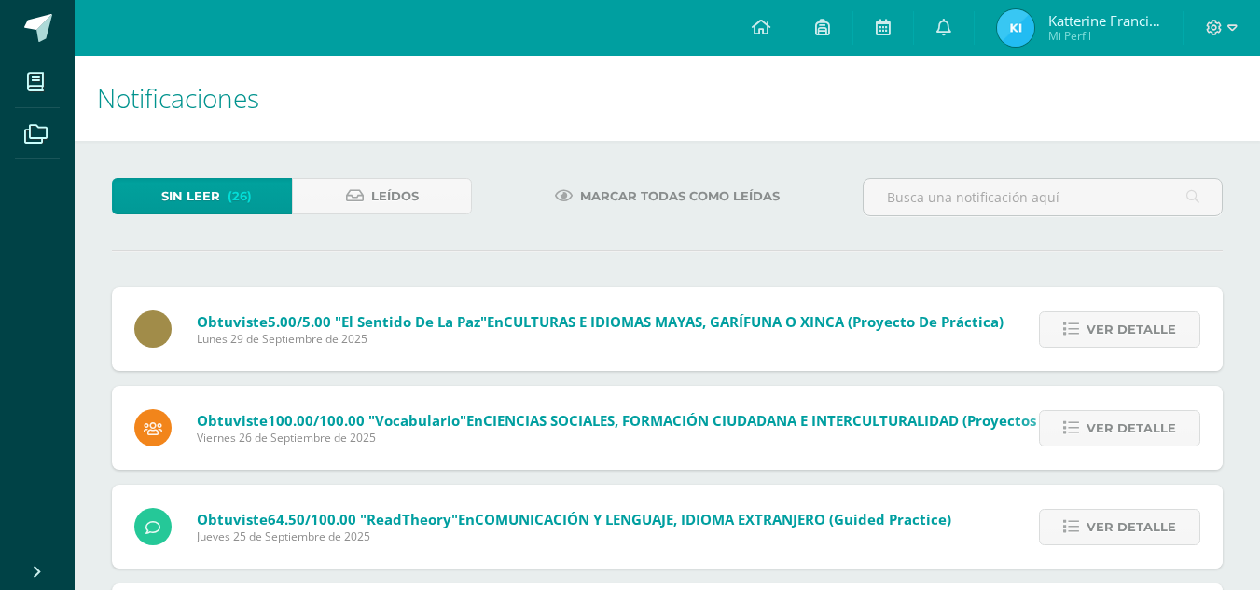
click at [1115, 337] on span "Ver detalle" at bounding box center [1132, 329] width 90 height 35
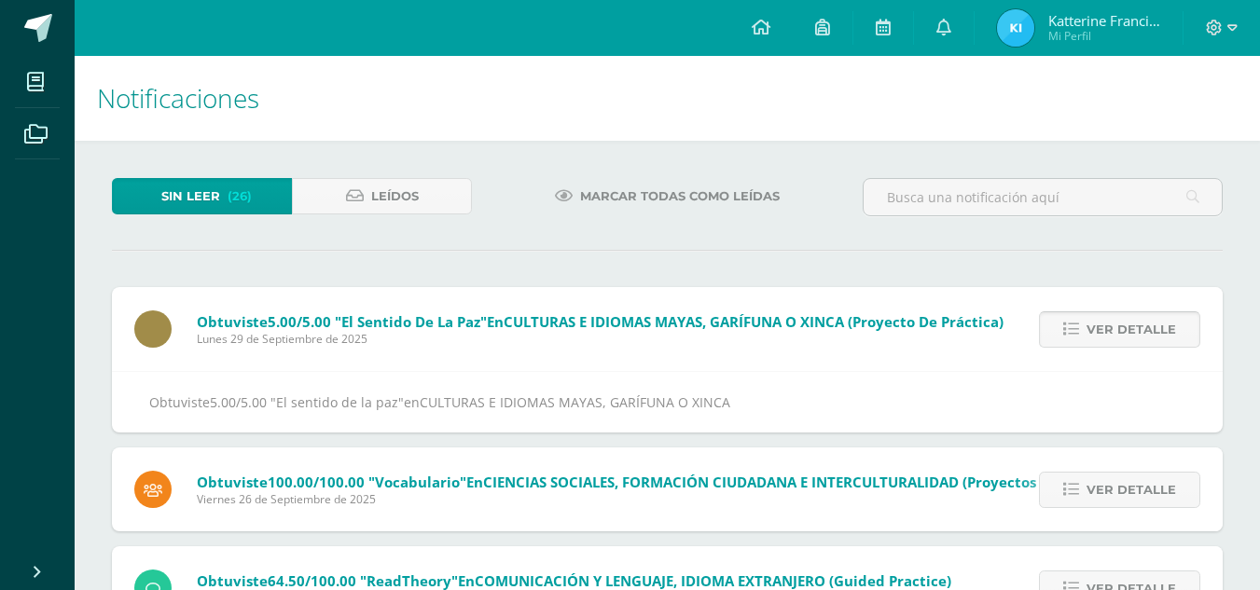
click at [1114, 337] on span "Ver detalle" at bounding box center [1132, 329] width 90 height 35
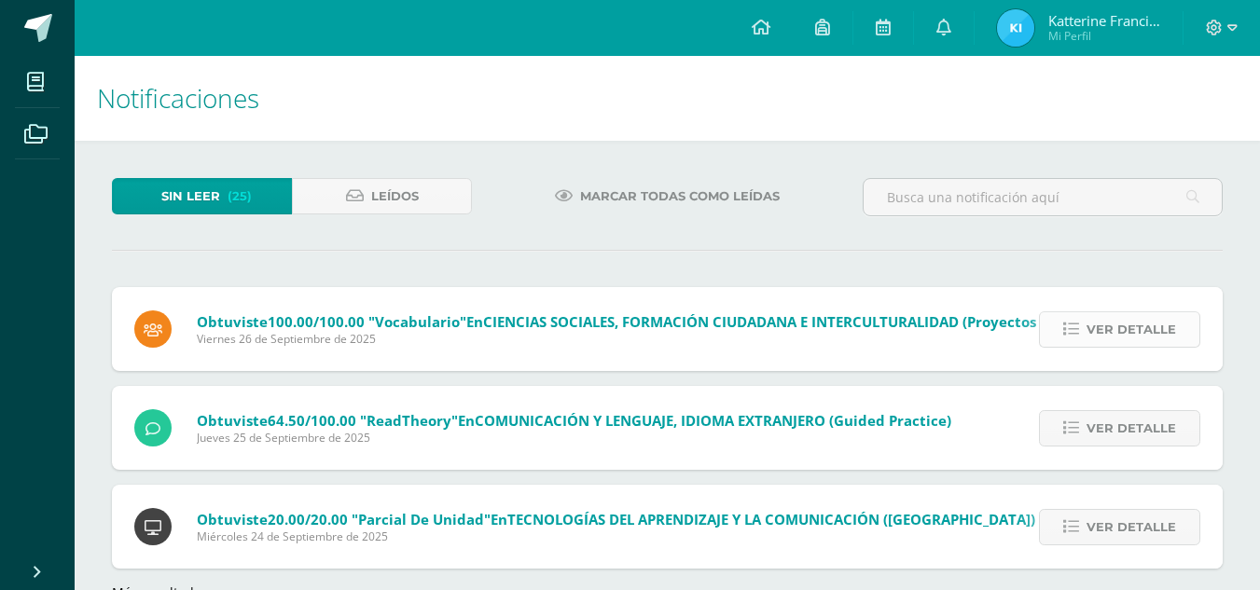
click at [1105, 333] on span "Ver detalle" at bounding box center [1132, 329] width 90 height 35
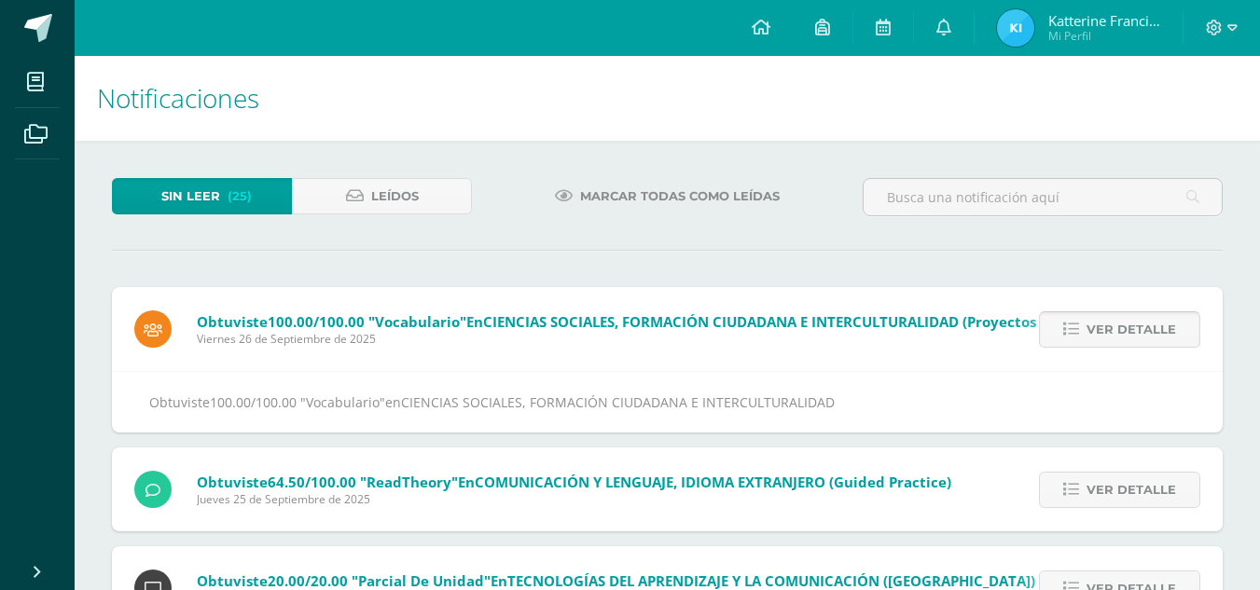
click at [1105, 333] on span "Ver detalle" at bounding box center [1132, 329] width 90 height 35
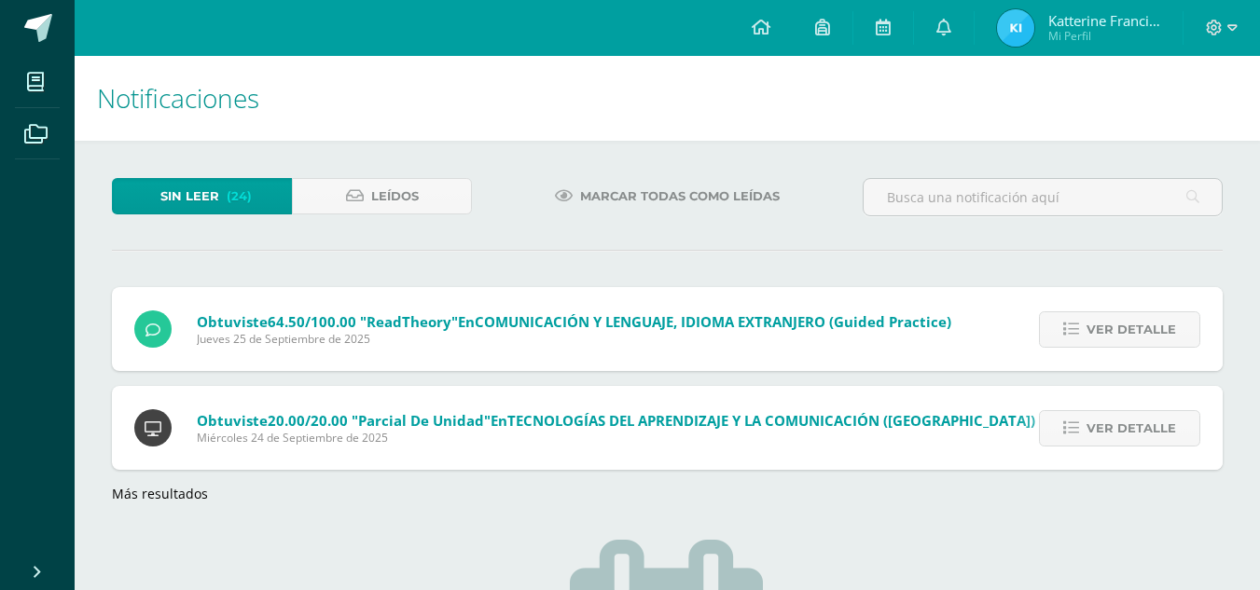
click at [1105, 333] on span "Ver detalle" at bounding box center [1132, 329] width 90 height 35
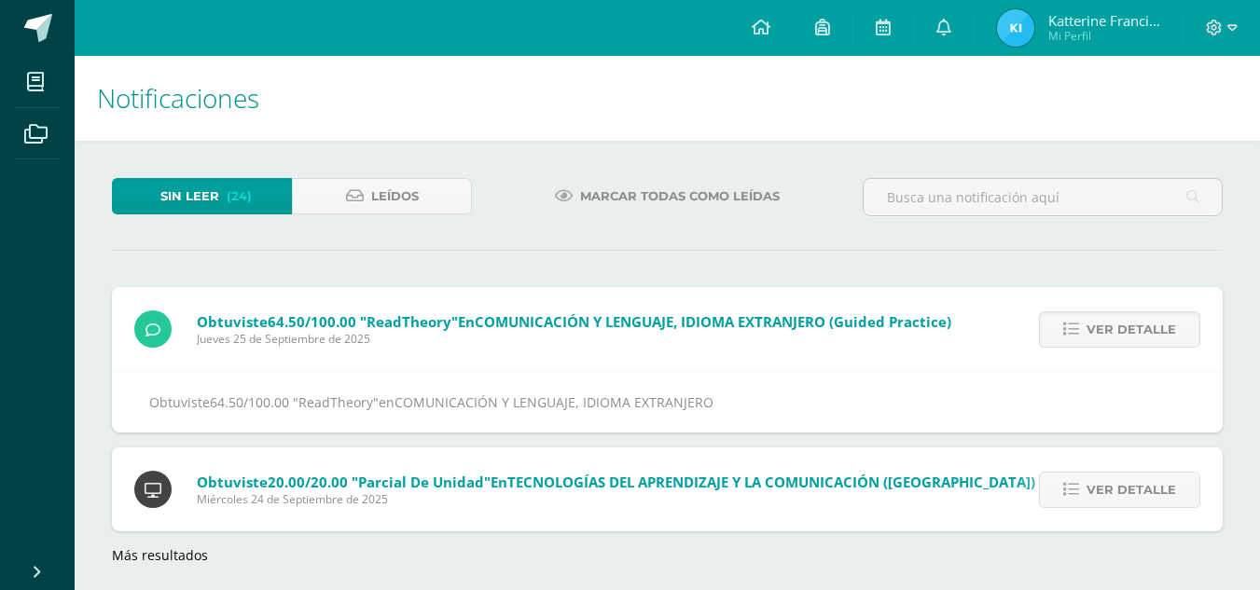
click at [1105, 333] on span "Ver detalle" at bounding box center [1132, 329] width 90 height 35
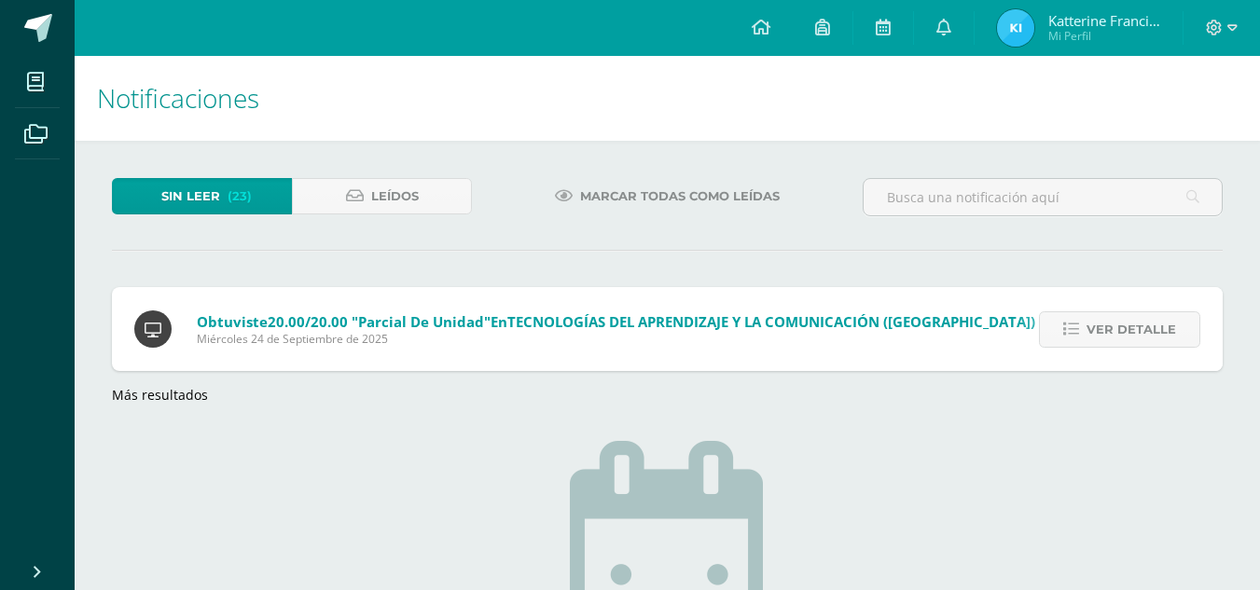
click at [1105, 333] on span "Ver detalle" at bounding box center [1132, 329] width 90 height 35
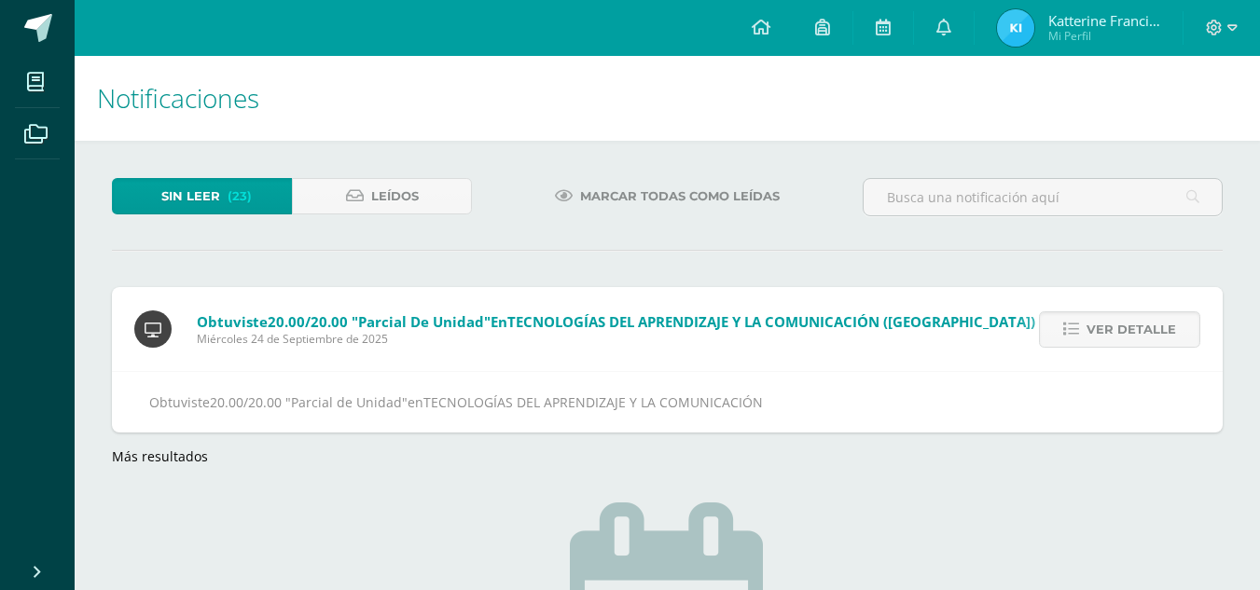
click at [1105, 333] on span "Ver detalle" at bounding box center [1132, 329] width 90 height 35
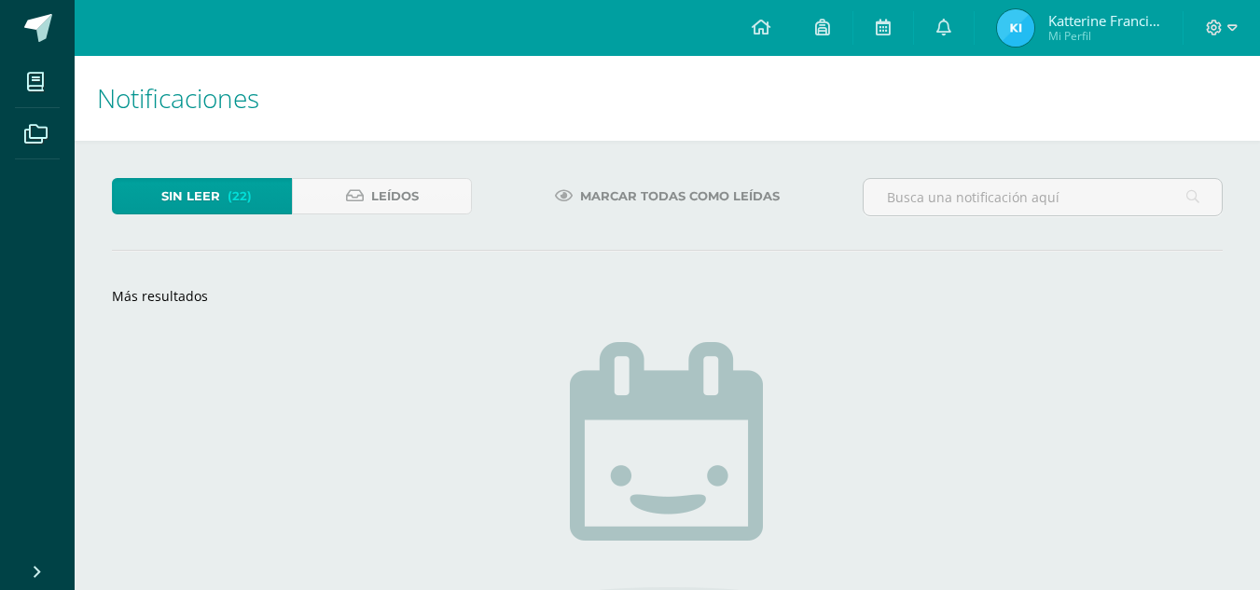
click at [176, 303] on link "Más resultados" at bounding box center [160, 296] width 96 height 18
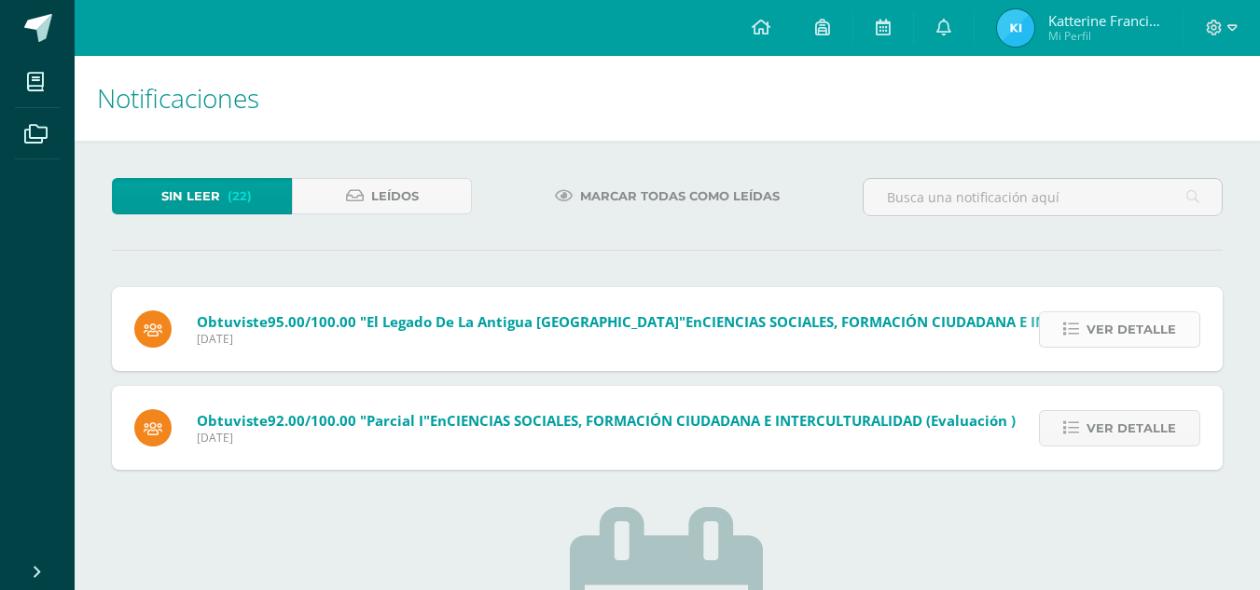
click at [1139, 325] on span "Ver detalle" at bounding box center [1132, 329] width 90 height 35
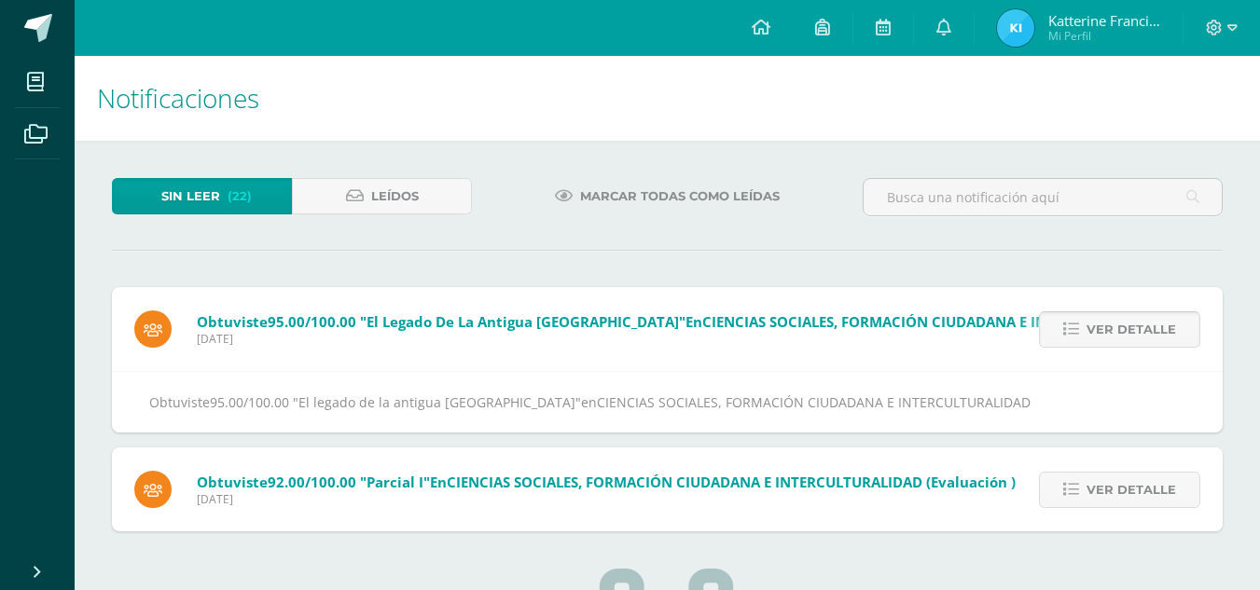
click at [1139, 325] on span "Ver detalle" at bounding box center [1132, 329] width 90 height 35
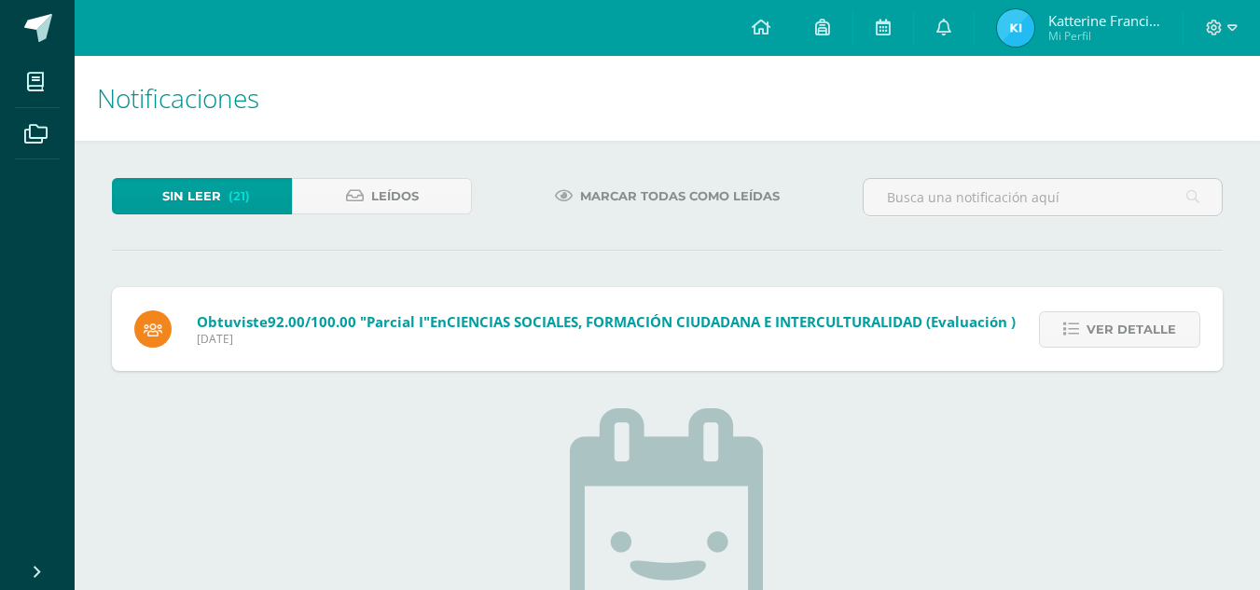
click at [1139, 325] on span "Ver detalle" at bounding box center [1132, 329] width 90 height 35
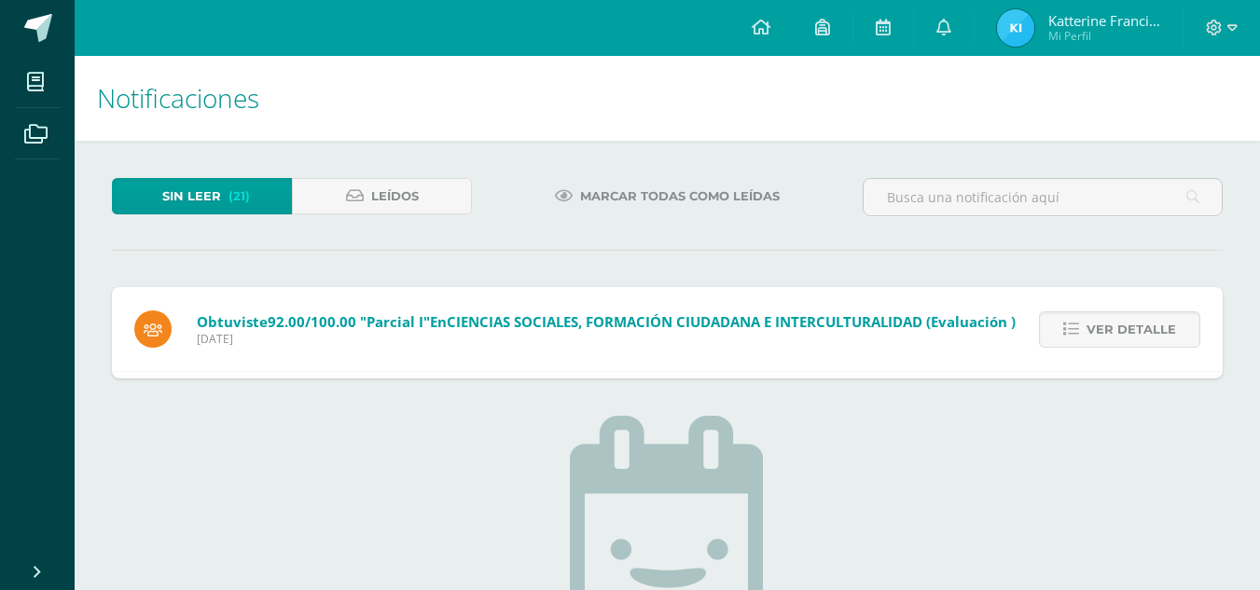
click at [1139, 325] on span "Ver detalle" at bounding box center [1132, 329] width 90 height 35
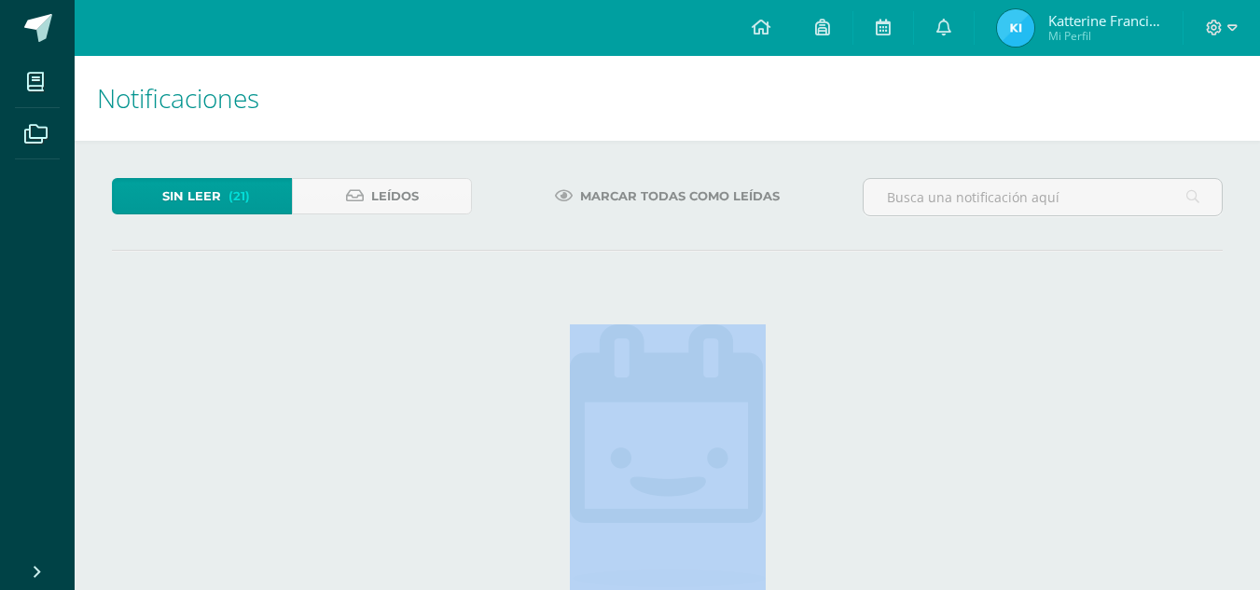
click at [1139, 325] on div "Sin leer (21) Leídos Marcar todas como leídas Obtuviste 92.00/100.00 "Parcial I…" at bounding box center [667, 470] width 1185 height 658
click at [1139, 325] on div "Sin leer (20) Leídos Marcar todas como leídas No hay nuevas notificaciones ¡Fel…" at bounding box center [667, 470] width 1185 height 658
click at [203, 193] on span "Sin leer" at bounding box center [189, 196] width 59 height 35
click at [885, 436] on div "No hay nuevas notificaciones ¡Felicidades! no hay nuevas notificaciones, puedes…" at bounding box center [668, 524] width 550 height 475
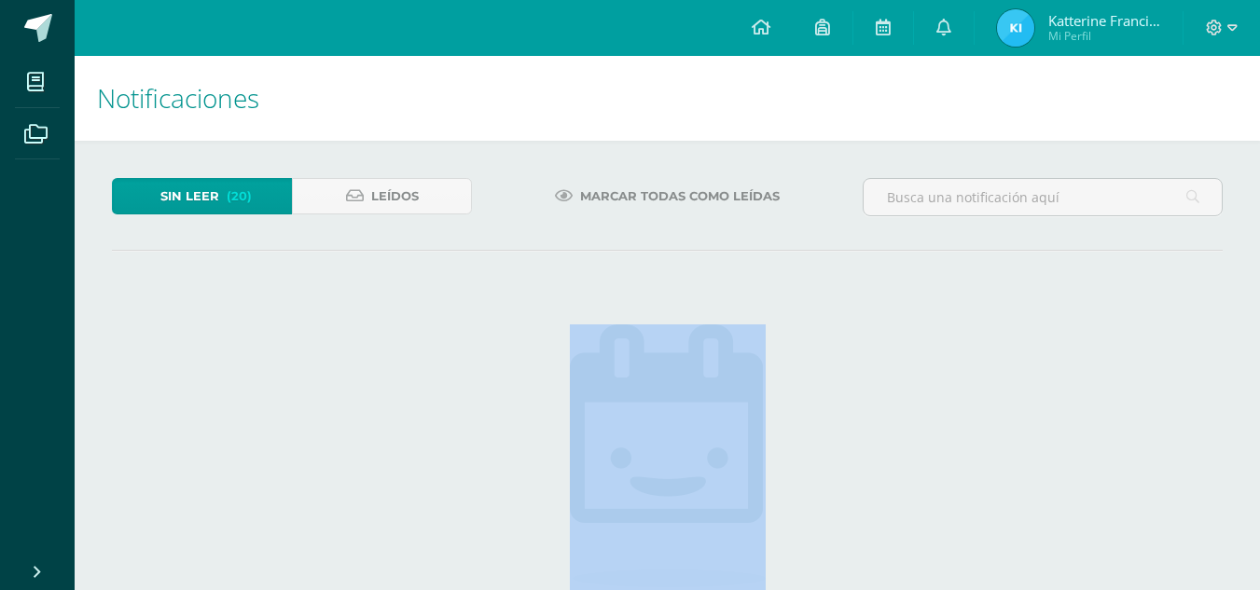
click at [885, 436] on div "No hay nuevas notificaciones ¡Felicidades! no hay nuevas notificaciones, puedes…" at bounding box center [668, 524] width 550 height 475
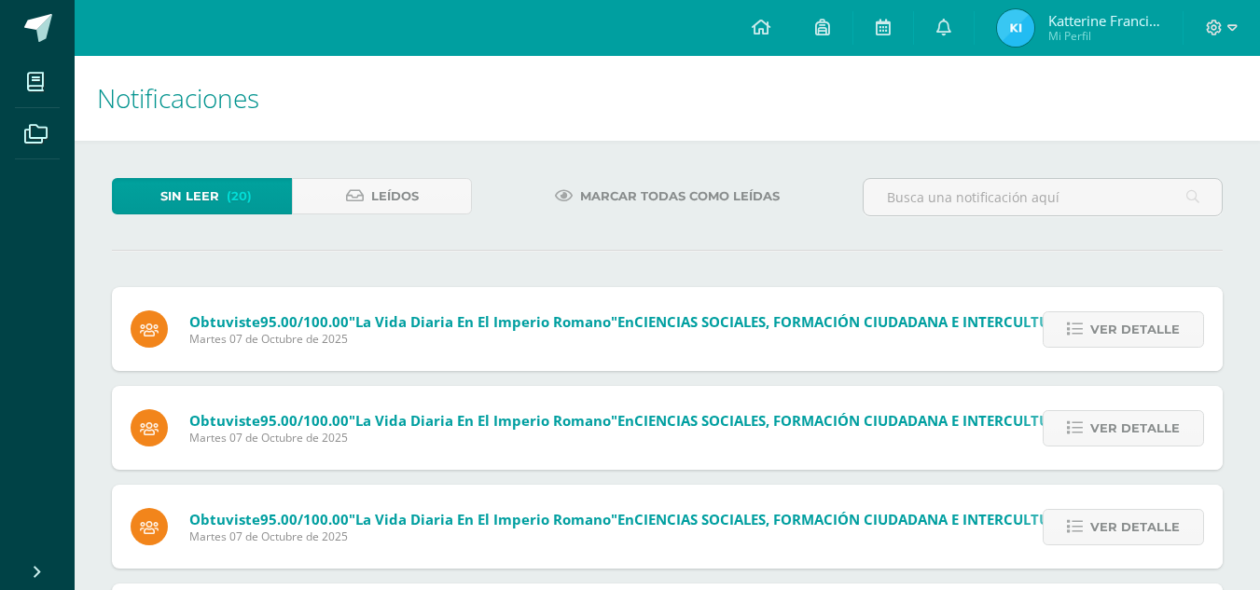
click at [885, 436] on span "Martes 07 de Octubre de 2025" at bounding box center [732, 438] width 1087 height 16
click at [1137, 324] on span "Ver detalle" at bounding box center [1135, 329] width 90 height 35
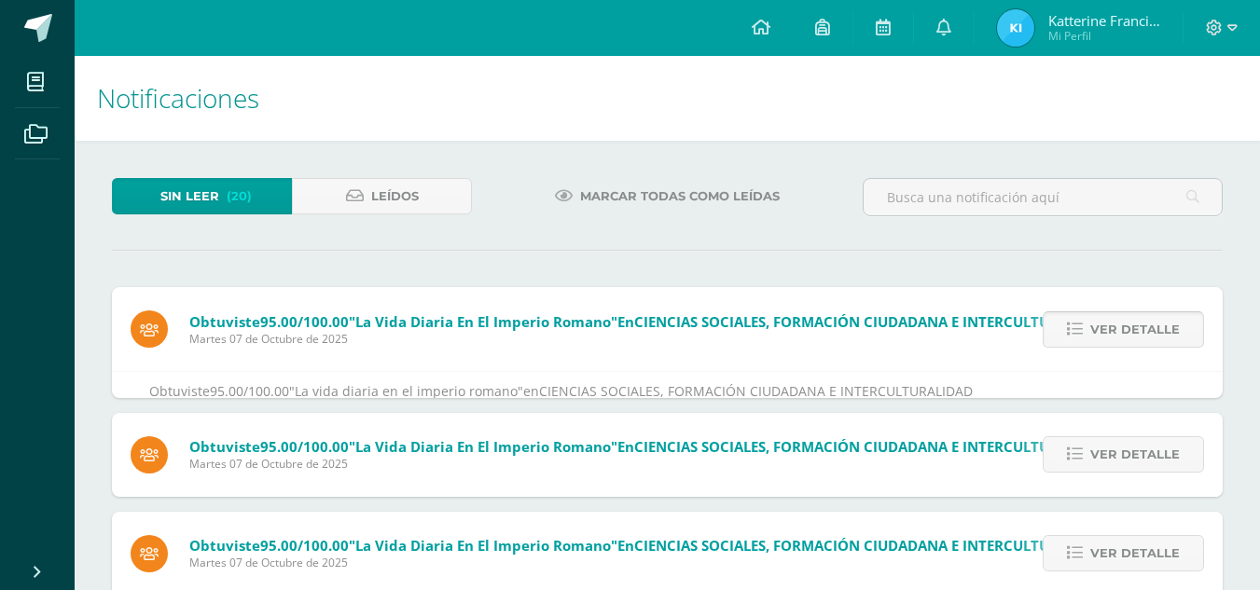
click at [1137, 324] on span "Ver detalle" at bounding box center [1135, 329] width 90 height 35
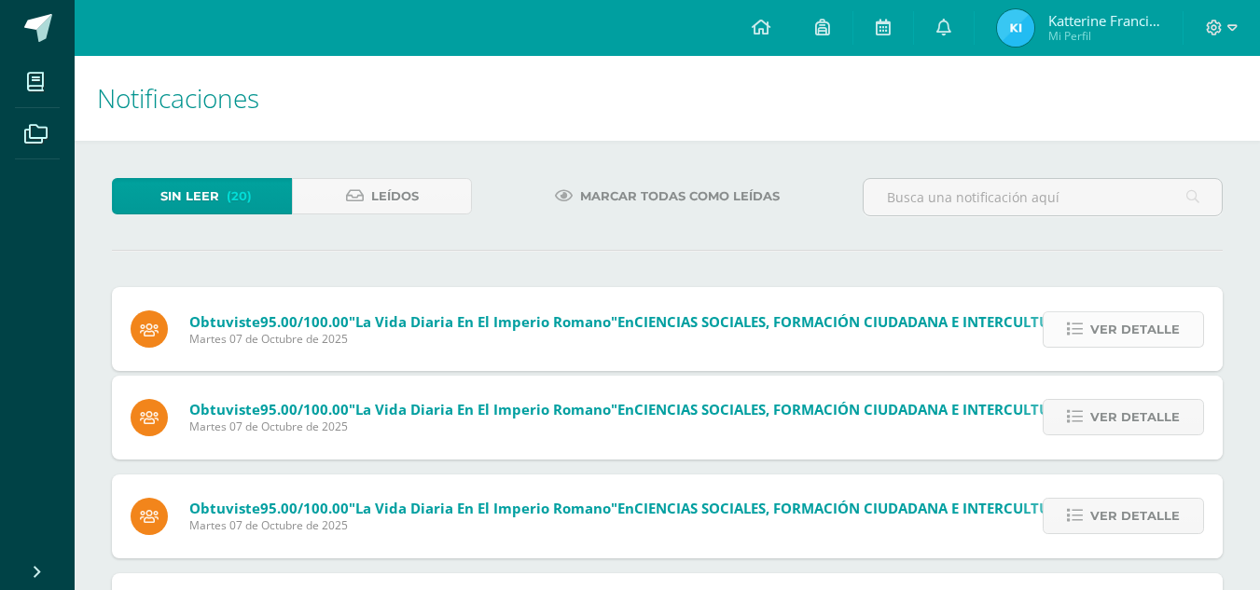
click at [1137, 324] on span "Ver detalle" at bounding box center [1135, 329] width 90 height 35
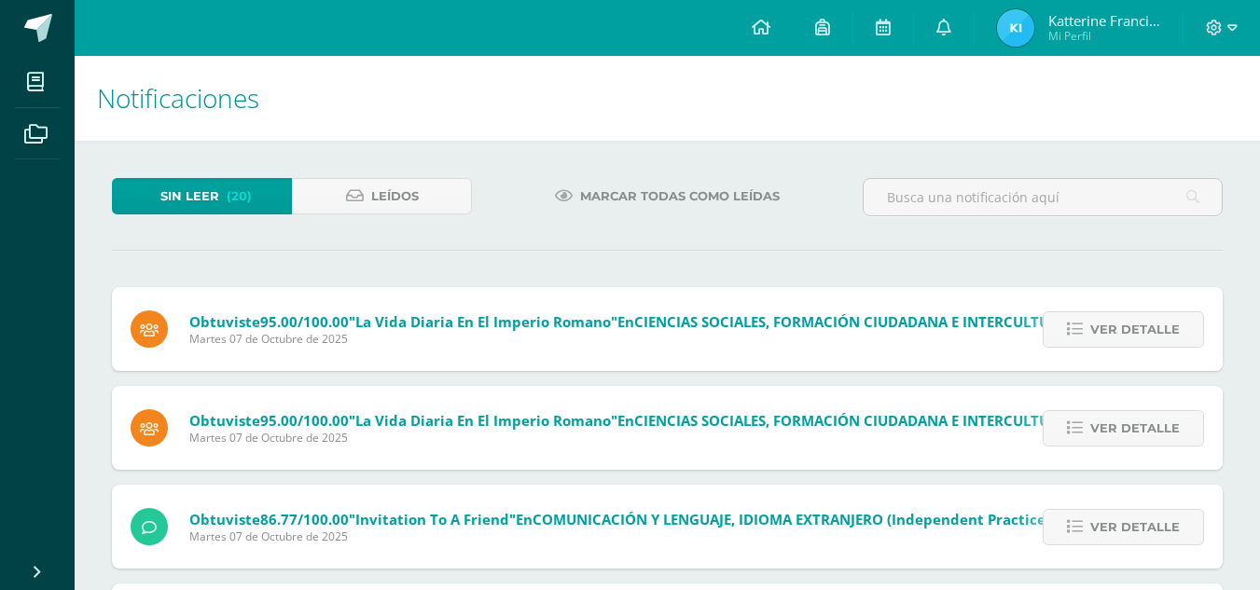
click at [1137, 324] on span "Ver detalle" at bounding box center [1135, 329] width 90 height 35
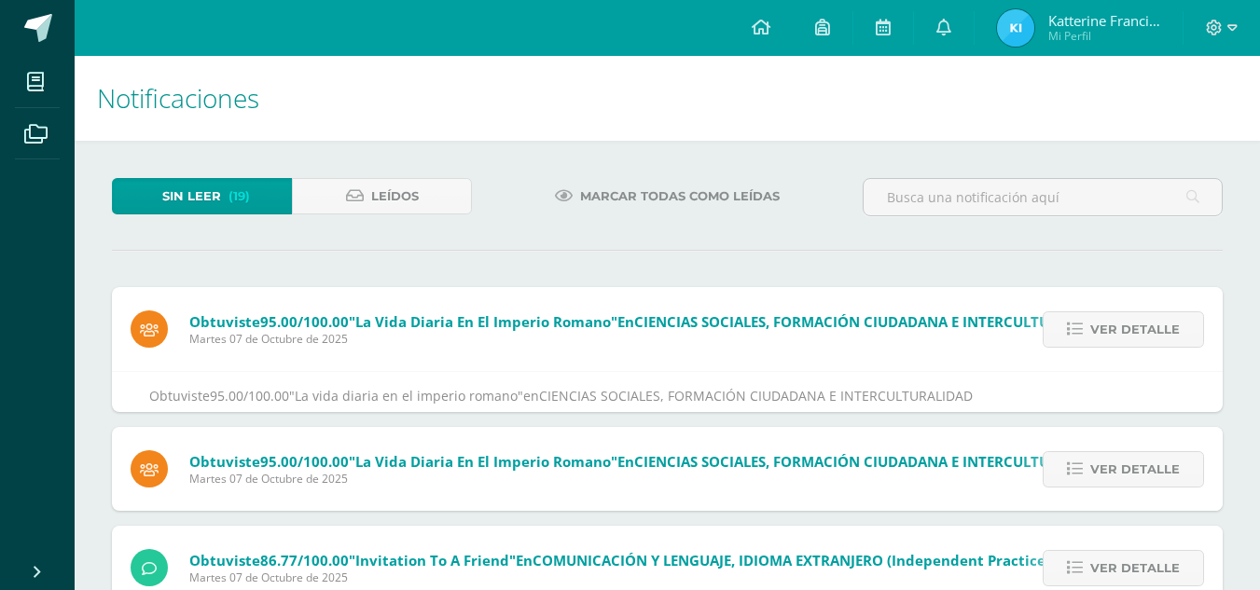
click at [1137, 324] on span "Ver detalle" at bounding box center [1135, 329] width 90 height 35
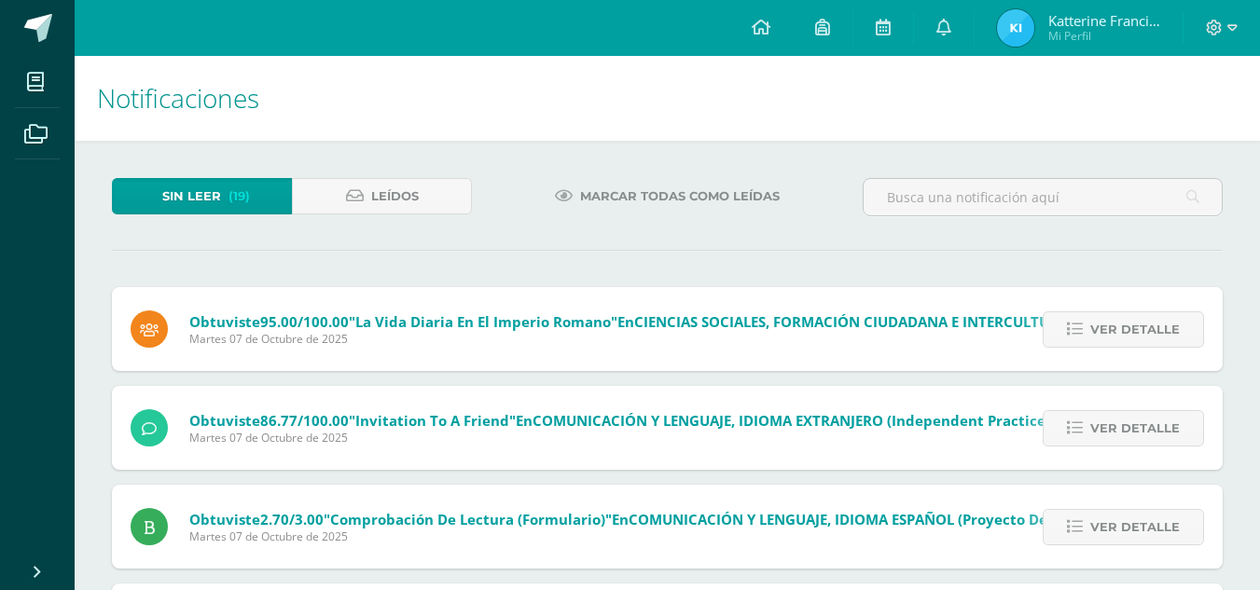
click at [1137, 324] on span "Ver detalle" at bounding box center [1135, 329] width 90 height 35
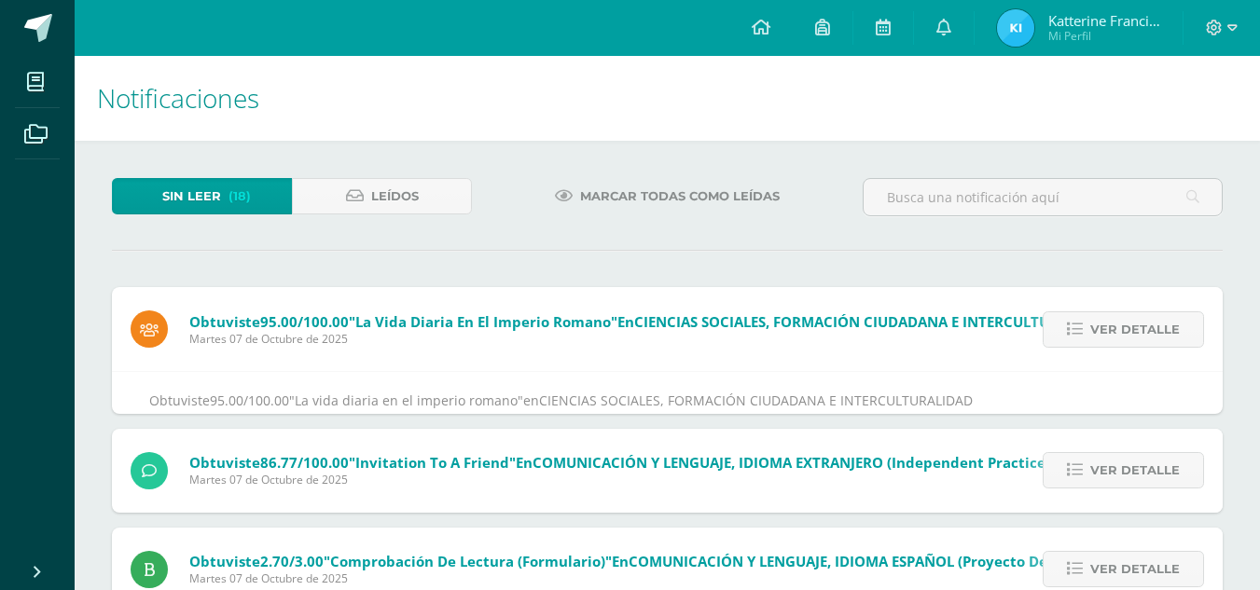
click at [1137, 324] on span "Ver detalle" at bounding box center [1135, 329] width 90 height 35
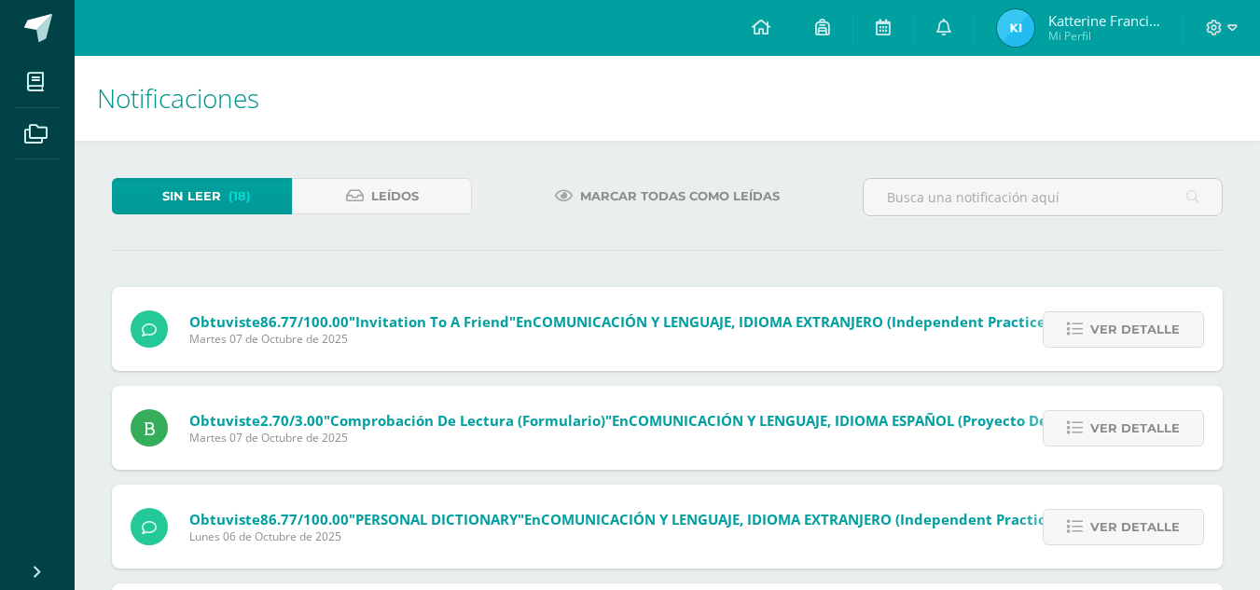
click at [1137, 324] on span "Ver detalle" at bounding box center [1135, 329] width 90 height 35
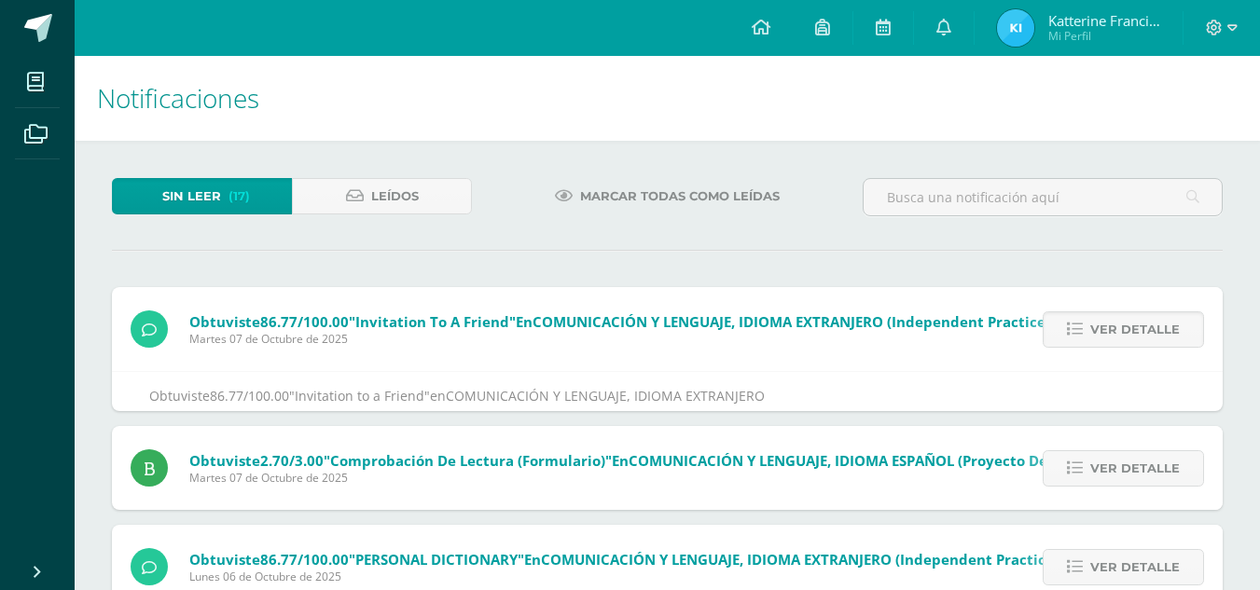
click at [1137, 324] on span "Ver detalle" at bounding box center [1135, 329] width 90 height 35
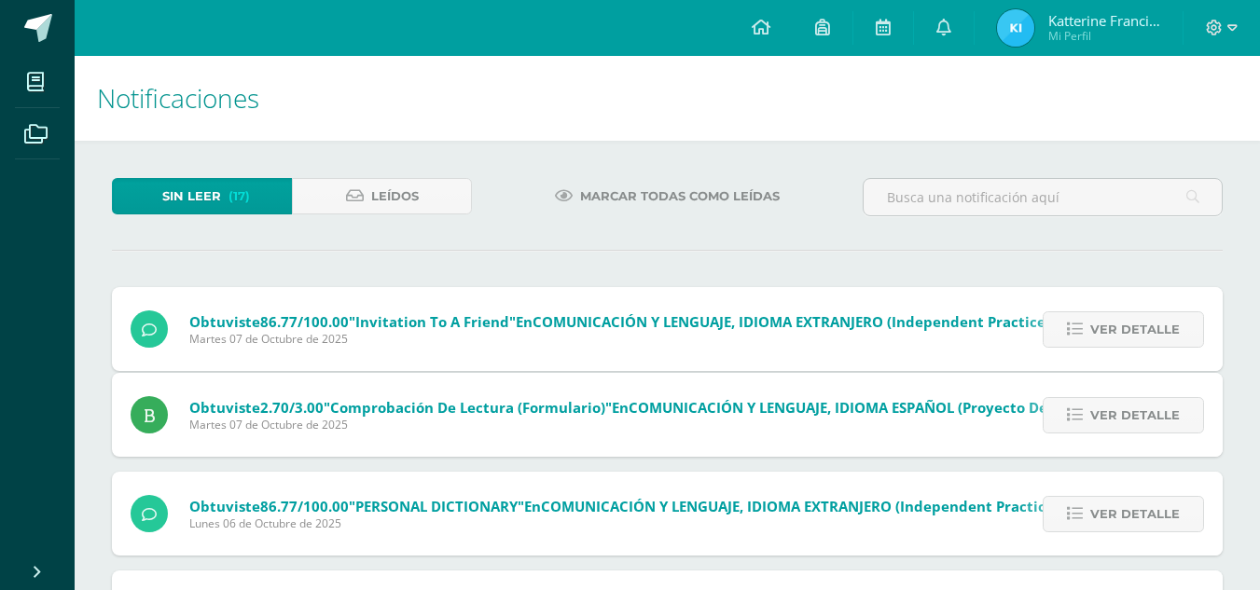
click at [1137, 324] on span "Ver detalle" at bounding box center [1135, 329] width 90 height 35
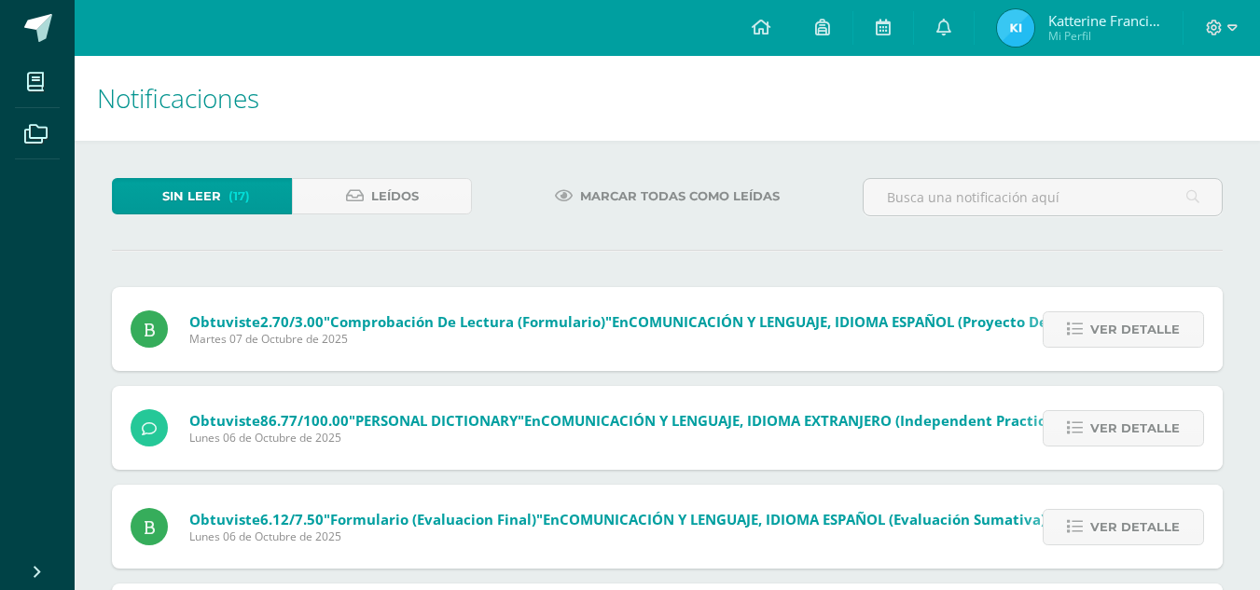
click at [1137, 324] on span "Ver detalle" at bounding box center [1135, 329] width 90 height 35
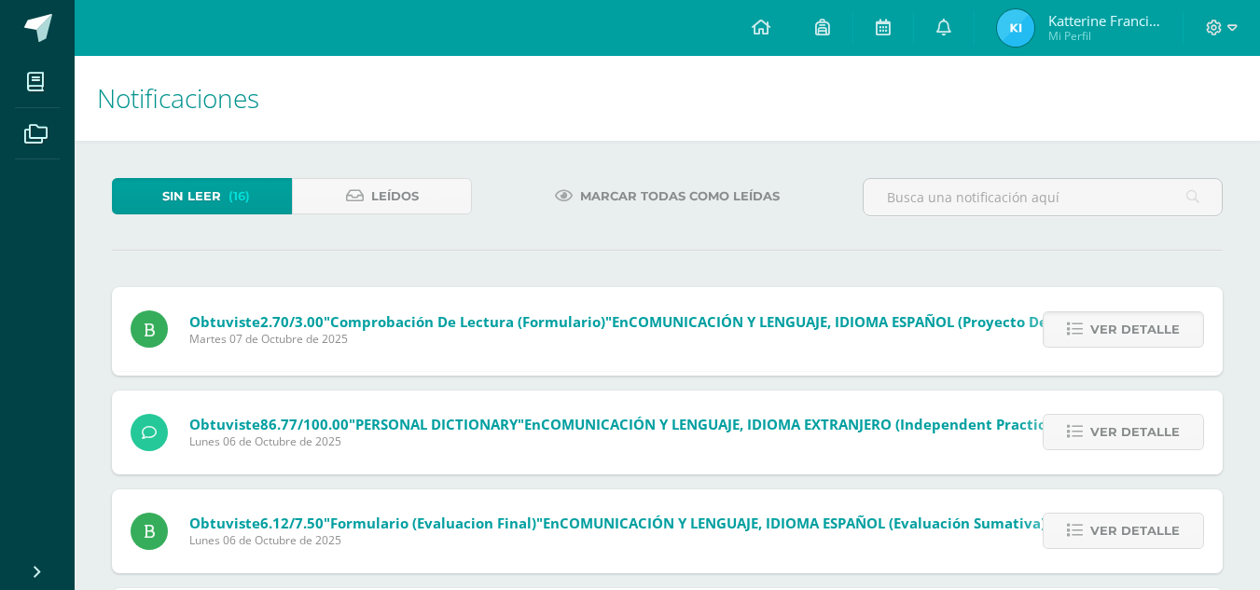
click at [1137, 324] on span "Ver detalle" at bounding box center [1135, 329] width 90 height 35
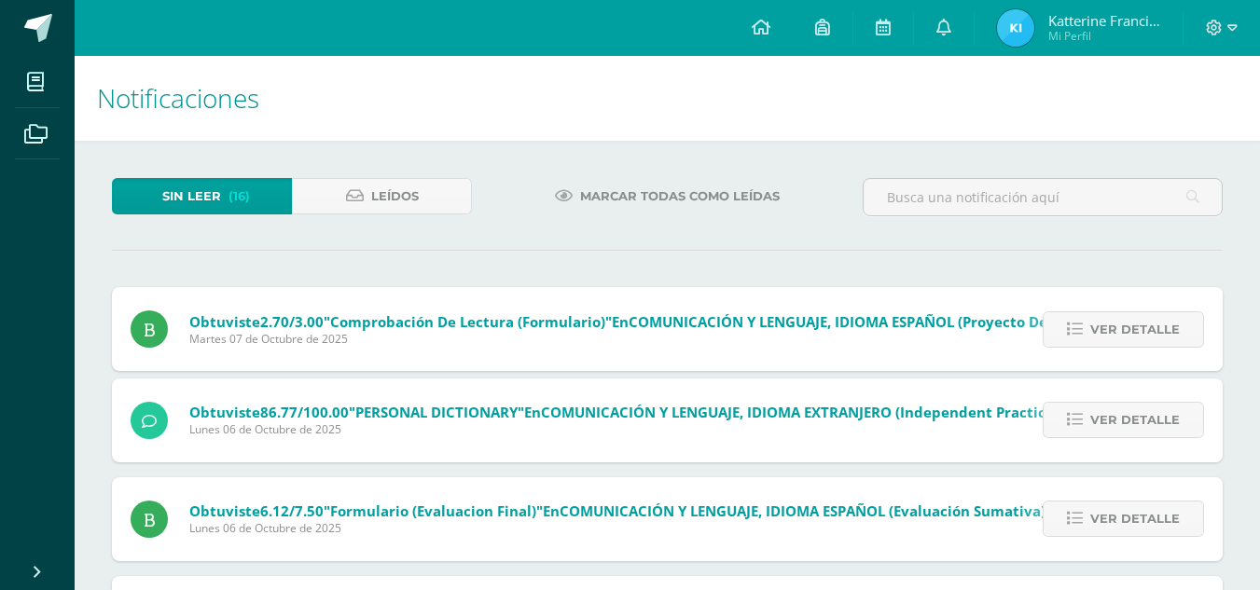
click at [1137, 324] on span "Ver detalle" at bounding box center [1135, 329] width 90 height 35
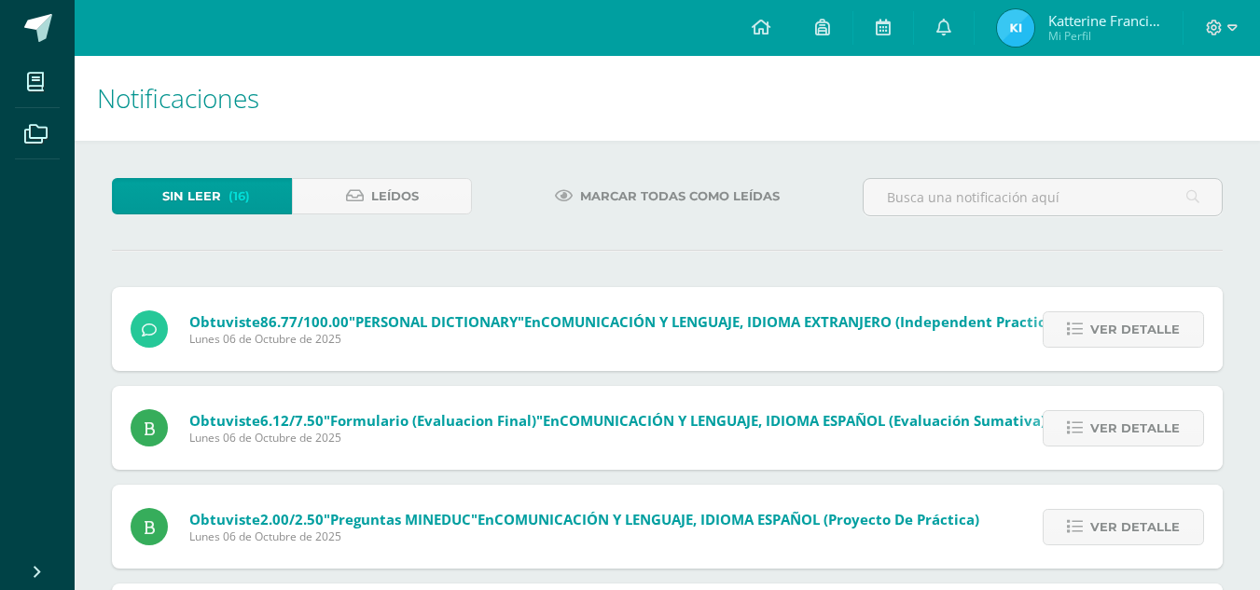
click at [1137, 324] on span "Ver detalle" at bounding box center [1135, 329] width 90 height 35
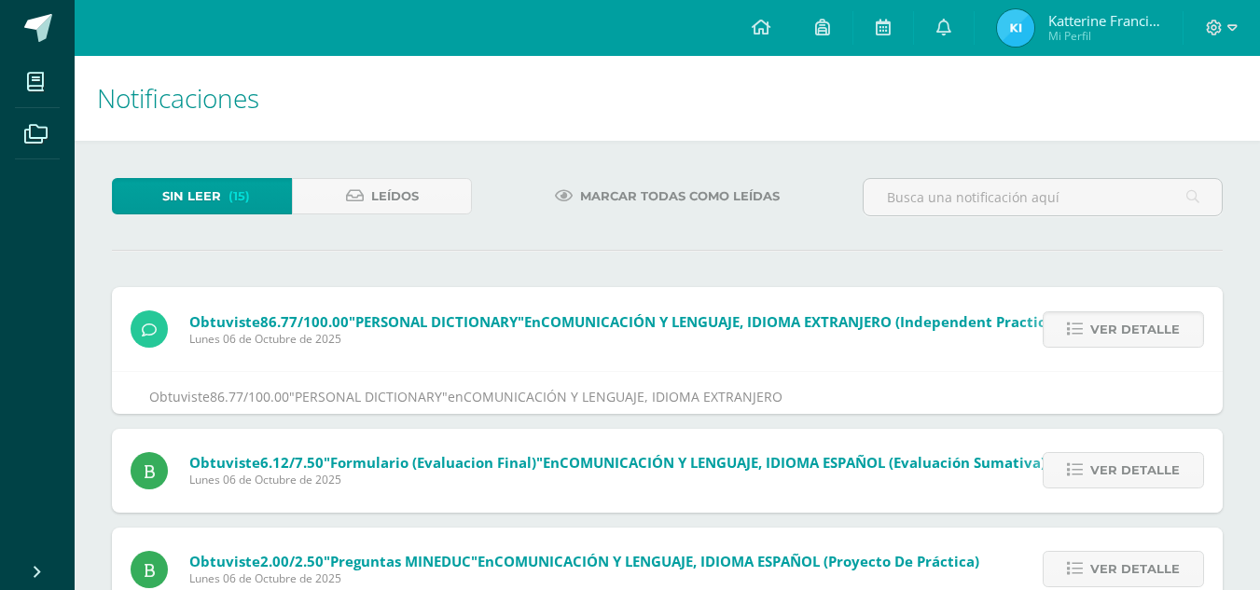
click at [1137, 324] on span "Ver detalle" at bounding box center [1135, 329] width 90 height 35
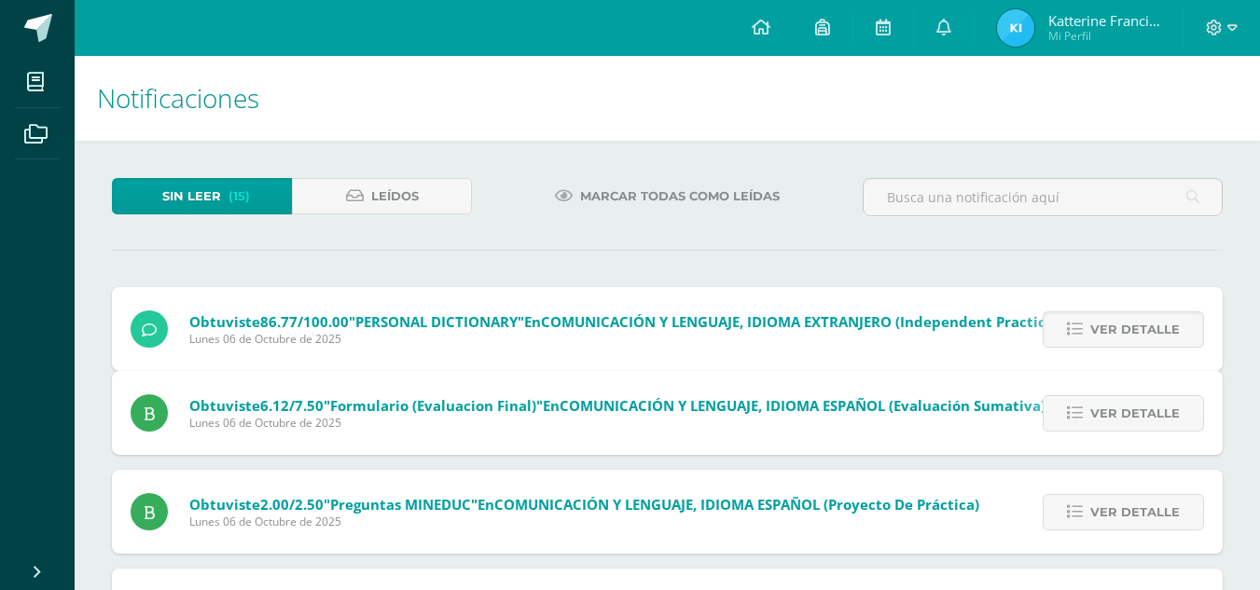
click at [1137, 324] on div "Obtuviste 86.77/100.00 "PERSONAL DICTIONARY" en COMUNICACIÓN Y LENGUAJE, IDIOMA…" at bounding box center [667, 550] width 1111 height 527
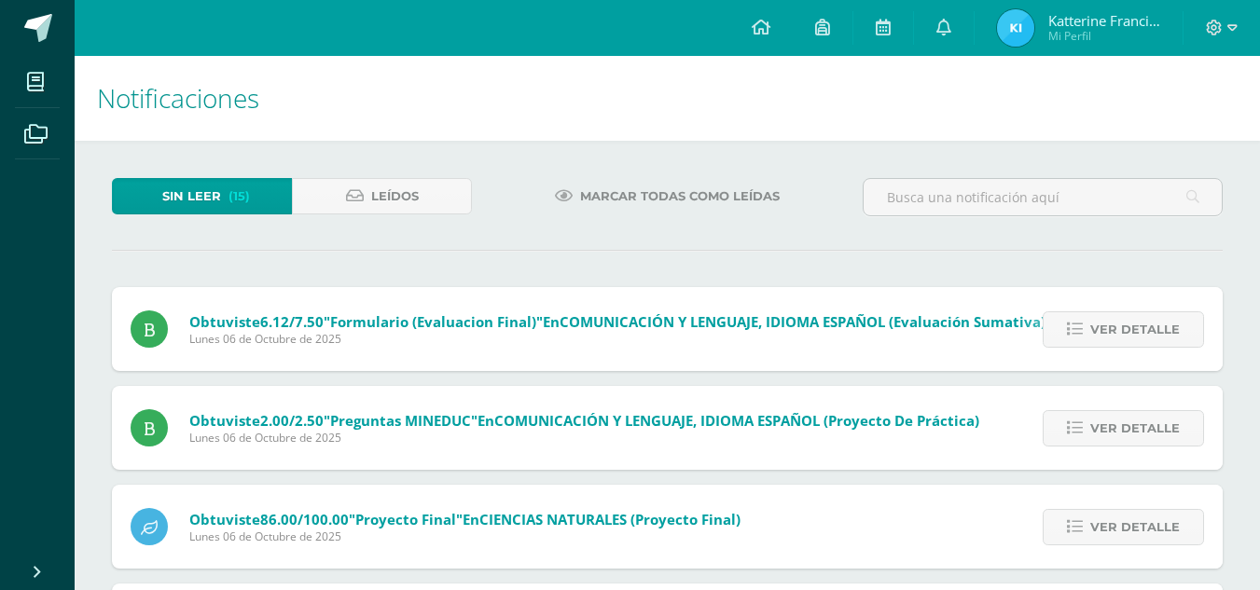
click at [1137, 324] on span "Ver detalle" at bounding box center [1135, 329] width 90 height 35
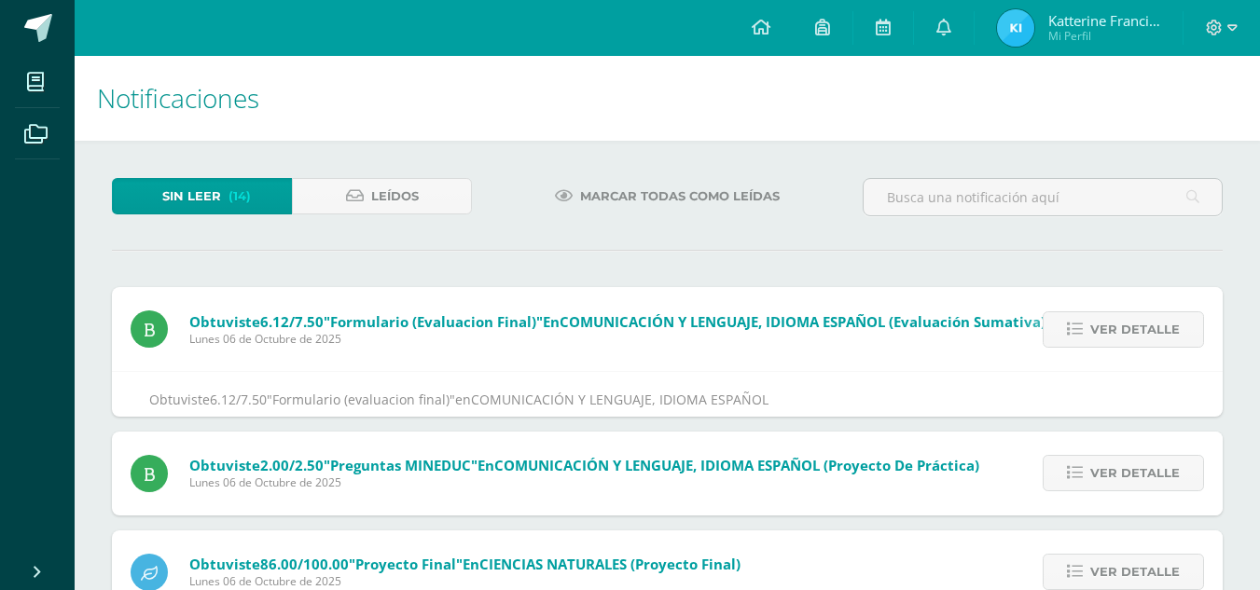
click at [1137, 324] on span "Ver detalle" at bounding box center [1135, 329] width 90 height 35
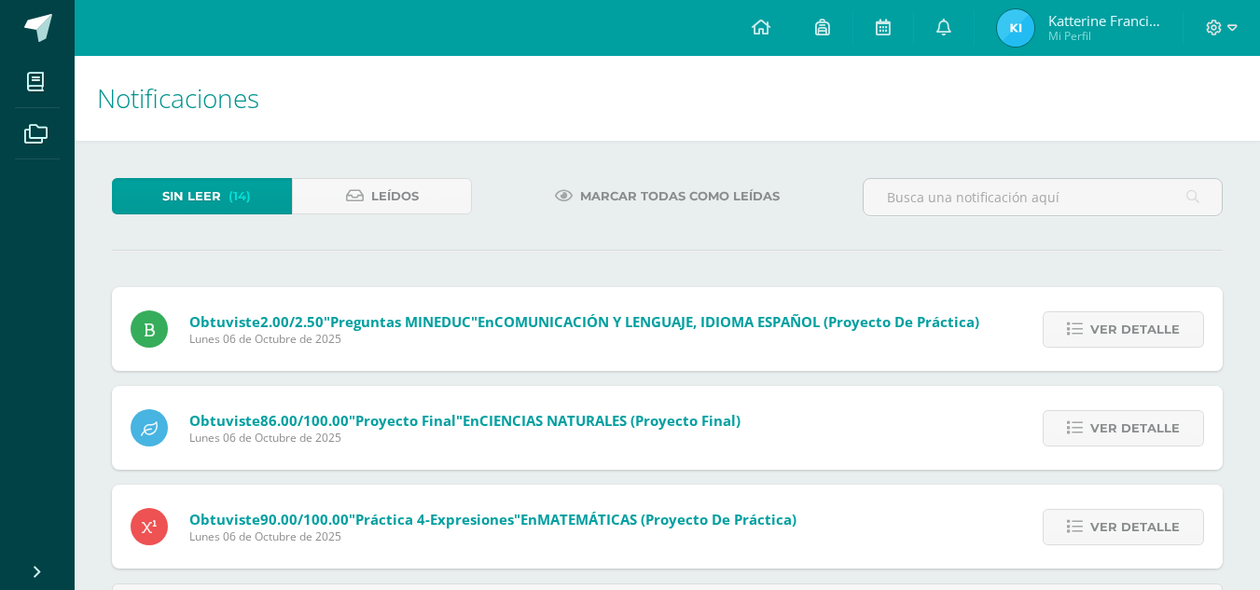
click at [1137, 324] on div "Obtuviste 6.12/7.50 "Formulario (evaluacion final)" en COMUNICACIÓN Y LENGUAJE,…" at bounding box center [667, 459] width 1111 height 344
click at [1137, 324] on span "Ver detalle" at bounding box center [1135, 329] width 90 height 35
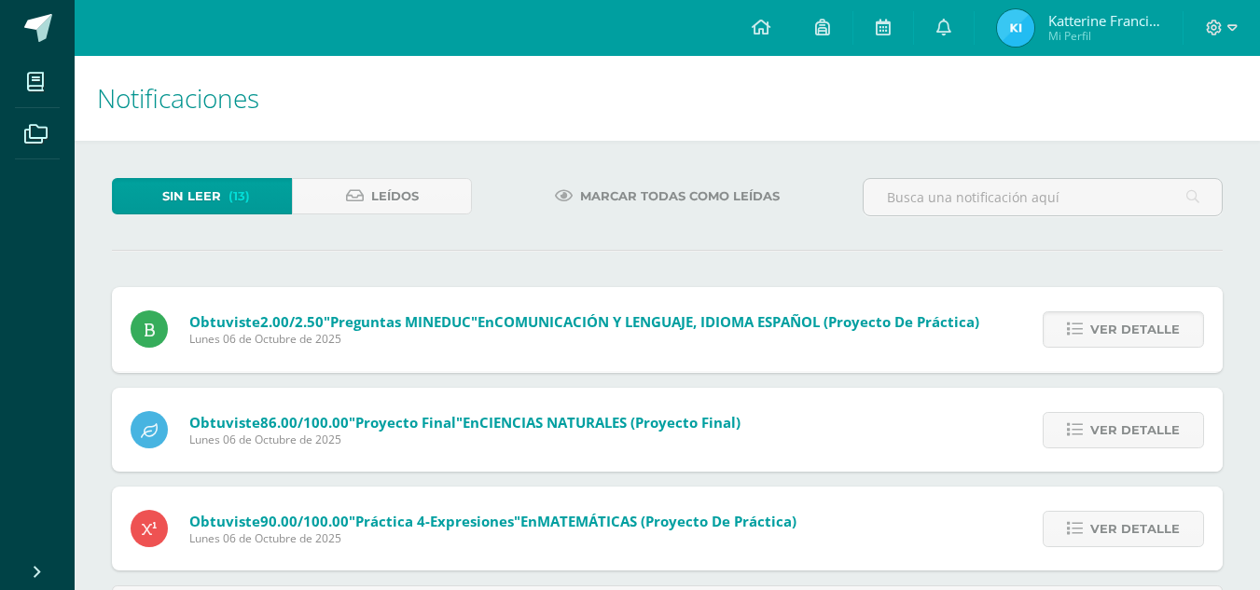
click at [1137, 324] on span "Ver detalle" at bounding box center [1135, 329] width 90 height 35
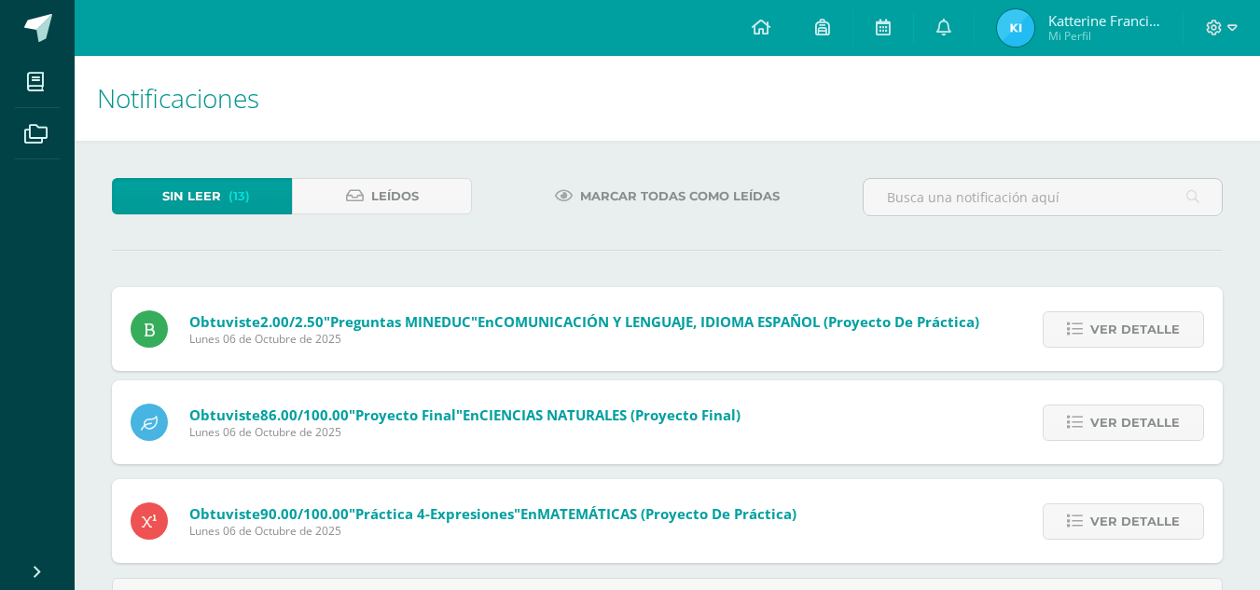
click at [1137, 324] on span "Ver detalle" at bounding box center [1135, 329] width 90 height 35
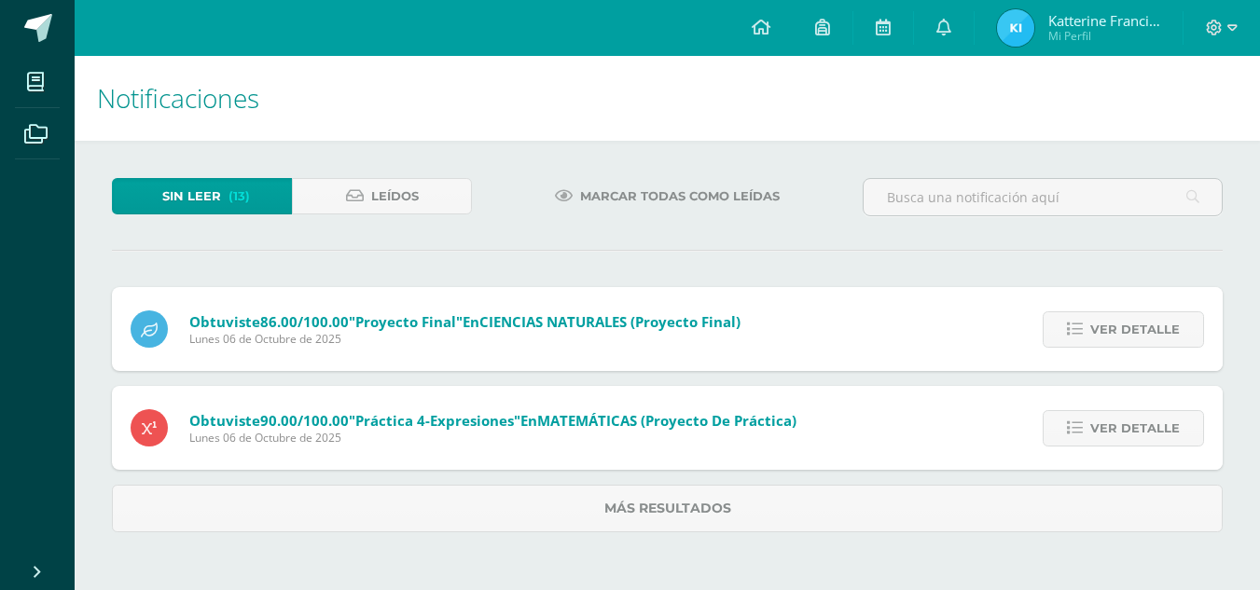
click at [1137, 324] on div "Obtuviste 2.00/2.50 "Preguntas MINEDUC" en COMUNICACIÓN Y LENGUAJE, IDIOMA ESPA…" at bounding box center [667, 409] width 1111 height 245
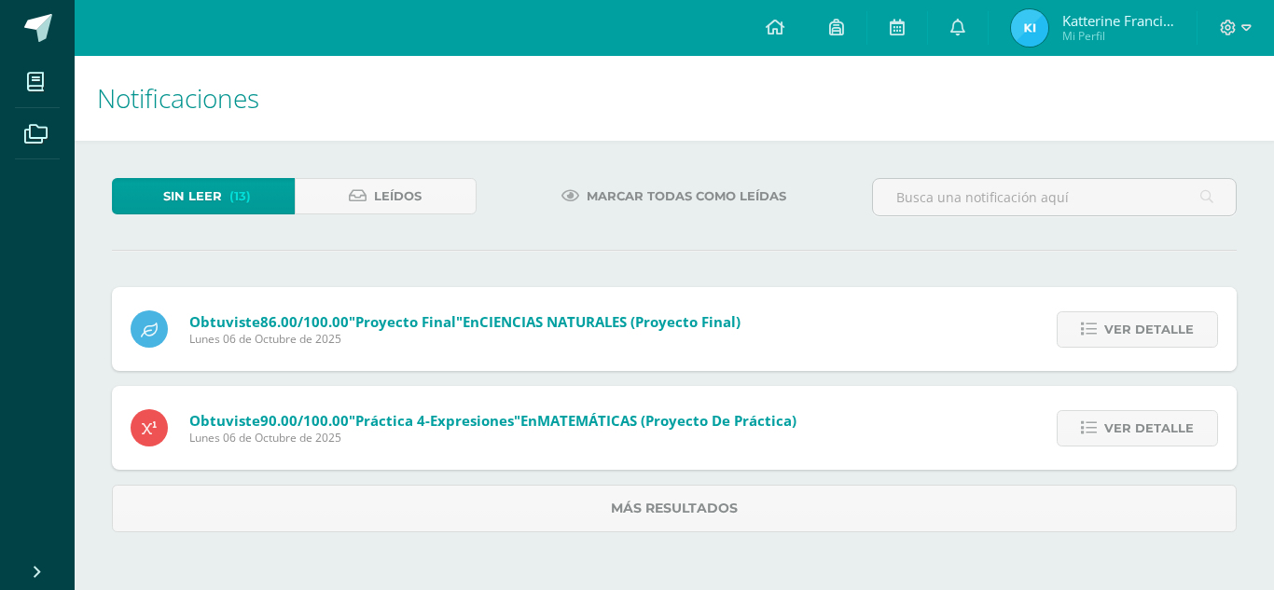
click at [1137, 324] on span "Ver detalle" at bounding box center [1149, 329] width 90 height 35
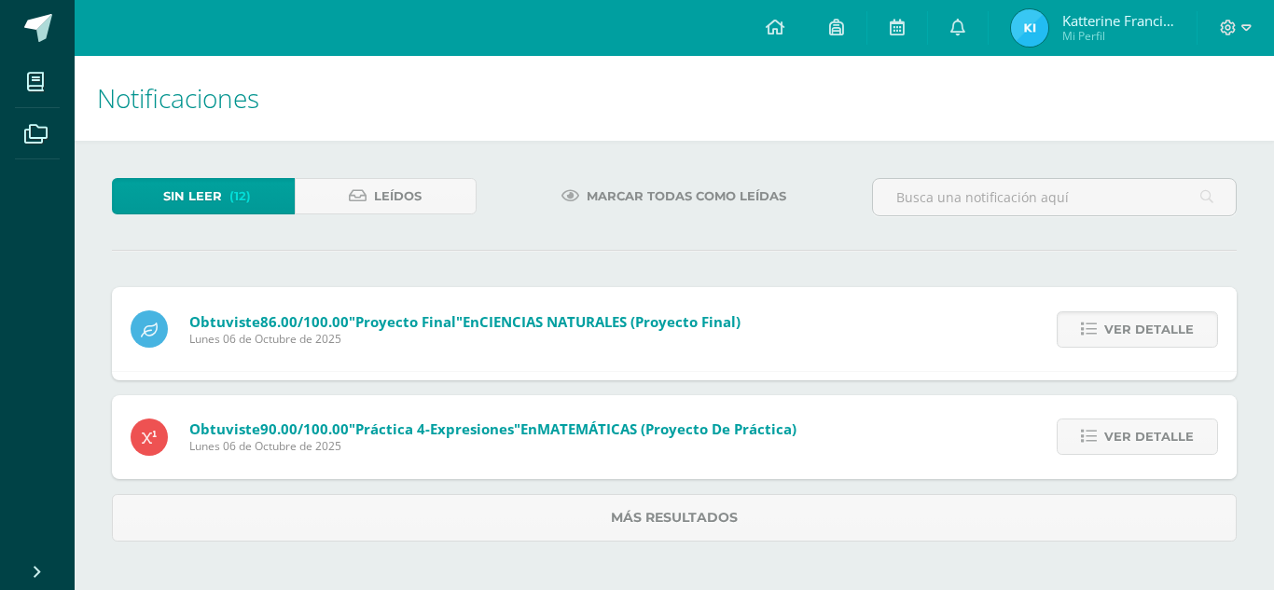
click at [1137, 324] on span "Ver detalle" at bounding box center [1149, 329] width 90 height 35
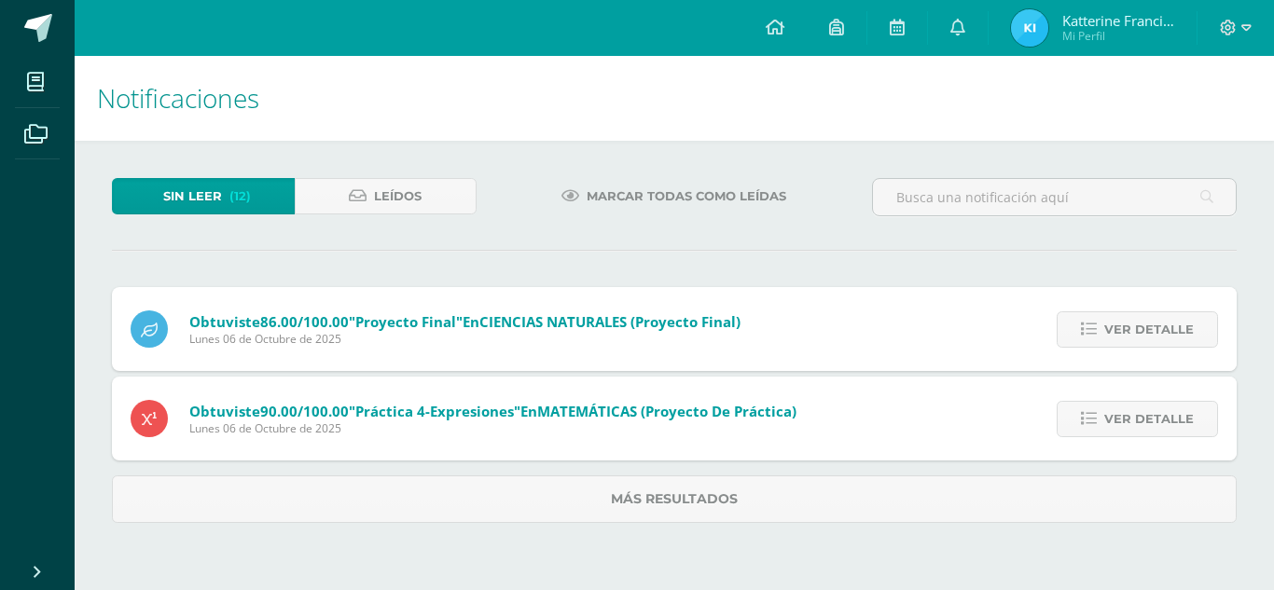
click at [1137, 324] on span "Ver detalle" at bounding box center [1149, 329] width 90 height 35
click at [1137, 402] on span "Ver detalle" at bounding box center [1149, 419] width 90 height 35
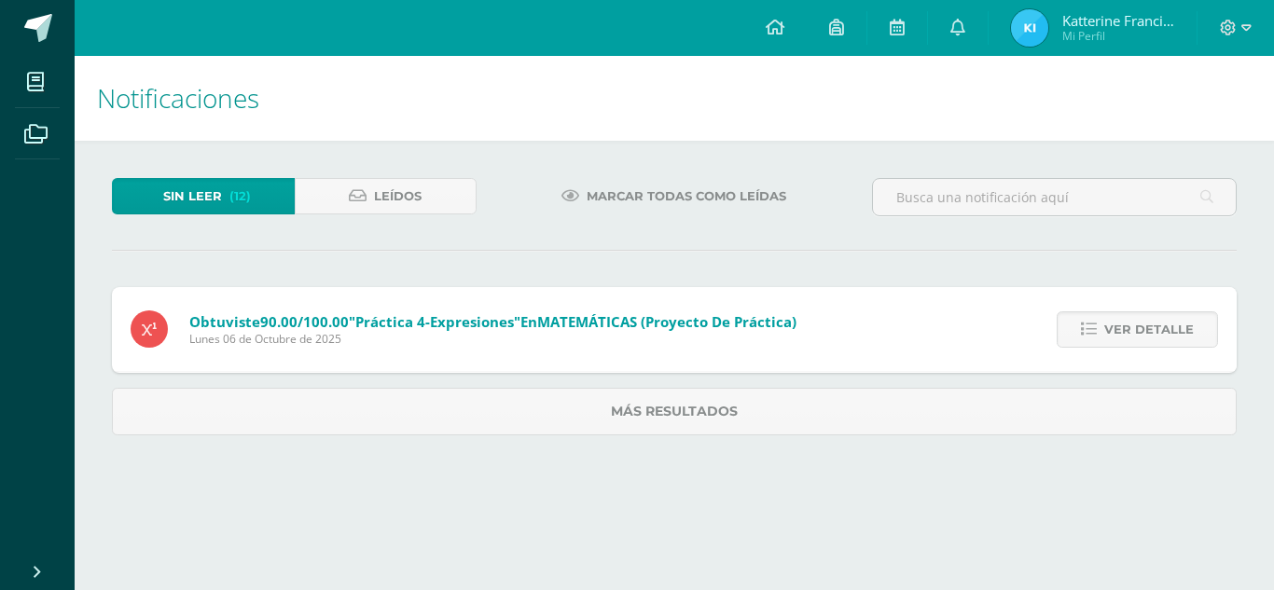
click at [1137, 324] on span "Ver detalle" at bounding box center [1149, 329] width 90 height 35
click at [1137, 324] on div "Obtuviste 90.00/100.00 "Práctica 4-Expresiones" en MATEMÁTICAS (Proyecto de prá…" at bounding box center [674, 358] width 1125 height 142
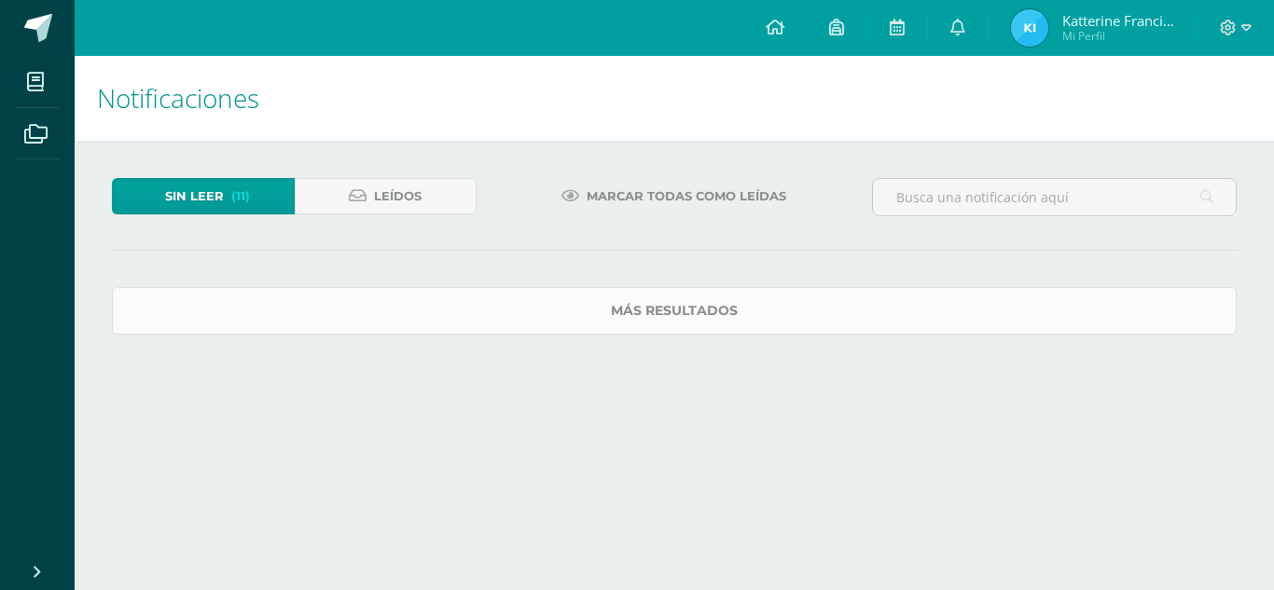
click at [1137, 324] on link "Más resultados" at bounding box center [674, 311] width 1125 height 48
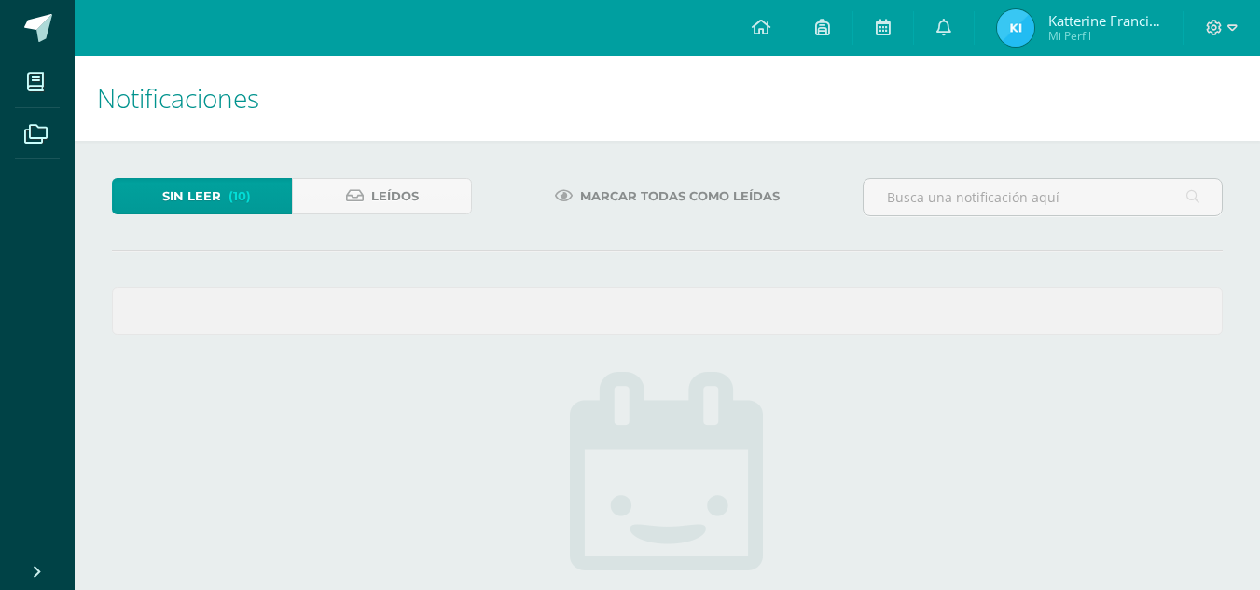
click at [1137, 324] on span at bounding box center [667, 311] width 1109 height 46
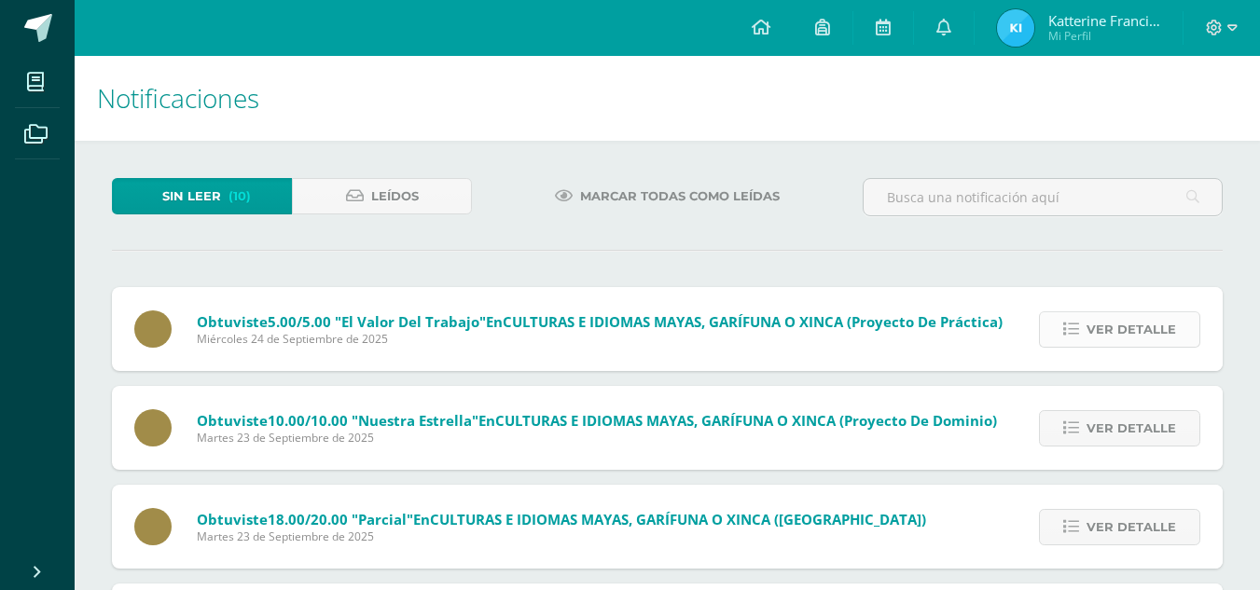
click at [1135, 331] on span "Ver detalle" at bounding box center [1132, 329] width 90 height 35
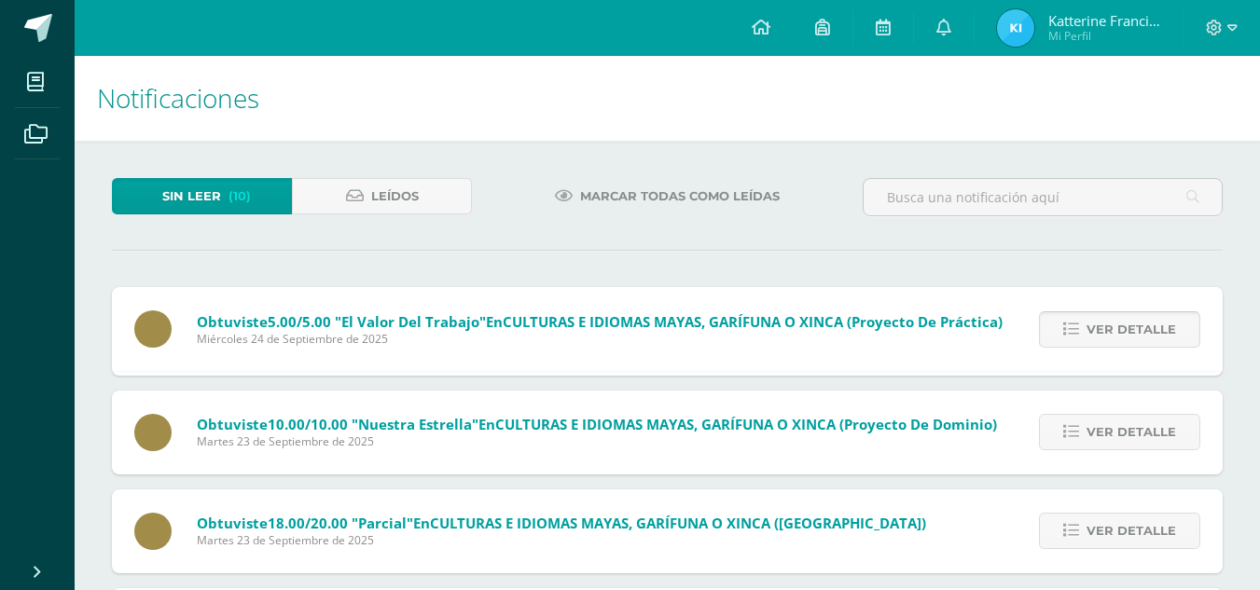
click at [1135, 331] on span "Ver detalle" at bounding box center [1132, 329] width 90 height 35
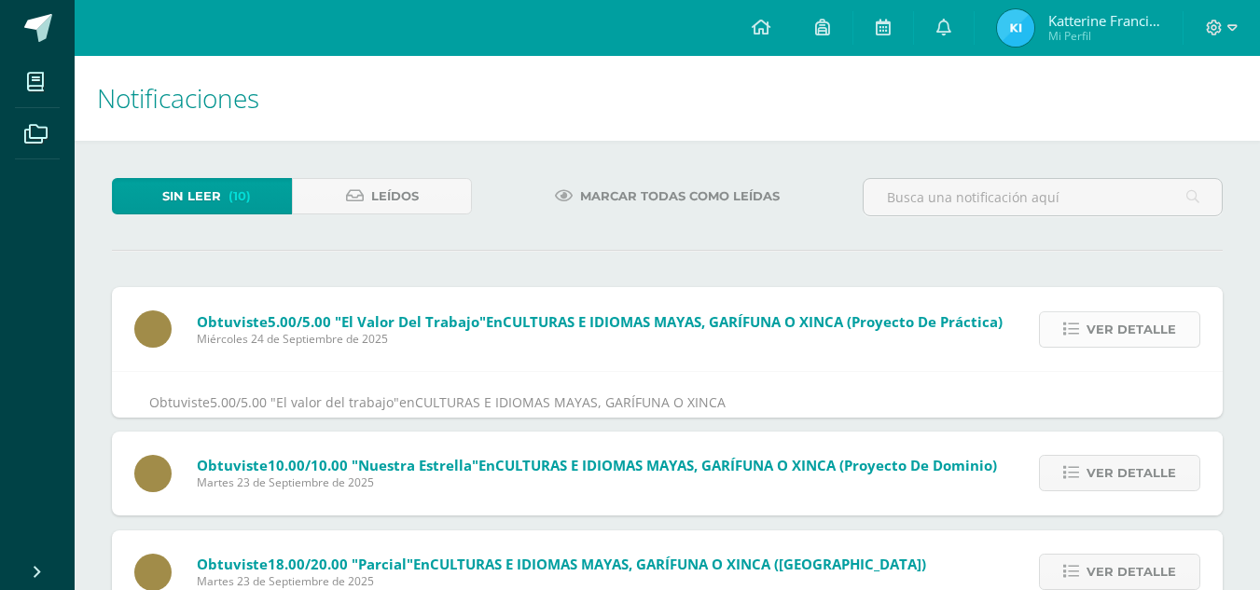
click at [1135, 331] on span "Ver detalle" at bounding box center [1132, 329] width 90 height 35
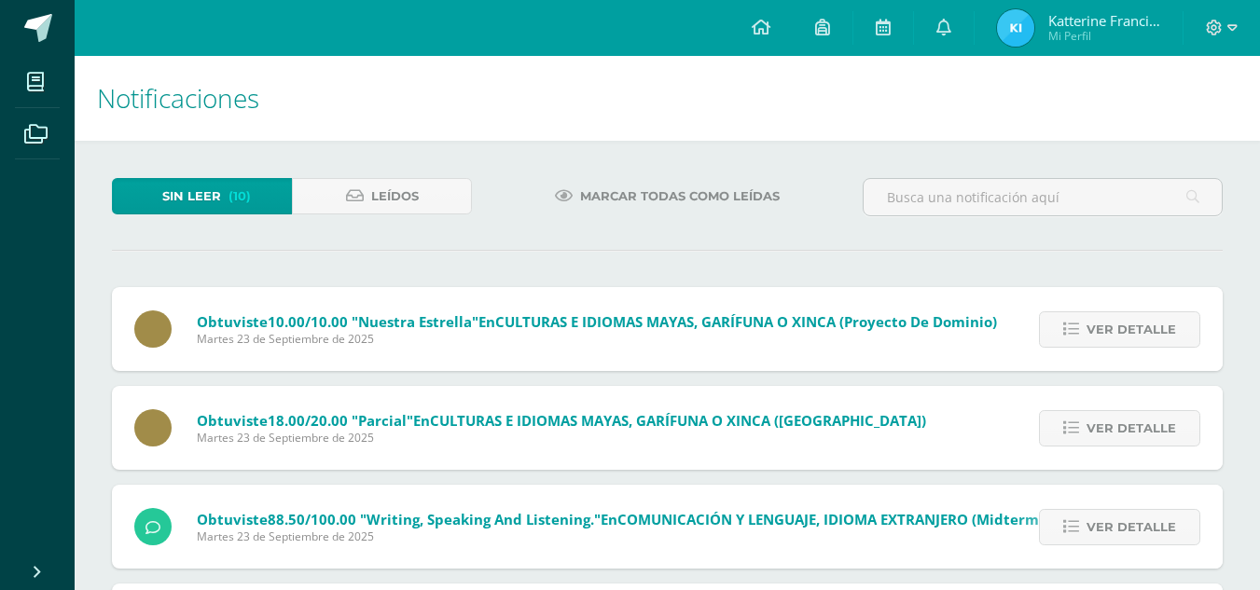
click at [1135, 331] on span "Ver detalle" at bounding box center [1132, 329] width 90 height 35
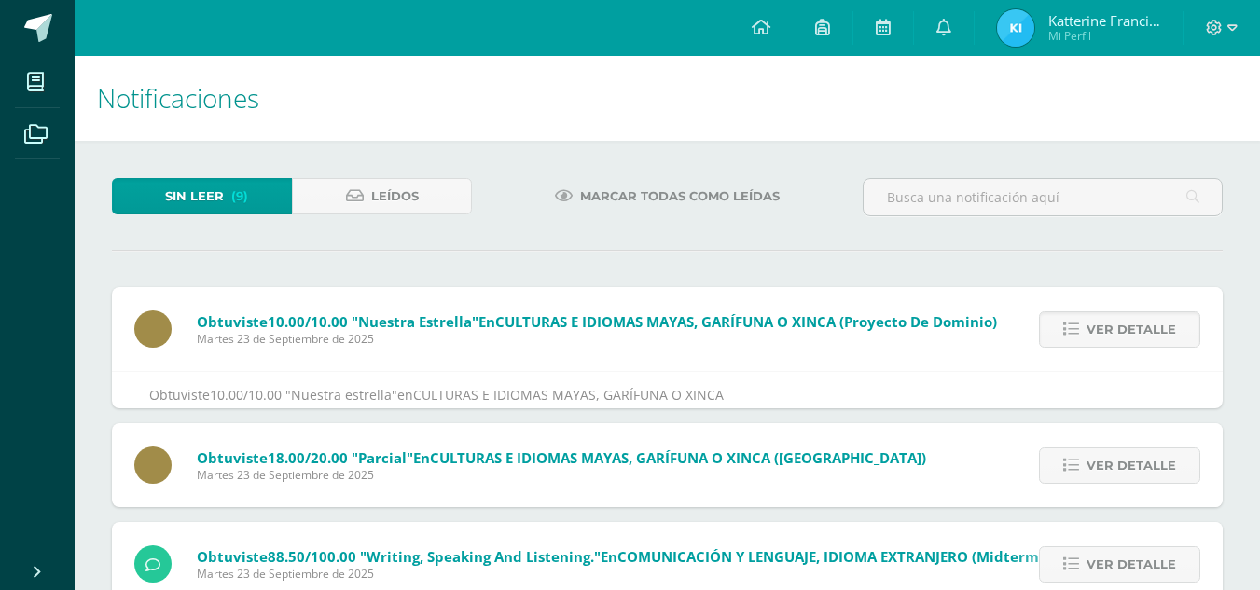
click at [1135, 331] on span "Ver detalle" at bounding box center [1132, 329] width 90 height 35
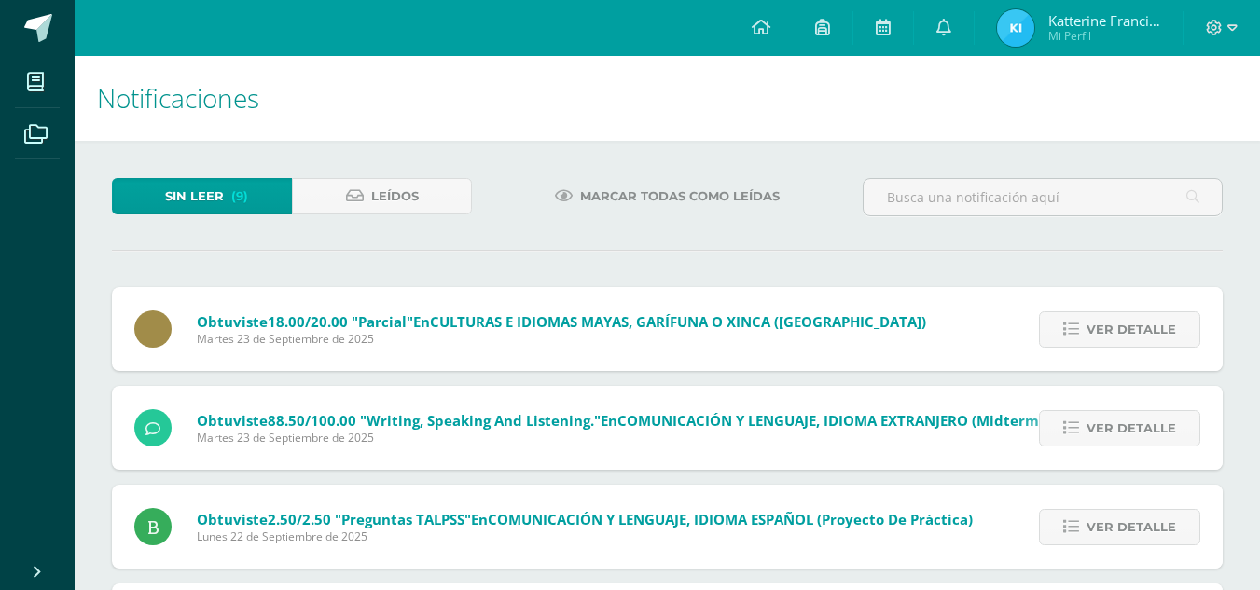
click at [1135, 331] on span "Ver detalle" at bounding box center [1132, 329] width 90 height 35
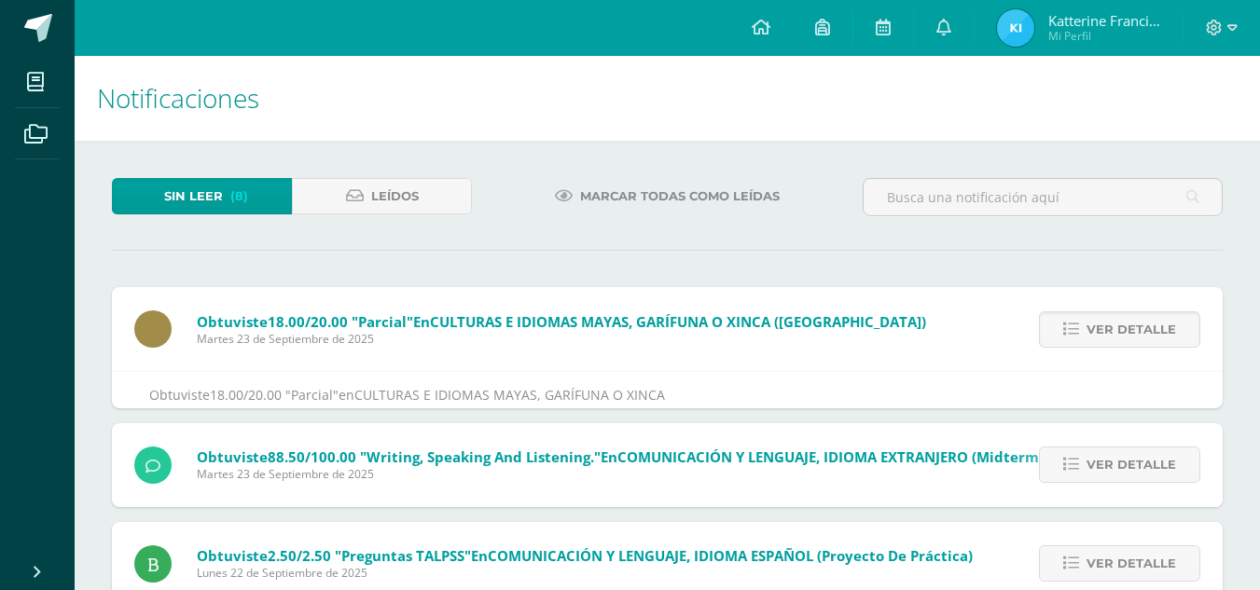
click at [1135, 331] on span "Ver detalle" at bounding box center [1132, 329] width 90 height 35
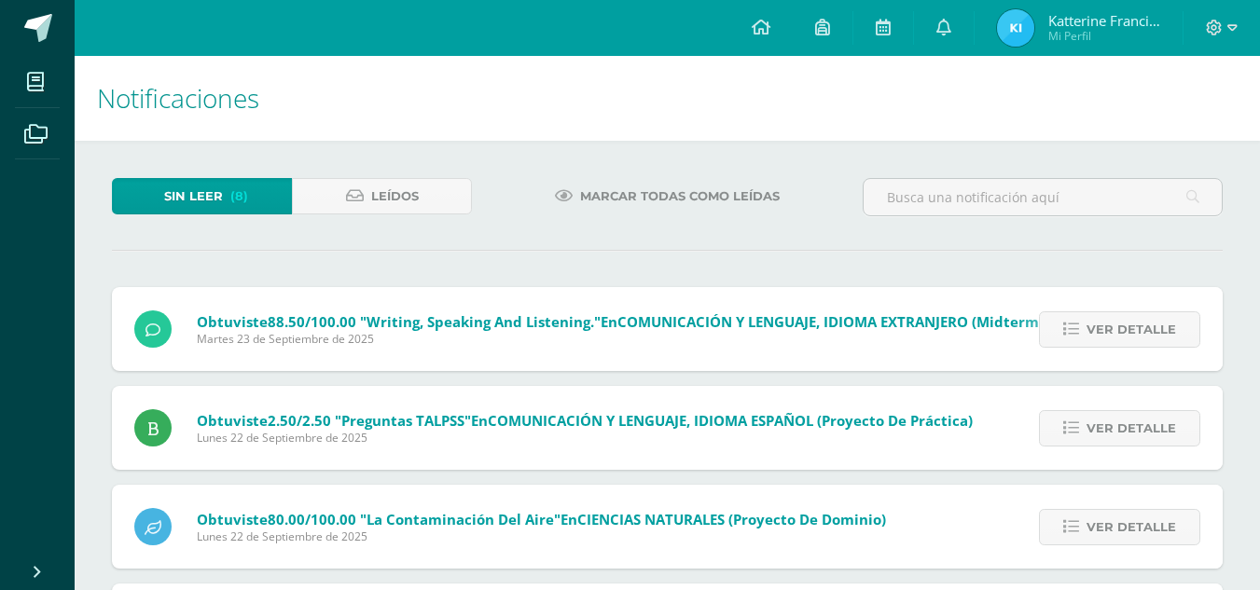
click at [1135, 331] on span "Ver detalle" at bounding box center [1132, 329] width 90 height 35
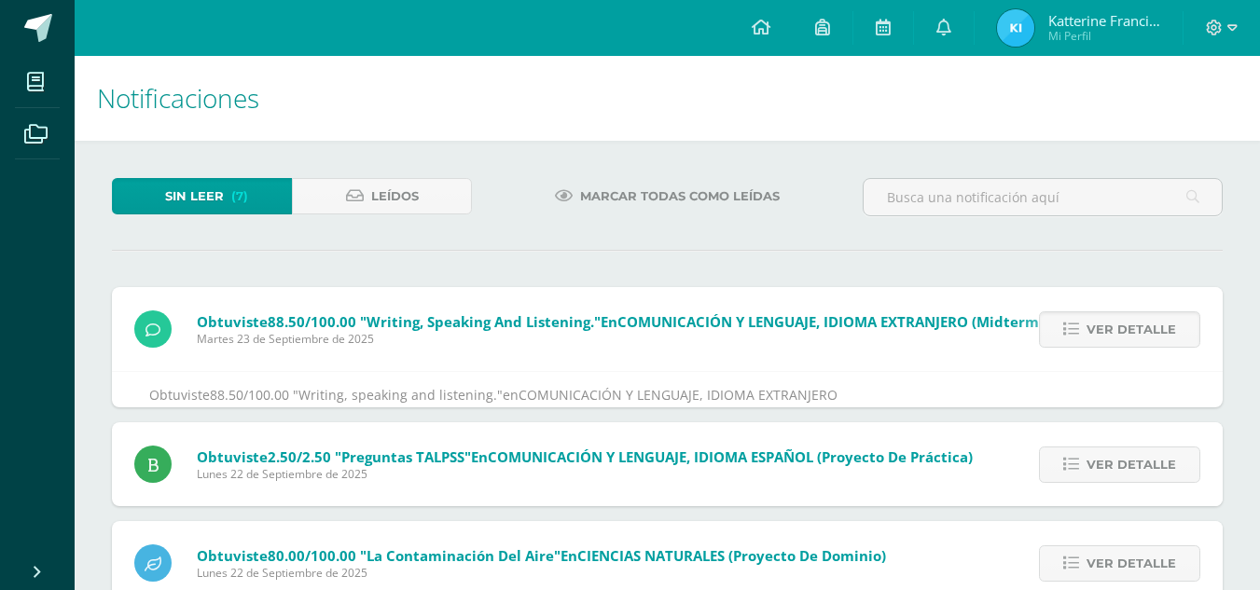
click at [1135, 331] on span "Ver detalle" at bounding box center [1132, 329] width 90 height 35
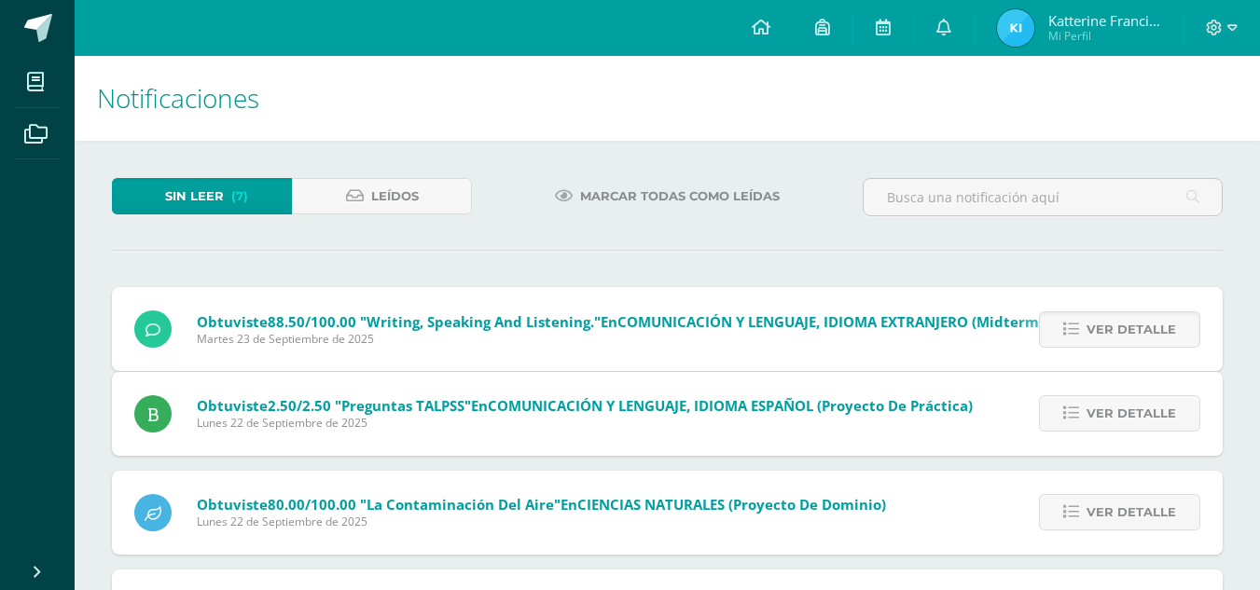
click at [1135, 396] on span "Ver detalle" at bounding box center [1132, 413] width 90 height 35
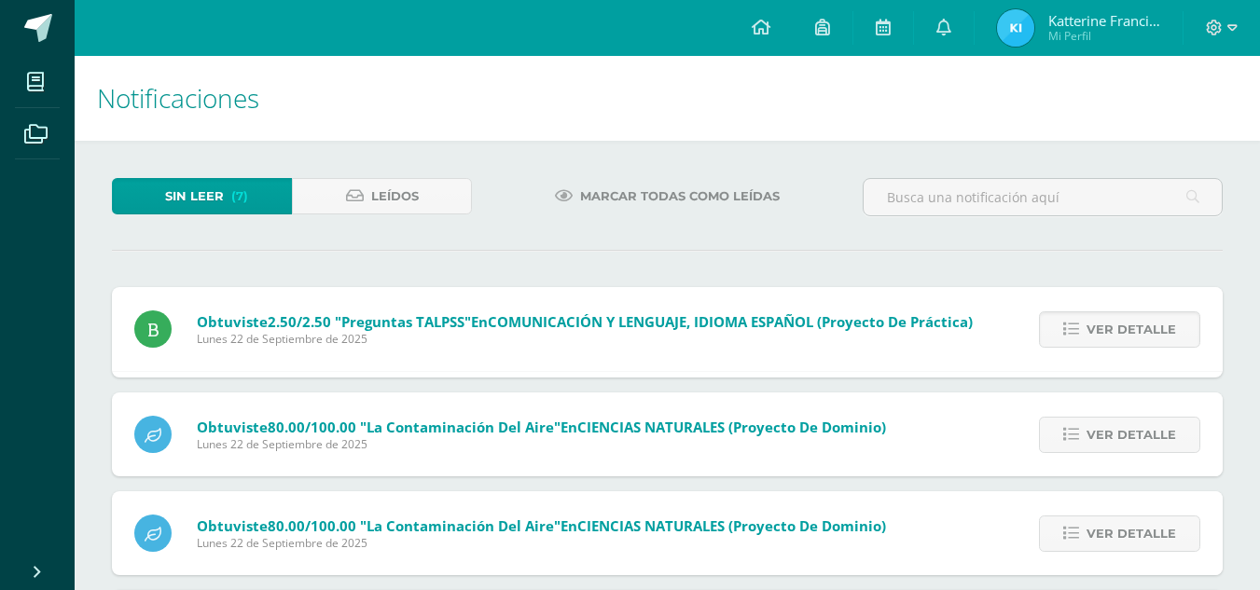
click at [1135, 331] on span "Ver detalle" at bounding box center [1132, 329] width 90 height 35
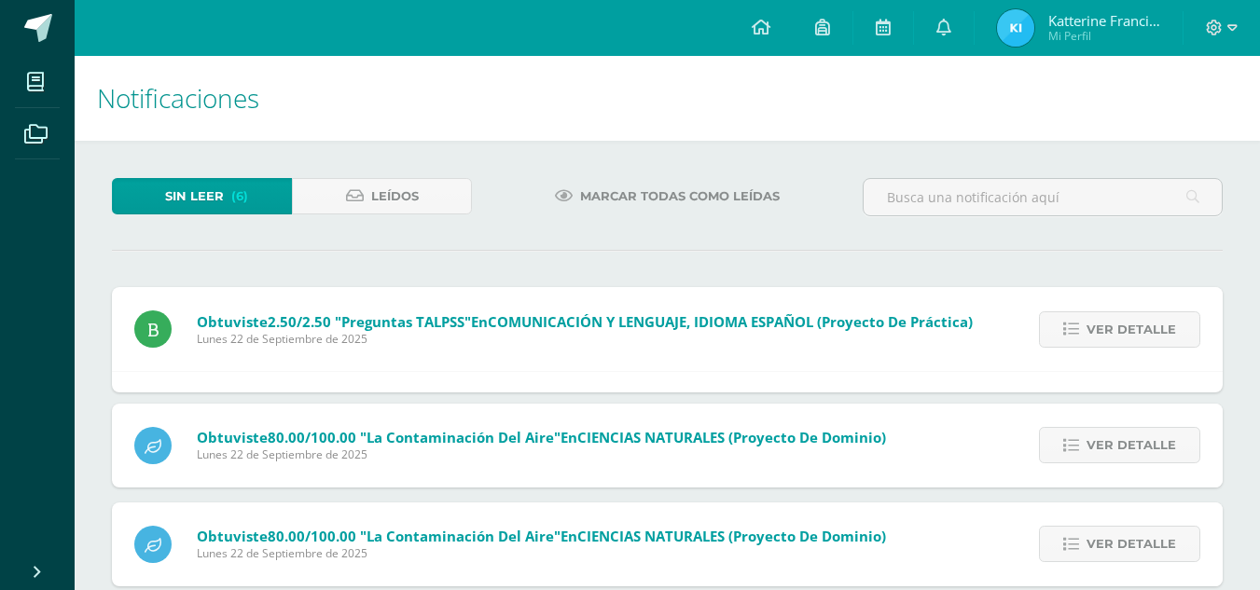
click at [1135, 331] on span "Ver detalle" at bounding box center [1132, 329] width 90 height 35
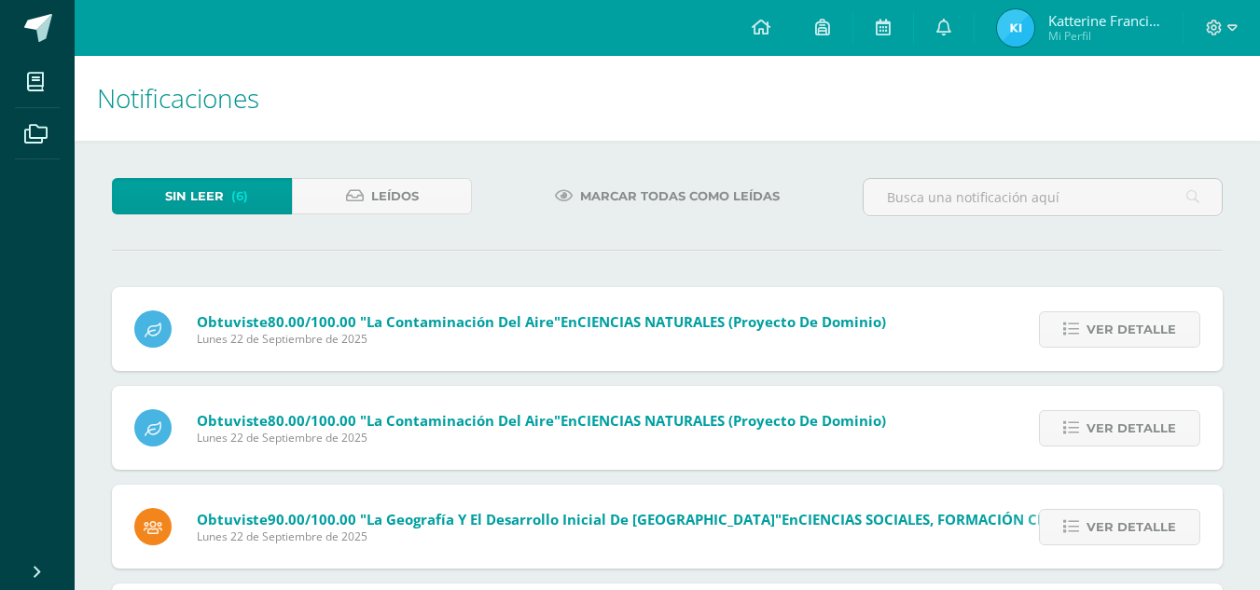
click at [1135, 331] on div "Obtuviste 2.50/2.50 "Preguntas TALPSS" en COMUNICACIÓN Y LENGUAJE, IDIOMA ESPAÑ…" at bounding box center [667, 526] width 1111 height 479
click at [1135, 331] on span "Ver detalle" at bounding box center [1132, 329] width 90 height 35
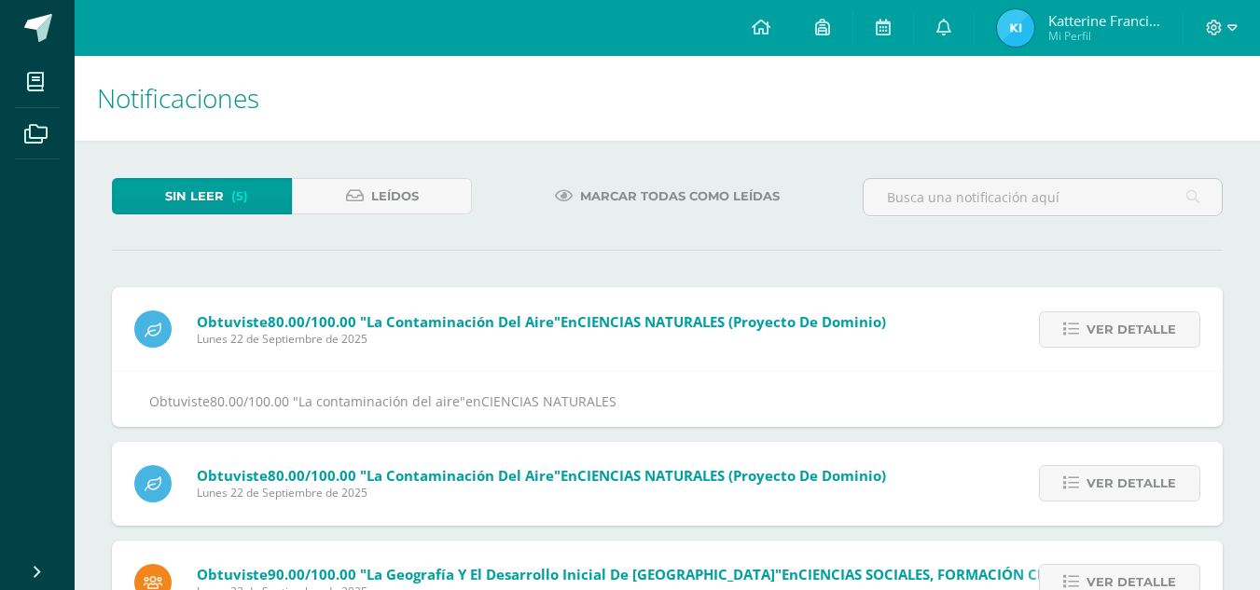
click at [1135, 331] on span "Ver detalle" at bounding box center [1132, 329] width 90 height 35
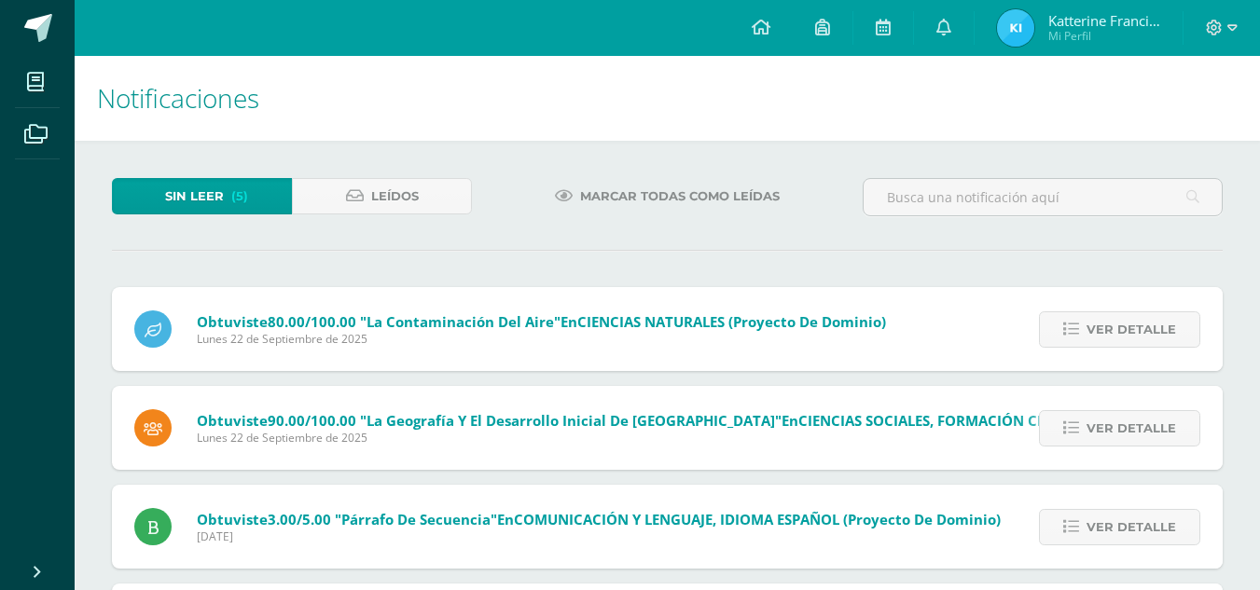
click at [1135, 331] on div "Obtuviste 80.00/100.00 "La contaminación del aire" en CIENCIAS NATURALES (Proye…" at bounding box center [667, 477] width 1111 height 381
click at [1135, 331] on span "Ver detalle" at bounding box center [1132, 329] width 90 height 35
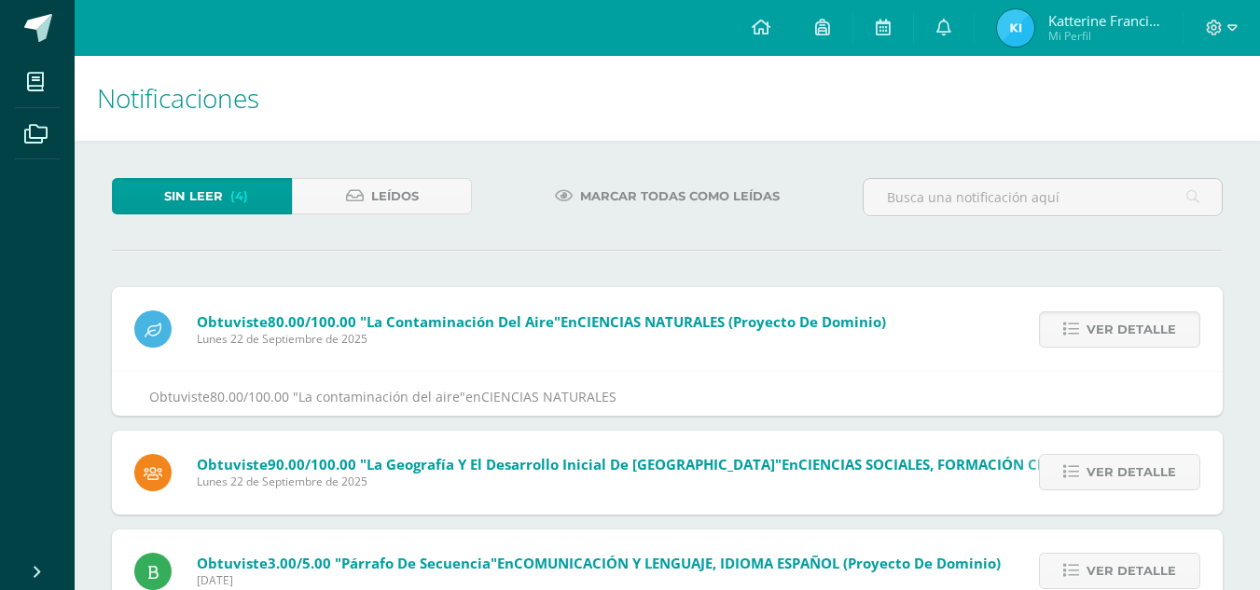
click at [1135, 331] on span "Ver detalle" at bounding box center [1132, 329] width 90 height 35
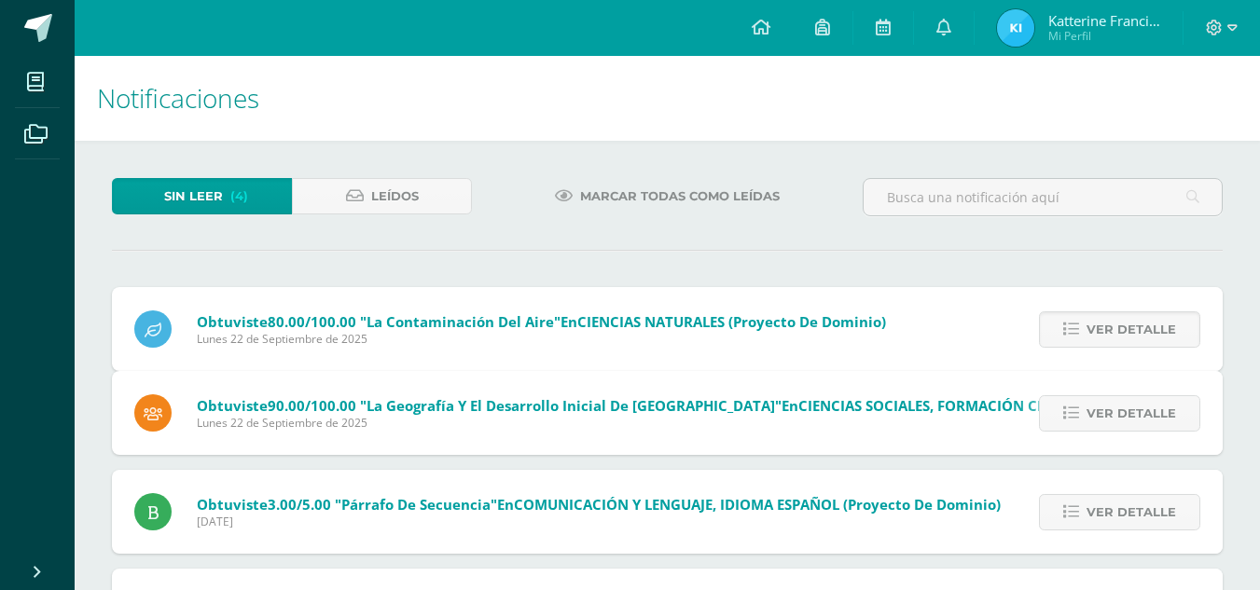
click at [1135, 396] on span "Ver detalle" at bounding box center [1132, 413] width 90 height 35
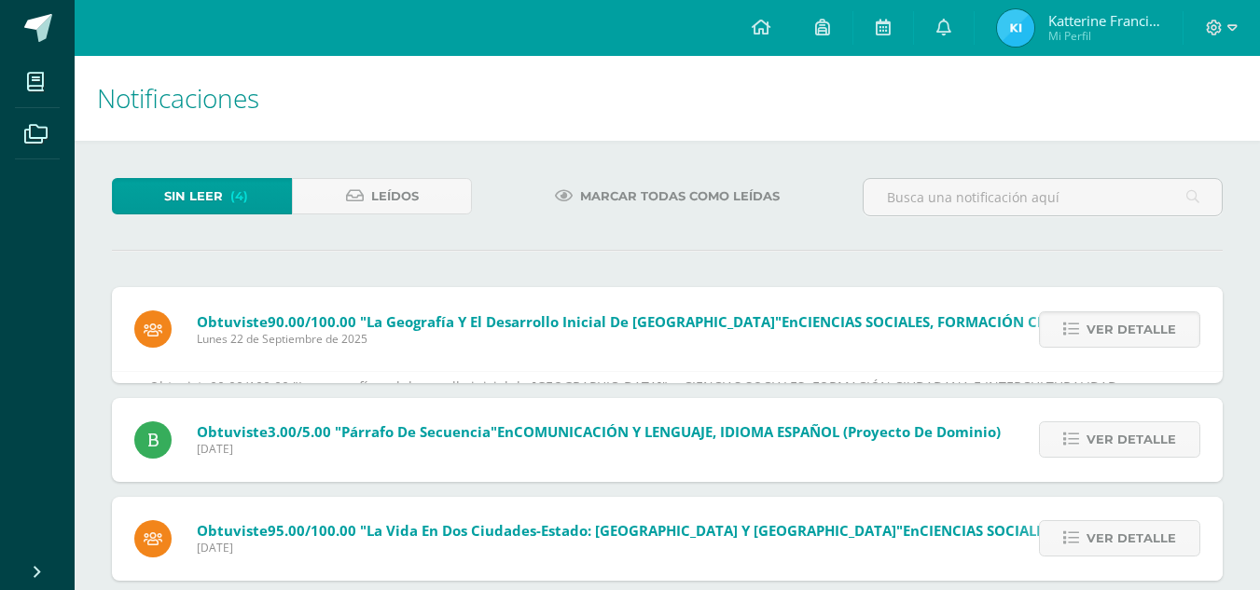
click at [1135, 331] on span "Ver detalle" at bounding box center [1132, 329] width 90 height 35
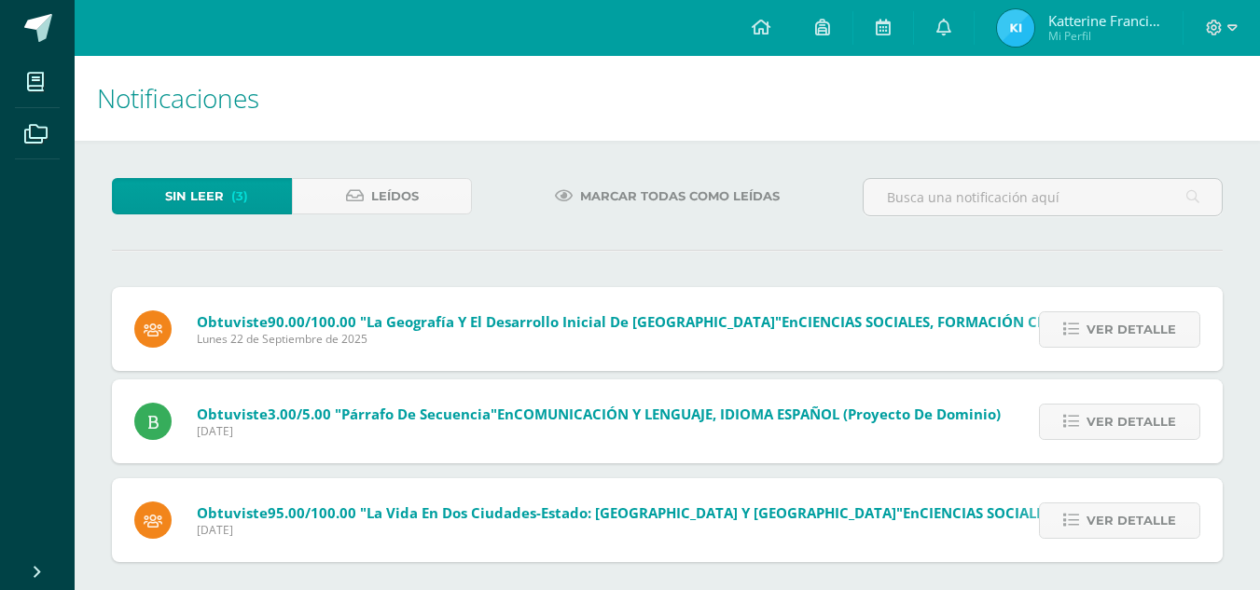
click at [1135, 331] on span "Ver detalle" at bounding box center [1132, 329] width 90 height 35
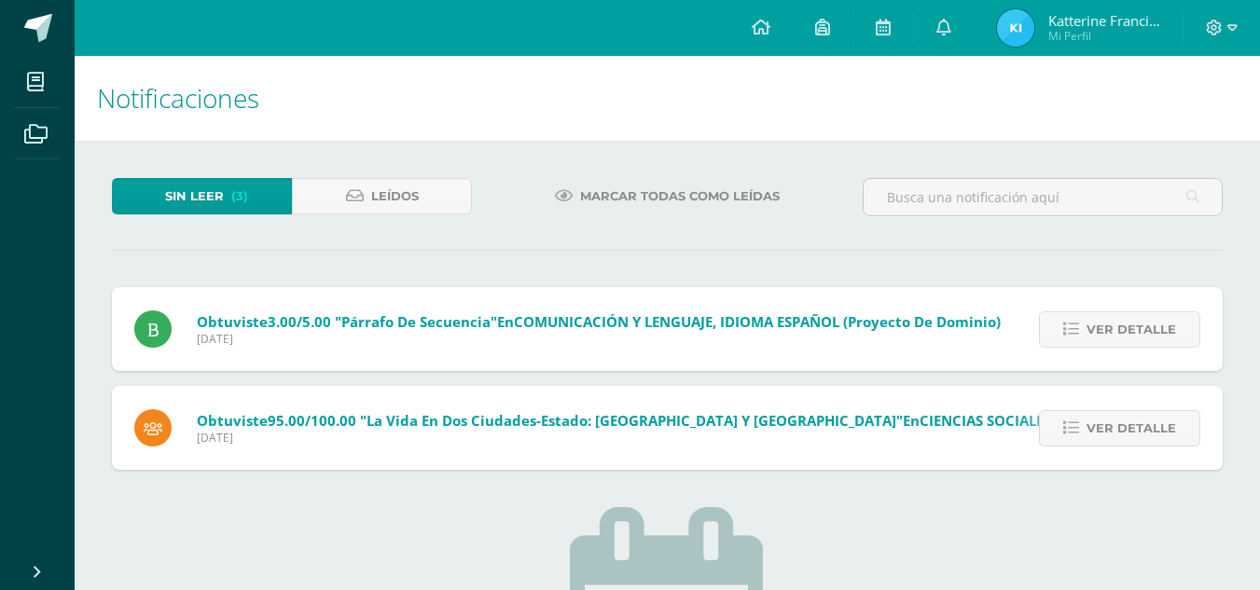
click at [1135, 331] on span "Ver detalle" at bounding box center [1132, 329] width 90 height 35
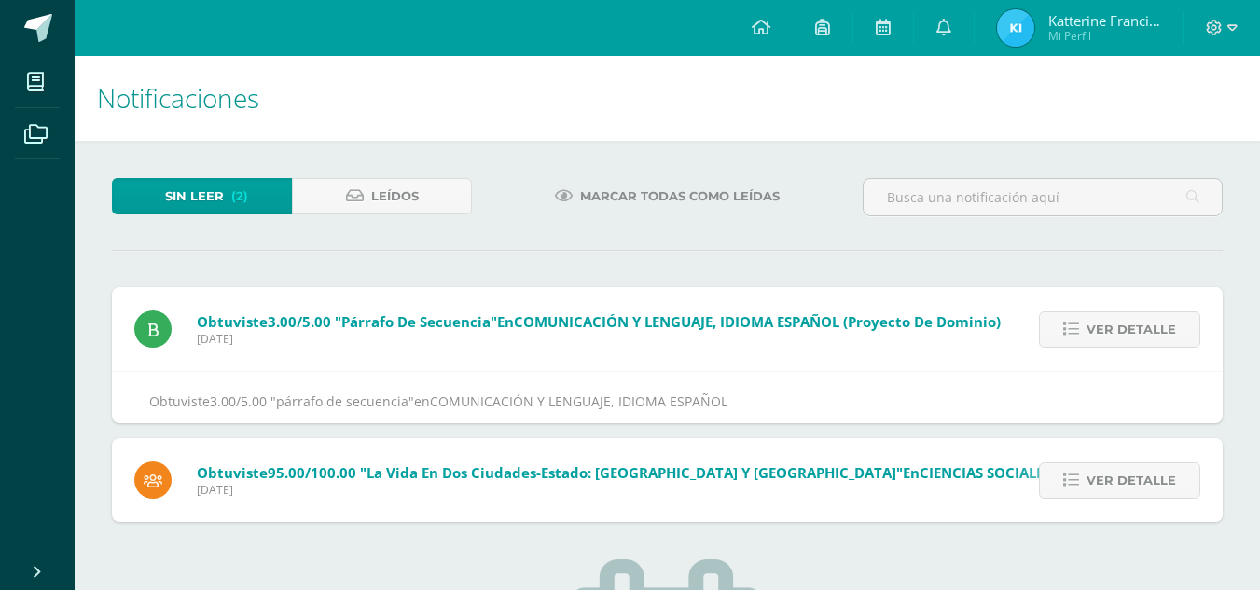
click at [1135, 331] on span "Ver detalle" at bounding box center [1132, 329] width 90 height 35
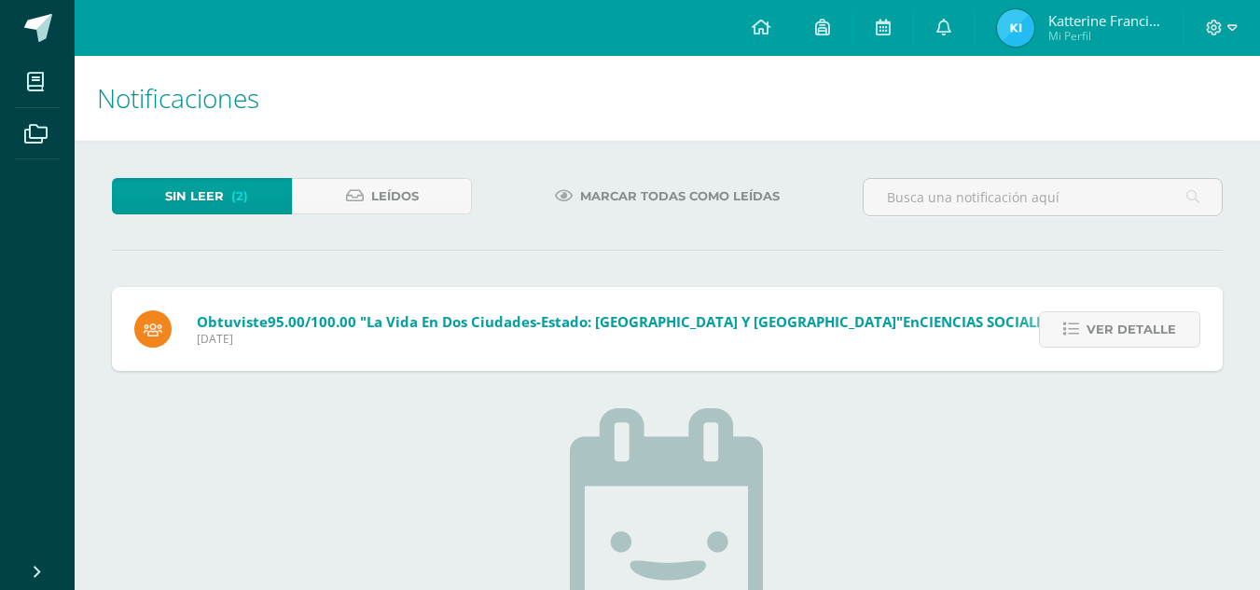
click at [1135, 331] on span "Ver detalle" at bounding box center [1132, 329] width 90 height 35
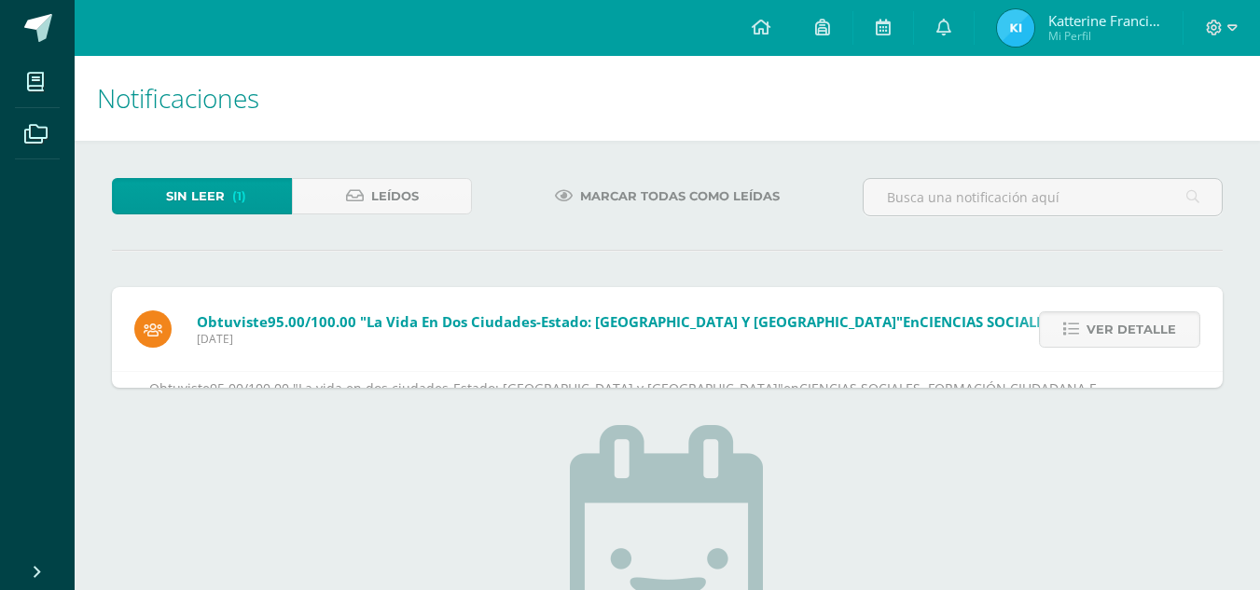
click at [1135, 331] on span "Ver detalle" at bounding box center [1132, 329] width 90 height 35
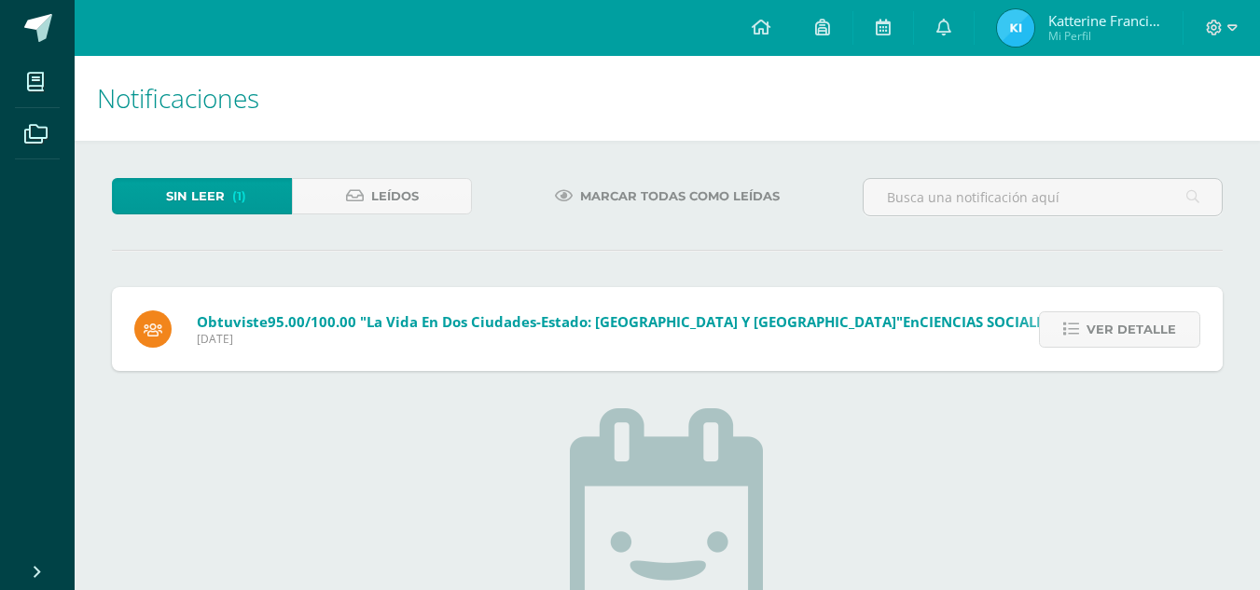
click at [1135, 331] on span "Ver detalle" at bounding box center [1132, 329] width 90 height 35
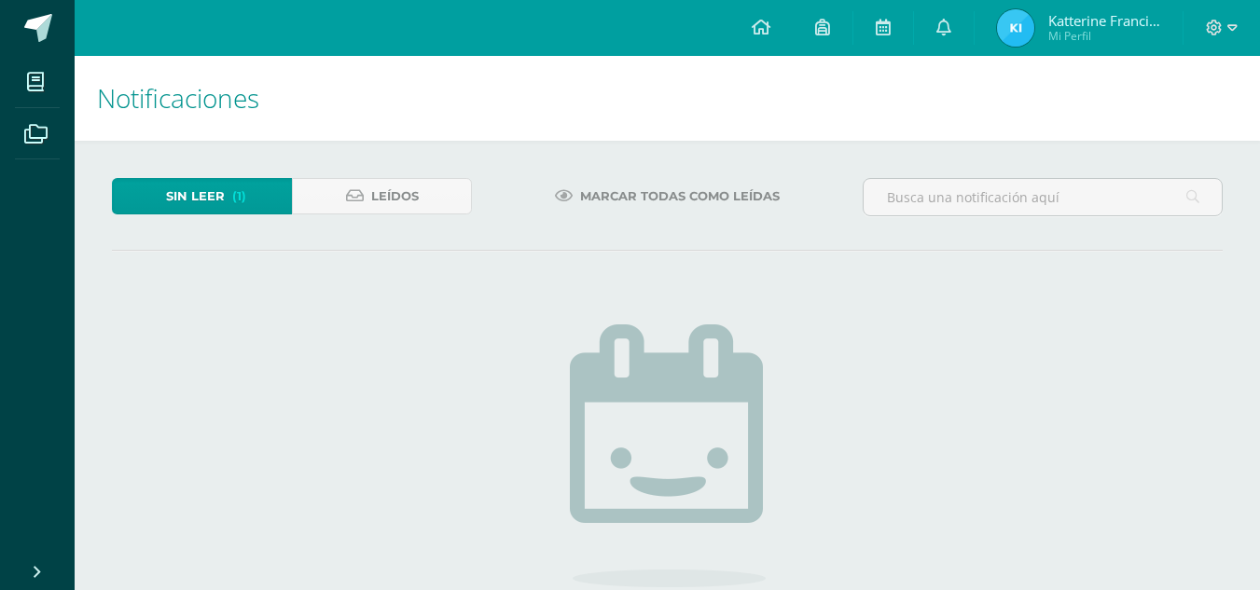
click at [1135, 331] on div "Sin leer (1) Leídos Marcar todas como leídas Obtuviste 95.00/100.00 "La vida en…" at bounding box center [667, 470] width 1185 height 658
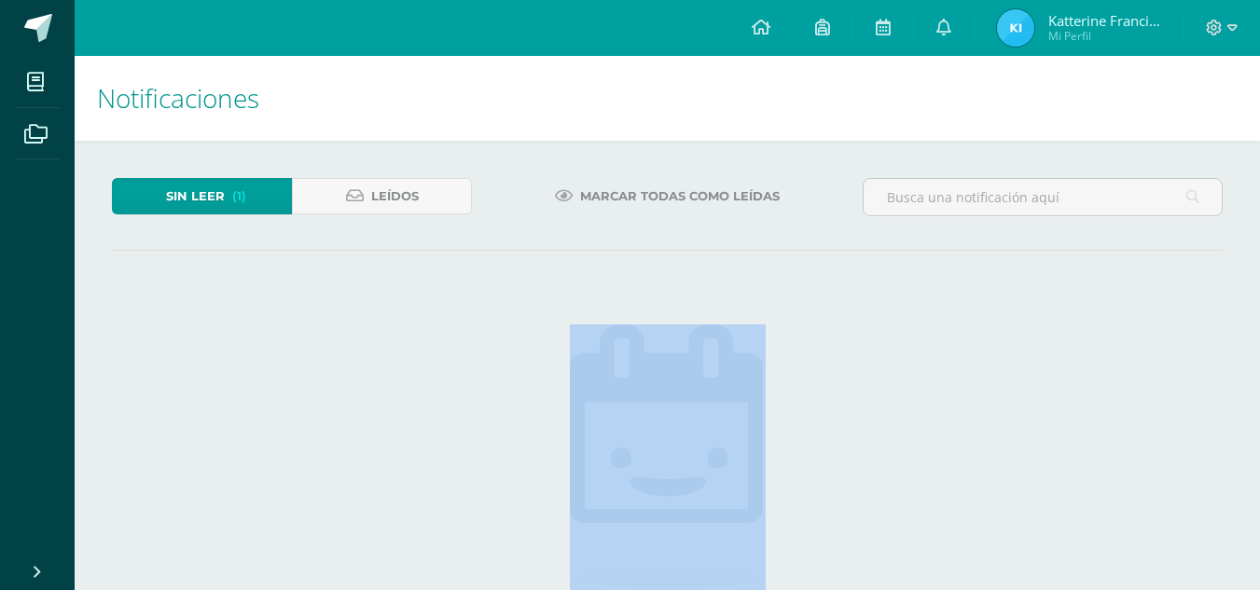
click at [1135, 331] on div "Sin leer (1) Leídos Marcar todas como leídas Obtuviste 95.00/100.00 "La vida en…" at bounding box center [667, 470] width 1185 height 658
click at [1135, 331] on div "Sin leer (0) Leídos Marcar todas como leídas No hay nuevas notificaciones ¡Feli…" at bounding box center [667, 470] width 1185 height 658
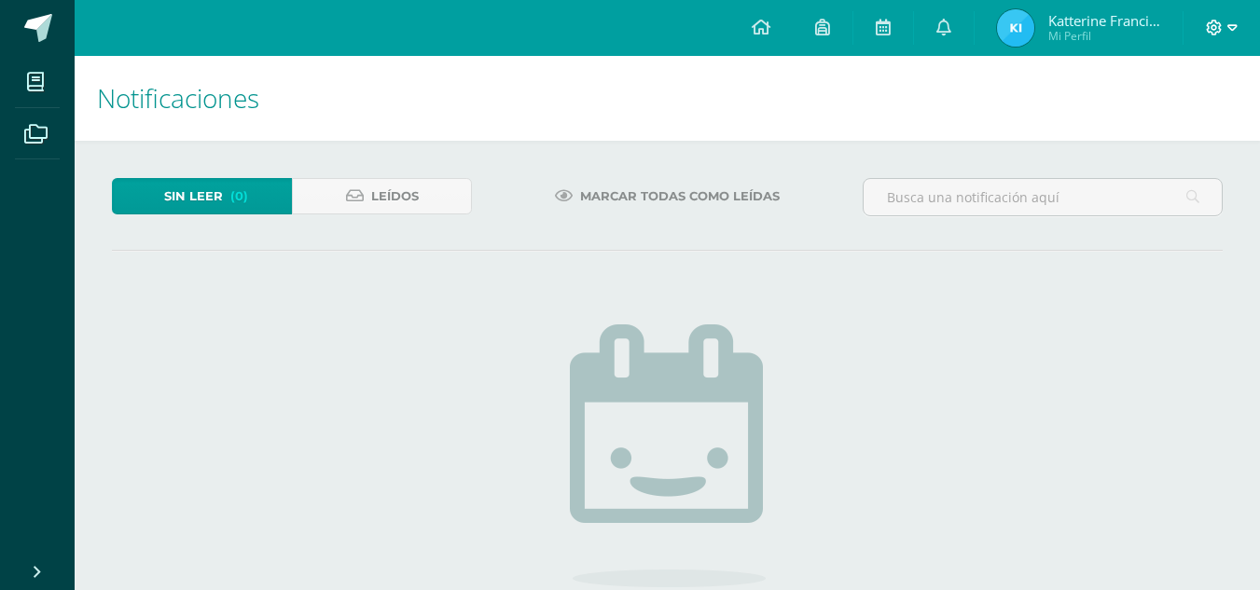
click at [1219, 28] on icon at bounding box center [1214, 28] width 17 height 17
click at [1155, 136] on link "Cerrar sesión" at bounding box center [1162, 126] width 147 height 27
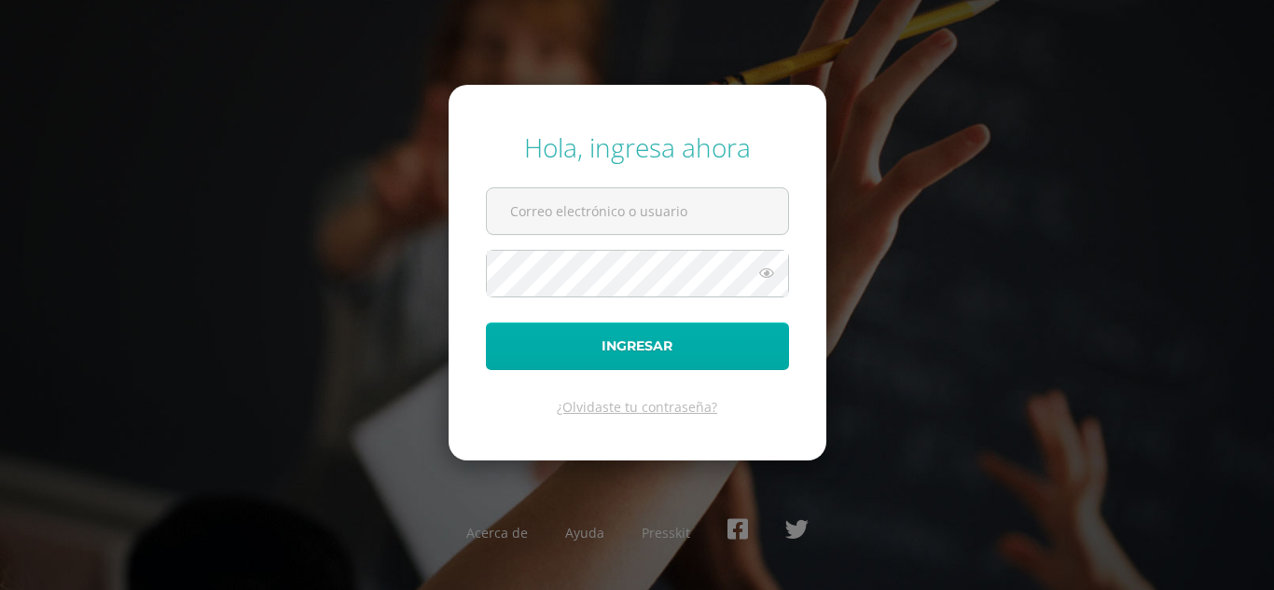
type input "[EMAIL_ADDRESS][DOMAIN_NAME]"
click at [631, 346] on button "Ingresar" at bounding box center [637, 347] width 303 height 48
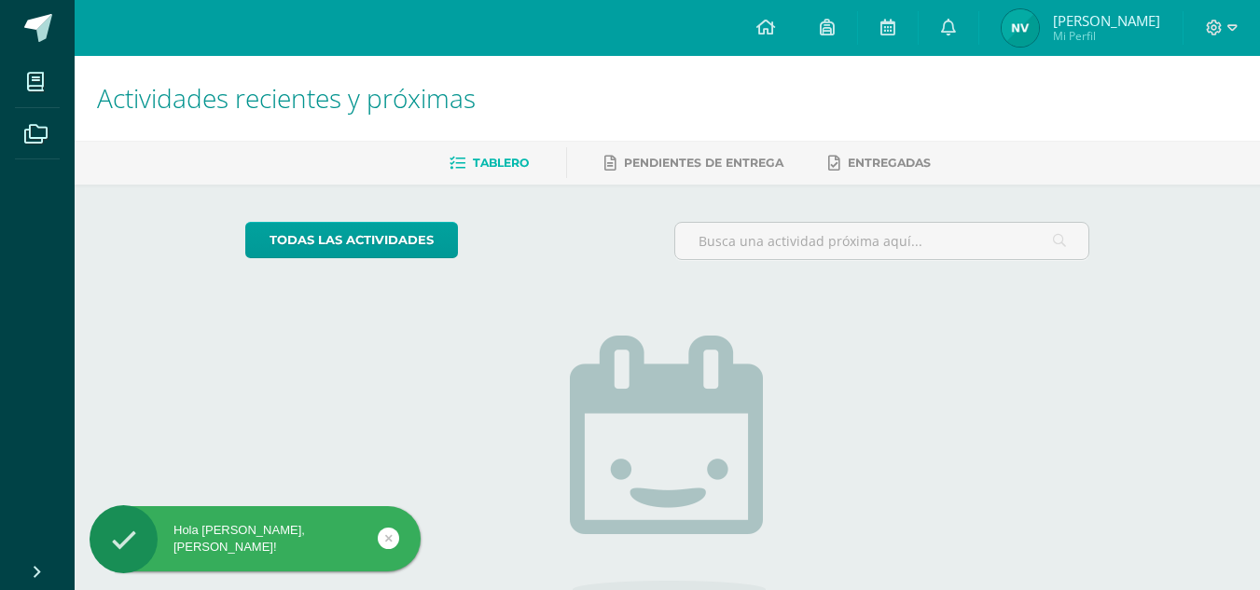
click at [1023, 1] on link "[PERSON_NAME] Mi Perfil" at bounding box center [1080, 28] width 203 height 56
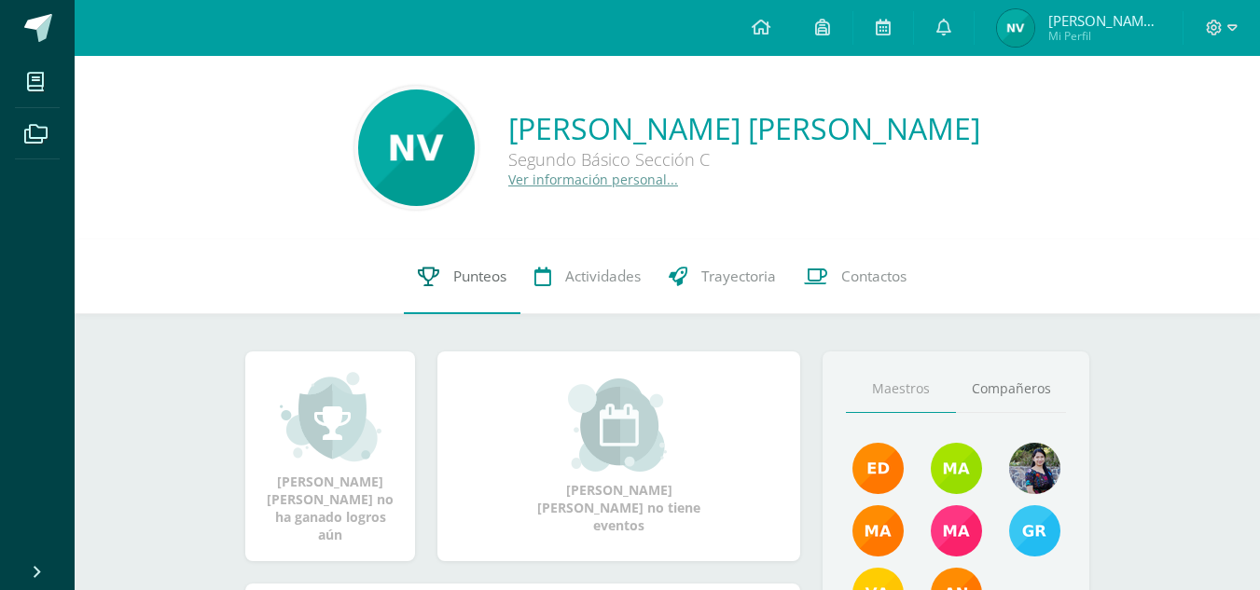
click at [444, 260] on link "Punteos" at bounding box center [462, 277] width 117 height 75
